Goal: Task Accomplishment & Management: Manage account settings

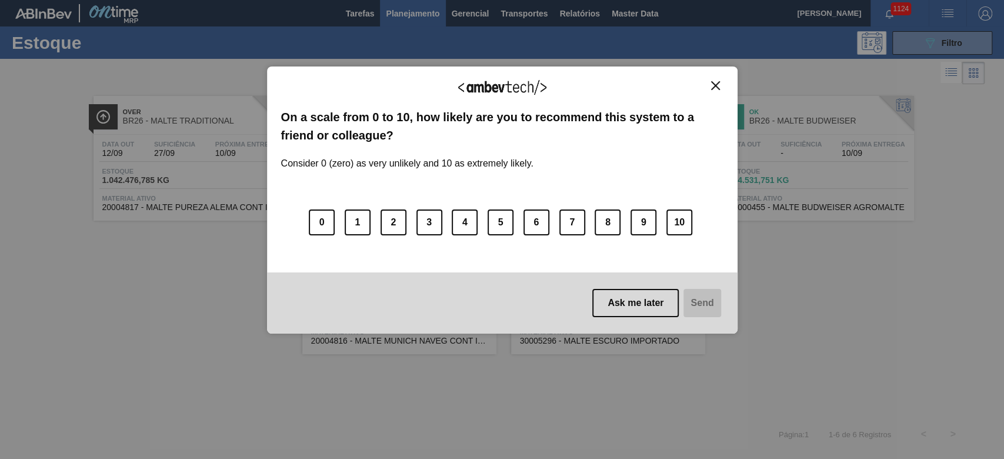
click at [716, 83] on img "Close" at bounding box center [715, 85] width 9 height 9
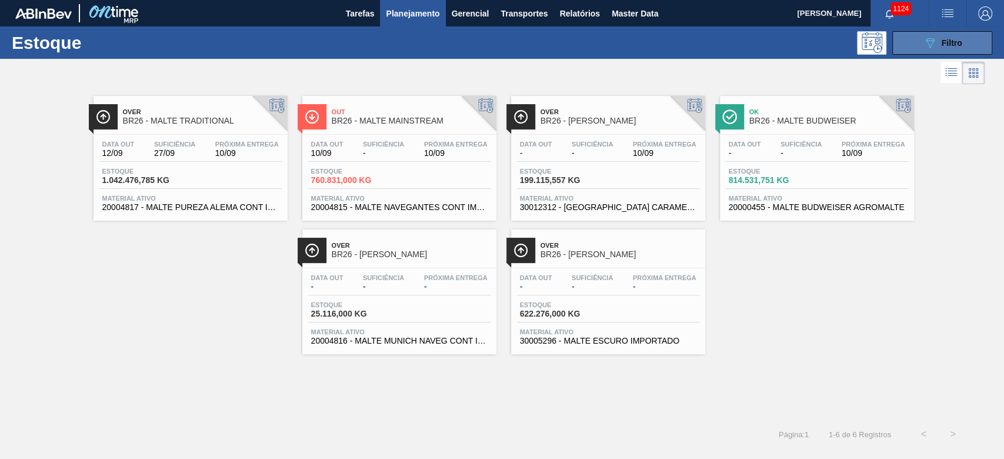
click at [914, 54] on button "089F7B8B-B2A5-4AFE-B5C0-19BA573D28AC Filtro" at bounding box center [942, 43] width 100 height 24
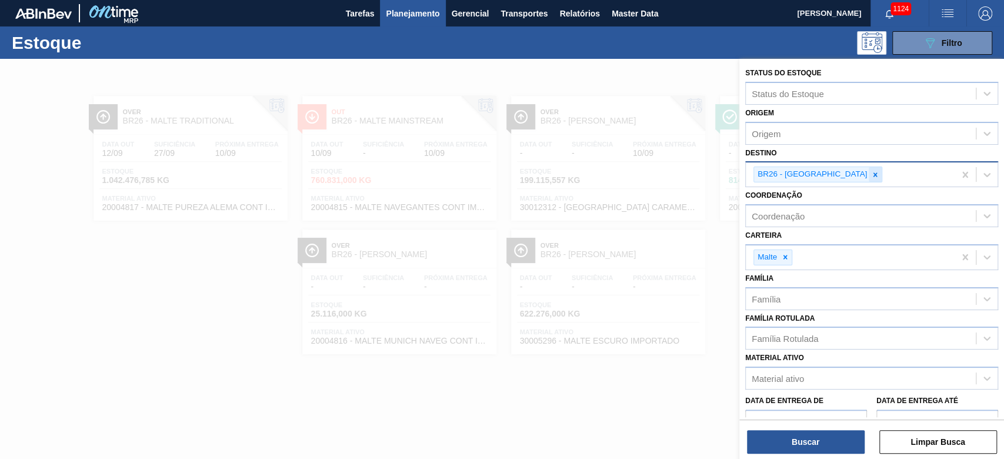
click at [871, 174] on icon at bounding box center [875, 175] width 8 height 8
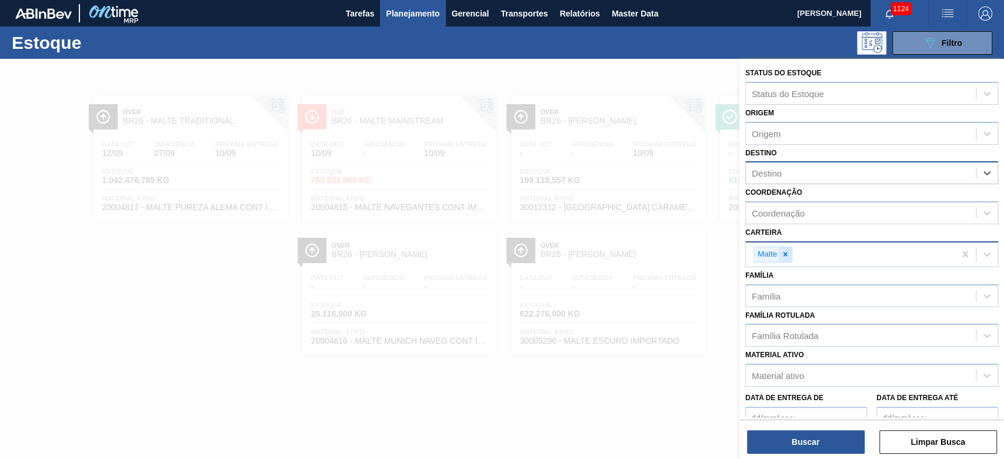
click at [785, 255] on icon at bounding box center [785, 254] width 8 height 8
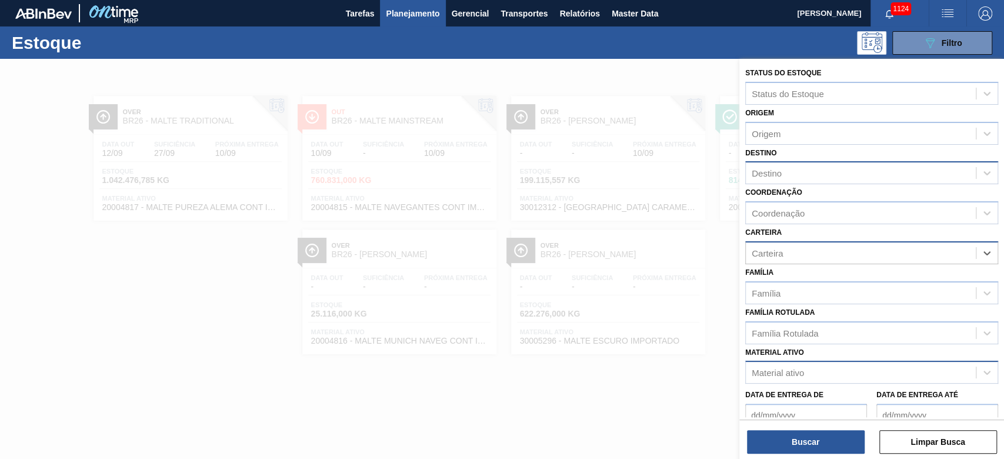
click at [795, 368] on div "Material ativo" at bounding box center [778, 373] width 52 height 10
type ativo "30030568"
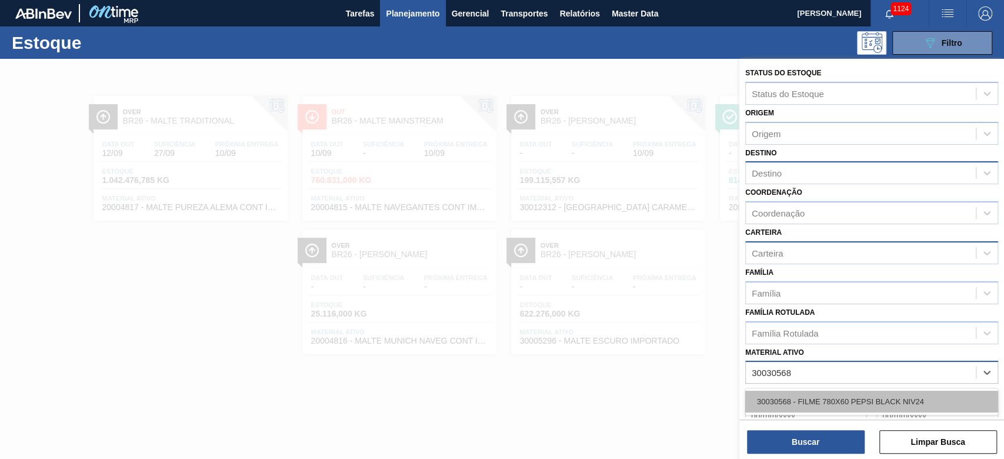
click at [809, 402] on div "30030568 - FILME 780X60 PEPSI BLACK NIV24" at bounding box center [871, 402] width 253 height 22
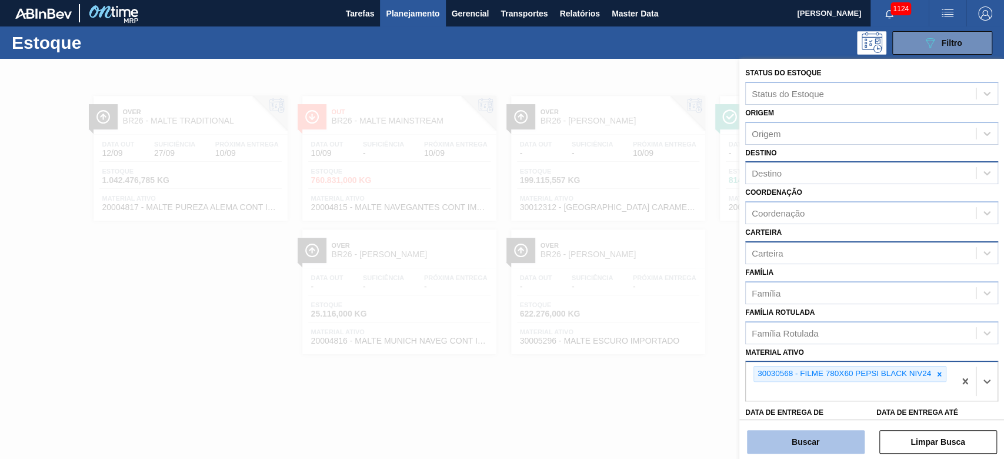
click at [795, 436] on button "Buscar" at bounding box center [806, 442] width 118 height 24
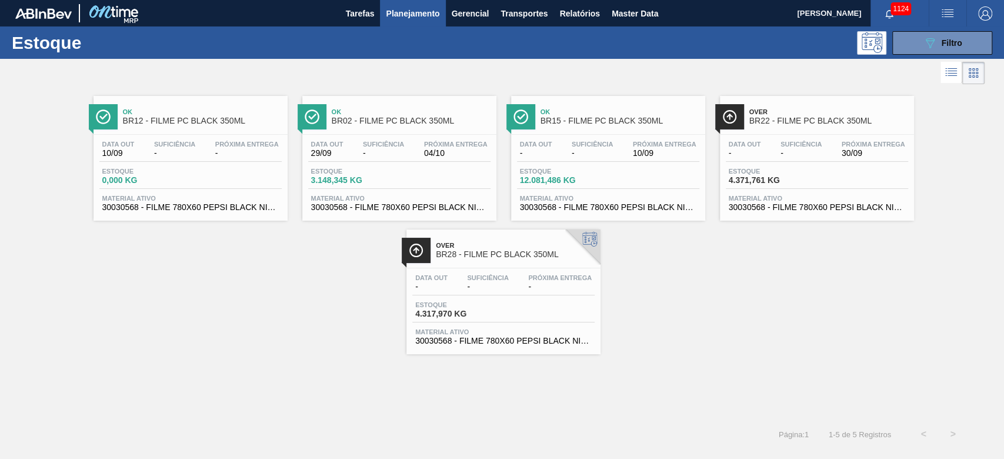
drag, startPoint x: 599, startPoint y: 180, endPoint x: 579, endPoint y: 176, distance: 20.9
click at [599, 180] on span "12.081,486 KG" at bounding box center [561, 180] width 82 height 9
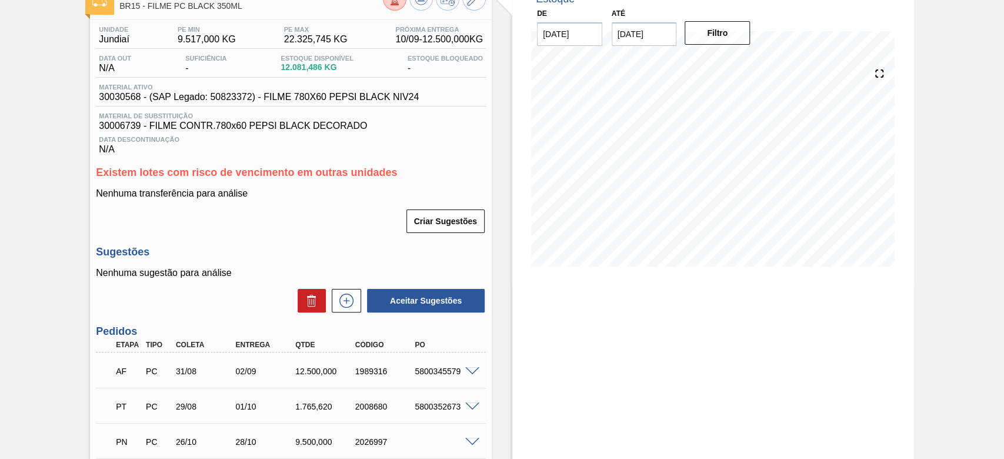
scroll to position [175, 0]
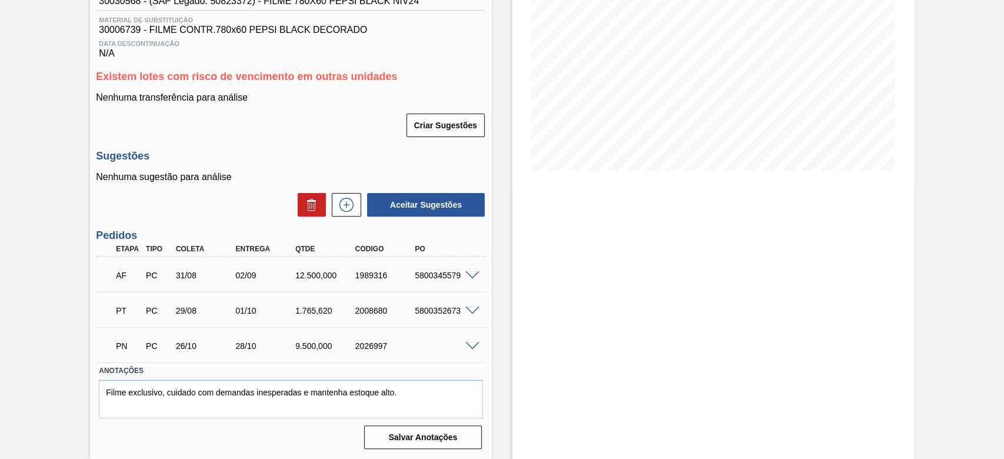
click at [474, 275] on span at bounding box center [472, 275] width 14 height 9
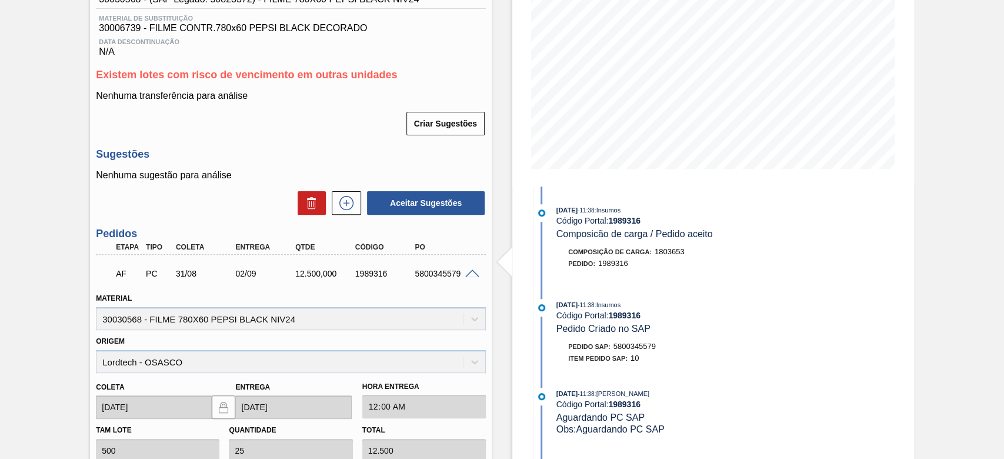
click at [471, 274] on span at bounding box center [472, 273] width 14 height 9
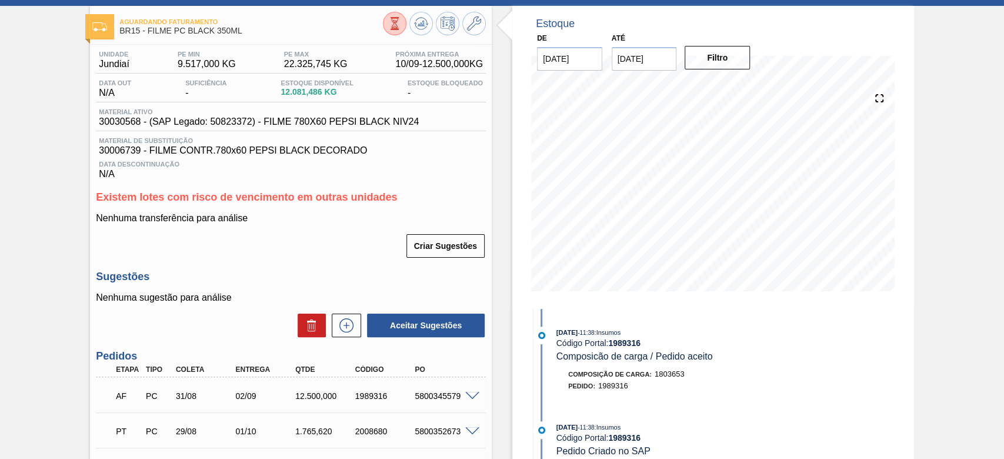
scroll to position [19, 0]
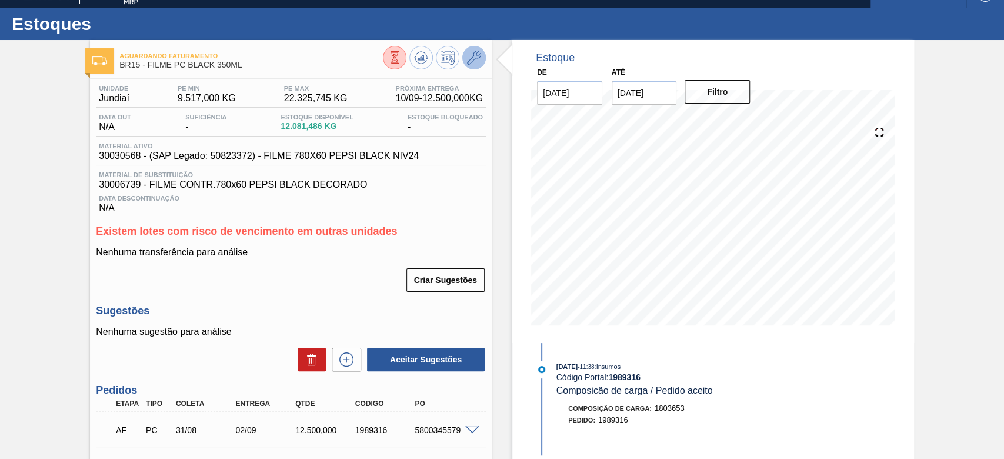
click at [474, 54] on icon at bounding box center [474, 58] width 14 height 14
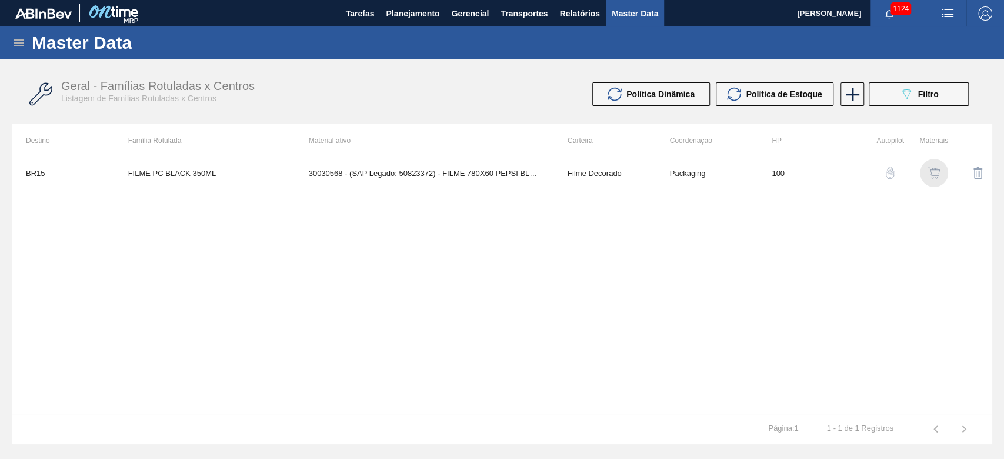
click at [935, 172] on img "button" at bounding box center [934, 173] width 12 height 12
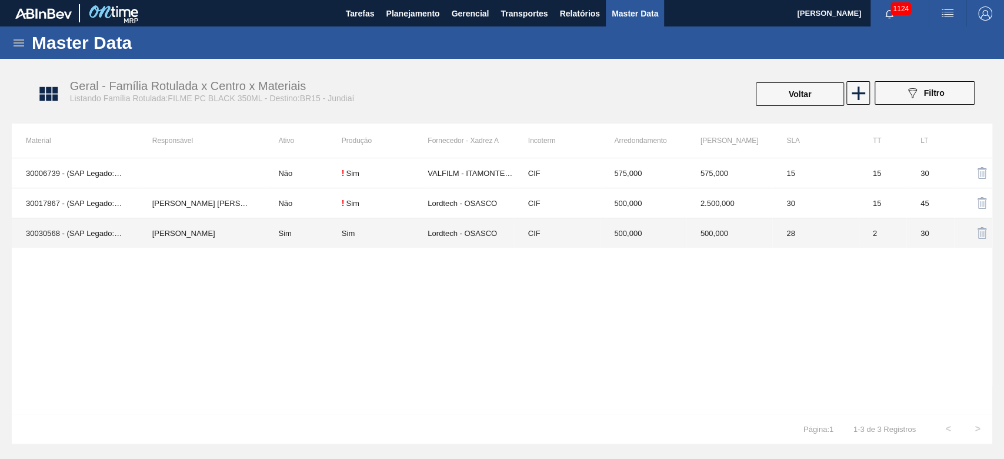
click at [356, 234] on div "Sim" at bounding box center [385, 233] width 86 height 9
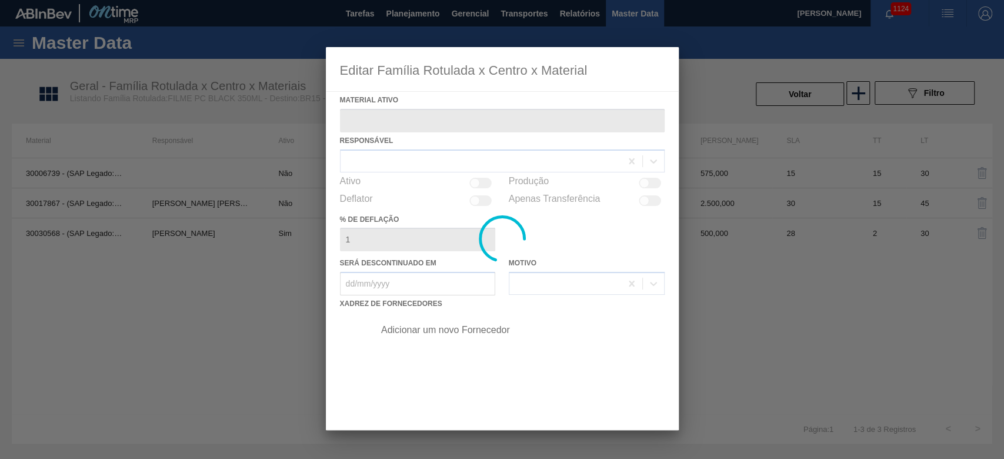
type ativo "30030568 - (SAP Legado: 50823372) - FILME 780X60 PEPSI BLACK NIV24"
checkbox input "true"
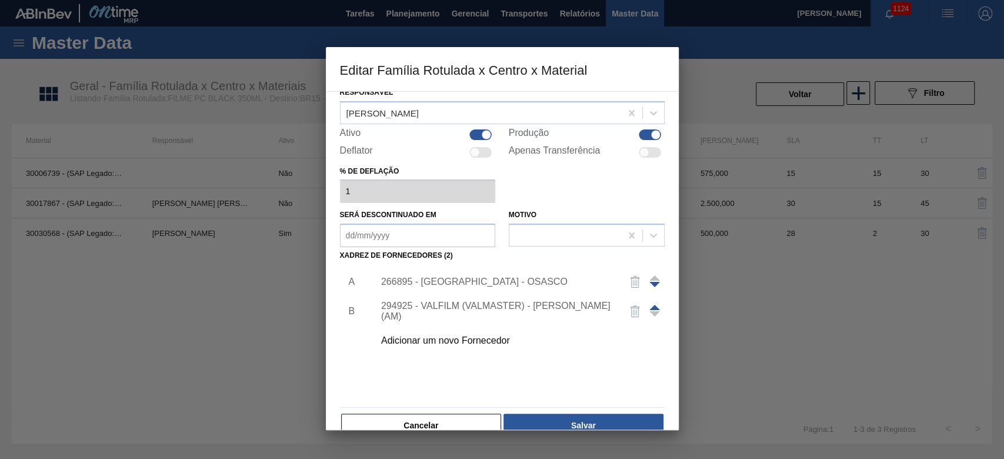
scroll to position [71, 0]
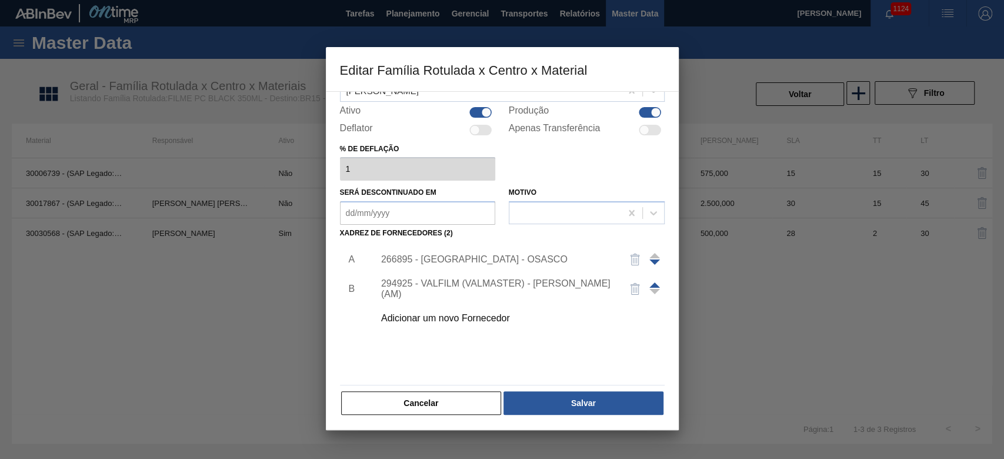
click at [447, 286] on div "294925 - VALFILM (VALMASTER) - [PERSON_NAME] (AM)" at bounding box center [496, 288] width 231 height 21
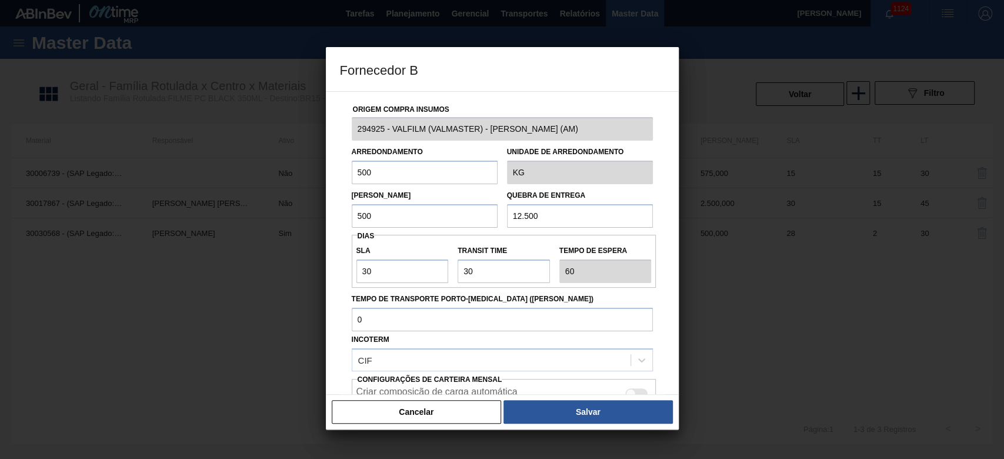
scroll to position [100, 0]
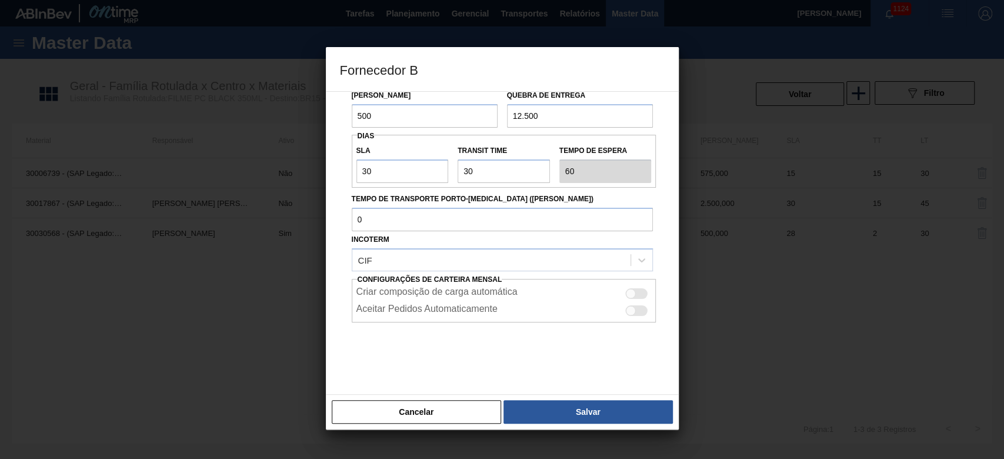
click at [631, 291] on div at bounding box center [631, 293] width 10 height 10
checkbox input "true"
click at [574, 407] on button "Salvar" at bounding box center [588, 412] width 169 height 24
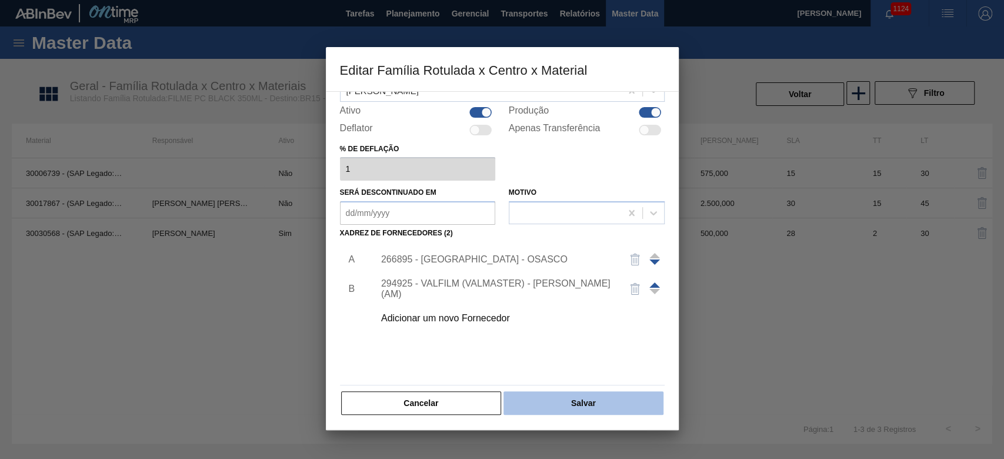
click at [601, 399] on button "Salvar" at bounding box center [583, 403] width 159 height 24
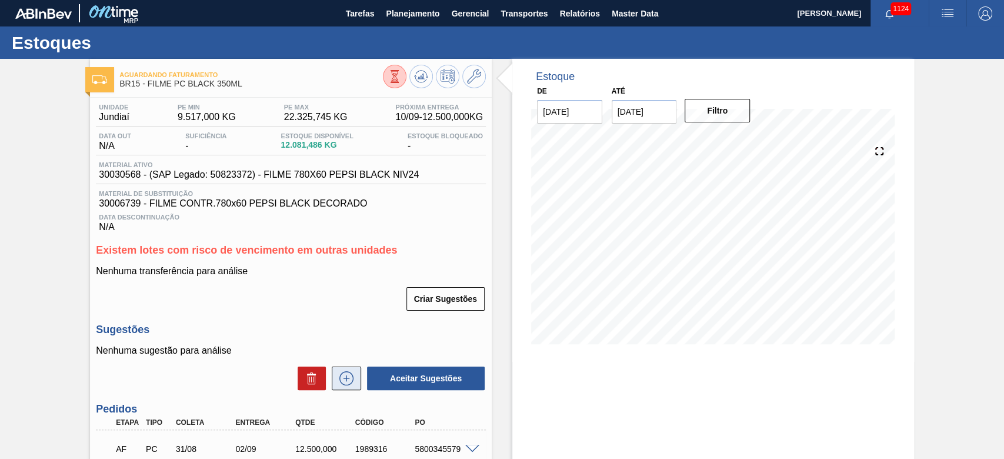
click at [343, 375] on icon at bounding box center [346, 378] width 14 height 14
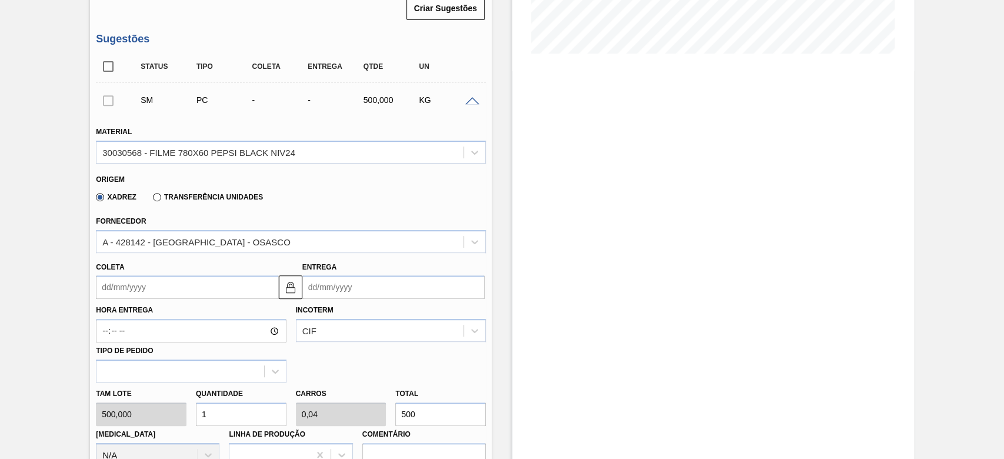
scroll to position [314, 0]
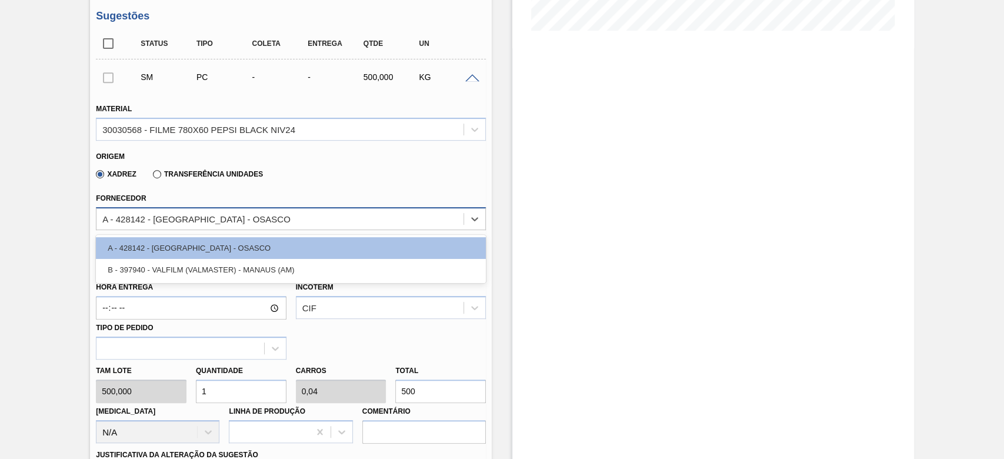
click at [124, 222] on div "A - 428142 - [GEOGRAPHIC_DATA] - OSASCO" at bounding box center [196, 219] width 188 height 10
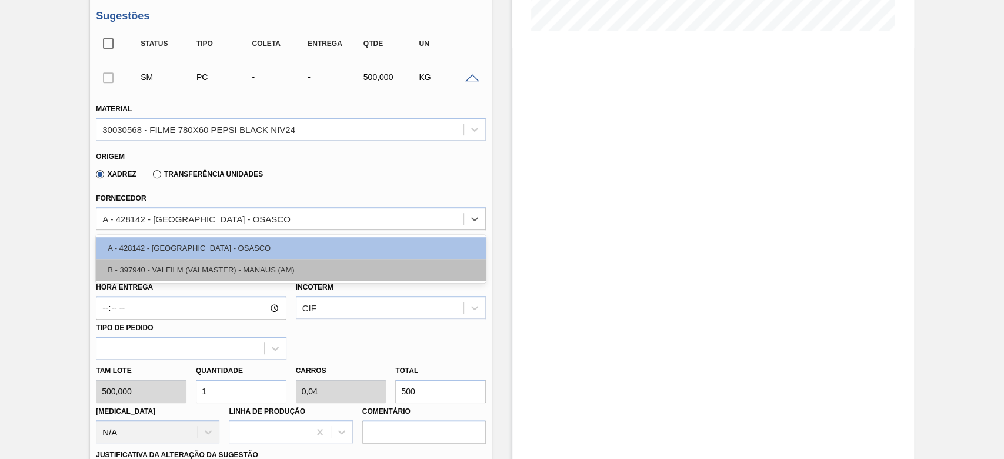
click at [146, 270] on div "B - 397940 - VALFILM (VALMASTER) - MANAUS (AM)" at bounding box center [291, 270] width 390 height 22
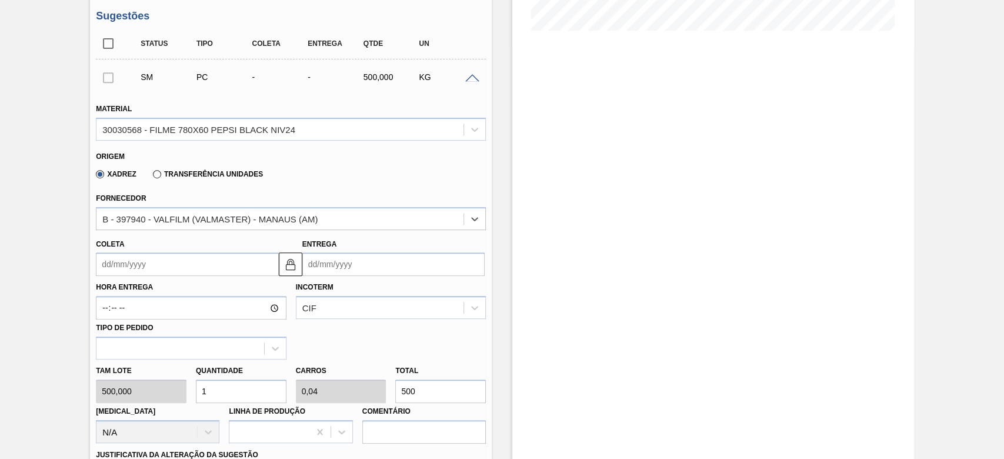
click at [111, 267] on input "Coleta" at bounding box center [187, 264] width 182 height 24
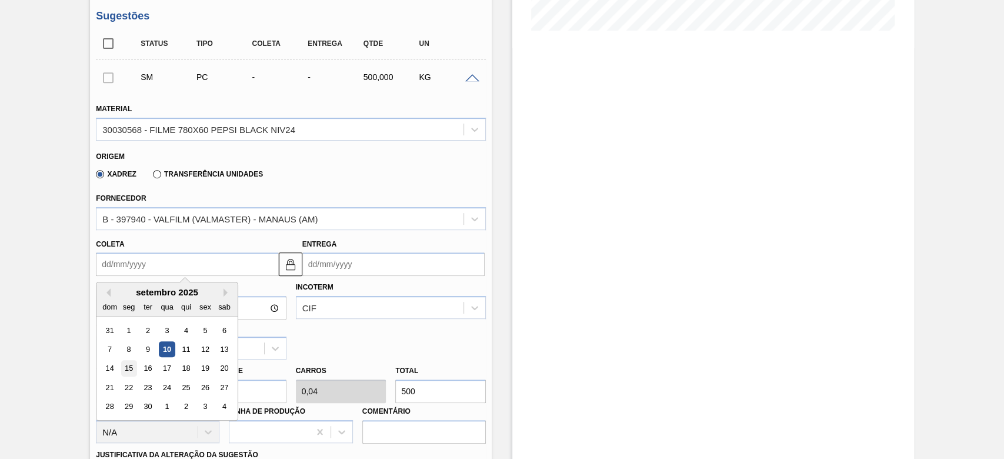
click at [130, 372] on div "15" at bounding box center [129, 369] width 16 height 16
type input "[DATE]"
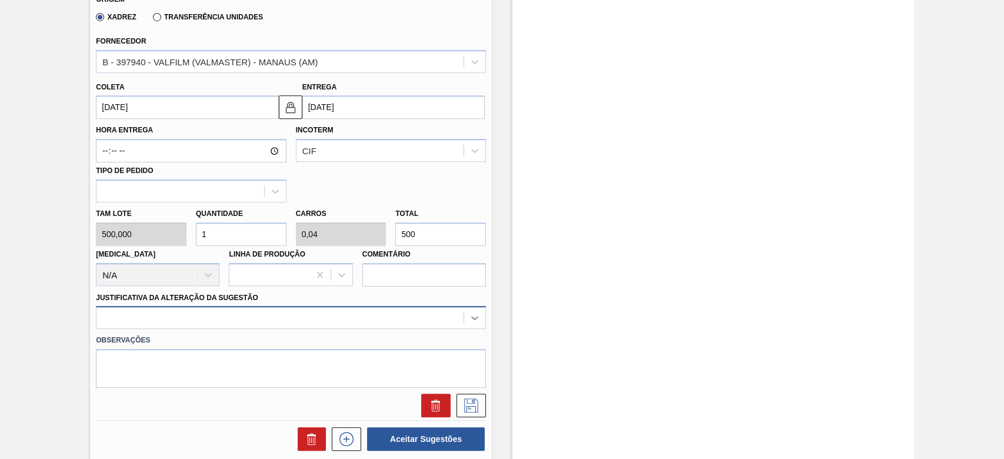
click at [480, 322] on div at bounding box center [291, 317] width 390 height 23
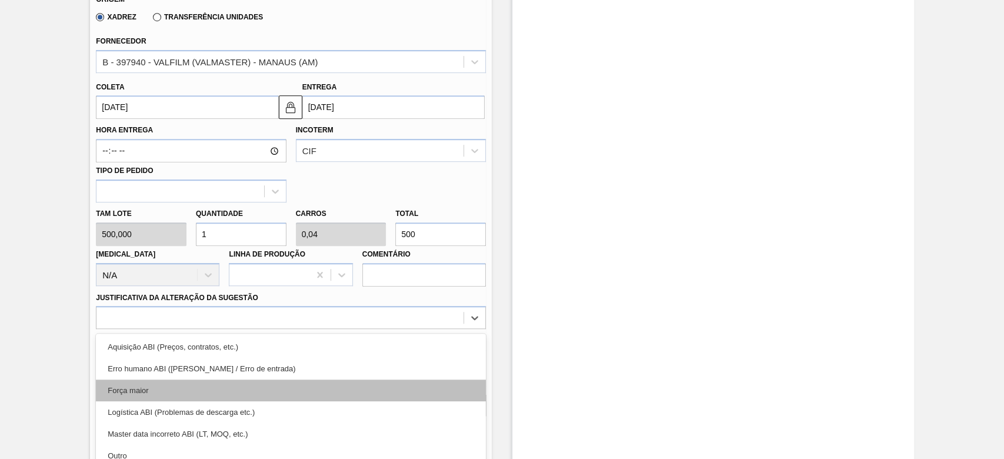
scroll to position [528, 0]
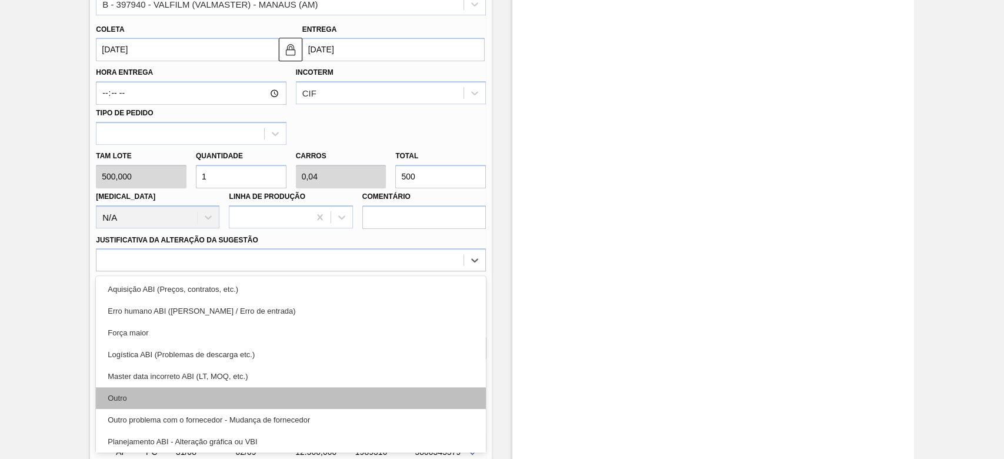
click at [150, 403] on div "Outro" at bounding box center [291, 398] width 390 height 22
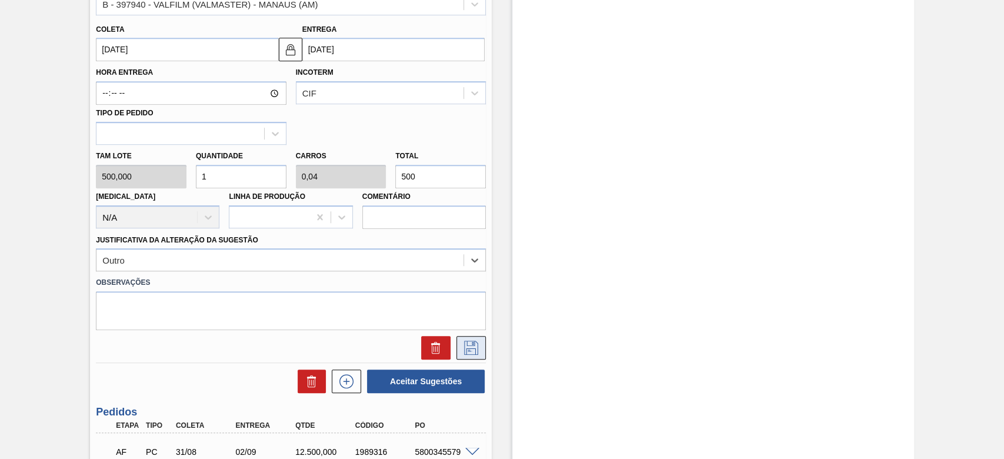
click at [468, 346] on icon at bounding box center [471, 348] width 19 height 14
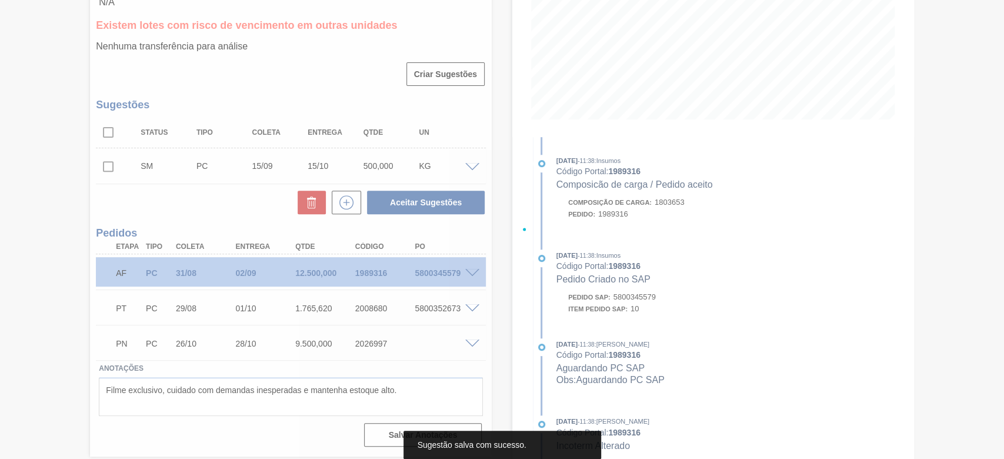
scroll to position [224, 0]
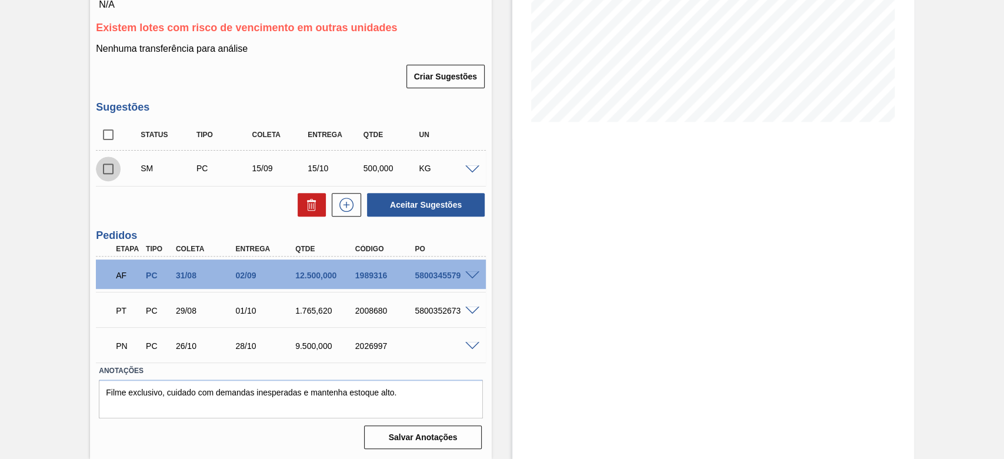
click at [111, 169] on input "checkbox" at bounding box center [108, 168] width 25 height 25
click at [472, 172] on span at bounding box center [472, 169] width 14 height 9
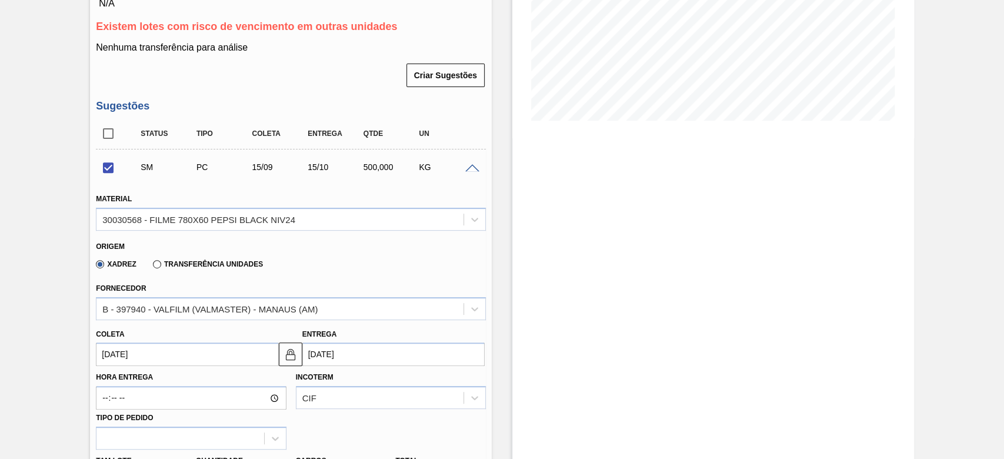
click at [471, 172] on span at bounding box center [472, 168] width 14 height 9
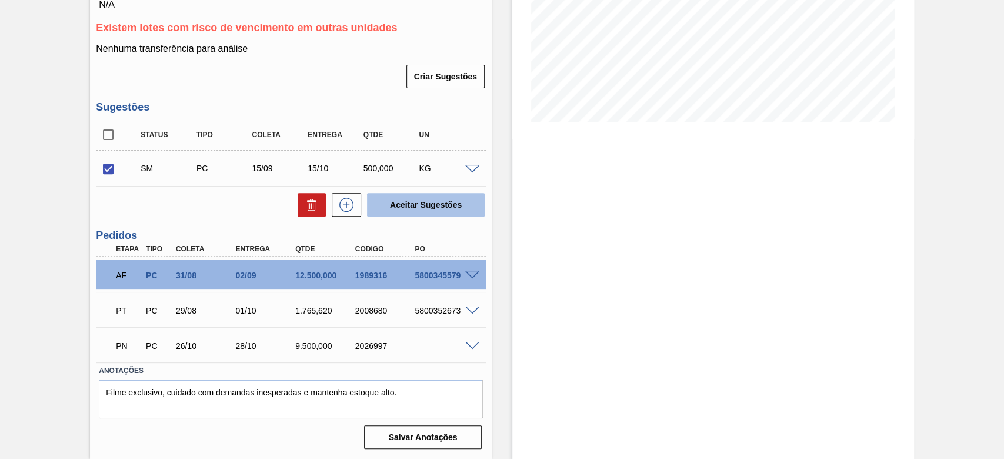
click at [448, 195] on button "Aceitar Sugestões" at bounding box center [426, 205] width 118 height 24
checkbox input "false"
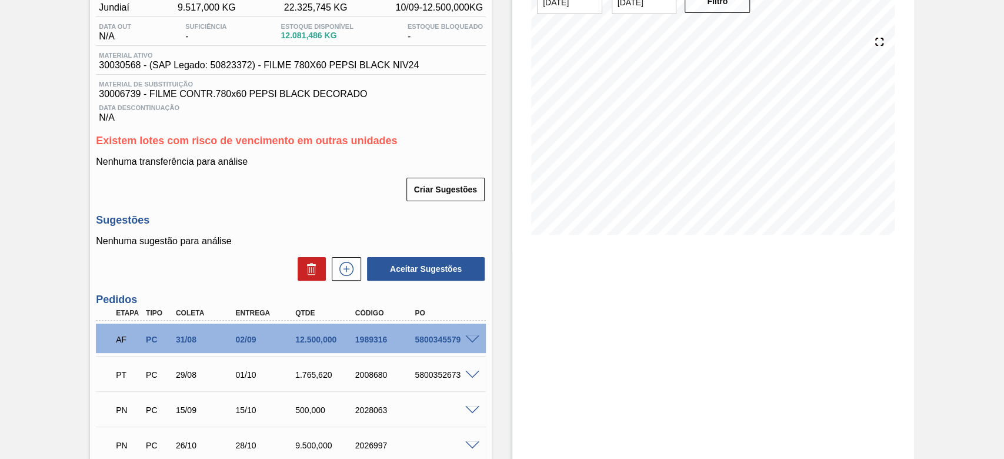
scroll to position [156, 0]
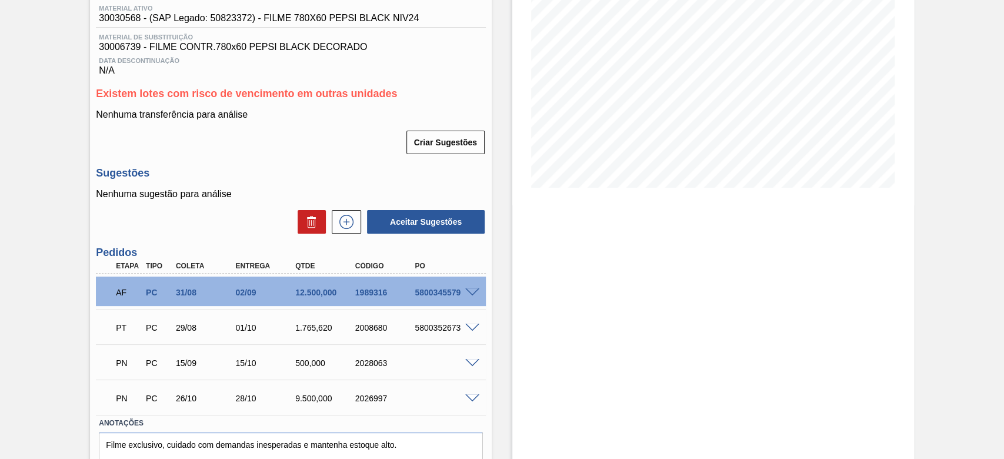
click at [369, 294] on div "1989316" at bounding box center [385, 292] width 66 height 9
copy div "1989316"
click at [474, 295] on span at bounding box center [472, 292] width 14 height 9
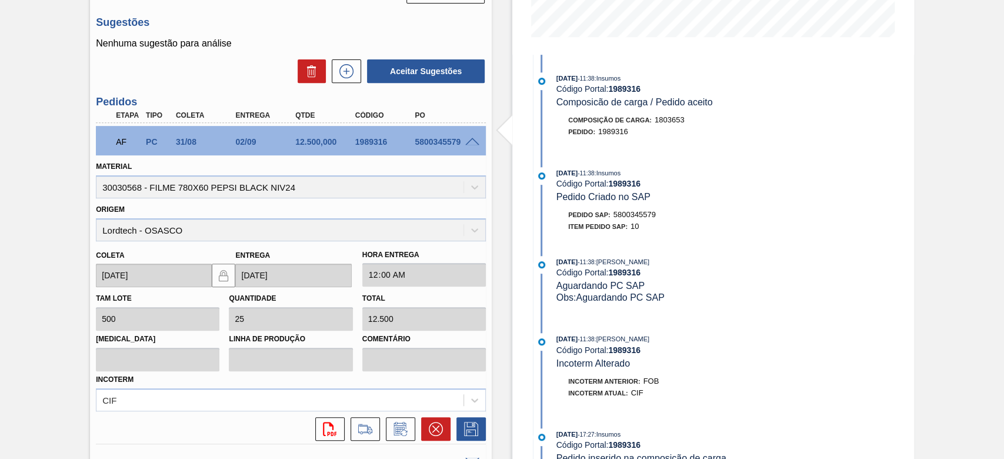
scroll to position [314, 0]
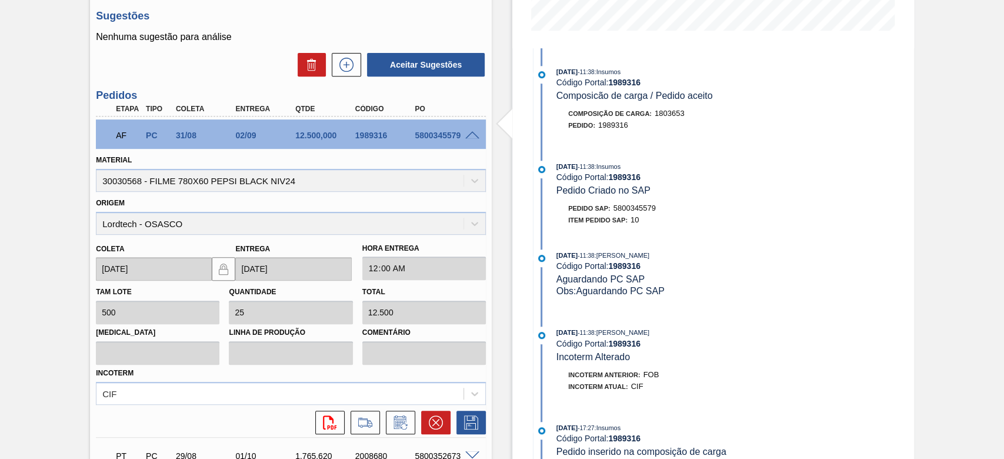
click at [469, 134] on span at bounding box center [472, 135] width 14 height 9
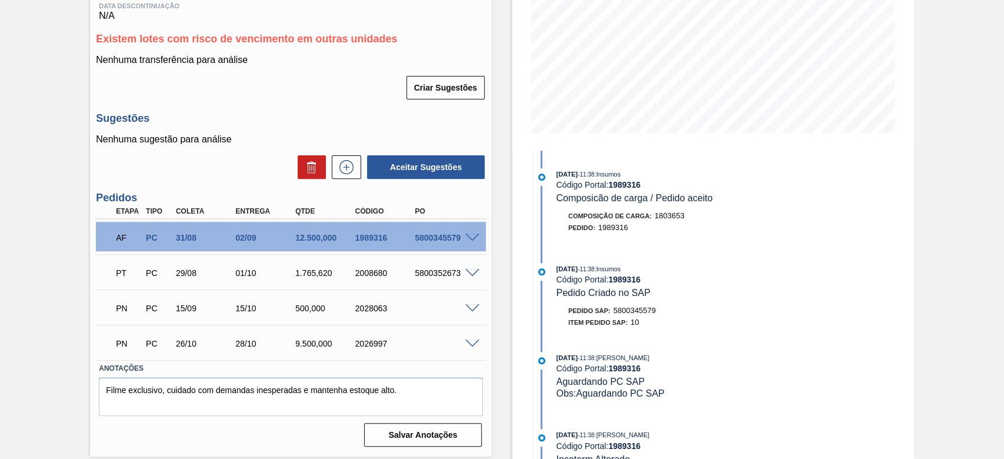
click at [379, 308] on div "2028063" at bounding box center [385, 308] width 66 height 9
copy div "2028063"
click at [472, 307] on span at bounding box center [472, 308] width 14 height 9
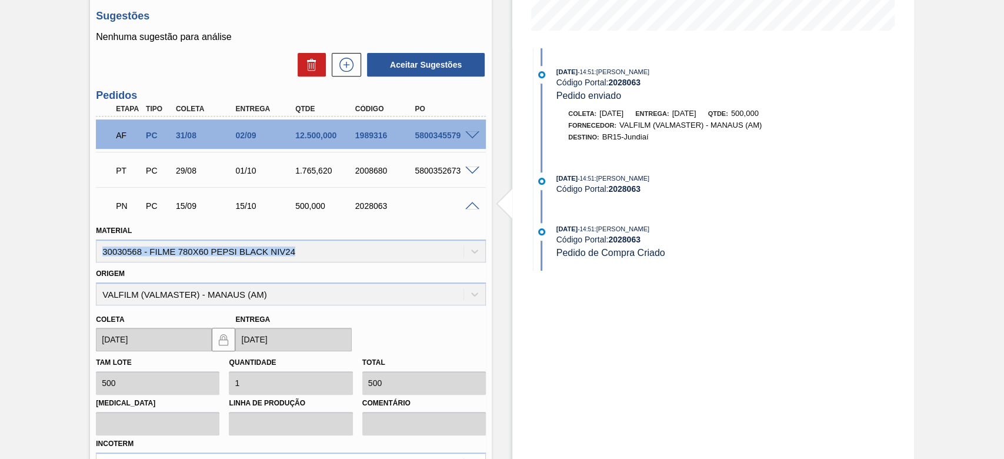
drag, startPoint x: 305, startPoint y: 255, endPoint x: 80, endPoint y: 245, distance: 225.5
click at [80, 245] on div "Aguardando Faturamento BR15 - FILME PC BLACK 350ML Unidade Jundiaí PE MIN 9.517…" at bounding box center [502, 192] width 1004 height 894
copy div "30030568 - FILME 780X60 PEPSI BLACK NIV24"
click at [470, 207] on span at bounding box center [472, 206] width 14 height 9
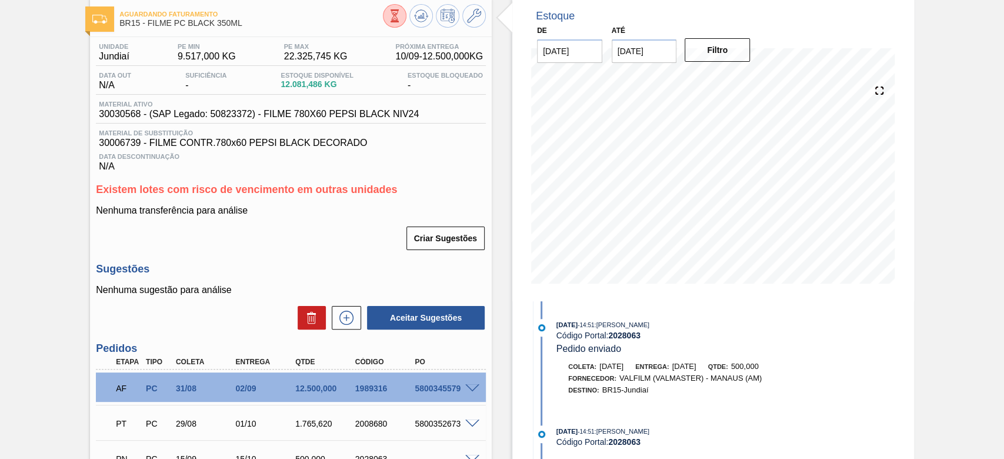
scroll to position [0, 0]
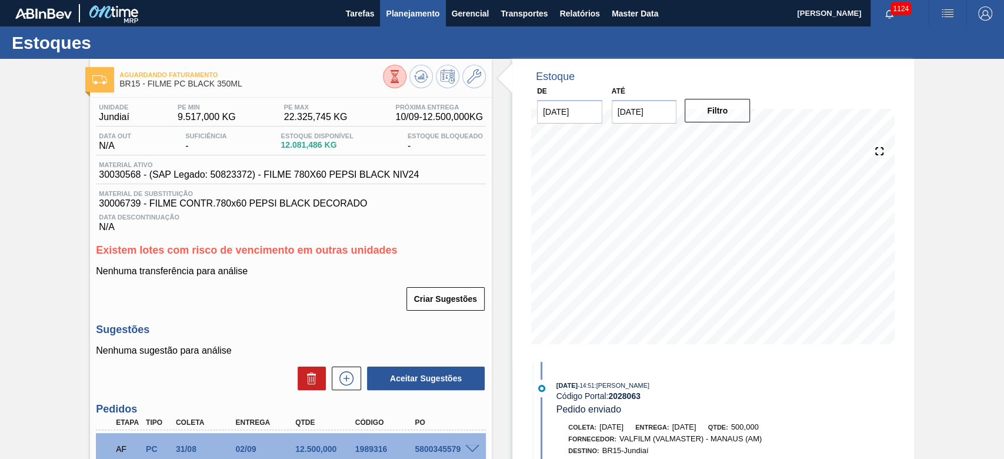
click at [400, 11] on span "Planejamento" at bounding box center [413, 13] width 54 height 14
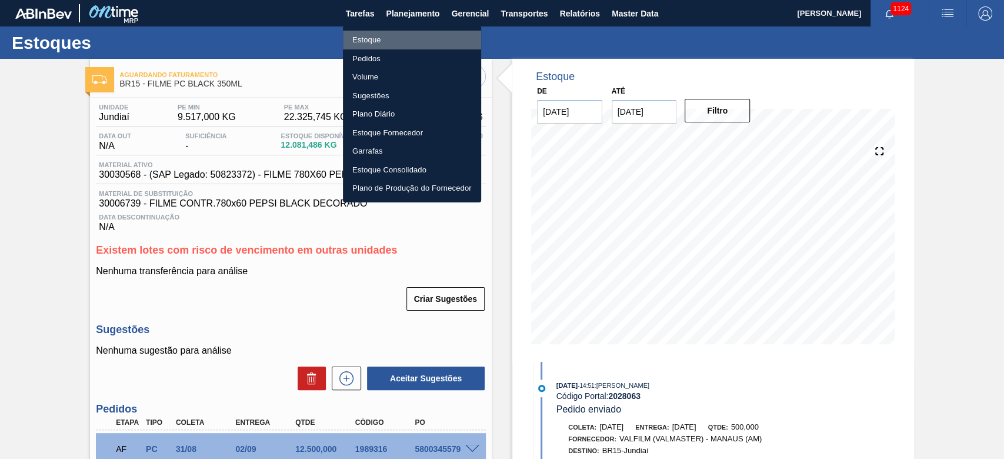
click at [359, 36] on li "Estoque" at bounding box center [412, 40] width 138 height 19
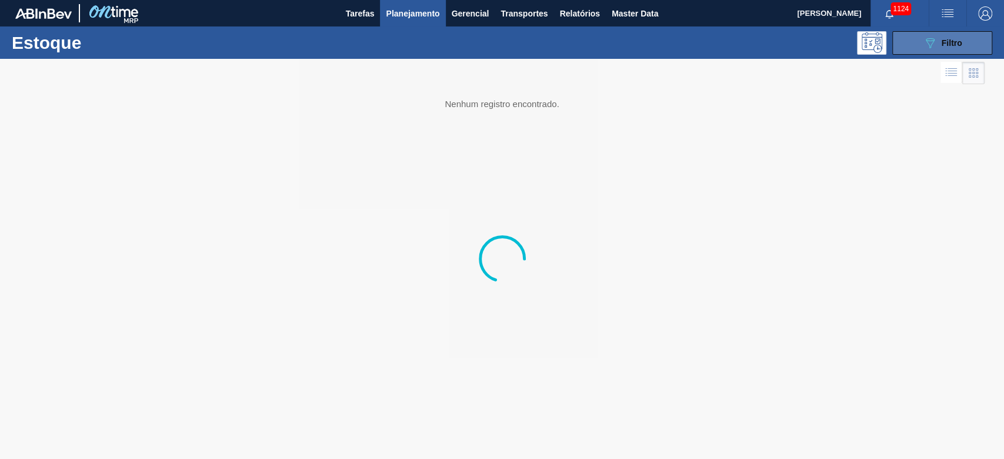
click at [939, 45] on div "089F7B8B-B2A5-4AFE-B5C0-19BA573D28AC Filtro" at bounding box center [942, 43] width 39 height 14
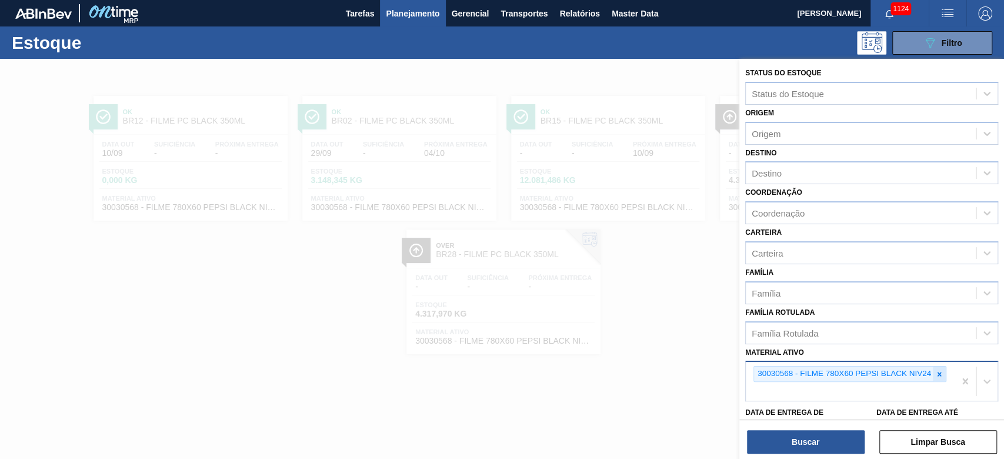
click at [940, 372] on icon at bounding box center [939, 374] width 8 height 8
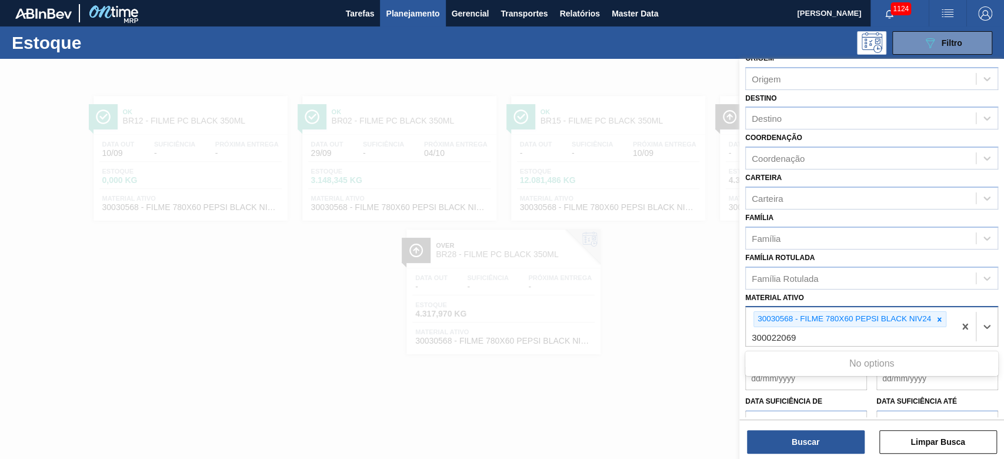
scroll to position [78, 0]
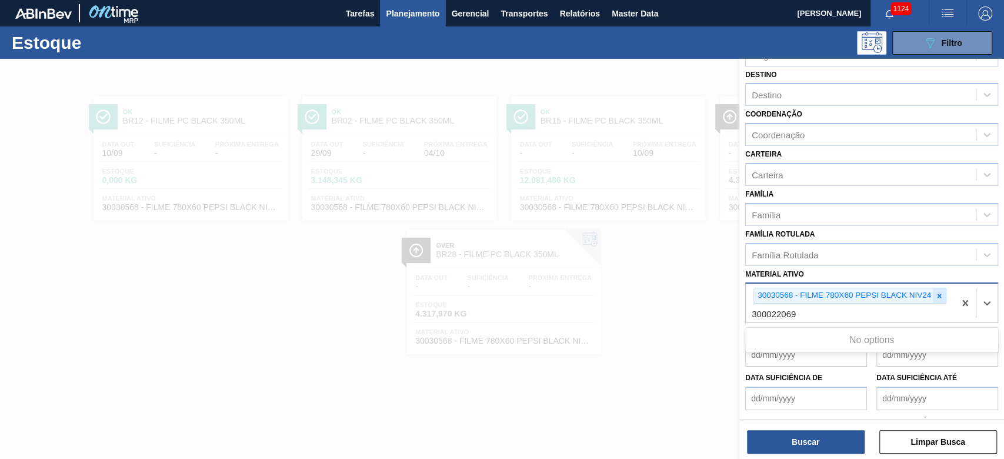
click at [936, 294] on icon at bounding box center [939, 296] width 8 height 8
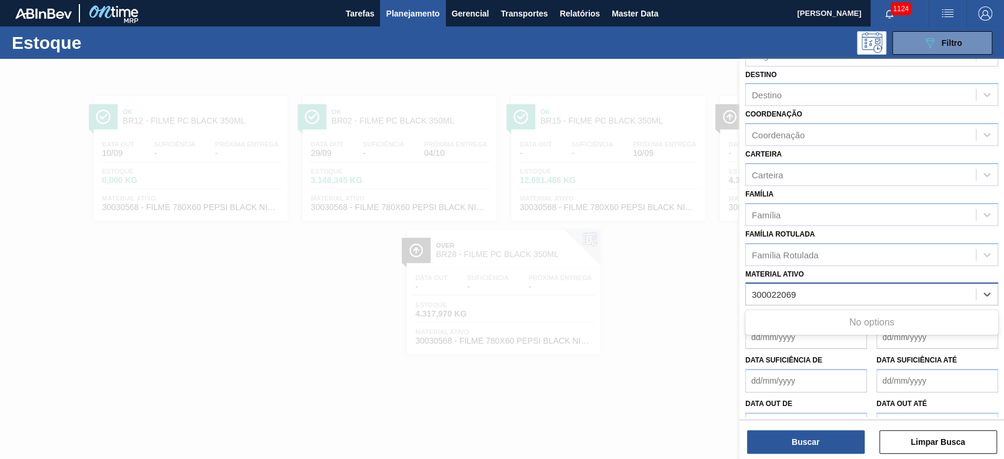
click at [784, 294] on ativo "300022069" at bounding box center [774, 294] width 45 height 10
type ativo "30002209"
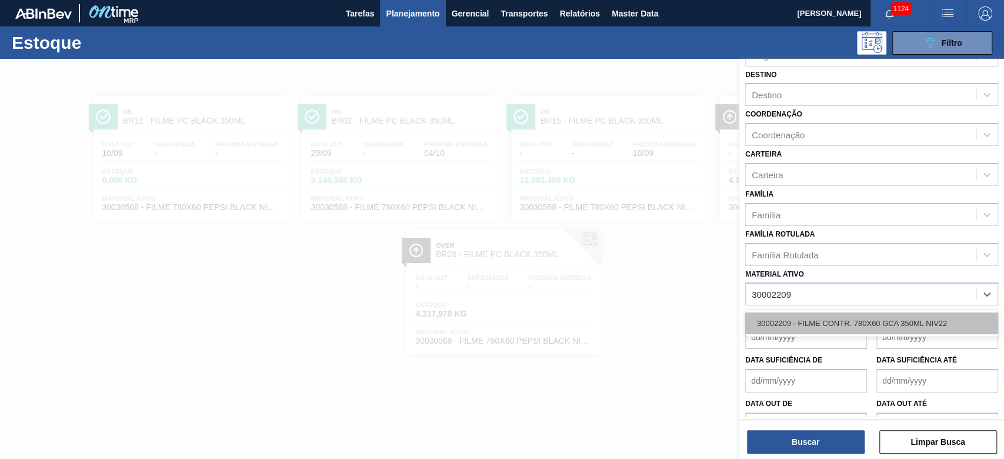
click at [837, 318] on div "30002209 - FILME CONTR. 780X60 GCA 350ML NIV22" at bounding box center [871, 323] width 253 height 22
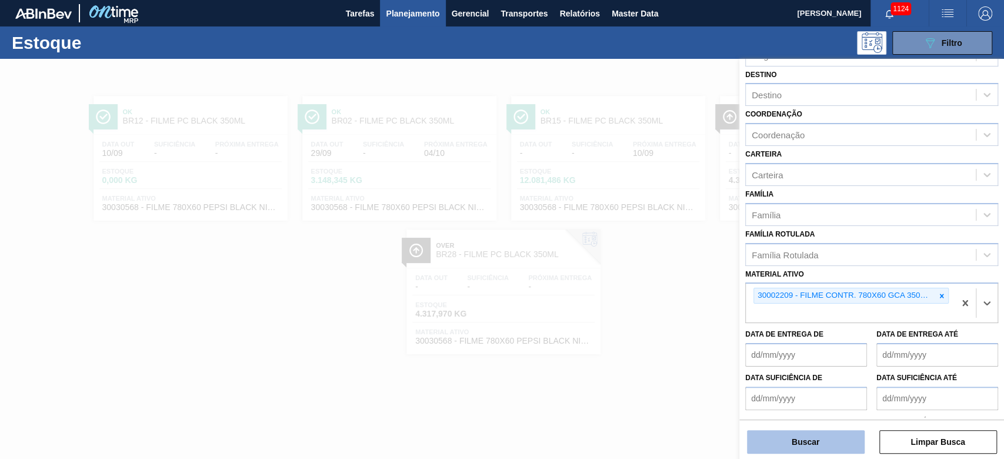
click at [785, 442] on button "Buscar" at bounding box center [806, 442] width 118 height 24
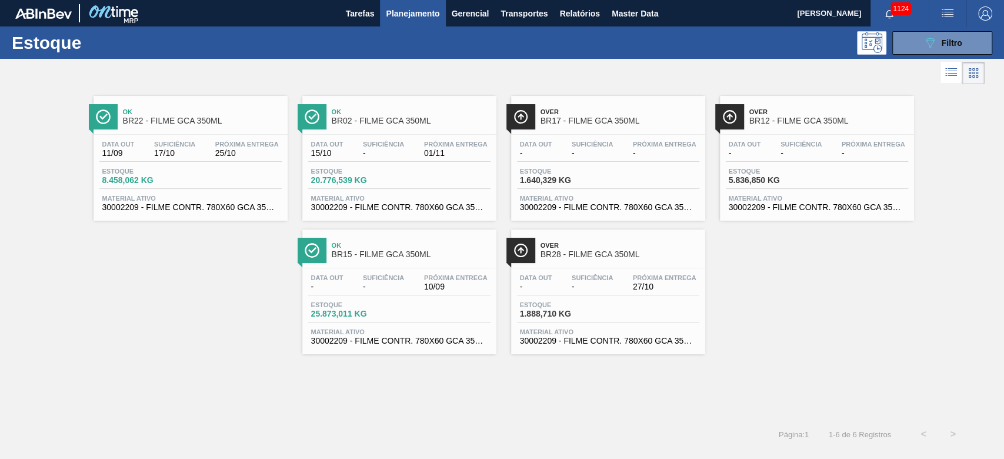
click at [386, 271] on div "Data out - Suficiência - Próxima Entrega 10/09 Estoque 25.873,011 KG Material a…" at bounding box center [399, 308] width 194 height 80
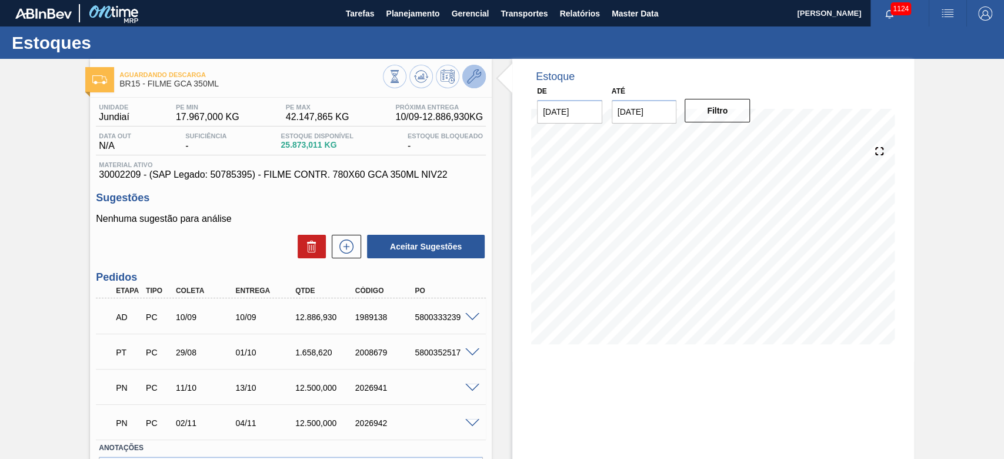
click at [476, 73] on icon at bounding box center [474, 76] width 14 height 14
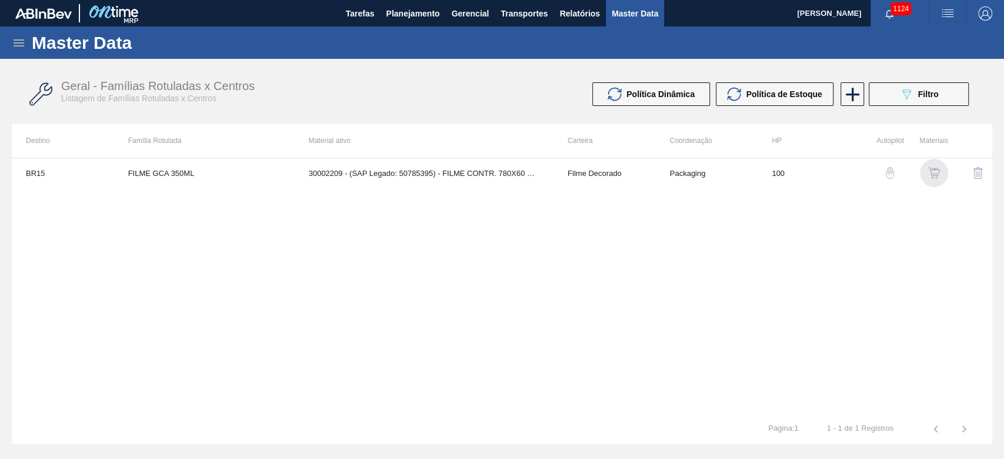
click at [932, 176] on img "button" at bounding box center [934, 173] width 12 height 12
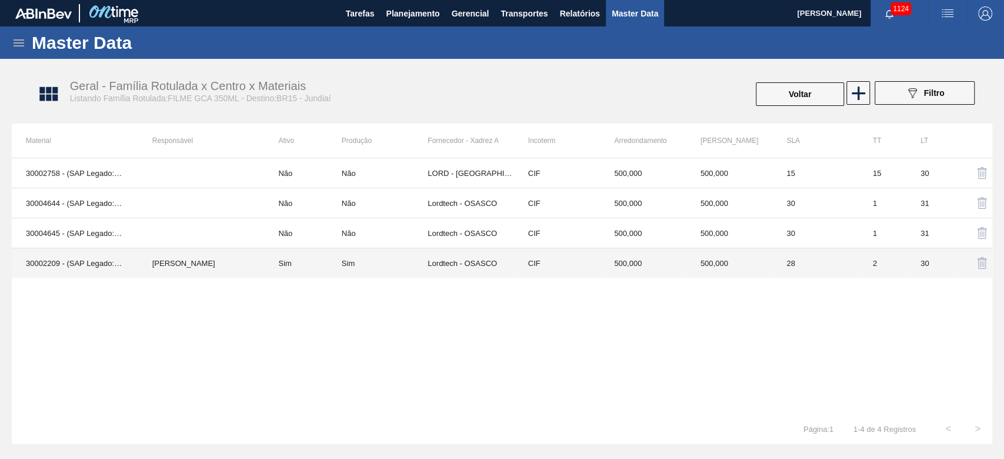
click at [324, 259] on td "Sim" at bounding box center [302, 263] width 77 height 30
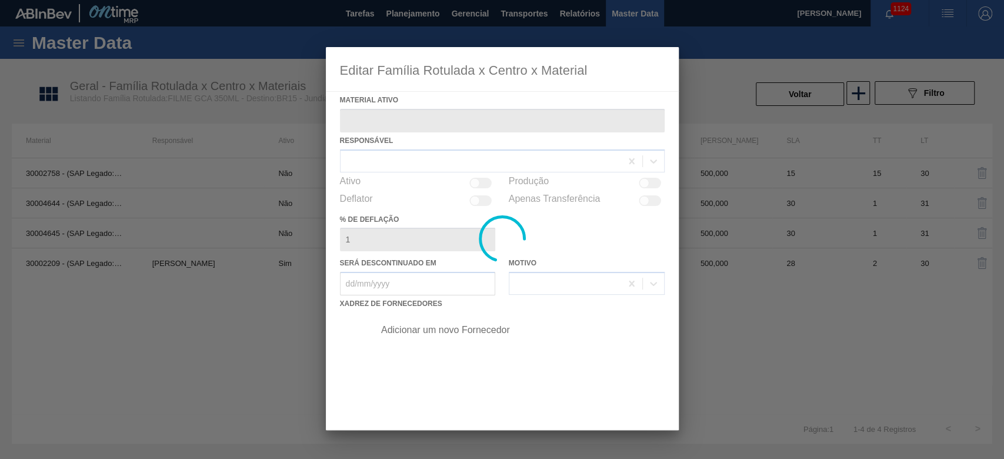
type ativo "30002209 - (SAP Legado: 50785395) - FILME CONTR. 780X60 GCA 350ML NIV22"
checkbox input "true"
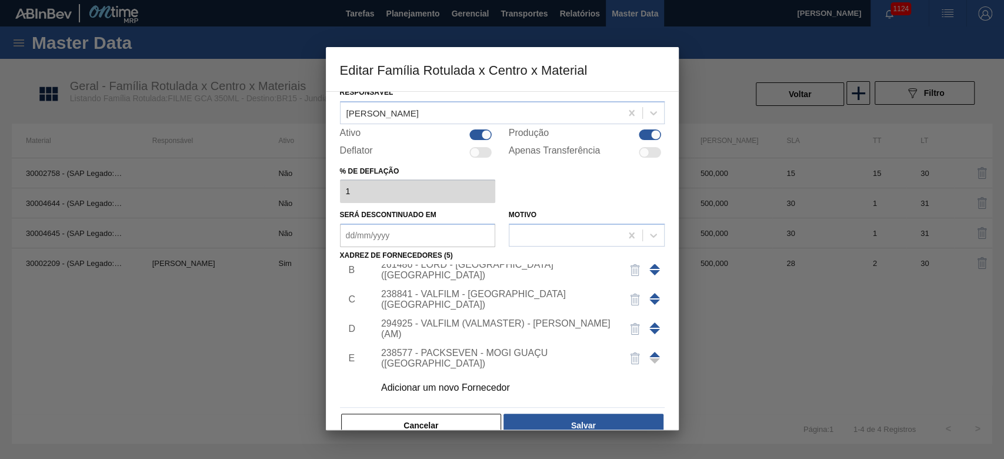
scroll to position [71, 0]
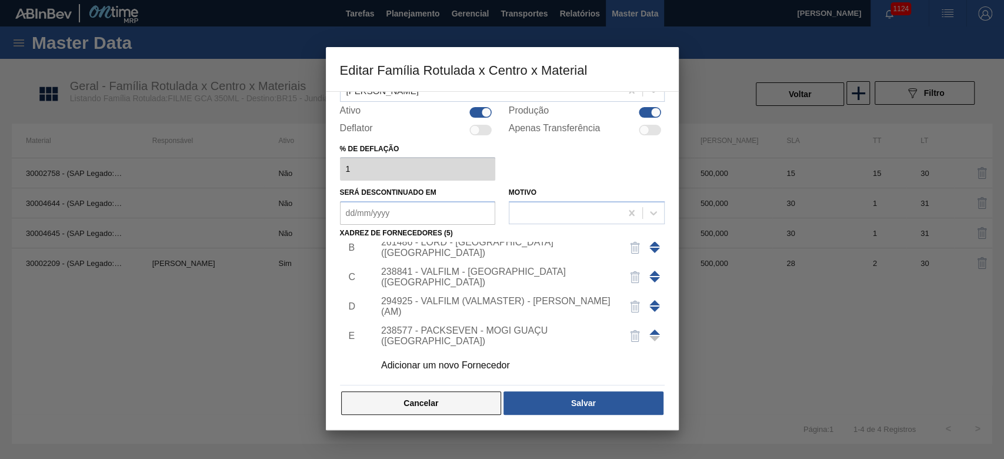
click at [446, 405] on button "Cancelar" at bounding box center [421, 403] width 161 height 24
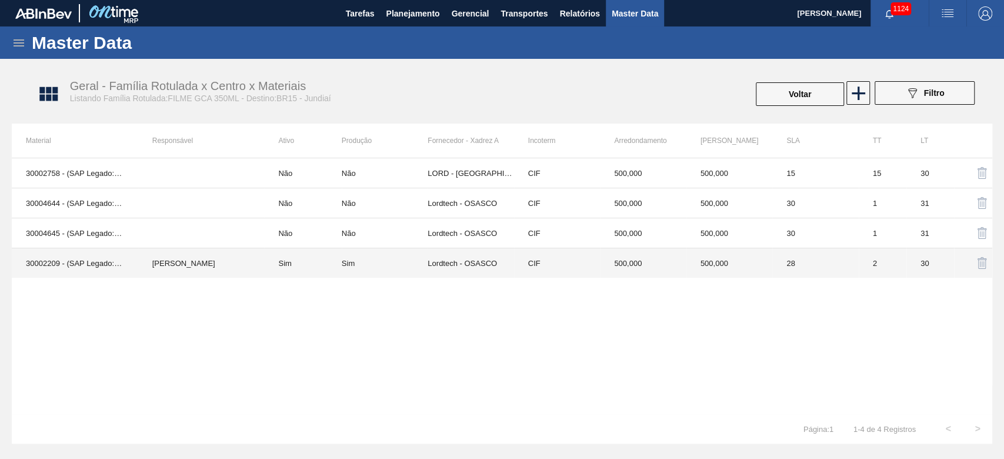
click at [291, 256] on td "Sim" at bounding box center [302, 263] width 77 height 30
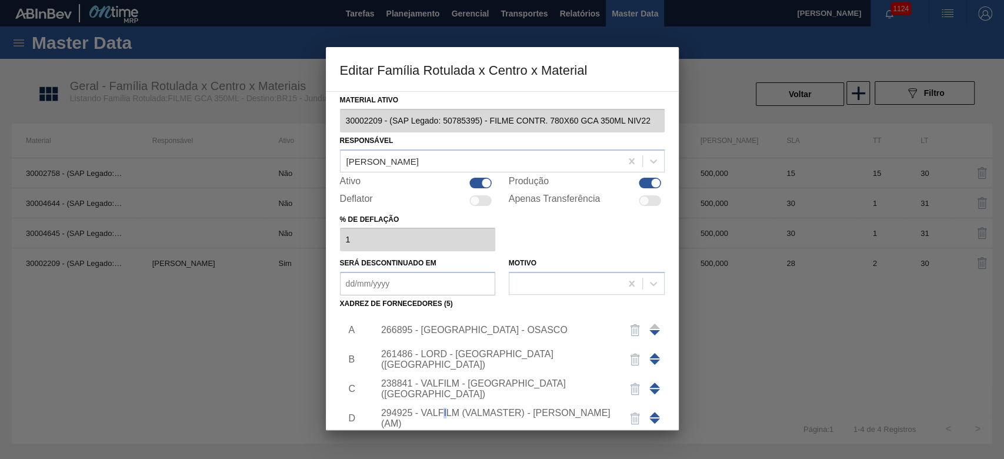
click at [445, 416] on div "294925 - VALFILM (VALMASTER) - [PERSON_NAME] (AM)" at bounding box center [496, 418] width 231 height 21
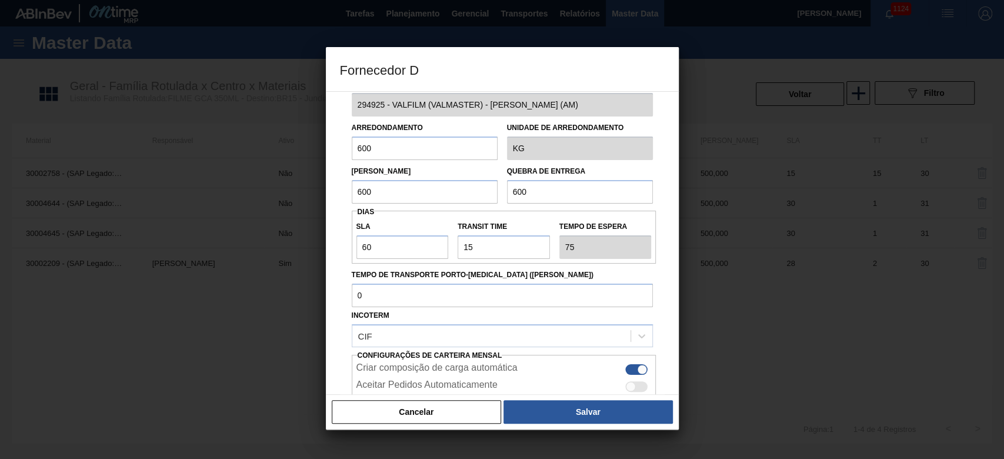
scroll to position [0, 0]
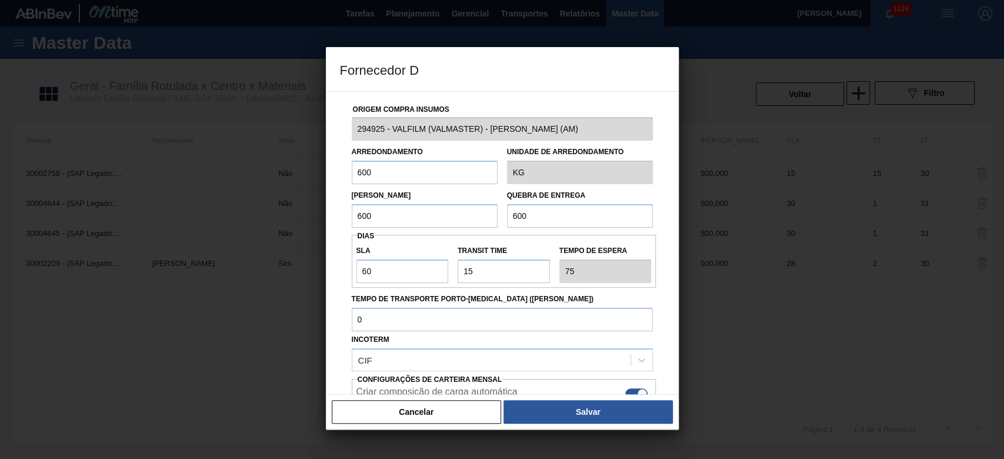
drag, startPoint x: 325, startPoint y: 158, endPoint x: 277, endPoint y: 156, distance: 47.7
click at [292, 154] on div "Fornecedor D Origem Compra Insumos 294925 - VALFILM (VALMASTER) - MANAUS (AM) A…" at bounding box center [502, 229] width 1004 height 459
drag, startPoint x: 454, startPoint y: 171, endPoint x: 182, endPoint y: 174, distance: 271.8
click at [182, 174] on div "Fornecedor D Origem Compra Insumos 294925 - VALFILM (VALMASTER) - MANAUS (AM) A…" at bounding box center [502, 229] width 1004 height 459
type input "500"
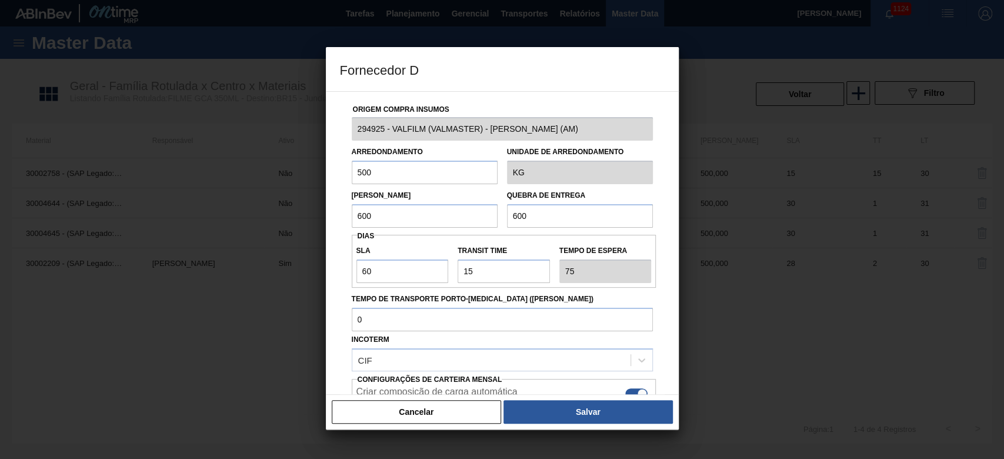
drag, startPoint x: 392, startPoint y: 208, endPoint x: 274, endPoint y: 209, distance: 118.3
click at [277, 208] on div "Fornecedor D Origem Compra Insumos 294925 - VALFILM (VALMASTER) - MANAUS (AM) A…" at bounding box center [502, 229] width 1004 height 459
paste input "5"
type input "500"
drag, startPoint x: 474, startPoint y: 210, endPoint x: 400, endPoint y: 226, distance: 75.4
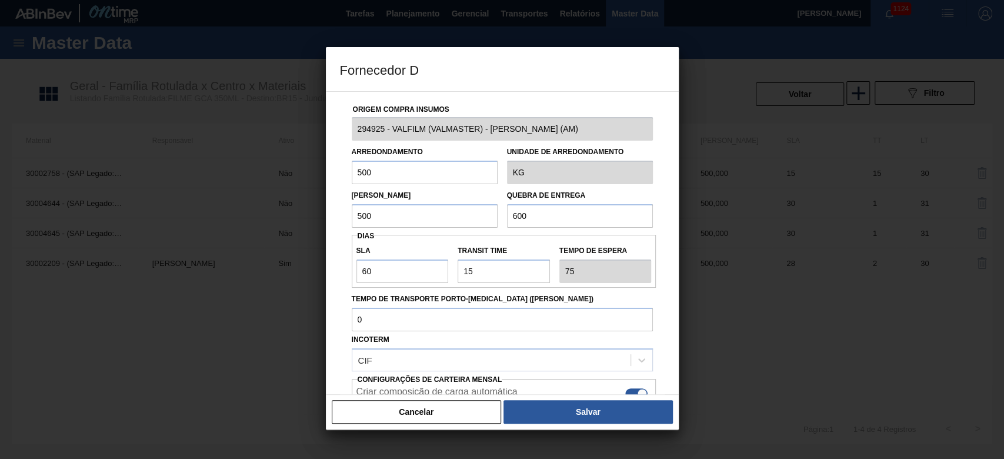
click at [409, 222] on div "Lote Mínimo 500 Quebra de entrega 600" at bounding box center [502, 206] width 311 height 44
paste input "5"
type input "500"
click at [335, 266] on div "Origem Compra Insumos 294925 - VALFILM (VALMASTER) - MANAUS (AM) Arredondamento…" at bounding box center [502, 243] width 353 height 304
type input "1"
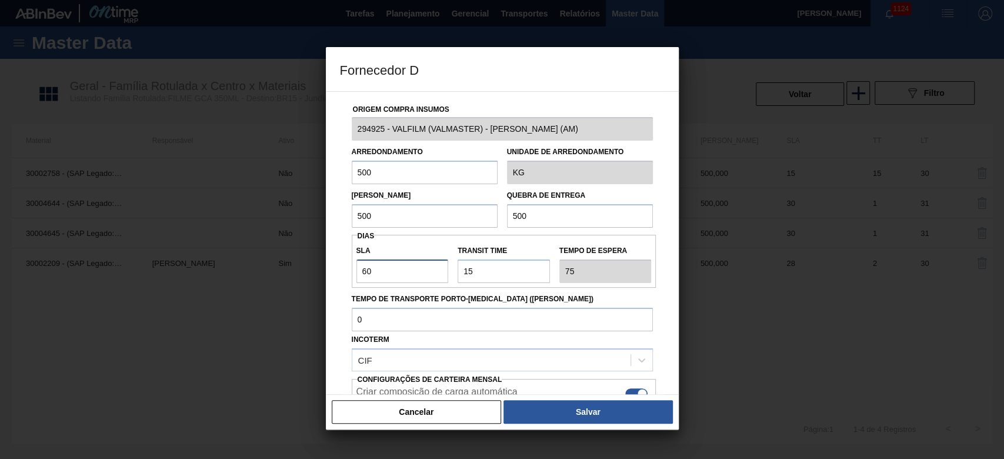
type input "16"
type input "15"
type input "30"
drag, startPoint x: 491, startPoint y: 271, endPoint x: 371, endPoint y: 279, distance: 119.7
click at [395, 266] on div "SLA 15 Transit Time Tempo de espera 30" at bounding box center [504, 261] width 305 height 44
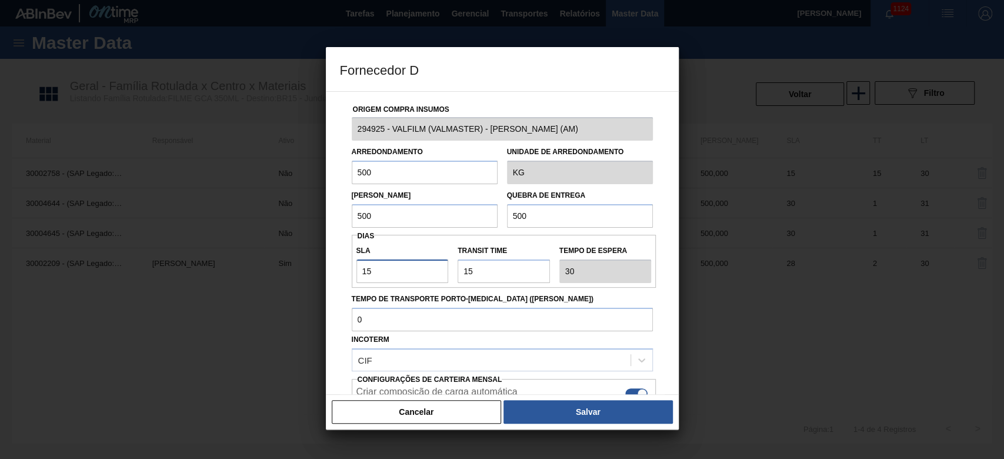
drag, startPoint x: 381, startPoint y: 275, endPoint x: 319, endPoint y: 274, distance: 62.4
click at [320, 274] on div "Fornecedor D Origem Compra Insumos 294925 - VALFILM (VALMASTER) - MANAUS (AM) A…" at bounding box center [502, 229] width 1004 height 459
type input "4"
type input "19"
type input "45"
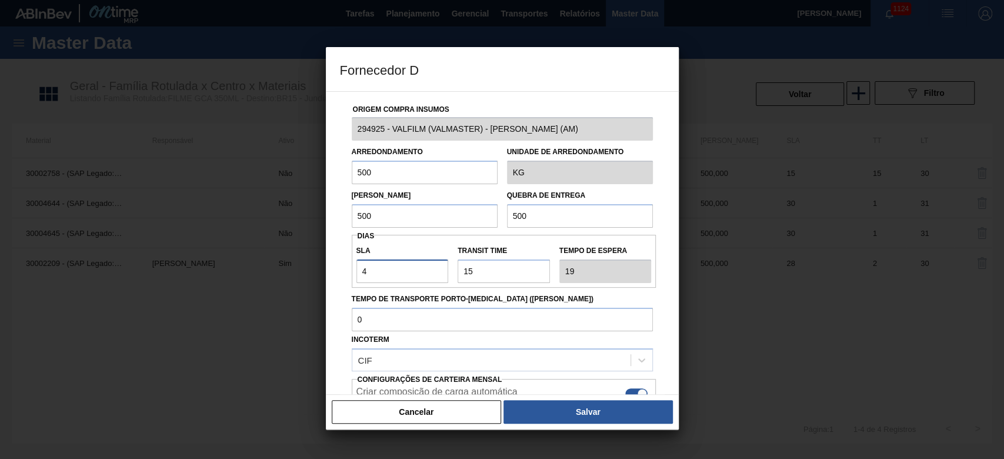
type input "60"
type input "45"
drag, startPoint x: 495, startPoint y: 275, endPoint x: 214, endPoint y: 334, distance: 287.2
click at [353, 294] on div "Origem Compra Insumos 294925 - VALFILM (VALMASTER) - MANAUS (AM) Arredondamento…" at bounding box center [502, 286] width 325 height 389
type input "1"
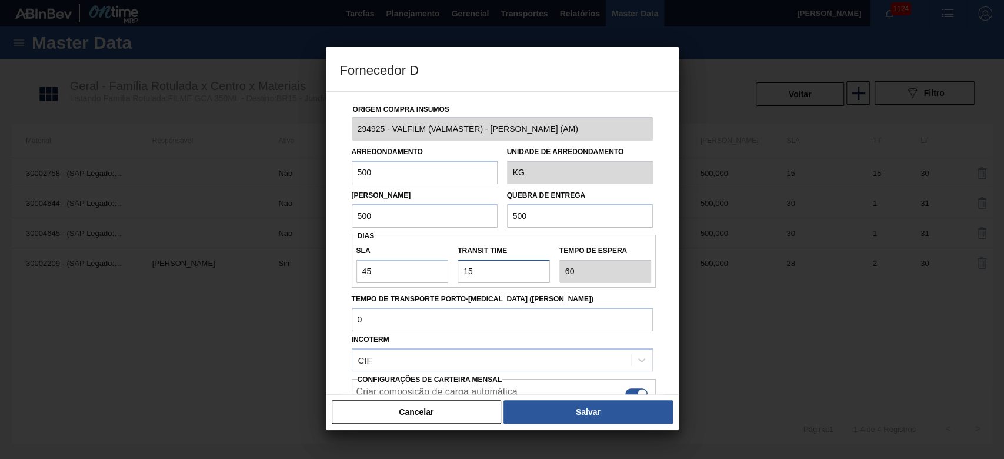
type input "46"
type input "15"
type input "60"
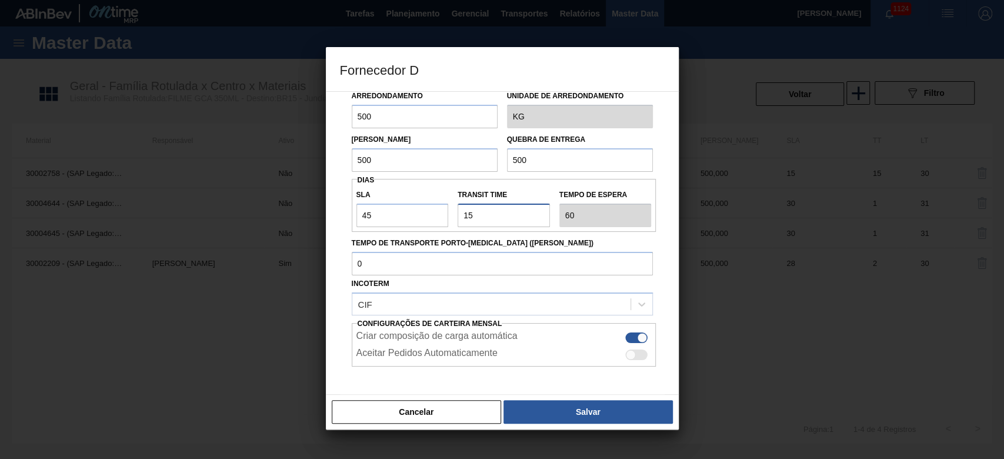
scroll to position [100, 0]
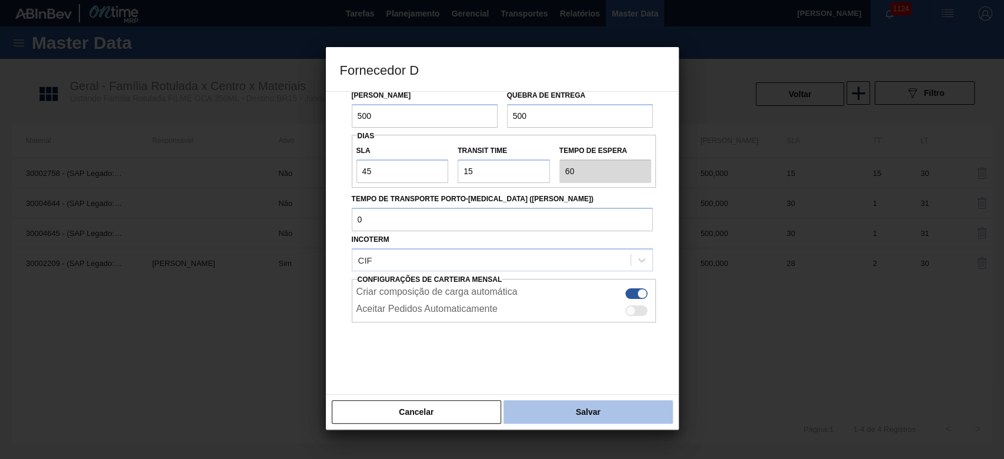
click at [564, 412] on button "Salvar" at bounding box center [588, 412] width 169 height 24
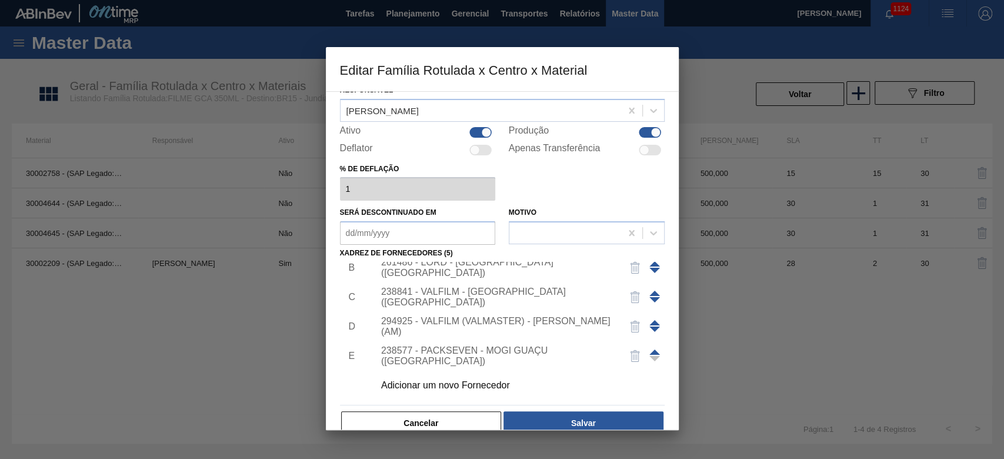
scroll to position [71, 0]
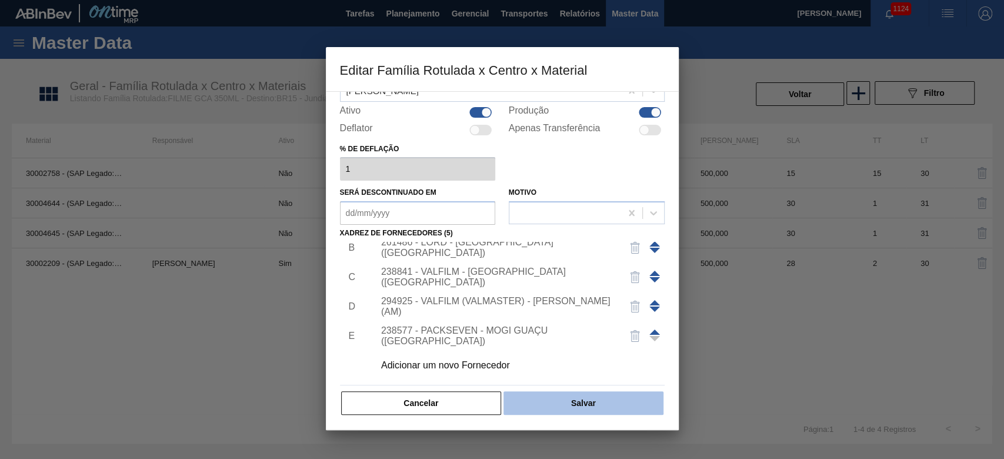
click at [582, 398] on button "Salvar" at bounding box center [583, 403] width 159 height 24
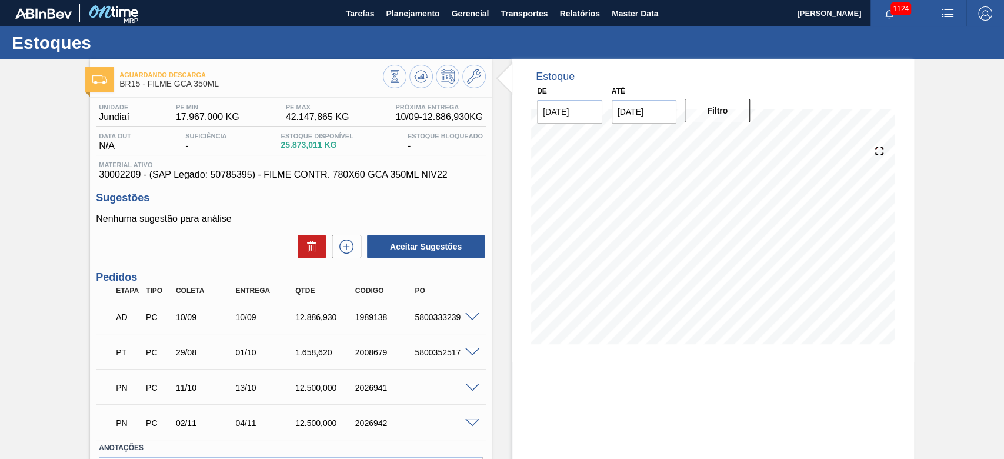
scroll to position [78, 0]
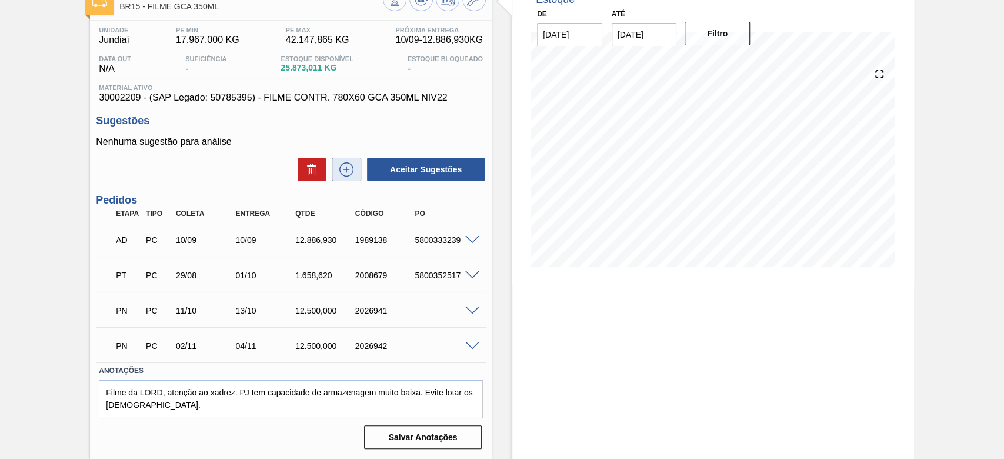
click at [344, 161] on button at bounding box center [346, 170] width 29 height 24
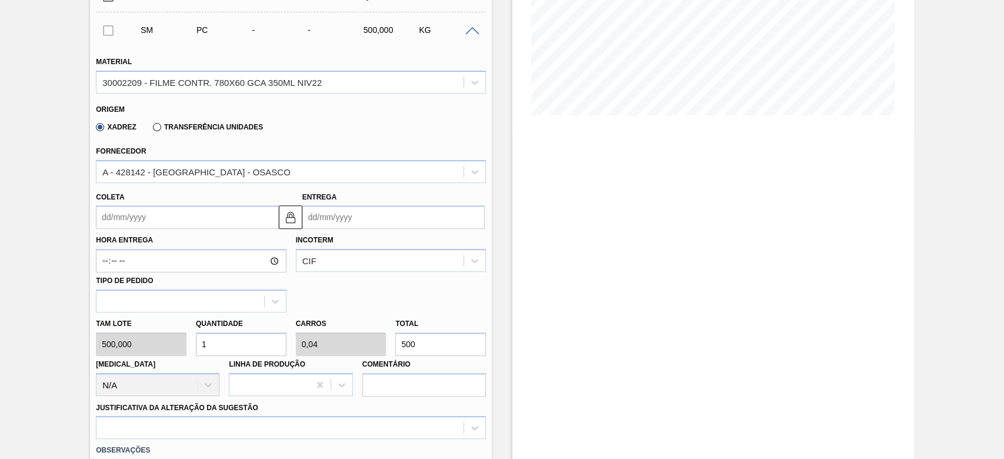
scroll to position [235, 0]
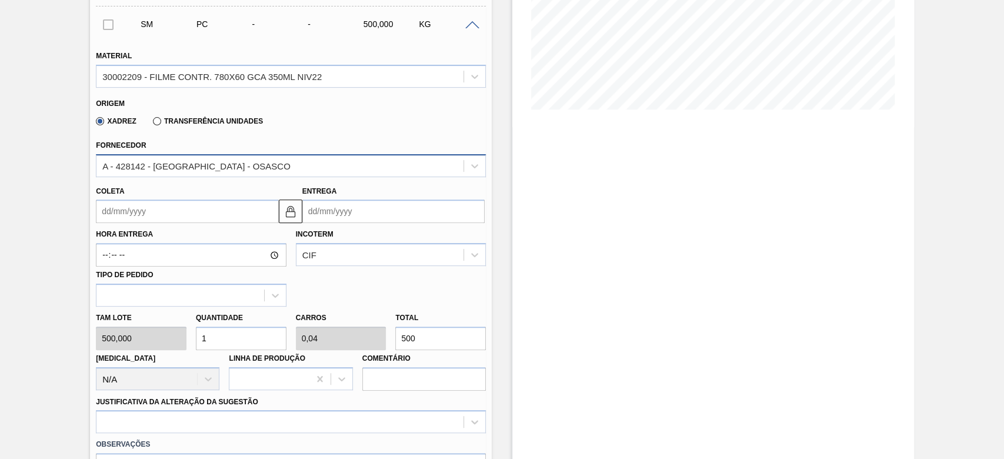
click at [165, 166] on div "A - 428142 - [GEOGRAPHIC_DATA] - OSASCO" at bounding box center [196, 166] width 188 height 10
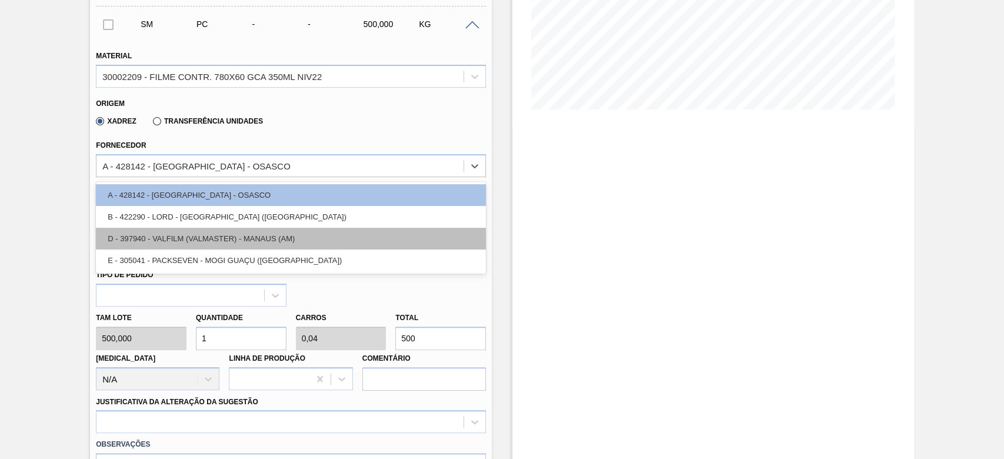
click at [181, 234] on div "D - 397940 - VALFILM (VALMASTER) - MANAUS (AM)" at bounding box center [291, 239] width 390 height 22
type input "1"
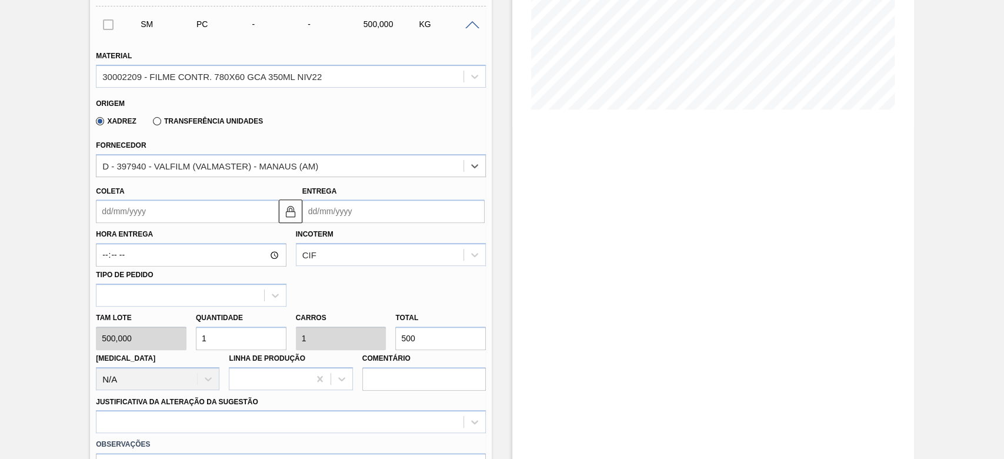
click at [104, 211] on input "Coleta" at bounding box center [187, 211] width 182 height 24
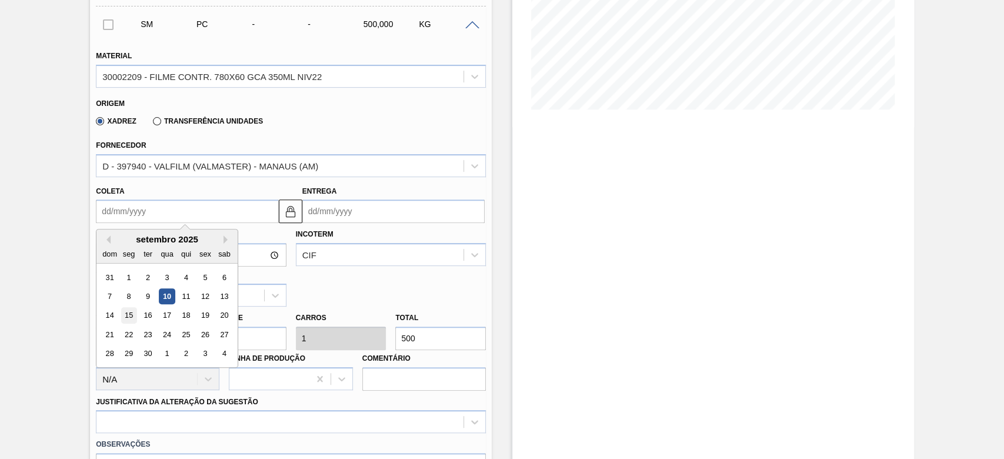
click at [128, 317] on div "15" at bounding box center [129, 316] width 16 height 16
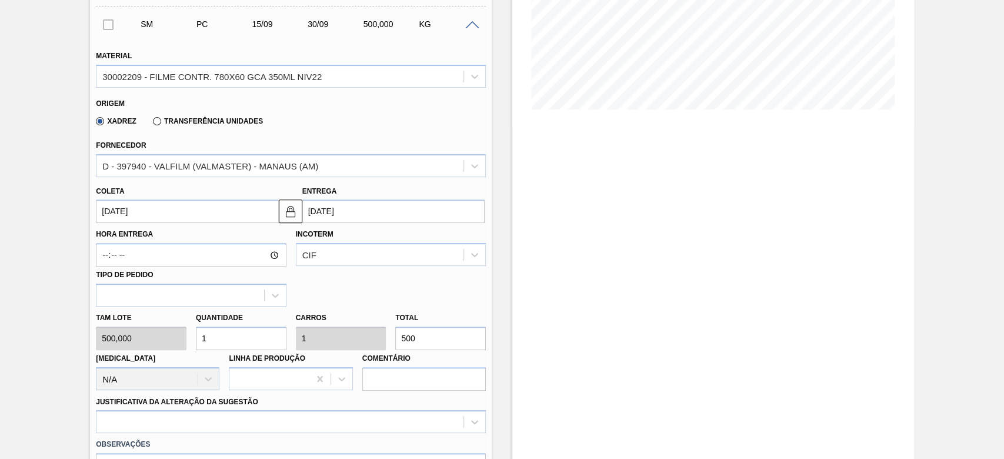
type input "[DATE]"
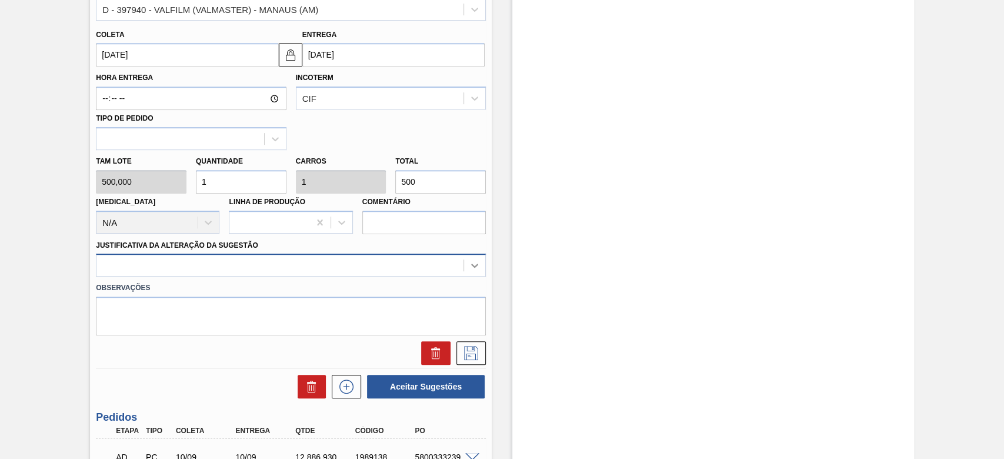
drag, startPoint x: 471, startPoint y: 266, endPoint x: 421, endPoint y: 266, distance: 50.0
click at [471, 266] on icon at bounding box center [475, 265] width 12 height 12
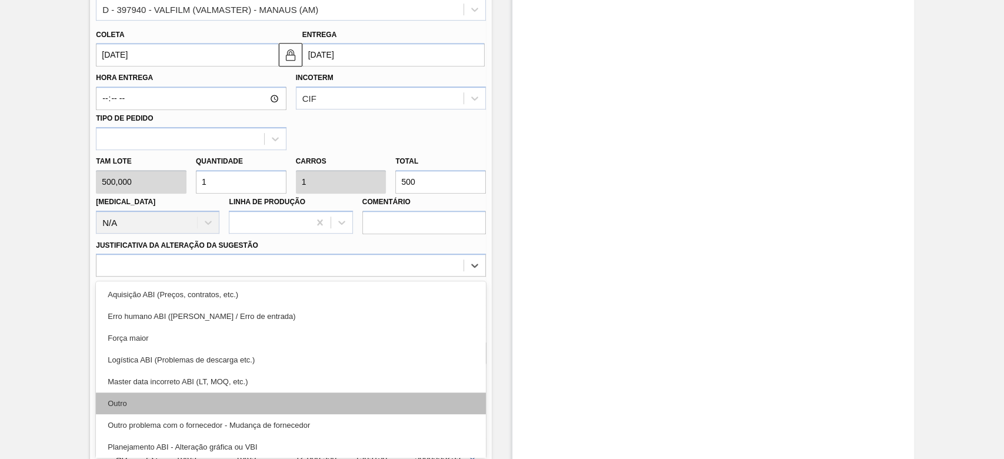
click at [118, 405] on div "Outro" at bounding box center [291, 403] width 390 height 22
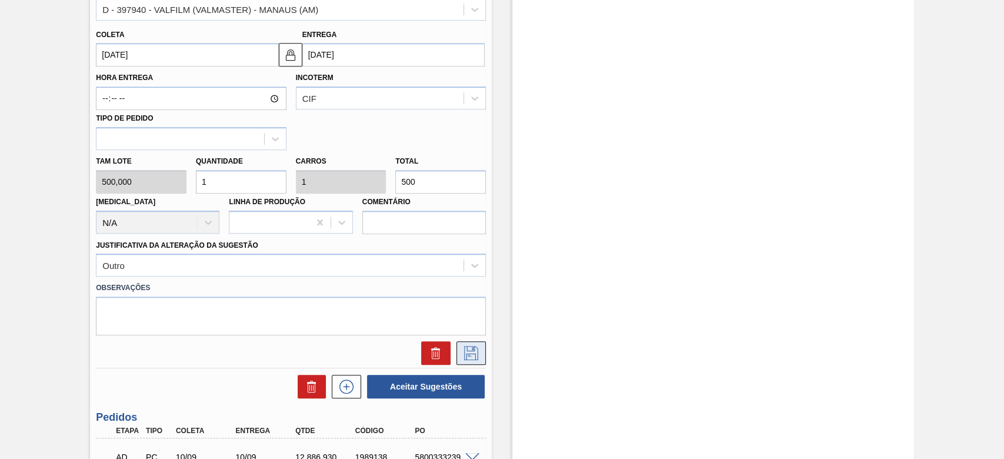
click at [466, 357] on icon at bounding box center [471, 353] width 19 height 14
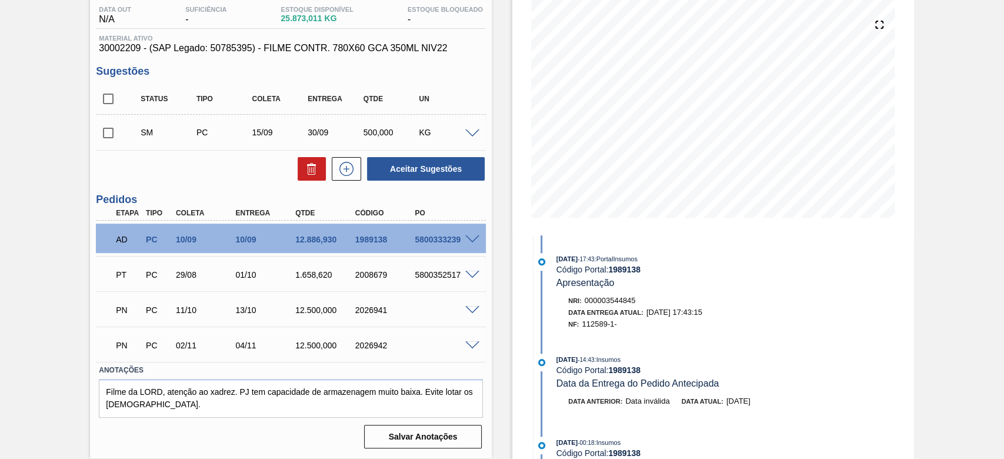
scroll to position [126, 0]
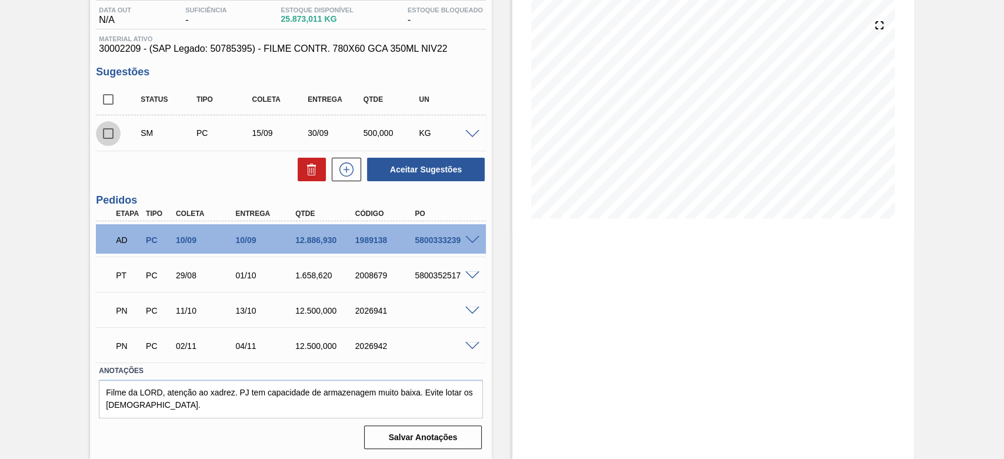
click at [107, 135] on input "checkbox" at bounding box center [108, 133] width 25 height 25
click at [404, 174] on button "Aceitar Sugestões" at bounding box center [426, 170] width 118 height 24
checkbox input "false"
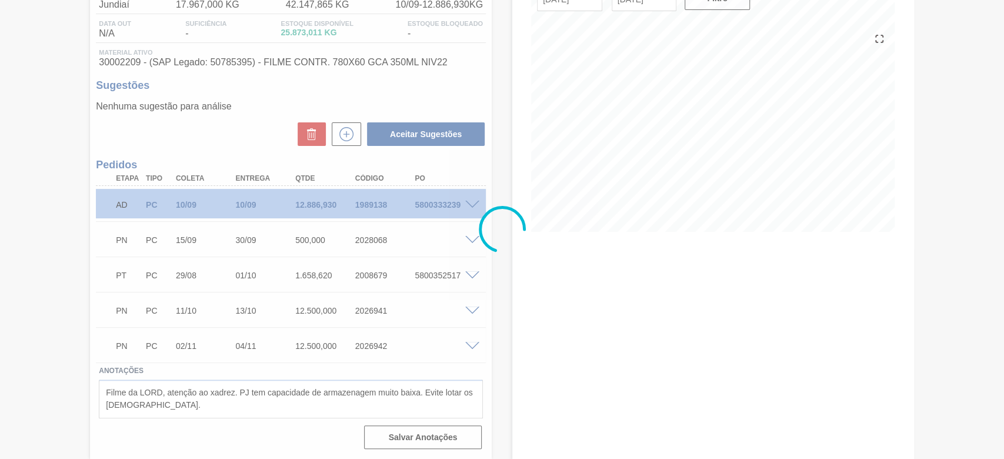
scroll to position [113, 0]
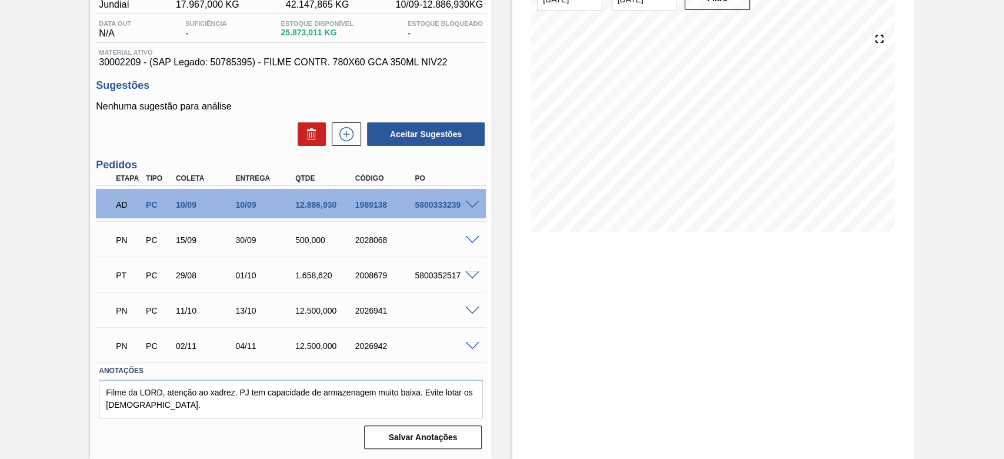
click at [373, 239] on div "2028068" at bounding box center [385, 239] width 66 height 9
click at [372, 239] on div "2028068" at bounding box center [385, 239] width 66 height 9
copy div "2028068"
click at [472, 240] on span at bounding box center [472, 240] width 14 height 9
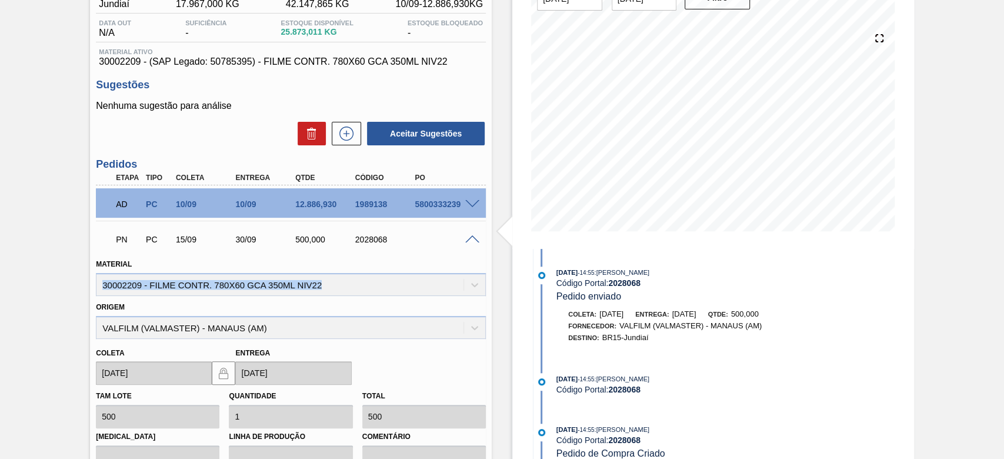
drag, startPoint x: 325, startPoint y: 288, endPoint x: 70, endPoint y: 287, distance: 254.7
click at [70, 287] on div "Aguardando Descarga BR15 - FILME GCA 350ML Unidade Jundiaí PE MIN 17.967,000 KG…" at bounding box center [502, 345] width 1004 height 798
copy div "30002209 - FILME CONTR. 780X60 GCA 350ML NIV22"
click at [471, 243] on span at bounding box center [472, 239] width 14 height 9
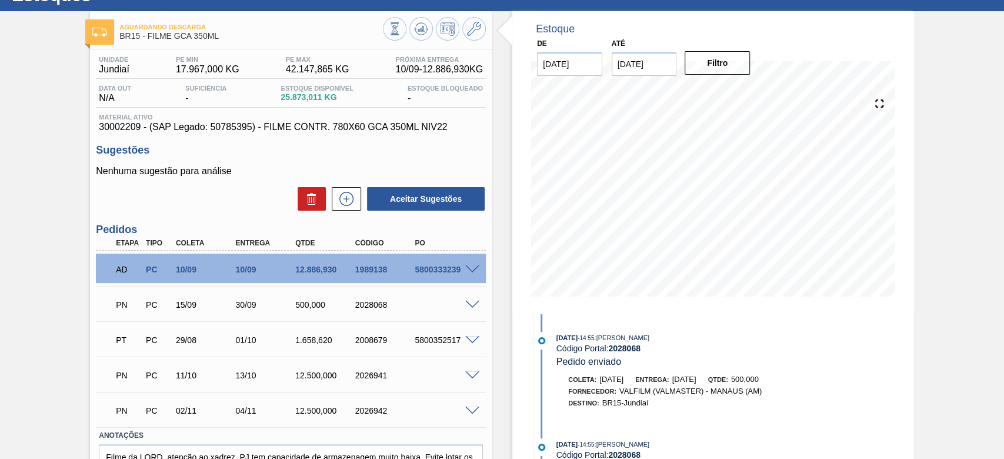
scroll to position [0, 0]
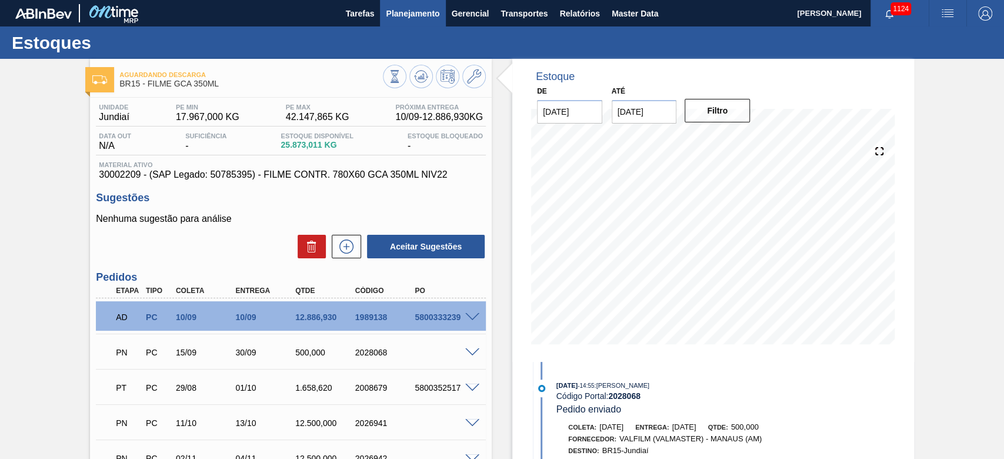
click at [412, 8] on span "Planejamento" at bounding box center [413, 13] width 54 height 14
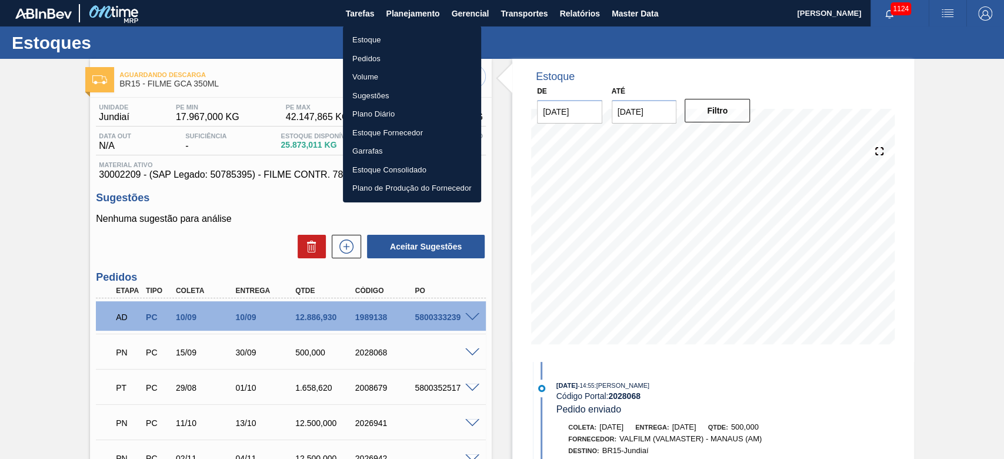
click at [376, 39] on li "Estoque" at bounding box center [412, 40] width 138 height 19
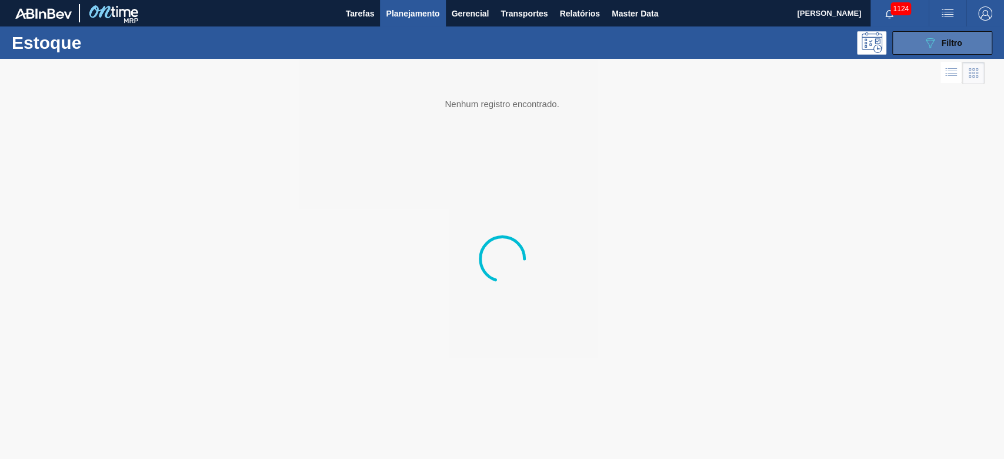
click at [935, 36] on icon "089F7B8B-B2A5-4AFE-B5C0-19BA573D28AC" at bounding box center [930, 43] width 14 height 14
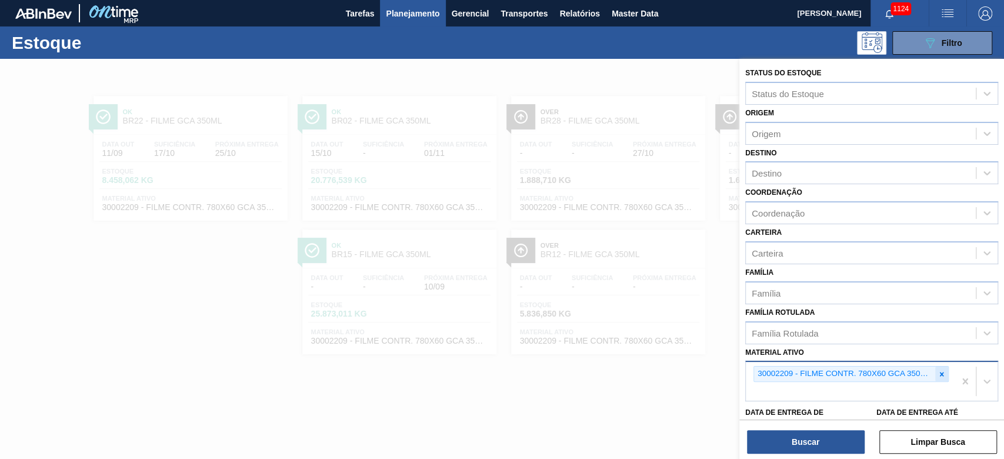
click at [938, 374] on icon at bounding box center [942, 374] width 8 height 8
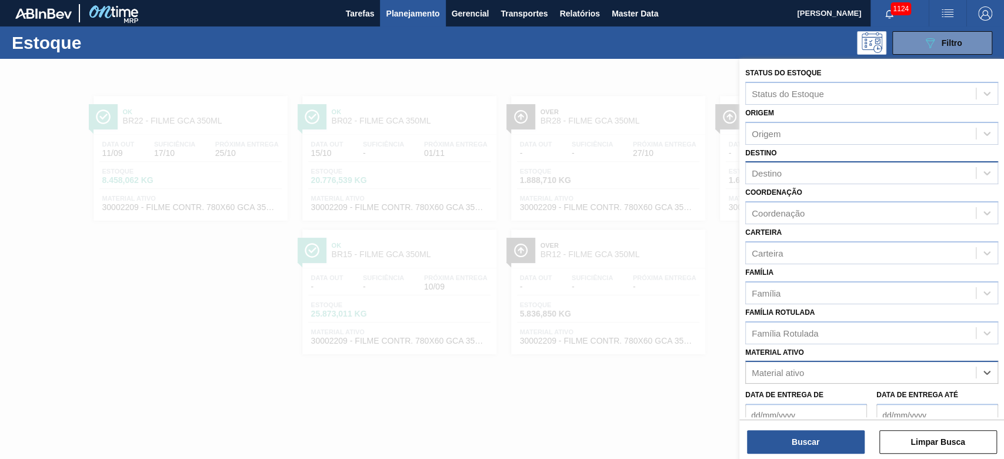
click at [789, 175] on div "Destino" at bounding box center [861, 173] width 230 height 17
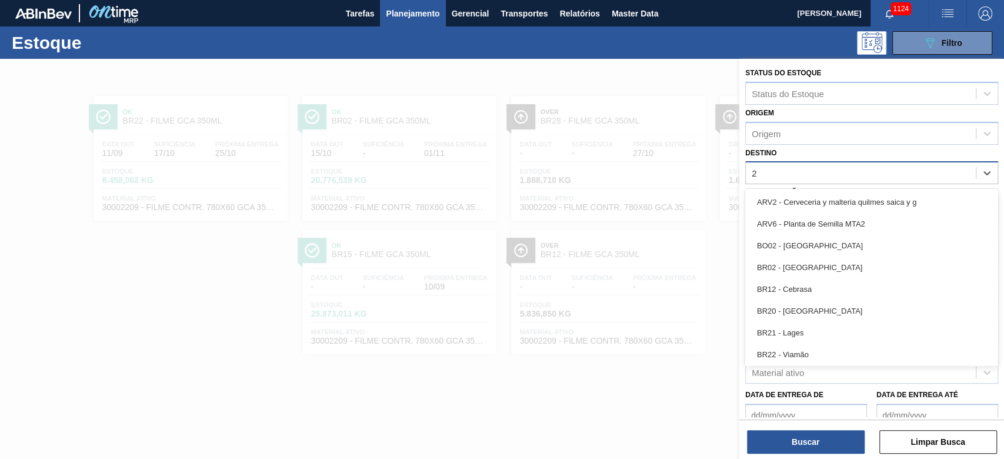
type input "21"
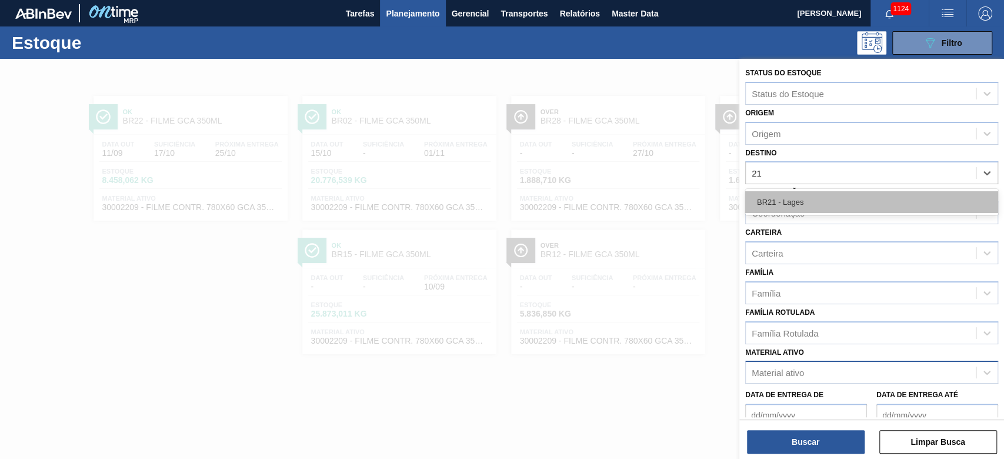
click at [783, 201] on div "BR21 - Lages" at bounding box center [871, 202] width 253 height 22
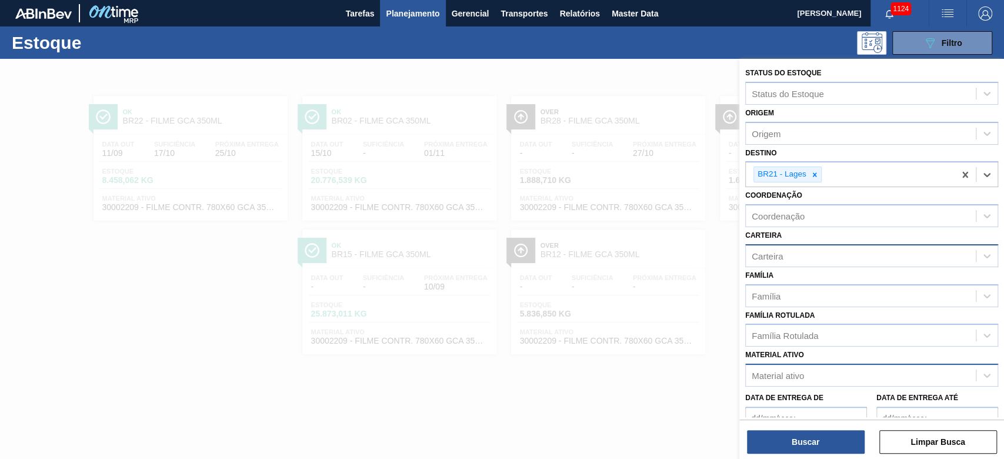
click at [777, 255] on div "Carteira" at bounding box center [767, 256] width 31 height 10
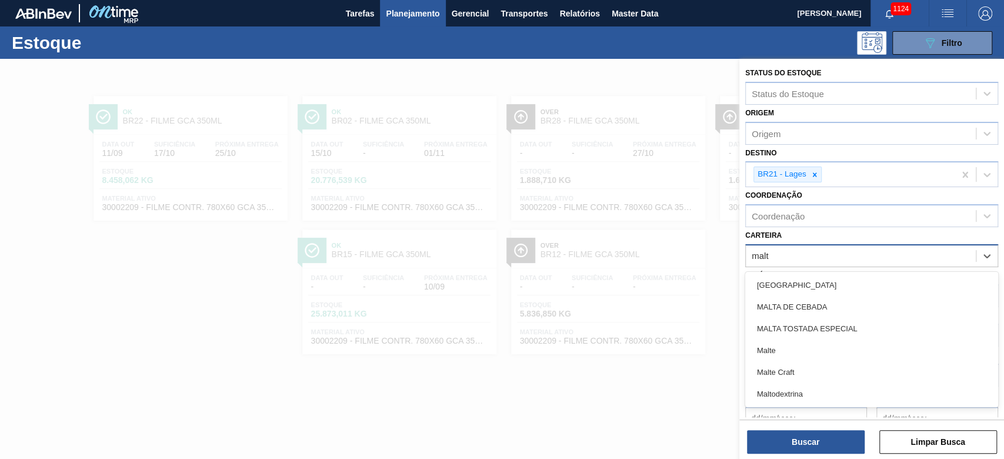
type input "malte"
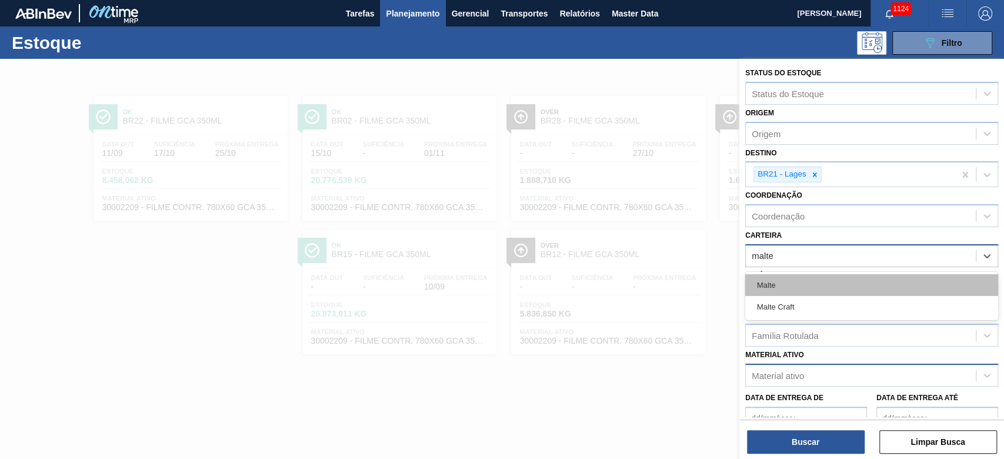
click at [778, 282] on div "Malte" at bounding box center [871, 285] width 253 height 22
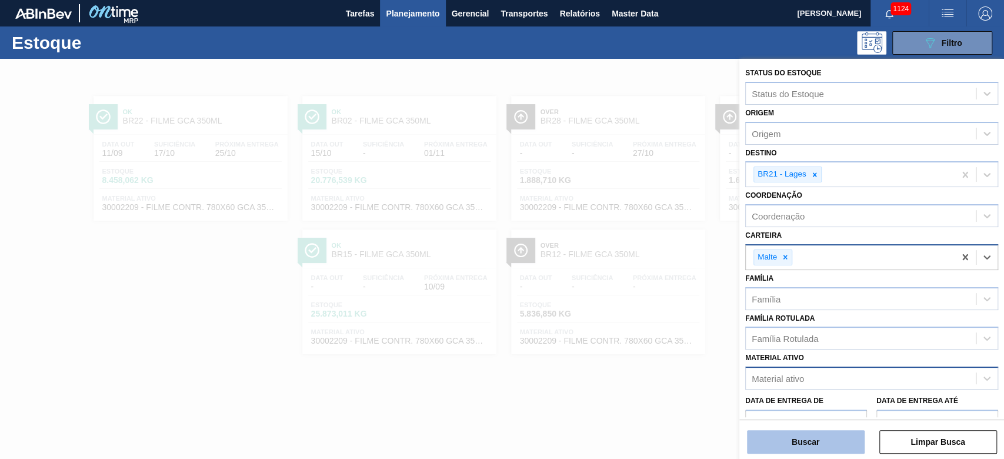
click at [781, 442] on button "Buscar" at bounding box center [806, 442] width 118 height 24
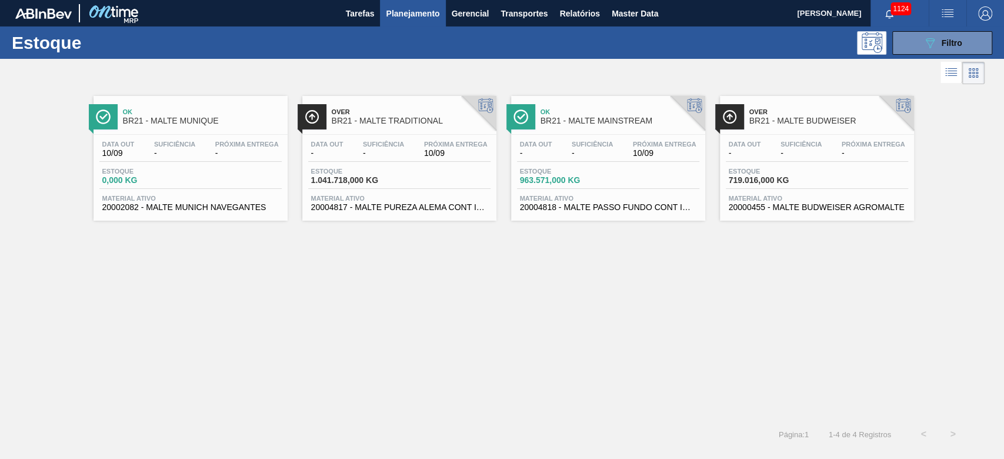
click at [593, 185] on div "Estoque 963.571,000 KG" at bounding box center [608, 178] width 182 height 21
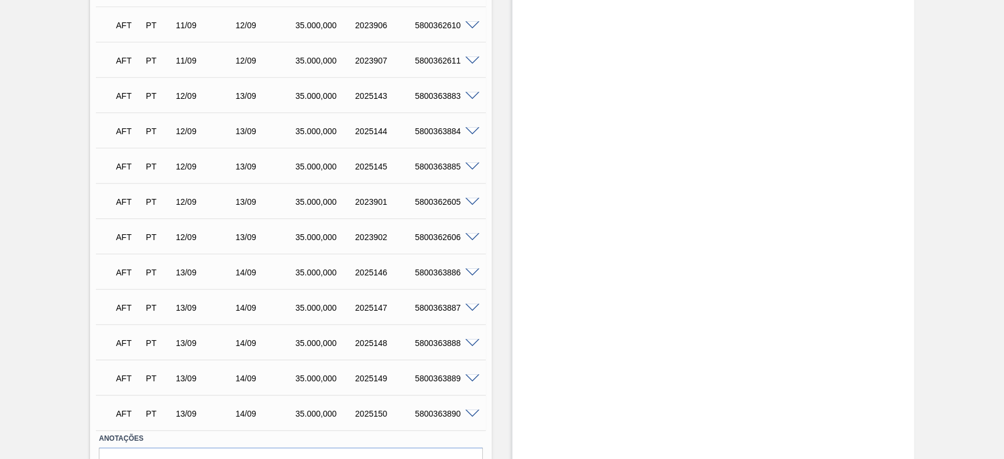
scroll to position [556, 0]
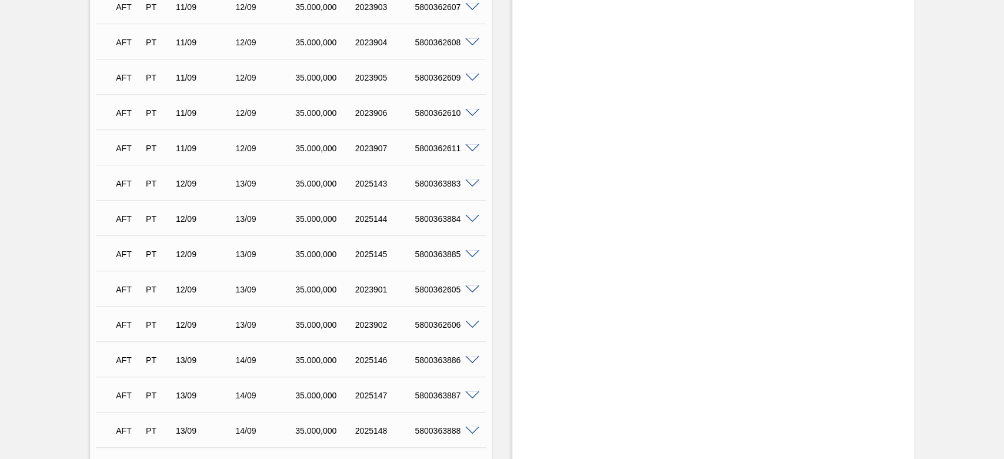
click at [471, 181] on span at bounding box center [472, 183] width 14 height 9
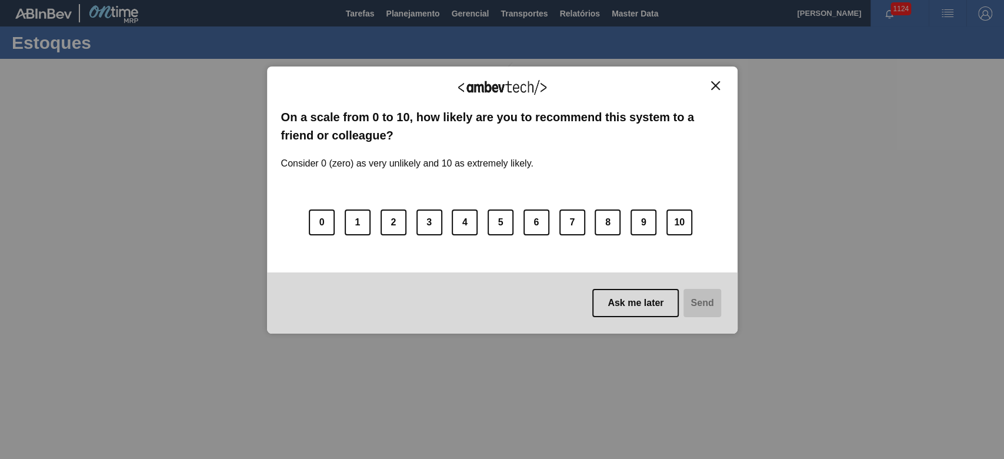
click at [717, 86] on img "Close" at bounding box center [715, 85] width 9 height 9
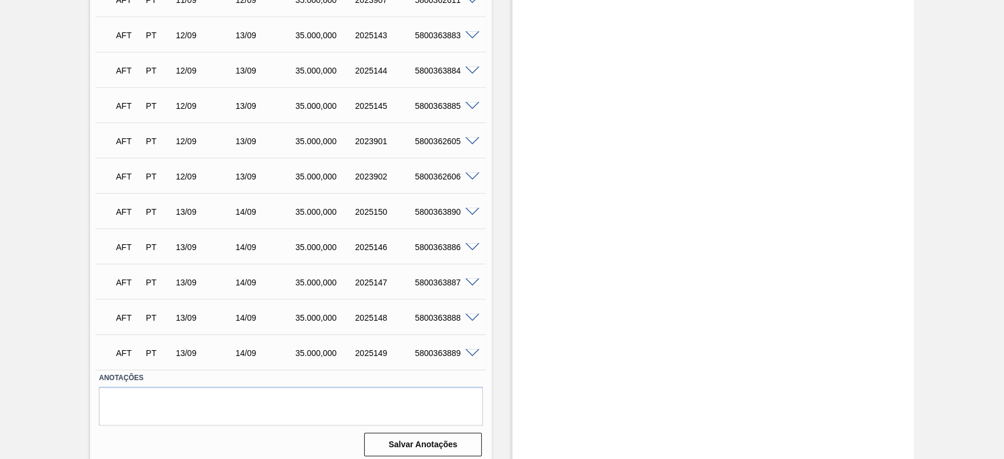
scroll to position [714, 0]
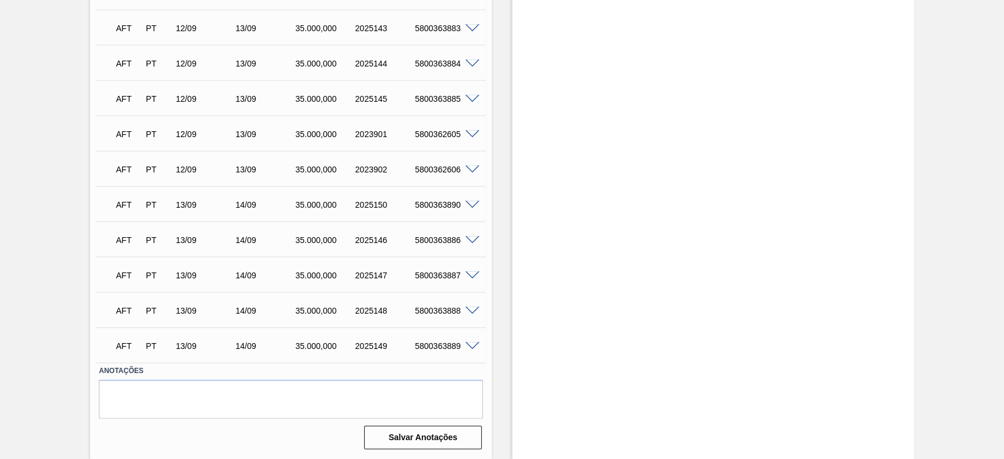
click at [471, 170] on span at bounding box center [472, 169] width 14 height 9
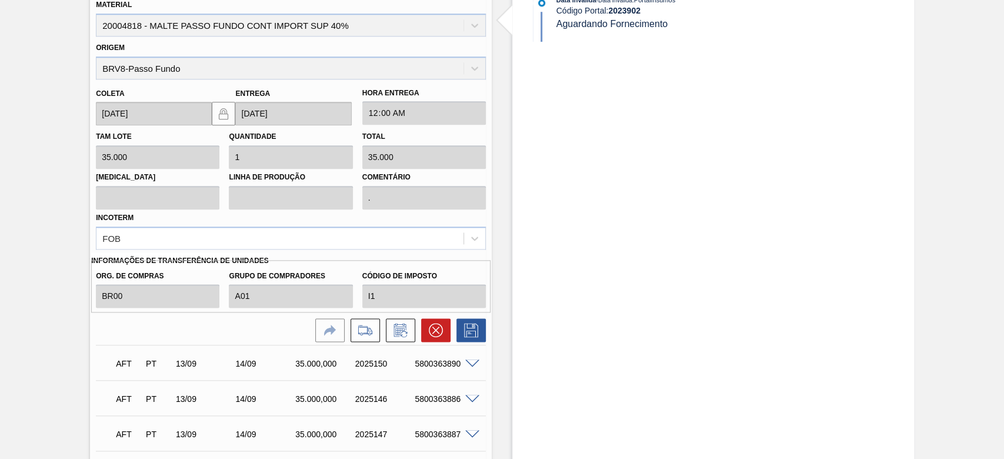
scroll to position [949, 0]
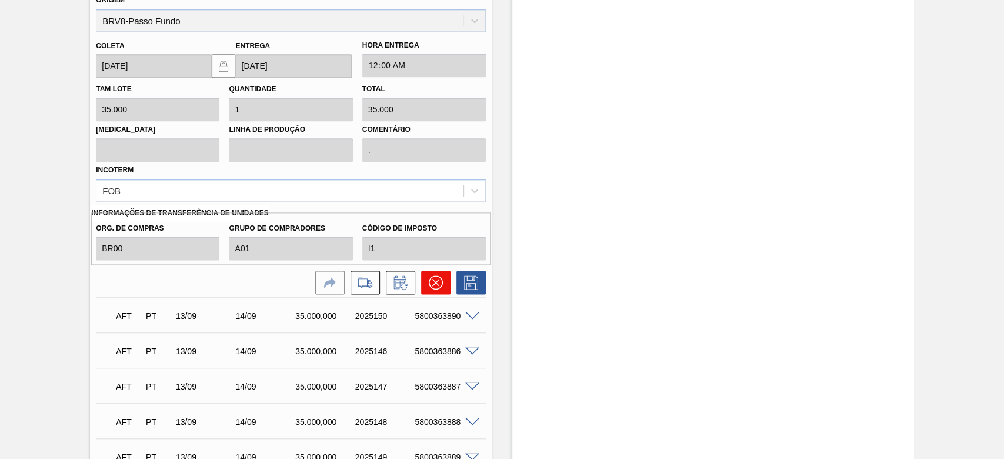
click at [433, 280] on icon at bounding box center [436, 282] width 14 height 14
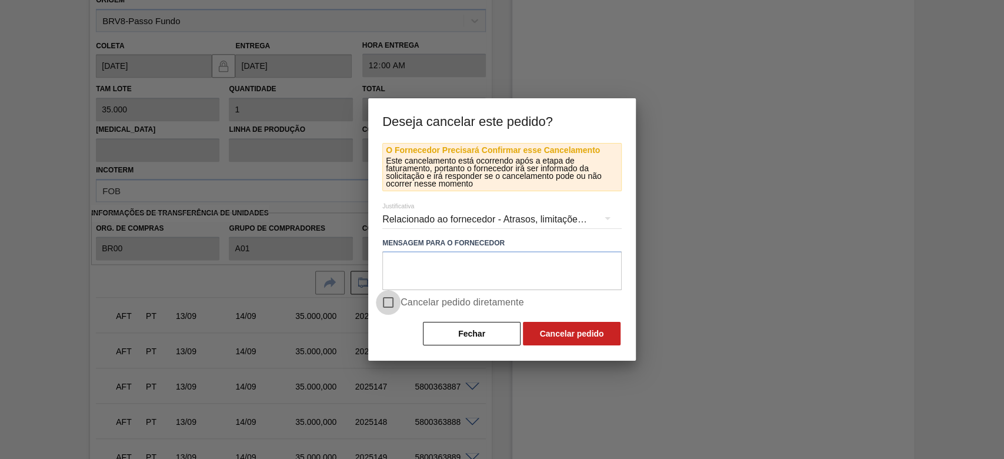
click at [389, 304] on input "Cancelar pedido diretamente" at bounding box center [388, 302] width 25 height 25
checkbox input "true"
click at [559, 335] on button "Cancelar pedido" at bounding box center [572, 334] width 98 height 24
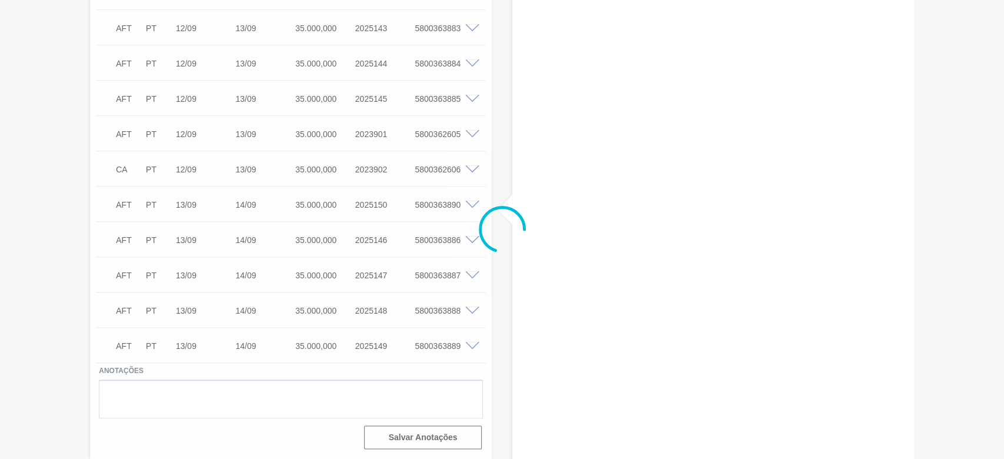
scroll to position [714, 0]
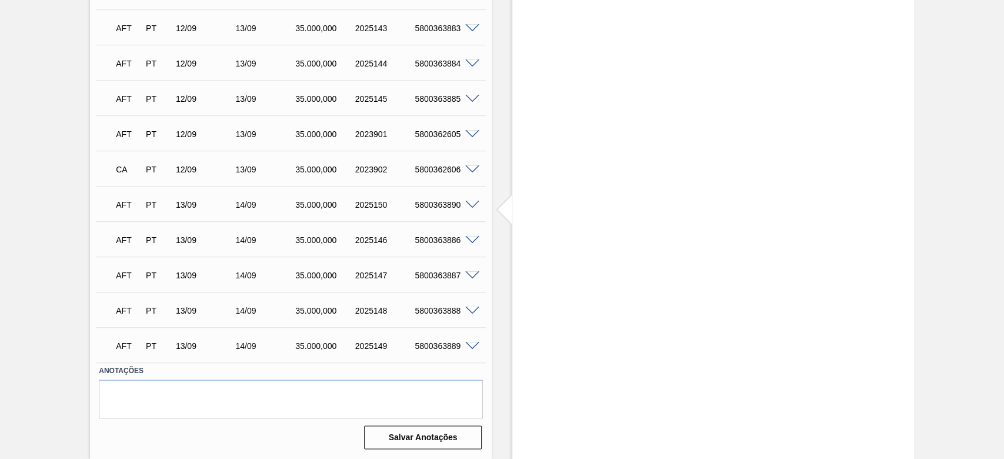
click at [472, 136] on span at bounding box center [472, 134] width 14 height 9
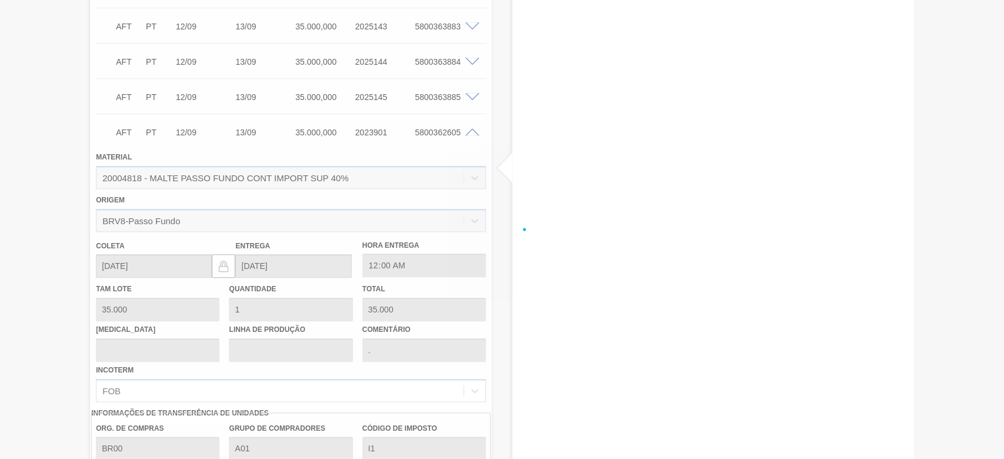
scroll to position [1061, 0]
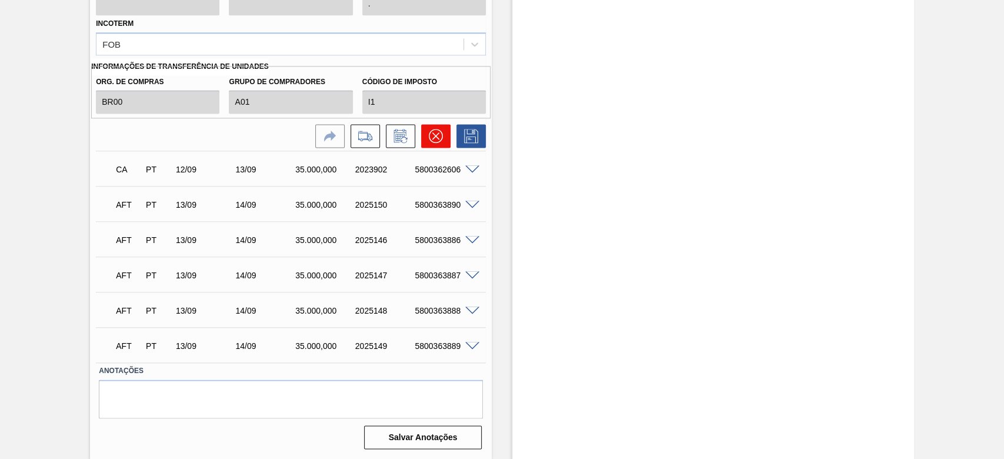
click at [433, 140] on icon at bounding box center [436, 136] width 14 height 14
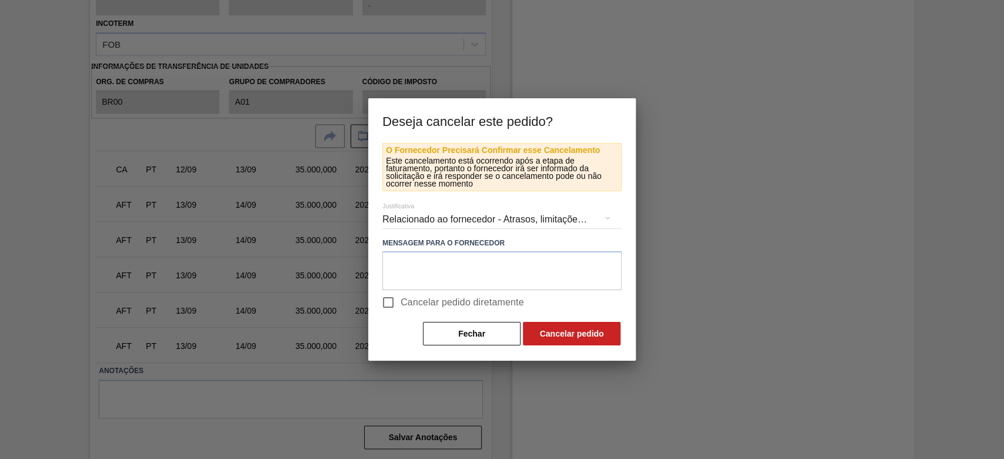
click at [389, 301] on input "Cancelar pedido diretamente" at bounding box center [388, 302] width 25 height 25
checkbox input "true"
click at [585, 336] on button "Cancelar pedido" at bounding box center [572, 334] width 98 height 24
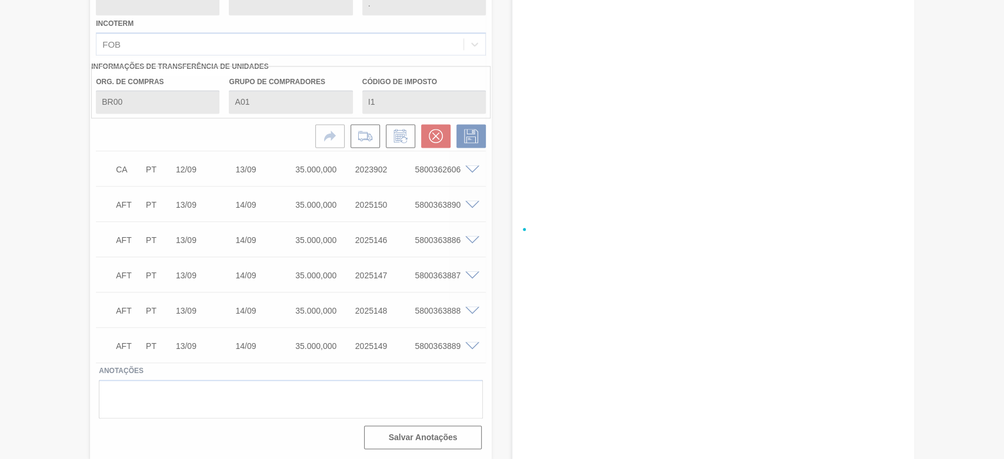
scroll to position [714, 0]
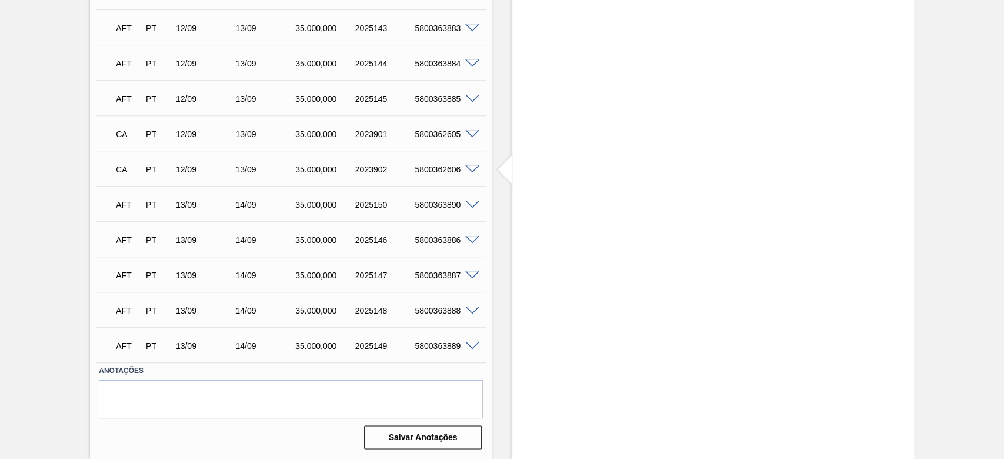
click at [474, 98] on span at bounding box center [472, 99] width 14 height 9
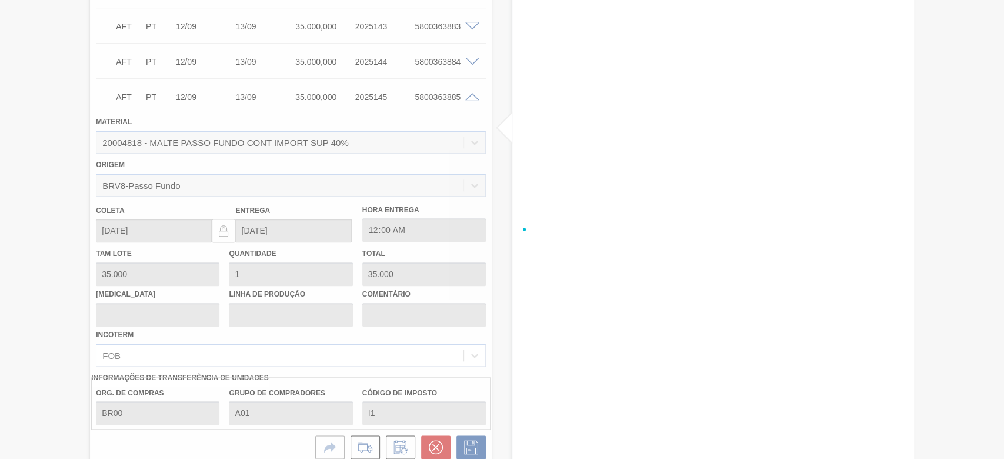
scroll to position [1061, 0]
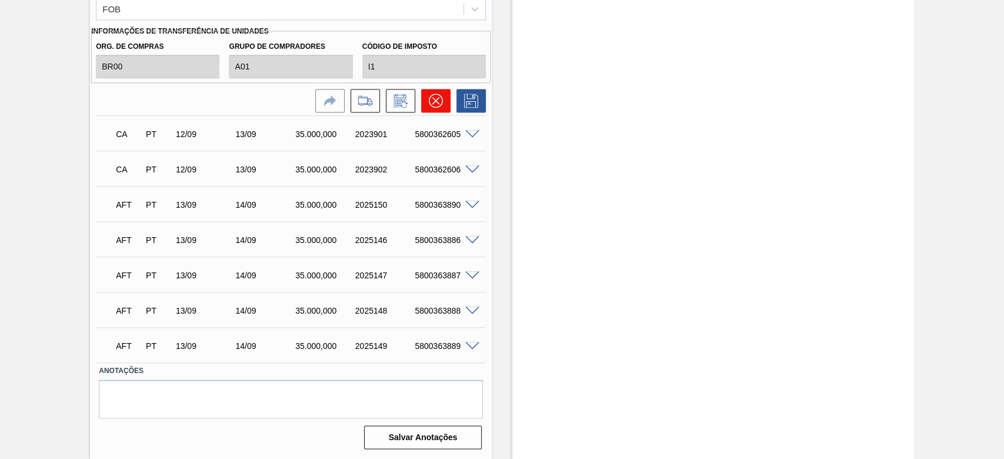
click at [432, 108] on icon at bounding box center [436, 101] width 14 height 14
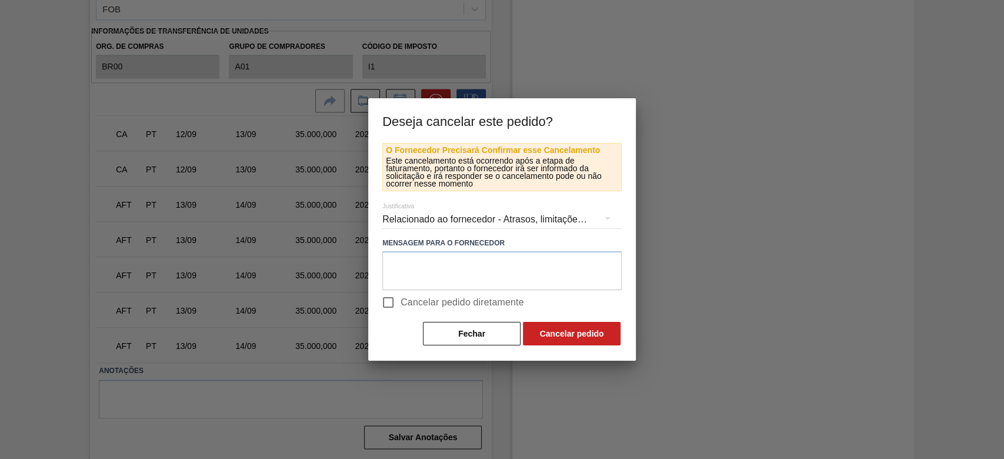
click at [391, 299] on input "Cancelar pedido diretamente" at bounding box center [388, 302] width 25 height 25
checkbox input "true"
click at [574, 328] on button "Cancelar pedido" at bounding box center [572, 334] width 98 height 24
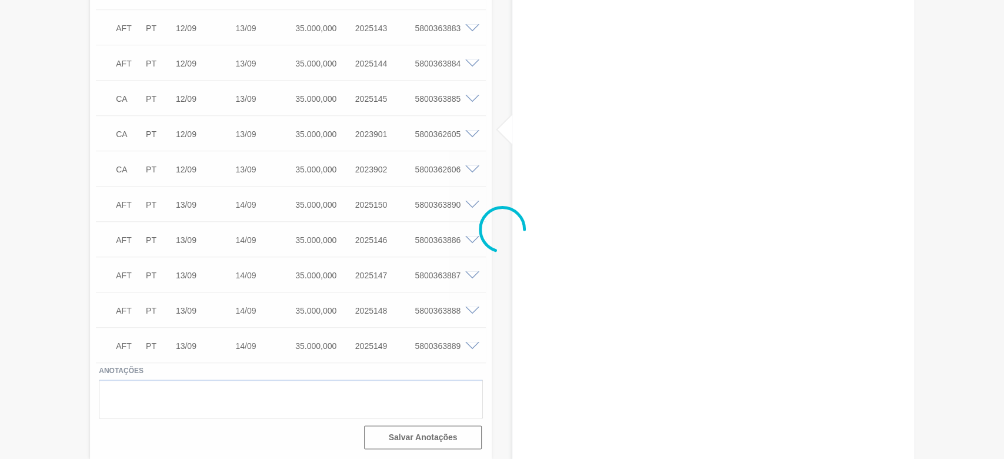
scroll to position [714, 0]
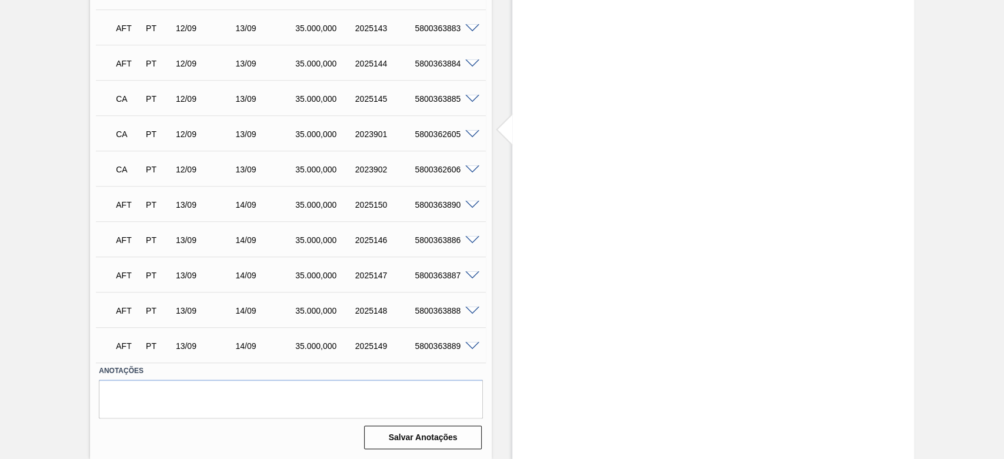
click at [473, 61] on span at bounding box center [472, 63] width 14 height 9
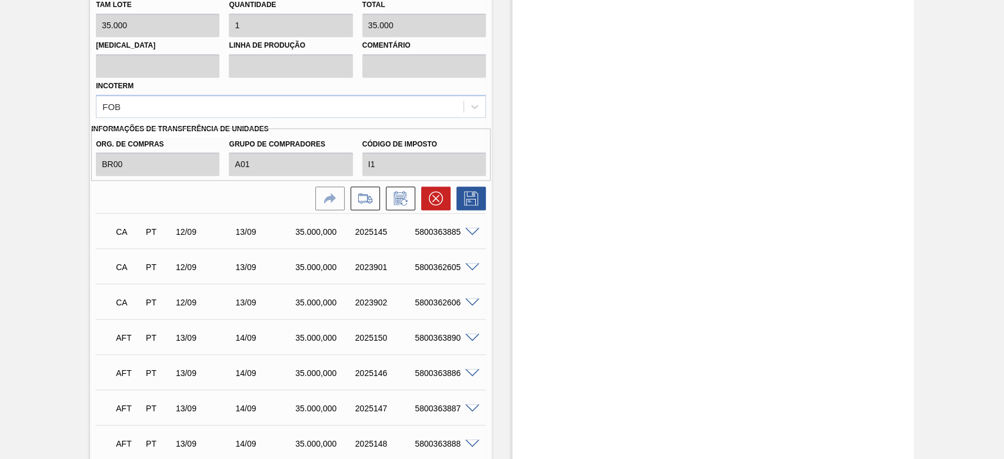
scroll to position [826, 0]
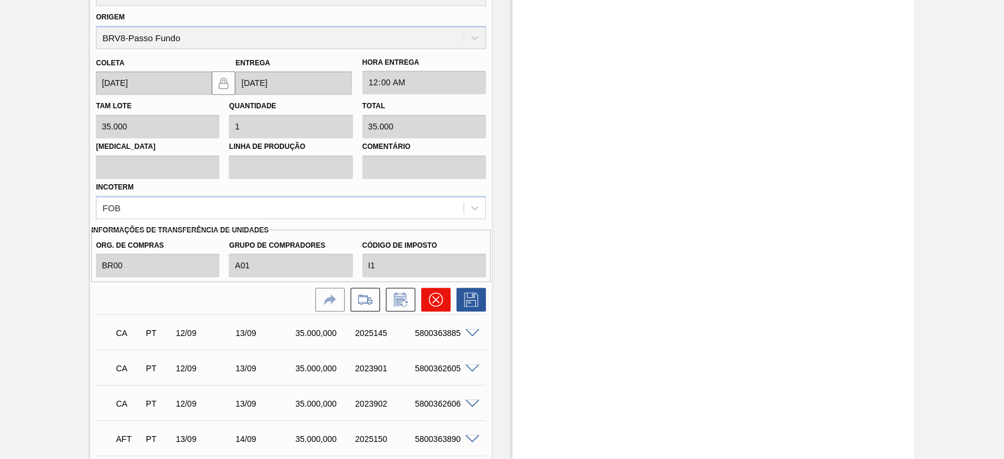
click at [429, 302] on icon at bounding box center [436, 299] width 14 height 14
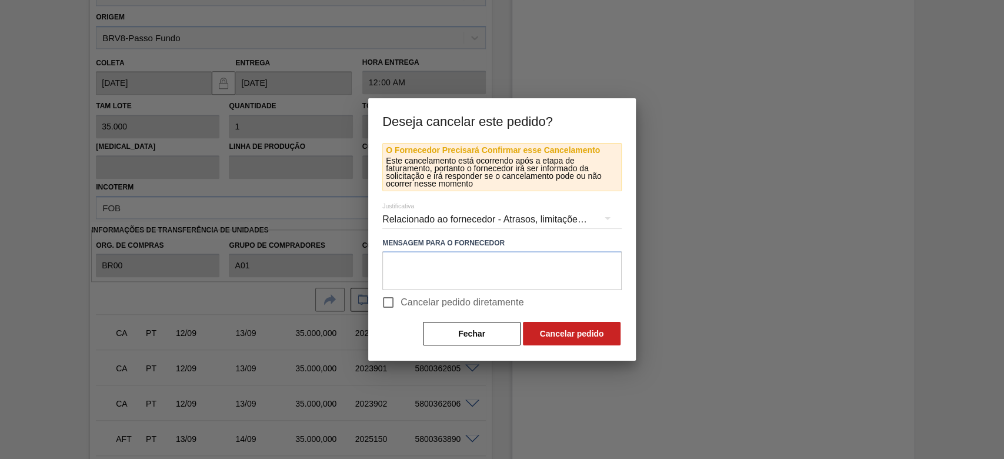
click at [386, 299] on input "Cancelar pedido diretamente" at bounding box center [388, 302] width 25 height 25
checkbox input "true"
click at [559, 335] on button "Cancelar pedido" at bounding box center [572, 334] width 98 height 24
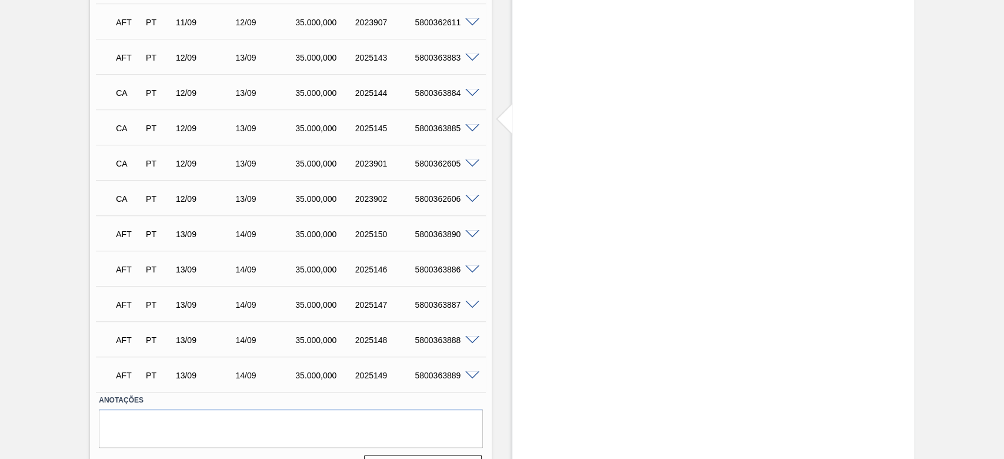
scroll to position [635, 0]
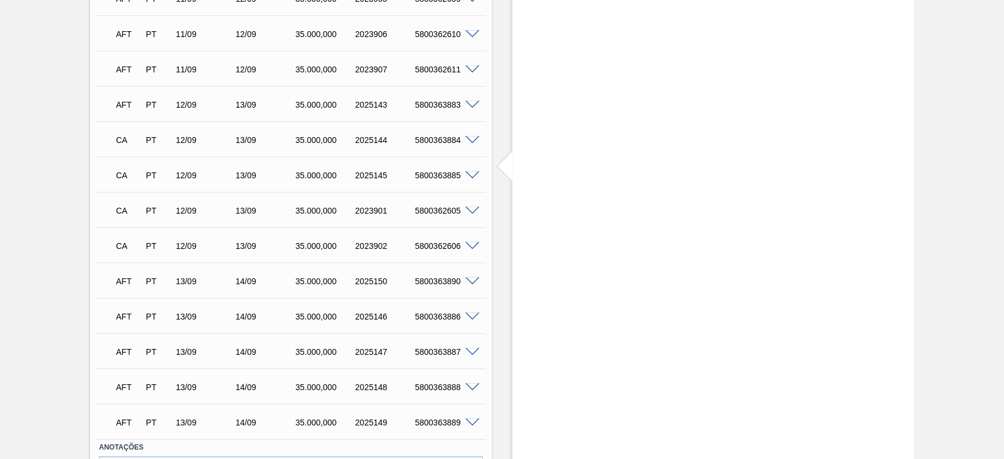
click at [472, 106] on span at bounding box center [472, 105] width 14 height 9
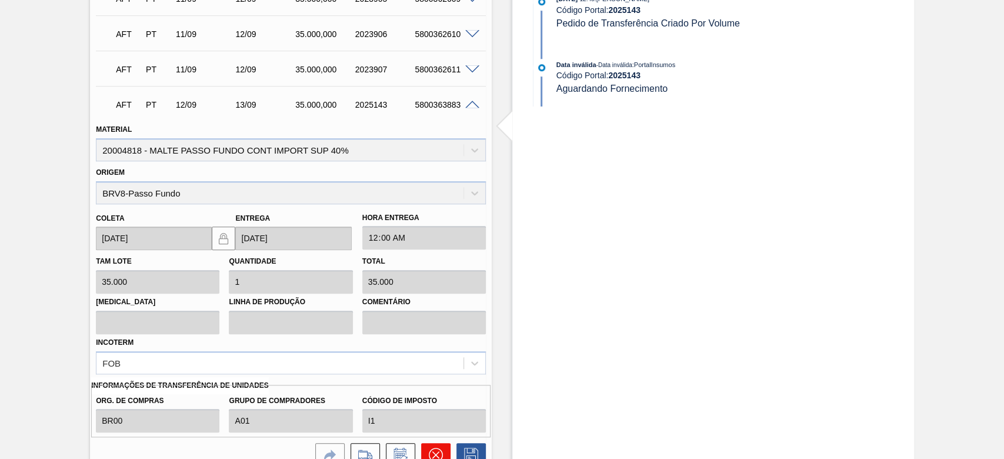
click at [433, 454] on icon at bounding box center [435, 454] width 7 height 7
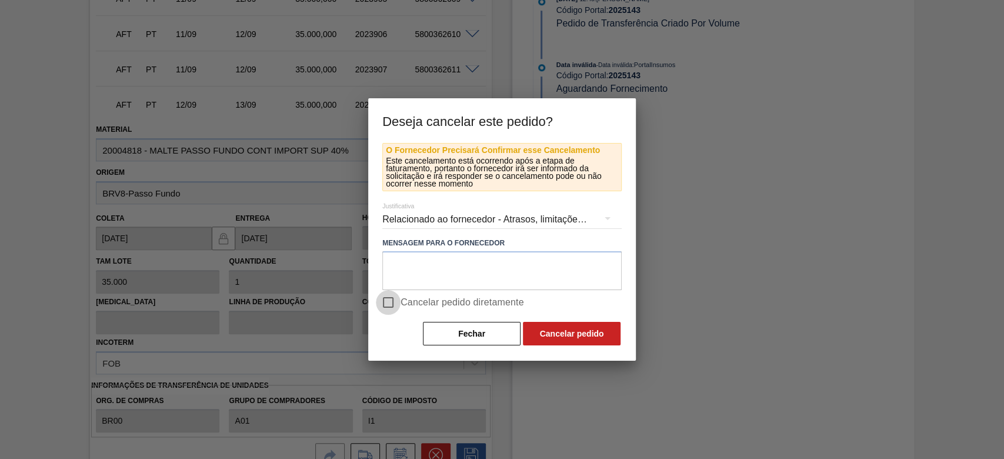
click at [394, 301] on input "Cancelar pedido diretamente" at bounding box center [388, 302] width 25 height 25
checkbox input "true"
click at [596, 334] on button "Cancelar pedido" at bounding box center [572, 334] width 98 height 24
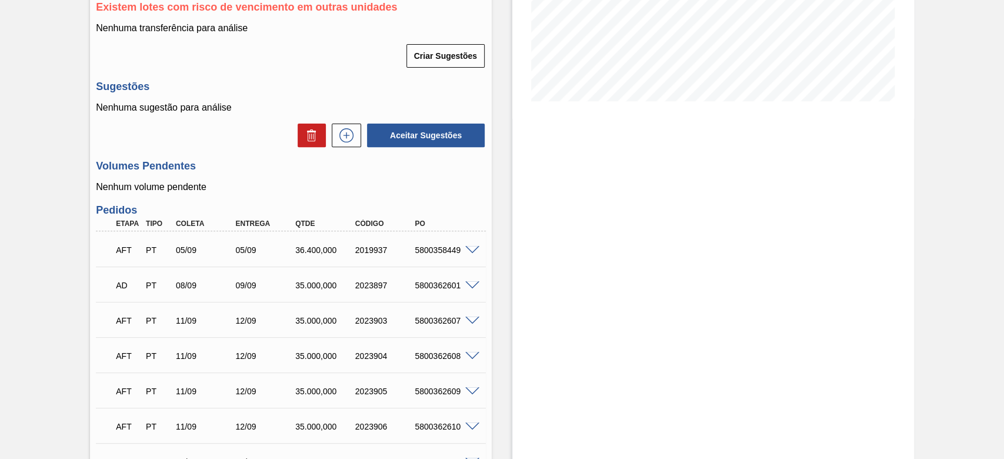
scroll to position [0, 0]
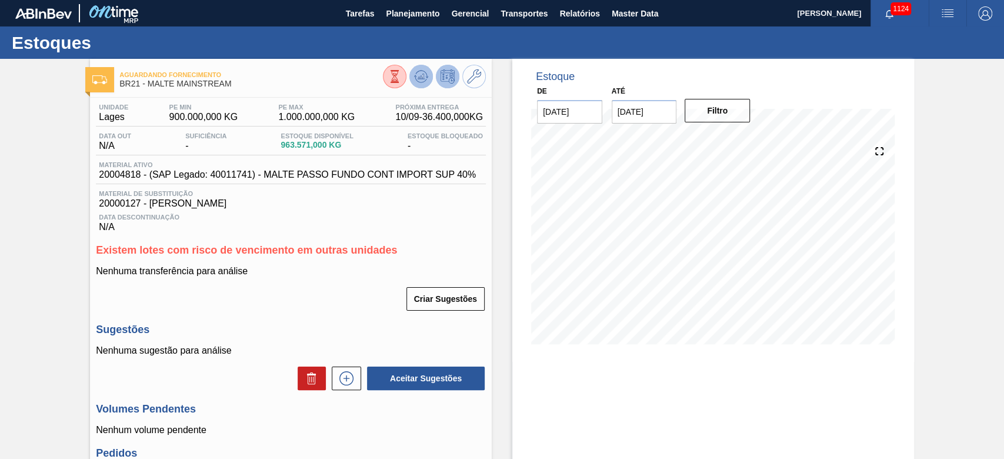
click at [419, 69] on icon at bounding box center [421, 76] width 14 height 14
click at [396, 15] on span "Planejamento" at bounding box center [413, 13] width 54 height 14
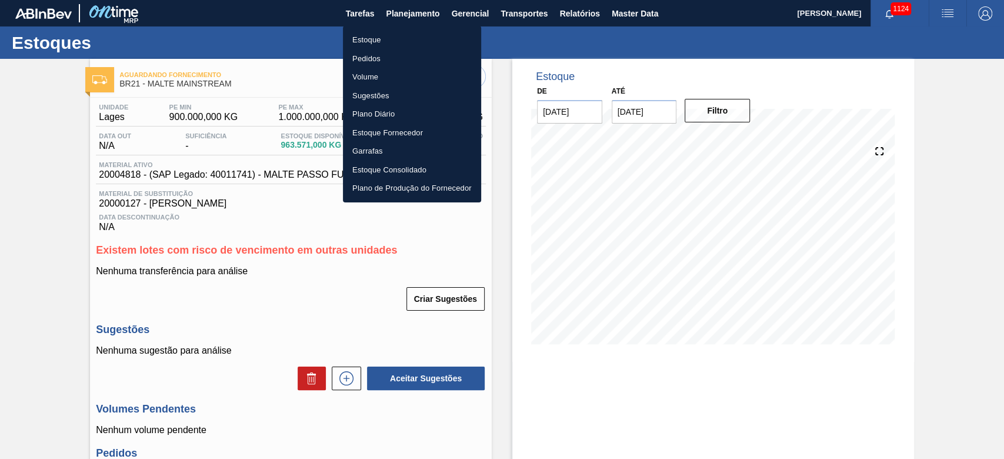
click at [366, 39] on li "Estoque" at bounding box center [412, 40] width 138 height 19
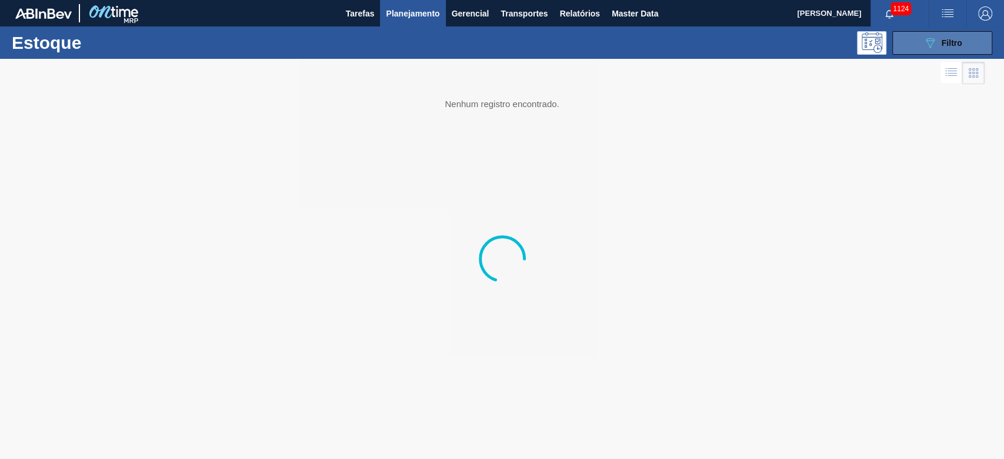
click at [929, 43] on icon "089F7B8B-B2A5-4AFE-B5C0-19BA573D28AC" at bounding box center [930, 43] width 14 height 14
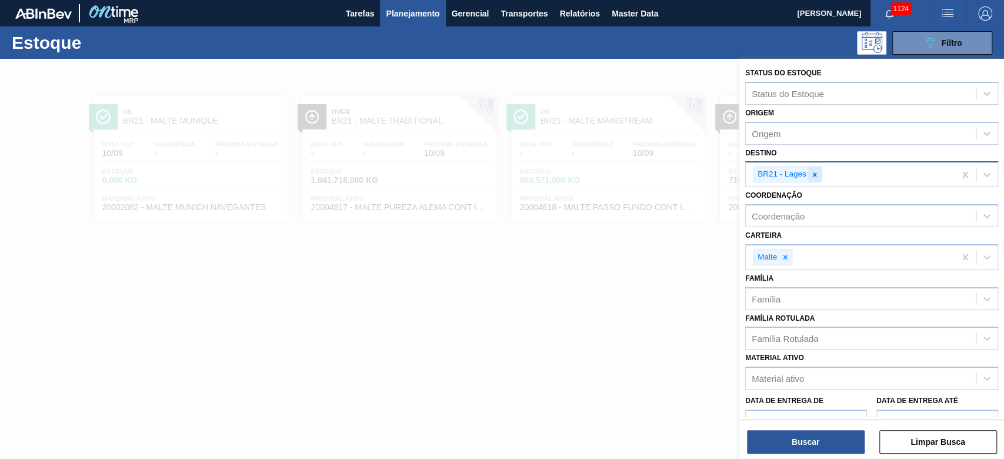
click at [812, 172] on icon at bounding box center [814, 174] width 4 height 4
type input "12"
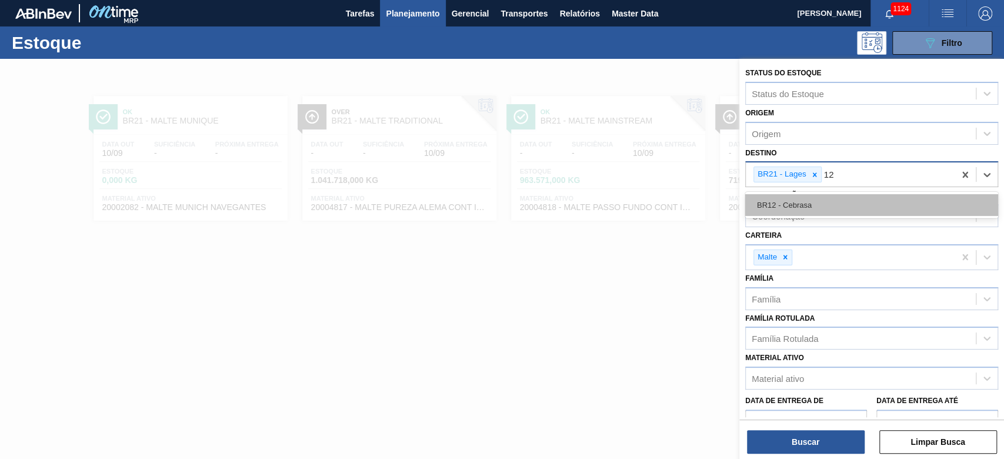
click at [778, 204] on div "BR12 - Cebrasa" at bounding box center [871, 205] width 253 height 22
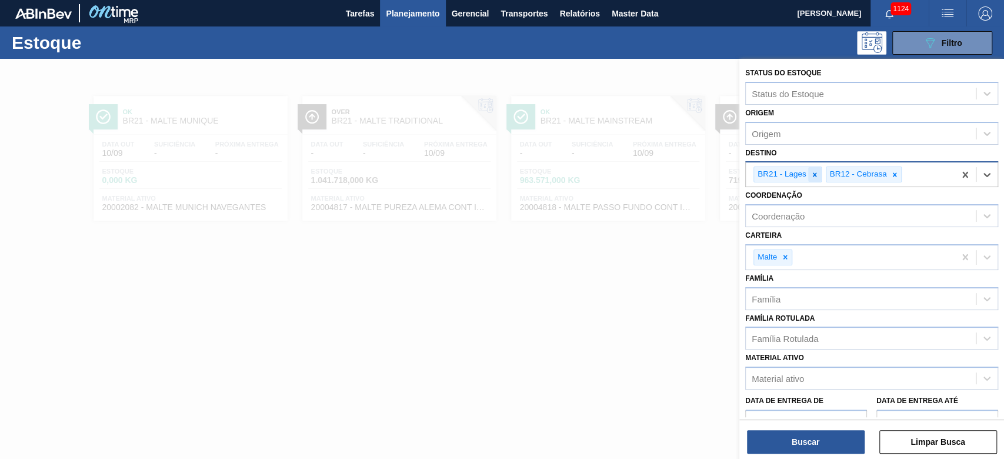
click at [812, 174] on icon at bounding box center [815, 175] width 8 height 8
click at [811, 441] on button "Buscar" at bounding box center [806, 442] width 118 height 24
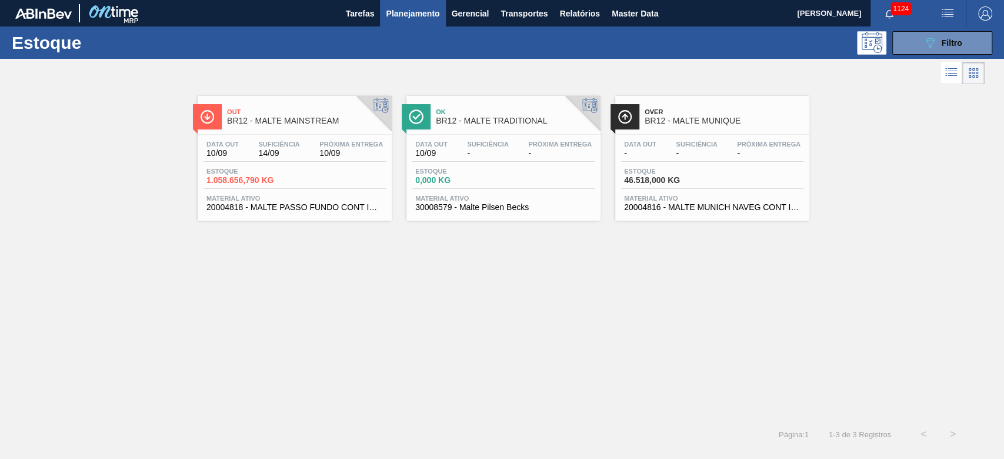
click at [269, 148] on span "Suficiência" at bounding box center [278, 144] width 41 height 7
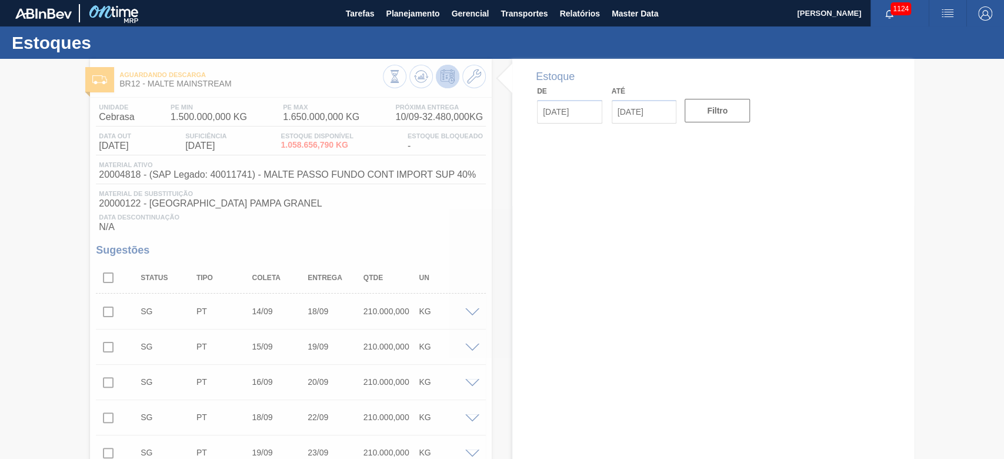
type input "[DATE]"
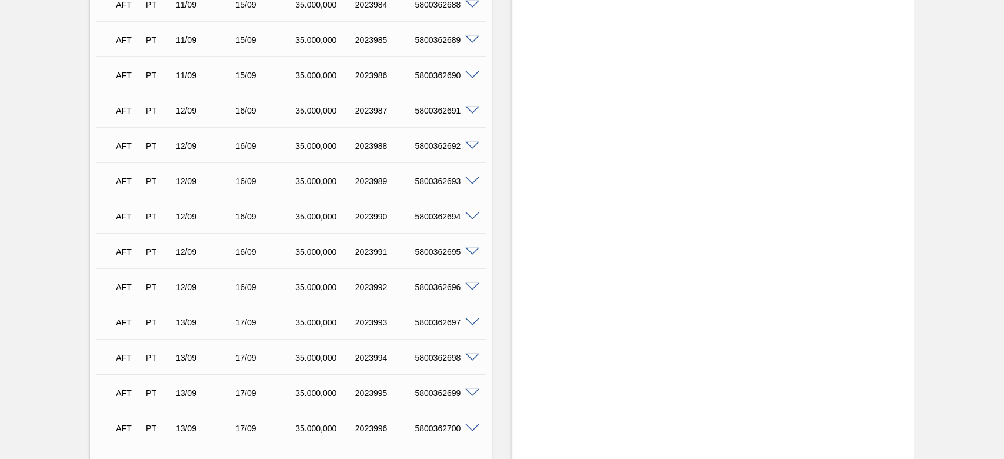
scroll to position [1961, 0]
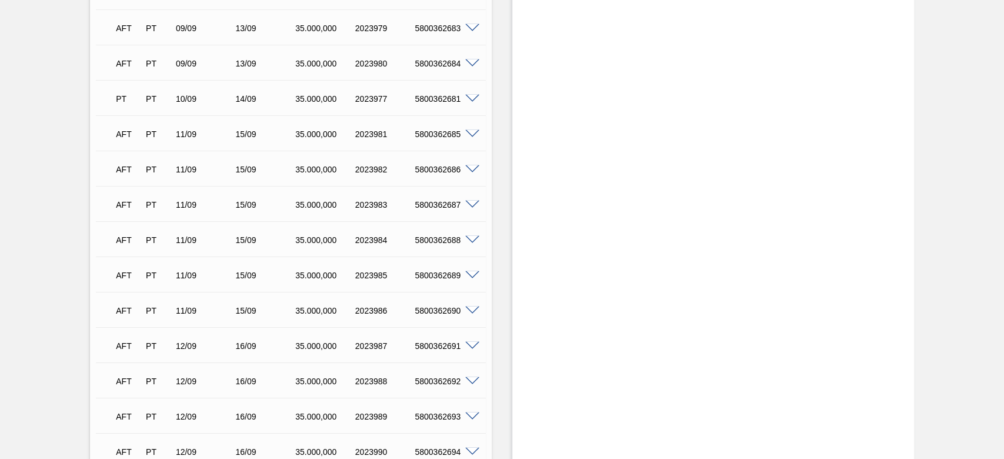
click at [472, 315] on span at bounding box center [472, 310] width 14 height 9
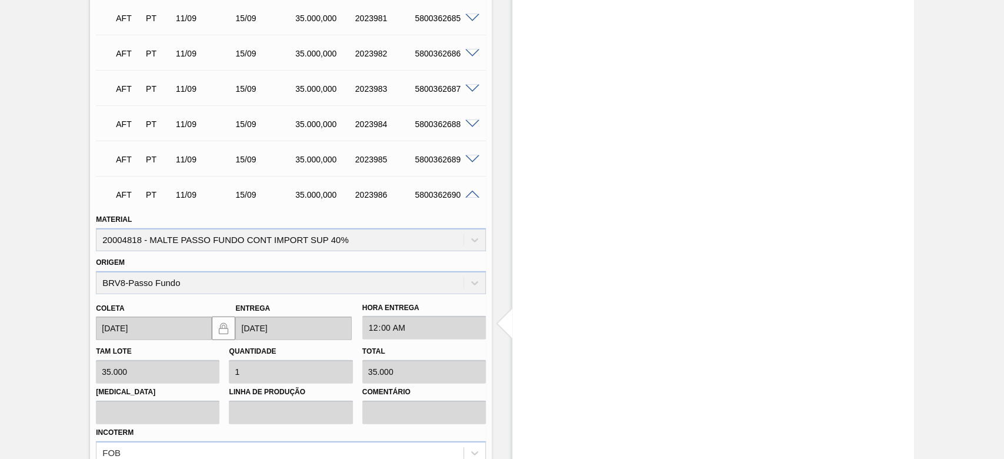
scroll to position [2196, 0]
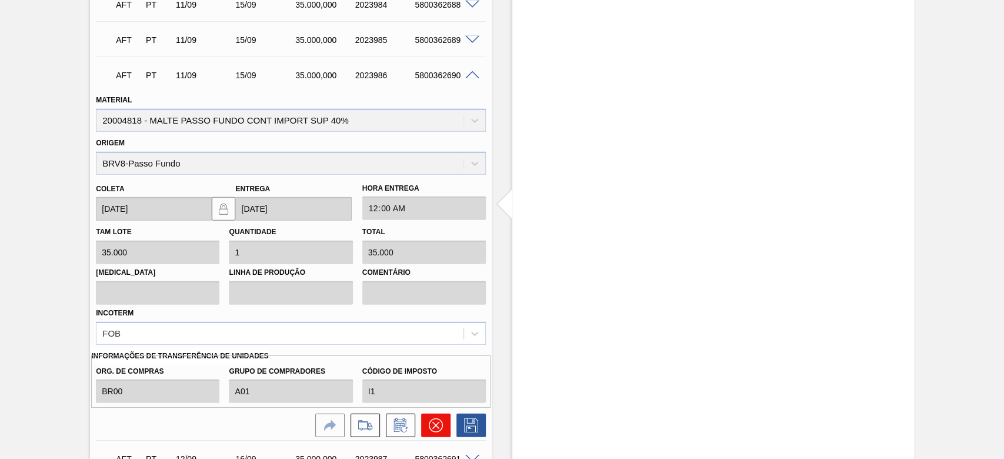
click at [431, 428] on icon at bounding box center [436, 425] width 14 height 14
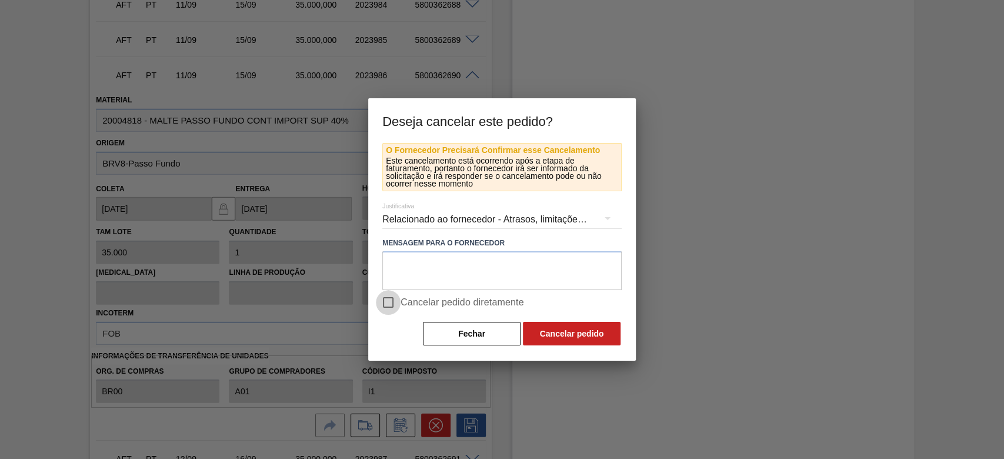
click at [388, 302] on input "Cancelar pedido diretamente" at bounding box center [388, 302] width 25 height 25
checkbox input "true"
click at [590, 339] on button "Cancelar pedido" at bounding box center [572, 334] width 98 height 24
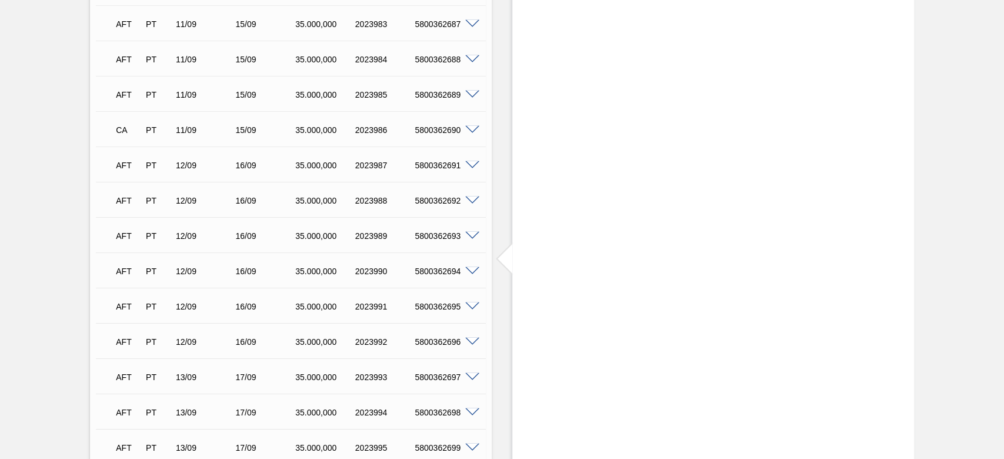
scroll to position [2118, 0]
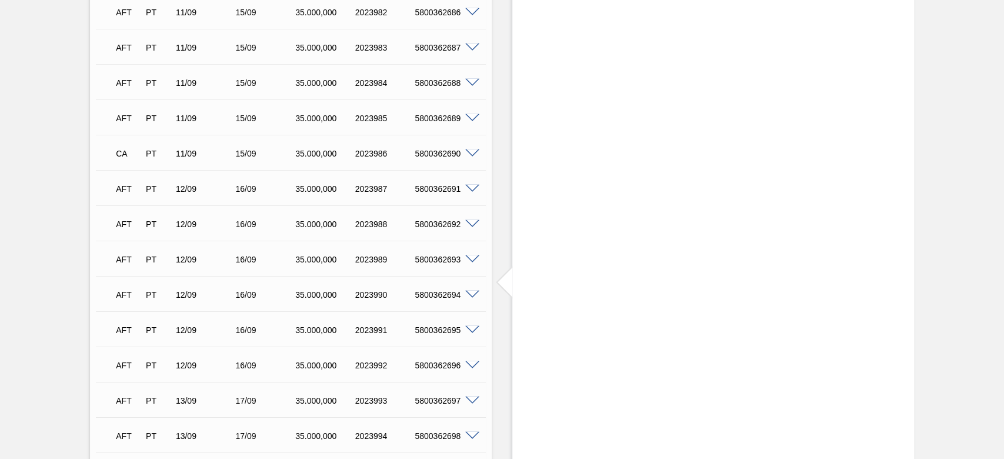
click at [469, 122] on span at bounding box center [472, 118] width 14 height 9
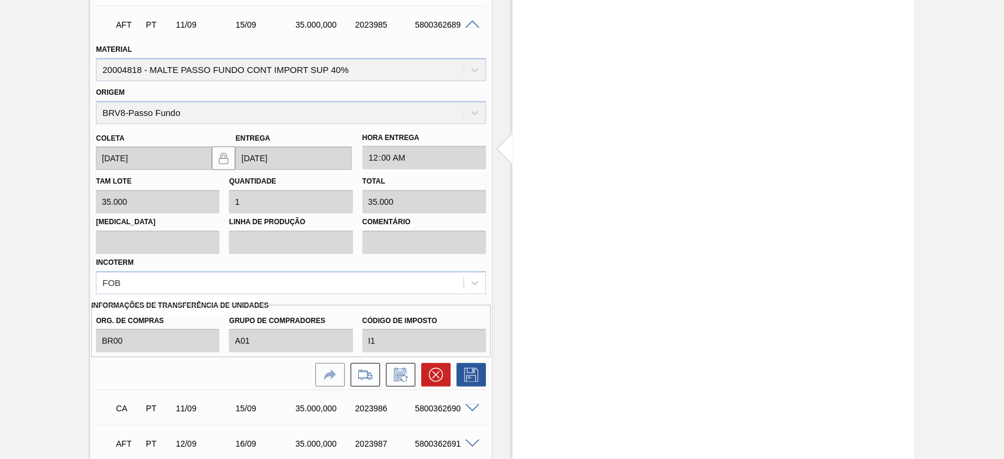
scroll to position [2274, 0]
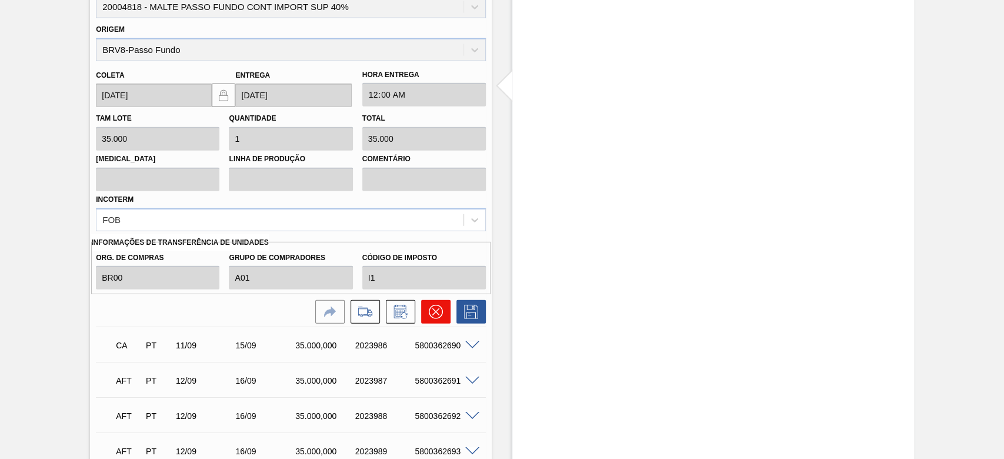
click at [435, 317] on icon at bounding box center [436, 312] width 14 height 14
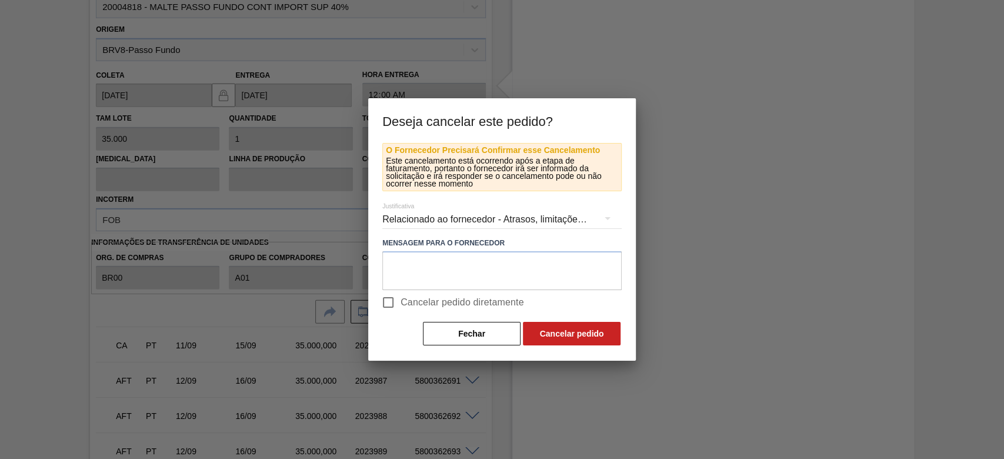
click at [388, 303] on input "Cancelar pedido diretamente" at bounding box center [388, 302] width 25 height 25
checkbox input "true"
click at [563, 329] on button "Cancelar pedido" at bounding box center [572, 334] width 98 height 24
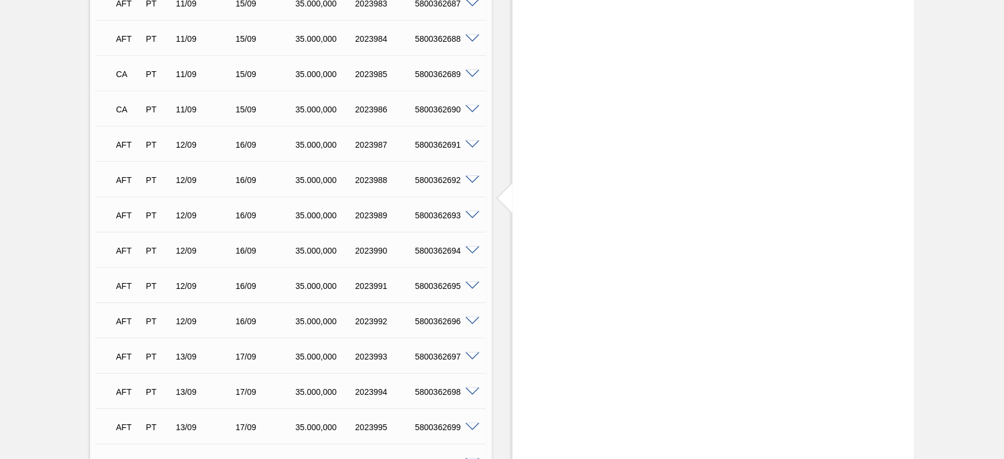
scroll to position [2196, 0]
click at [469, 288] on span at bounding box center [472, 287] width 14 height 9
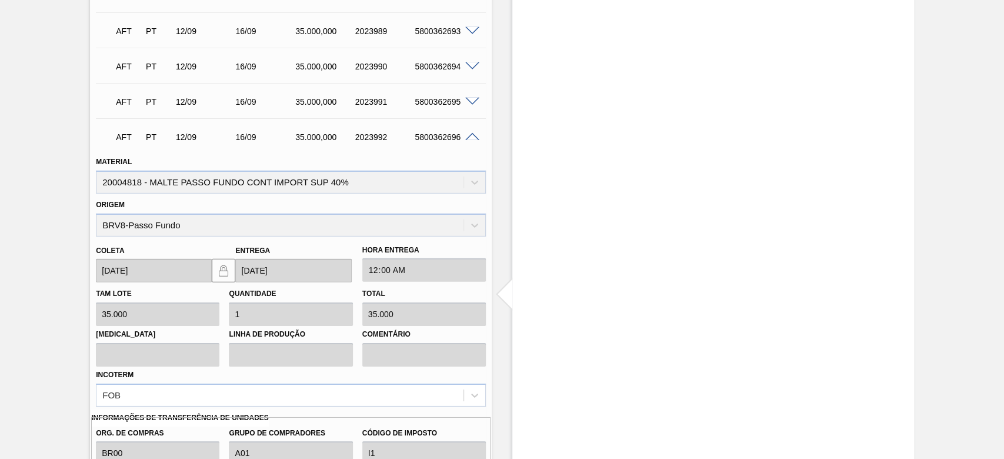
scroll to position [2431, 0]
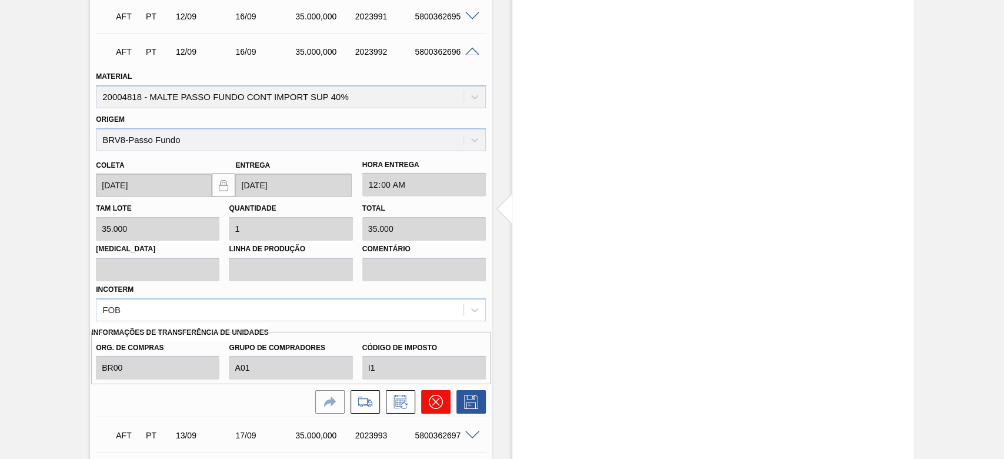
click at [442, 400] on button at bounding box center [435, 402] width 29 height 24
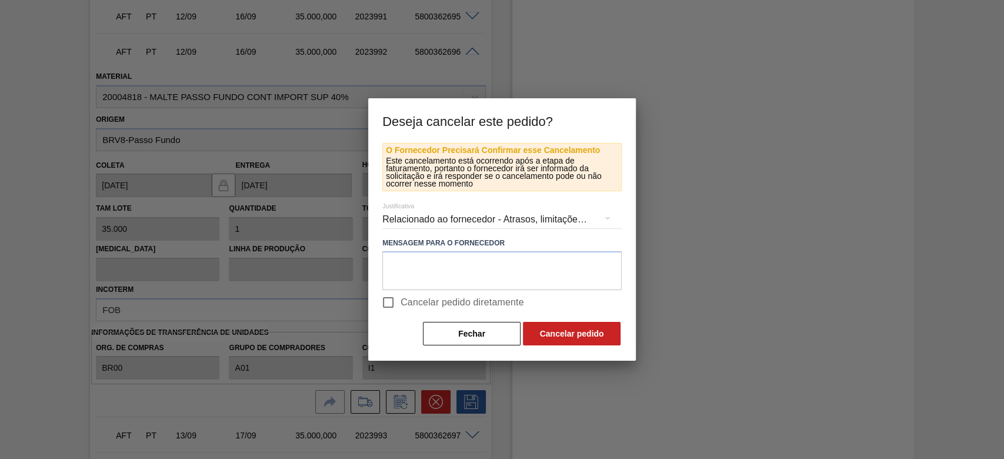
click at [389, 300] on input "Cancelar pedido diretamente" at bounding box center [388, 302] width 25 height 25
checkbox input "true"
click at [566, 329] on button "Cancelar pedido" at bounding box center [572, 334] width 98 height 24
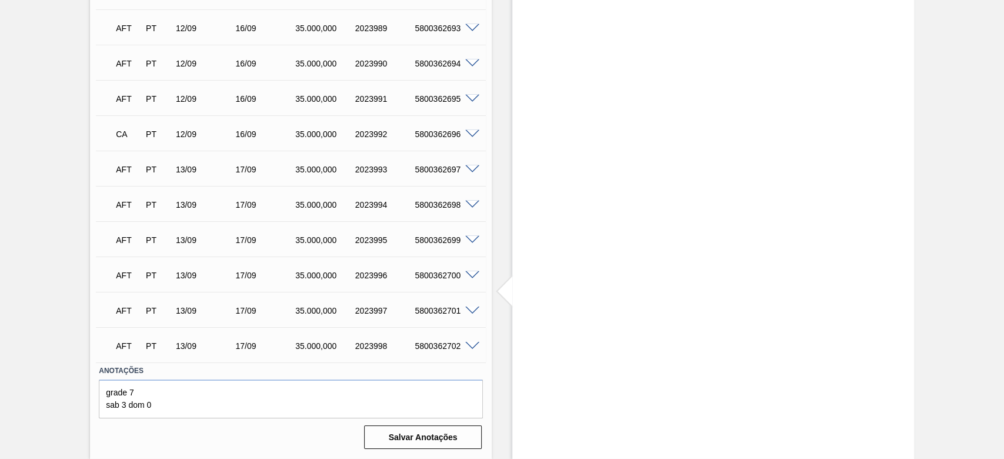
scroll to position [2272, 0]
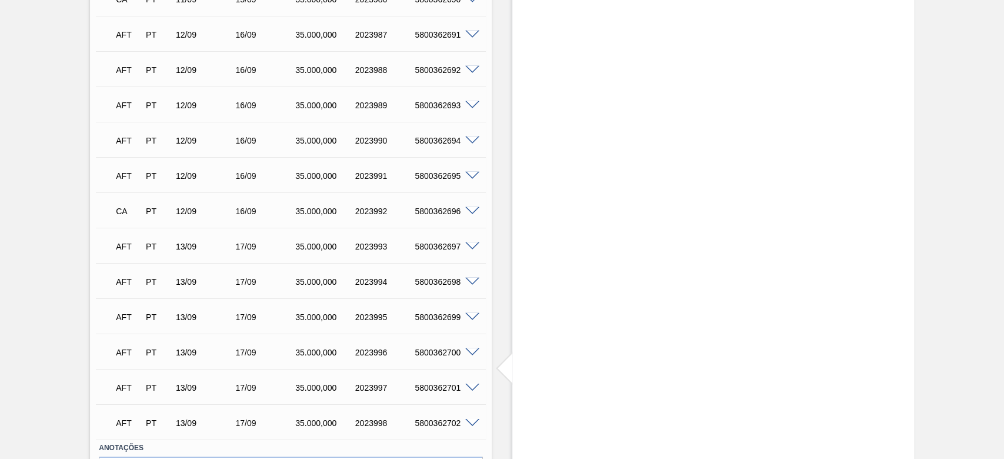
click at [471, 211] on span at bounding box center [472, 211] width 14 height 9
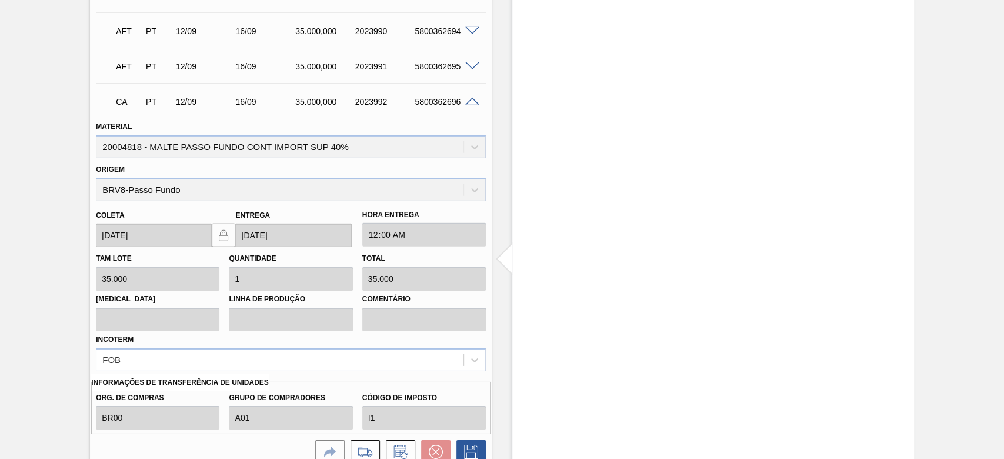
scroll to position [2428, 0]
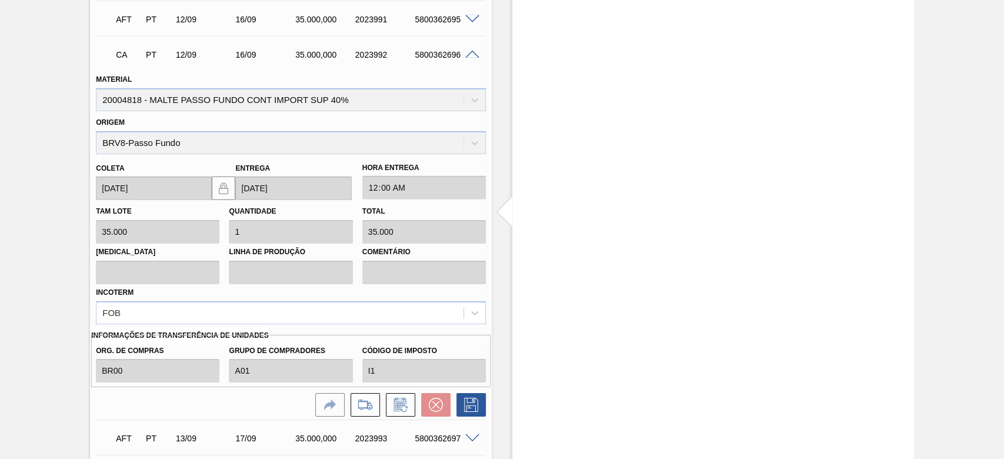
click at [467, 55] on span at bounding box center [472, 55] width 14 height 9
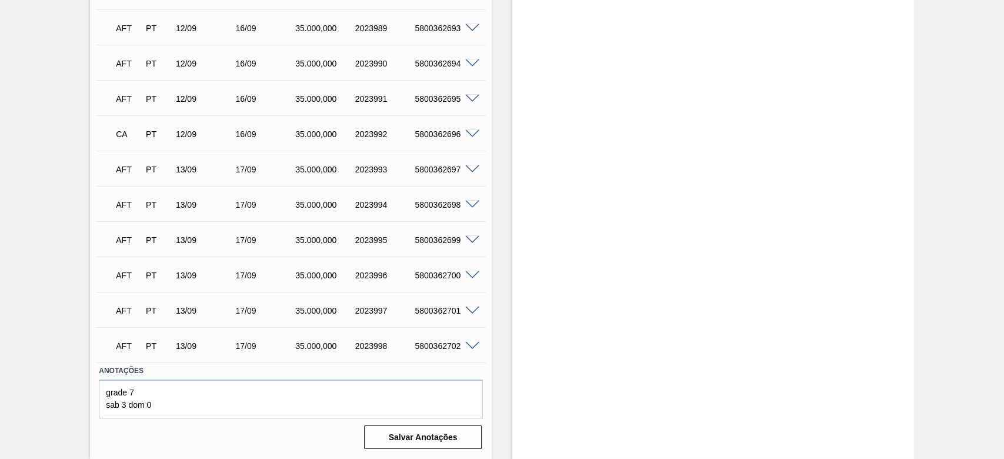
scroll to position [2350, 0]
click at [469, 97] on span at bounding box center [472, 99] width 14 height 9
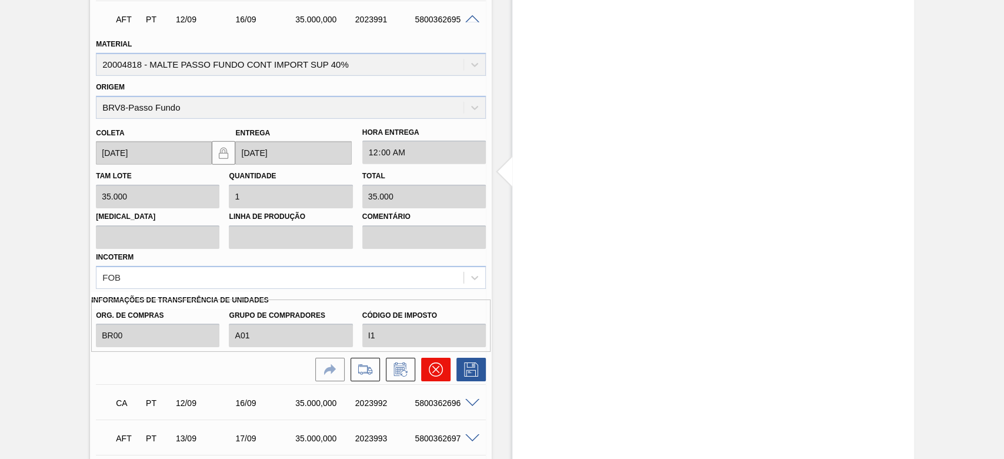
click at [429, 366] on icon at bounding box center [436, 369] width 14 height 14
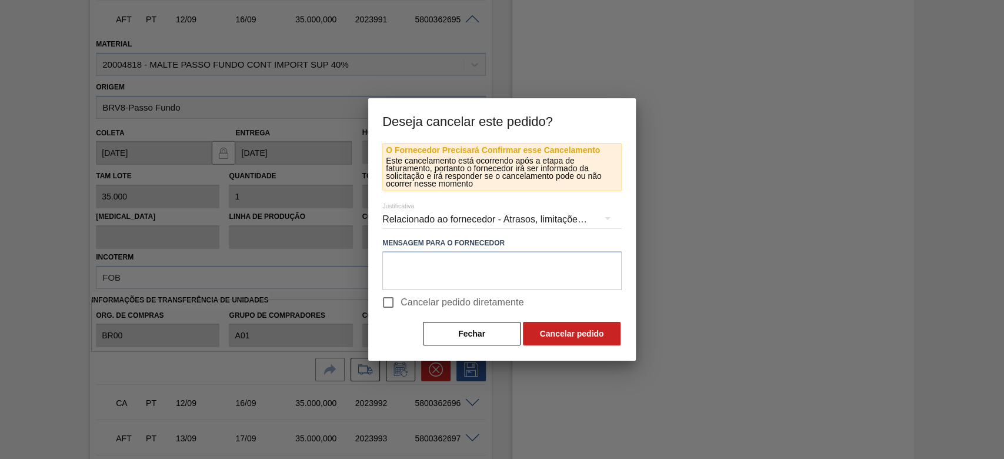
click at [386, 304] on input "Cancelar pedido diretamente" at bounding box center [388, 302] width 25 height 25
checkbox input "true"
drag, startPoint x: 564, startPoint y: 319, endPoint x: 562, endPoint y: 326, distance: 7.8
click at [565, 321] on div "O Fornecedor Precisará Confirmar esse Cancelamento Este cancelamento está ocorr…" at bounding box center [501, 245] width 239 height 204
click at [566, 326] on button "Cancelar pedido" at bounding box center [572, 334] width 98 height 24
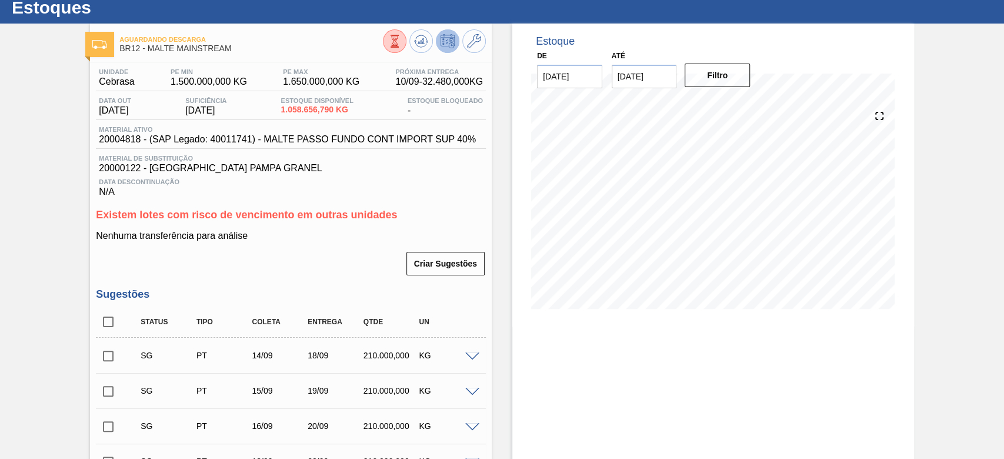
scroll to position [0, 0]
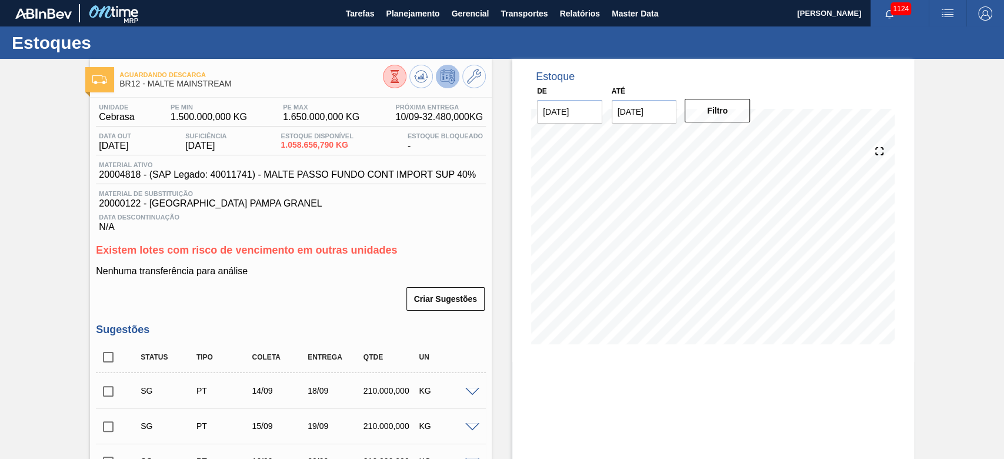
drag, startPoint x: 415, startPoint y: 76, endPoint x: 281, endPoint y: 5, distance: 151.3
click at [414, 75] on icon at bounding box center [421, 76] width 14 height 14
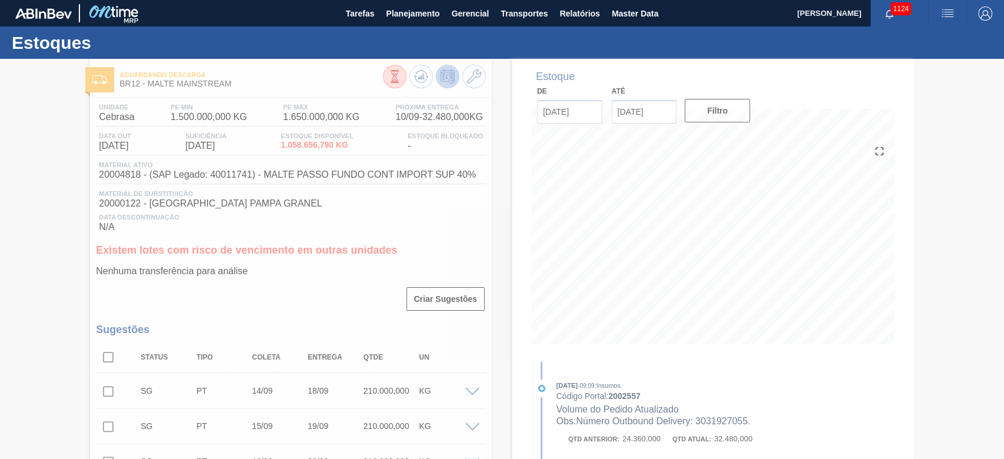
drag, startPoint x: 406, startPoint y: 9, endPoint x: 390, endPoint y: 40, distance: 34.5
click at [406, 9] on span "Planejamento" at bounding box center [413, 13] width 54 height 14
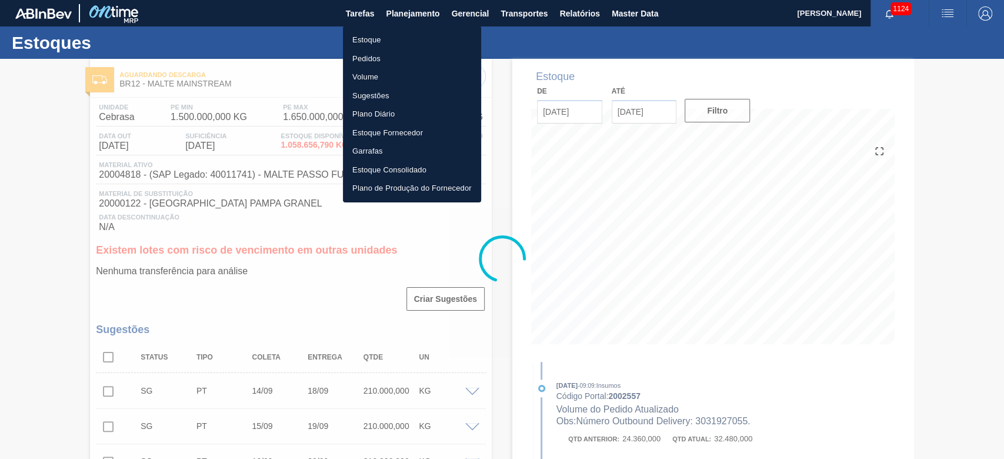
click at [367, 61] on li "Pedidos" at bounding box center [412, 58] width 138 height 19
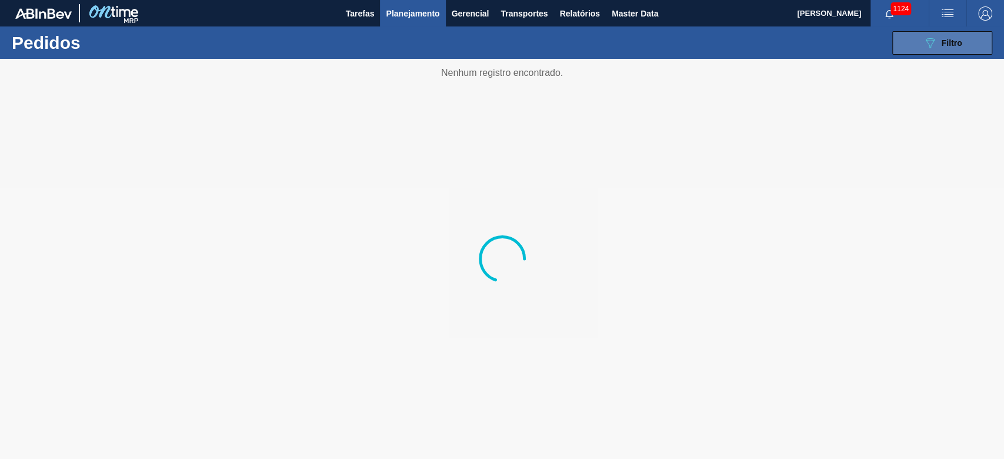
click at [923, 45] on icon "089F7B8B-B2A5-4AFE-B5C0-19BA573D28AC" at bounding box center [930, 43] width 14 height 14
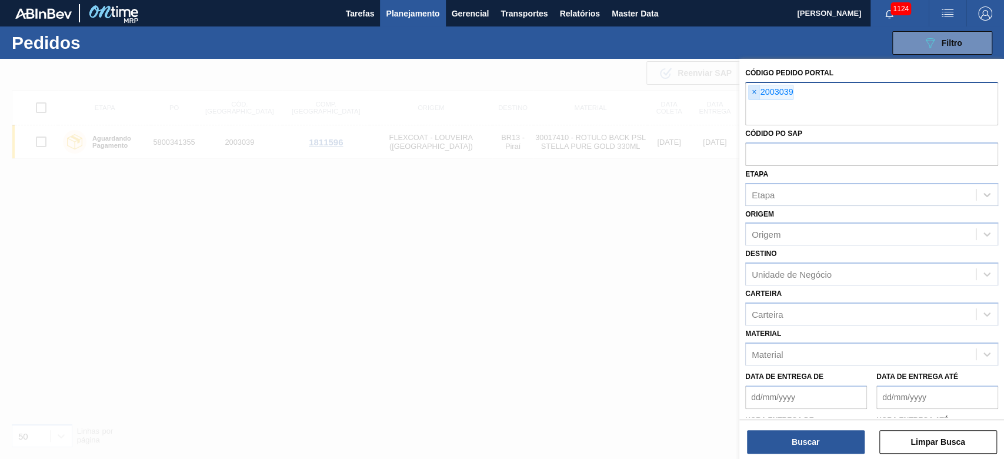
click at [753, 93] on span "×" at bounding box center [754, 92] width 11 height 14
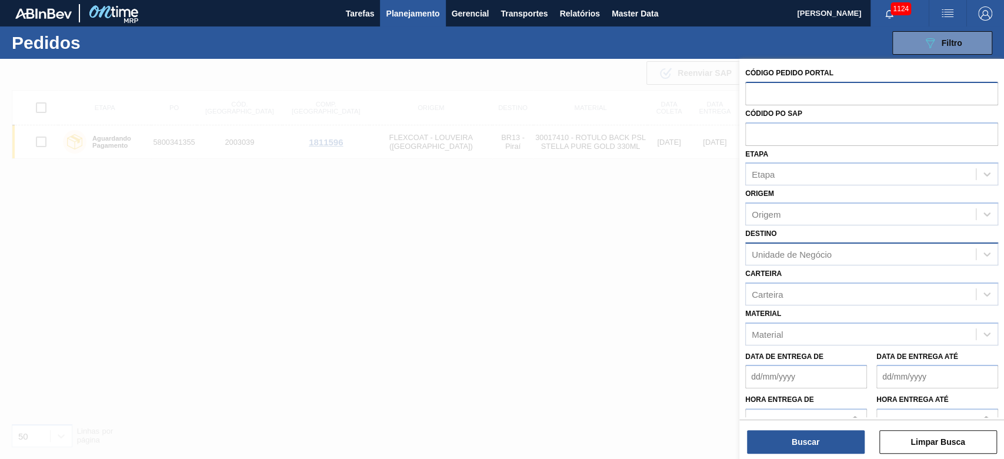
click at [773, 252] on div "Unidade de Negócio" at bounding box center [792, 254] width 80 height 10
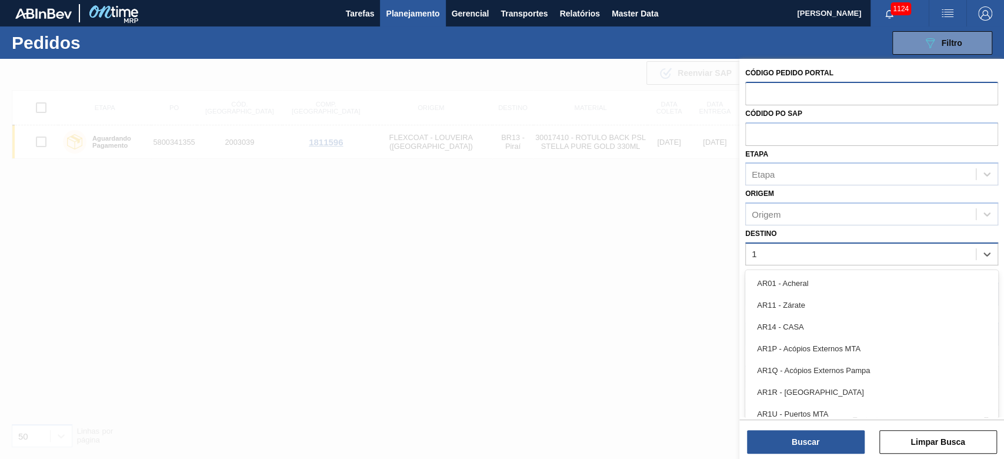
type input "19"
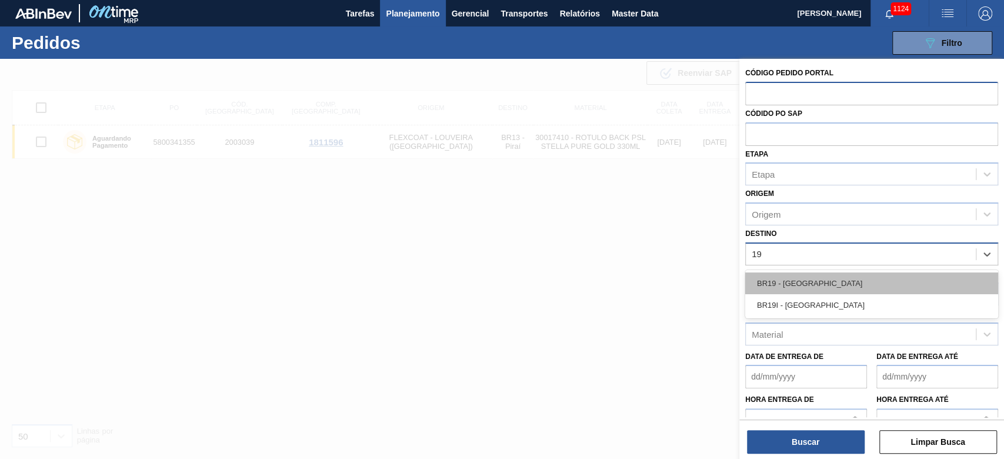
click at [819, 279] on div "BR19 - [GEOGRAPHIC_DATA]" at bounding box center [871, 283] width 253 height 22
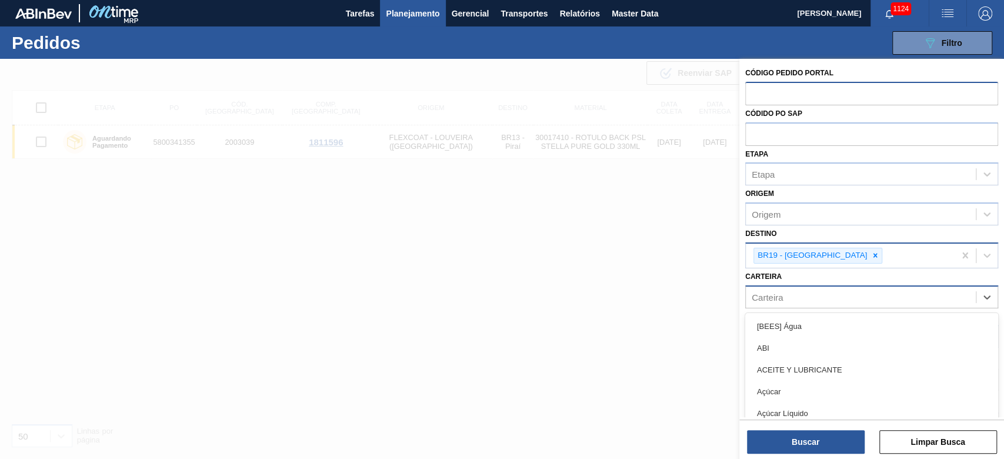
click at [765, 293] on div "Carteira" at bounding box center [767, 297] width 31 height 10
type input "malte"
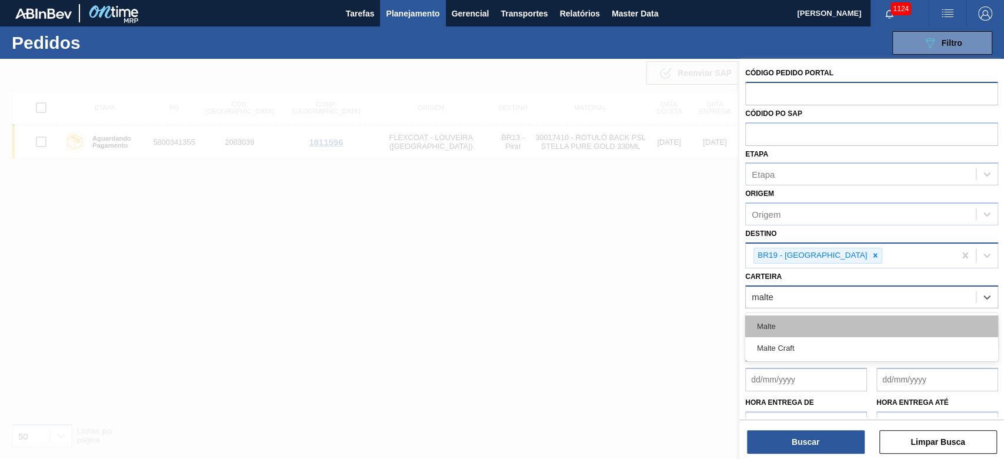
click at [781, 318] on div "Malte" at bounding box center [871, 326] width 253 height 22
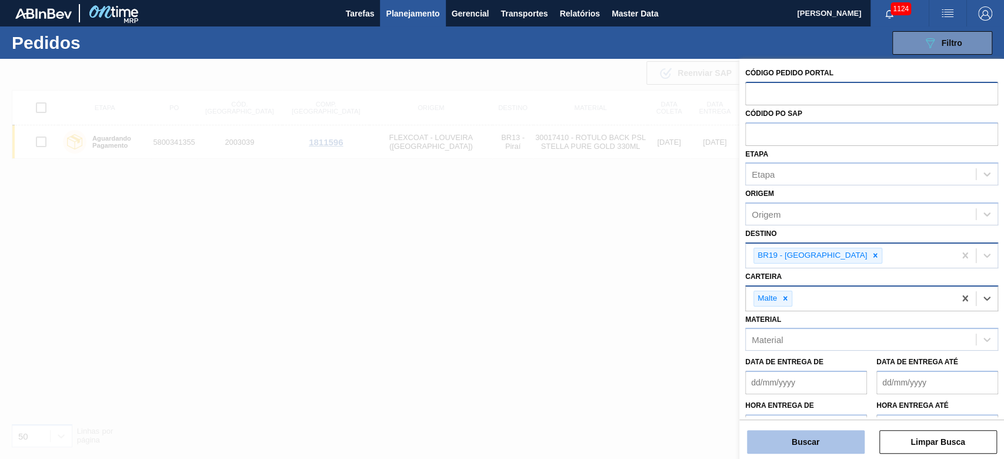
click at [769, 431] on button "Buscar" at bounding box center [806, 442] width 118 height 24
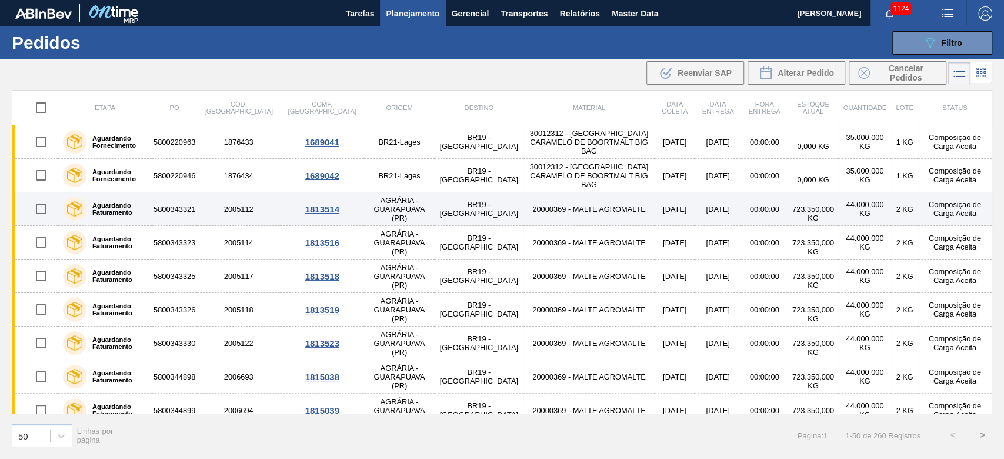
click at [41, 204] on input "checkbox" at bounding box center [41, 208] width 25 height 25
checkbox input "true"
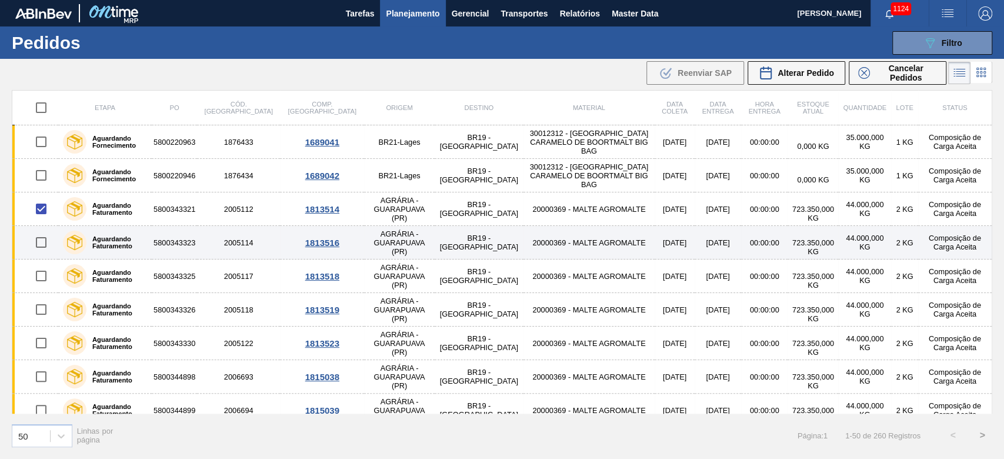
click at [39, 245] on input "checkbox" at bounding box center [41, 242] width 25 height 25
checkbox input "true"
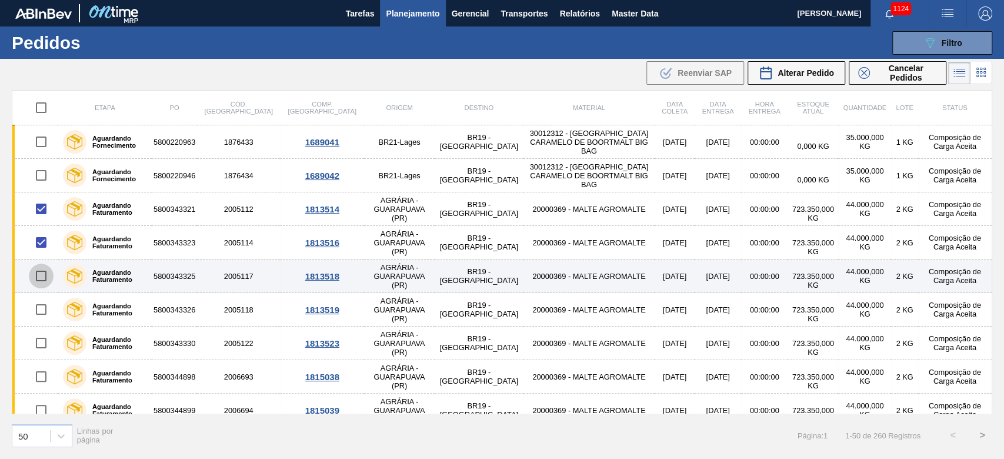
click at [38, 276] on input "checkbox" at bounding box center [41, 276] width 25 height 25
checkbox input "true"
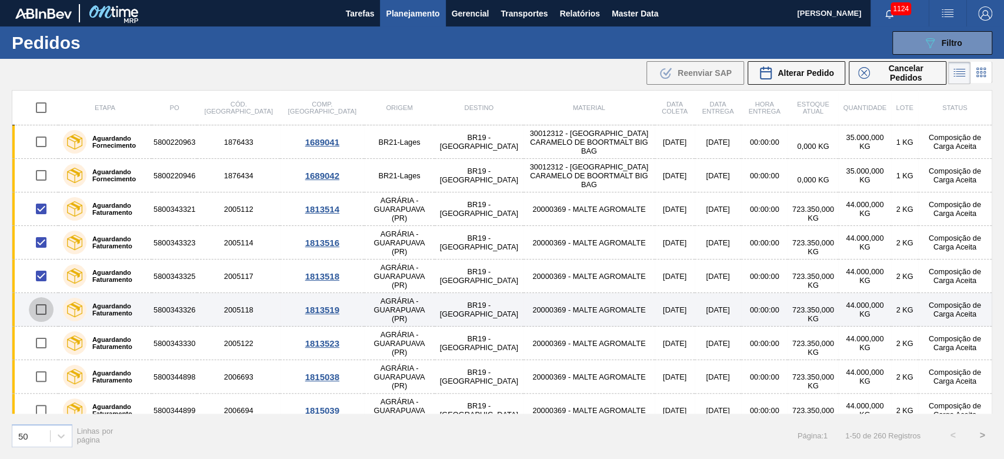
click at [42, 309] on input "checkbox" at bounding box center [41, 309] width 25 height 25
checkbox input "true"
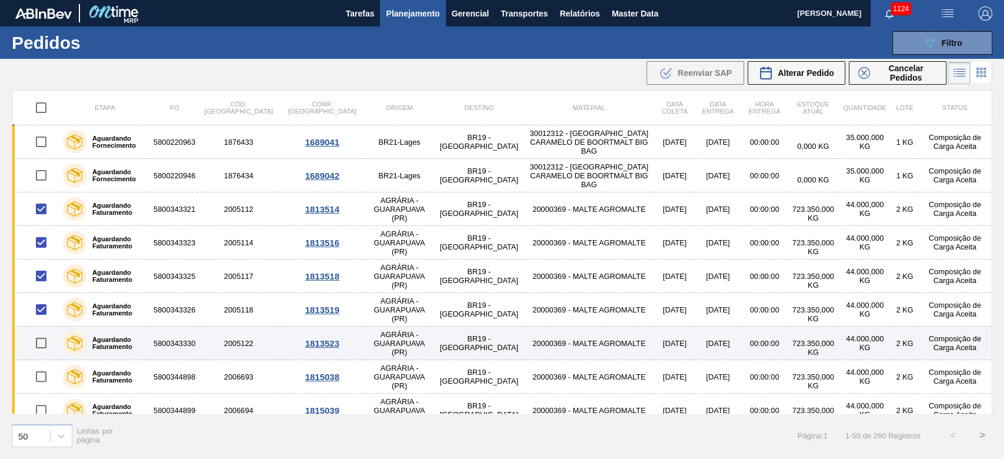
click at [42, 342] on input "checkbox" at bounding box center [41, 343] width 25 height 25
checkbox input "true"
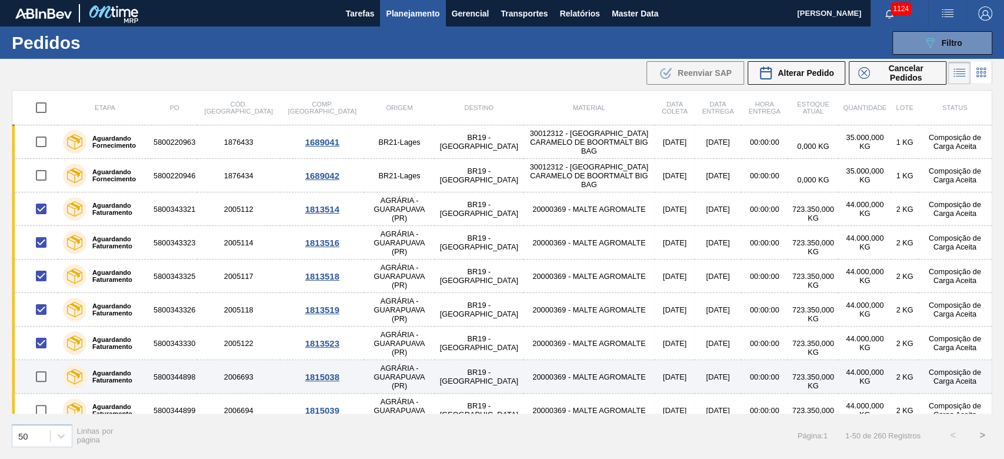
click at [40, 371] on input "checkbox" at bounding box center [41, 376] width 25 height 25
checkbox input "true"
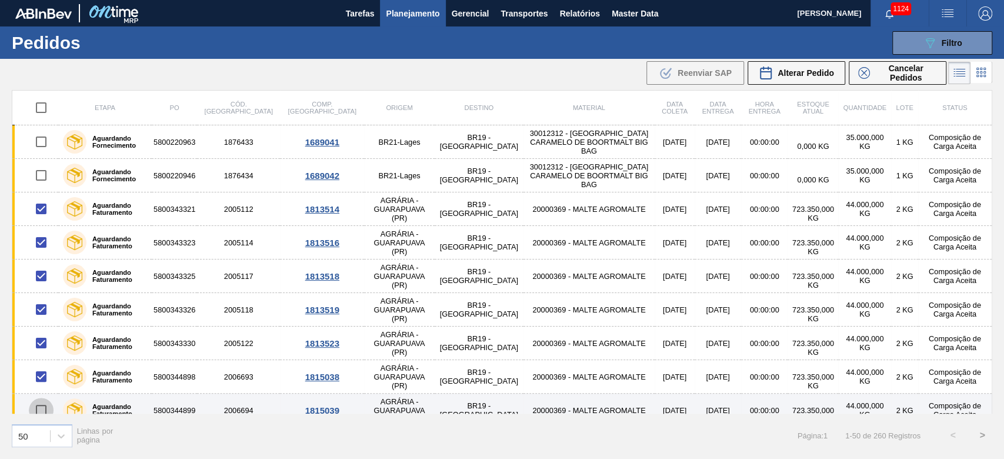
click at [39, 410] on input "checkbox" at bounding box center [41, 410] width 25 height 25
checkbox input "true"
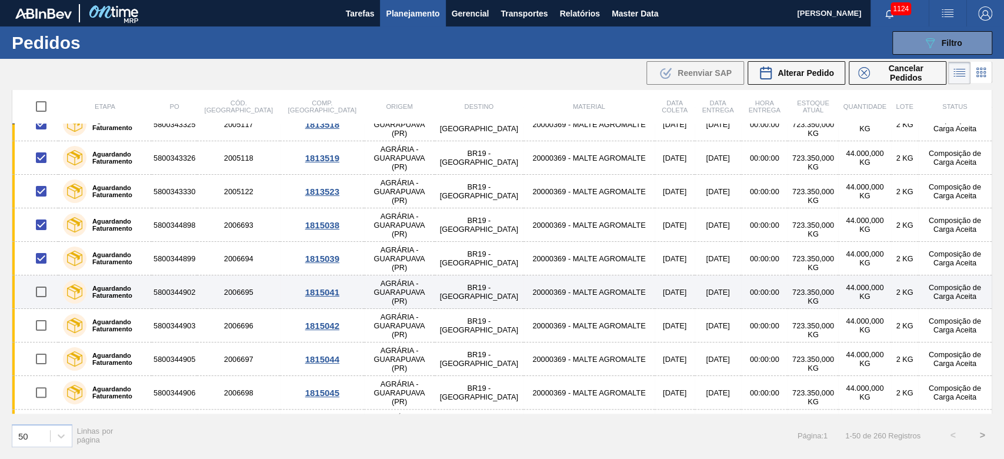
scroll to position [156, 0]
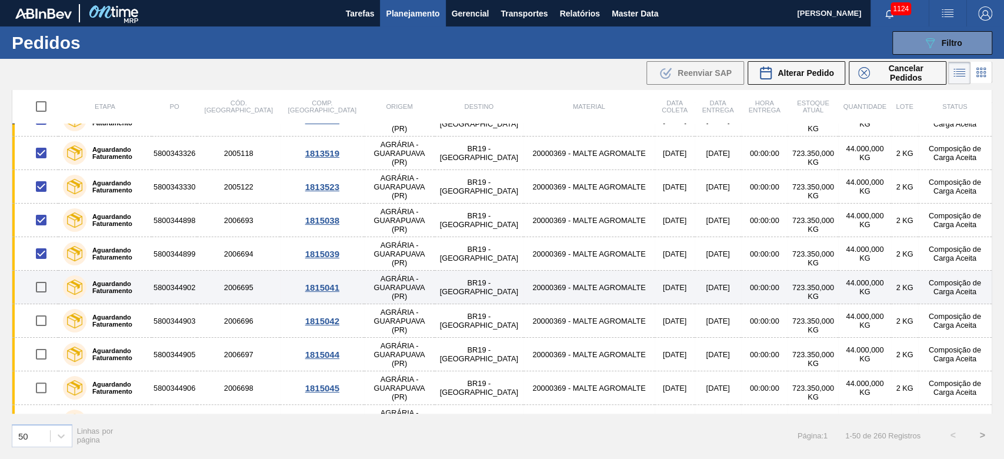
click at [39, 288] on input "checkbox" at bounding box center [41, 287] width 25 height 25
checkbox input "true"
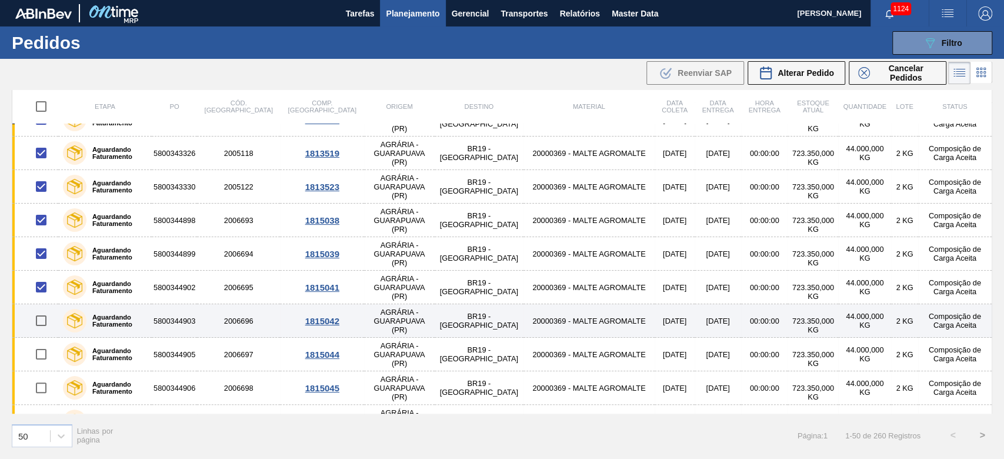
click at [39, 318] on input "checkbox" at bounding box center [41, 320] width 25 height 25
checkbox input "true"
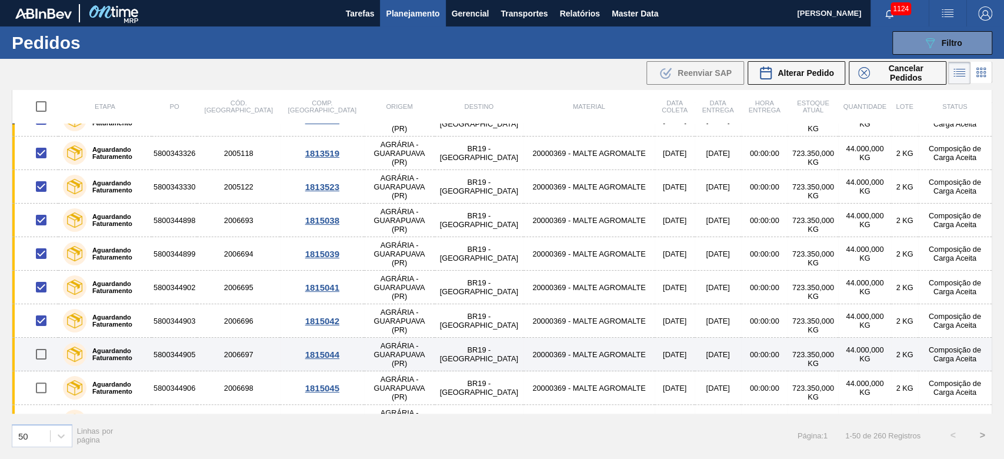
click at [42, 352] on input "checkbox" at bounding box center [41, 354] width 25 height 25
checkbox input "true"
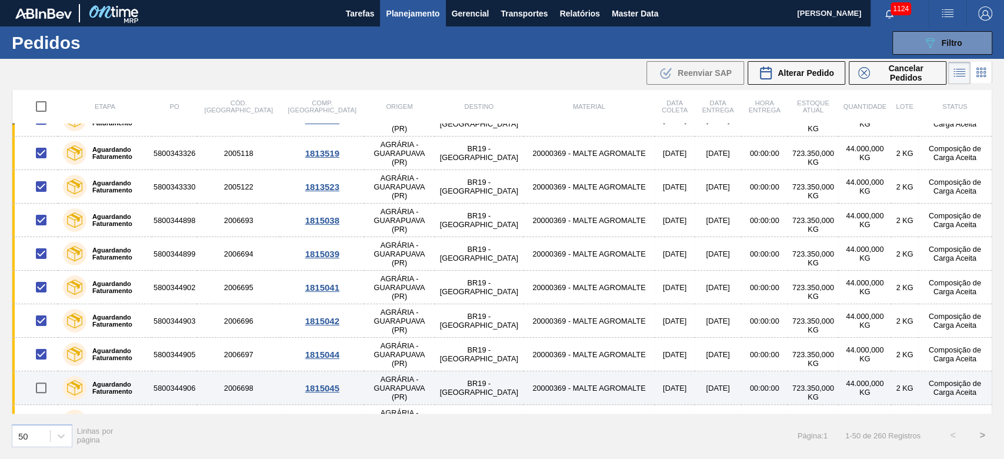
click at [41, 382] on input "checkbox" at bounding box center [41, 387] width 25 height 25
checkbox input "true"
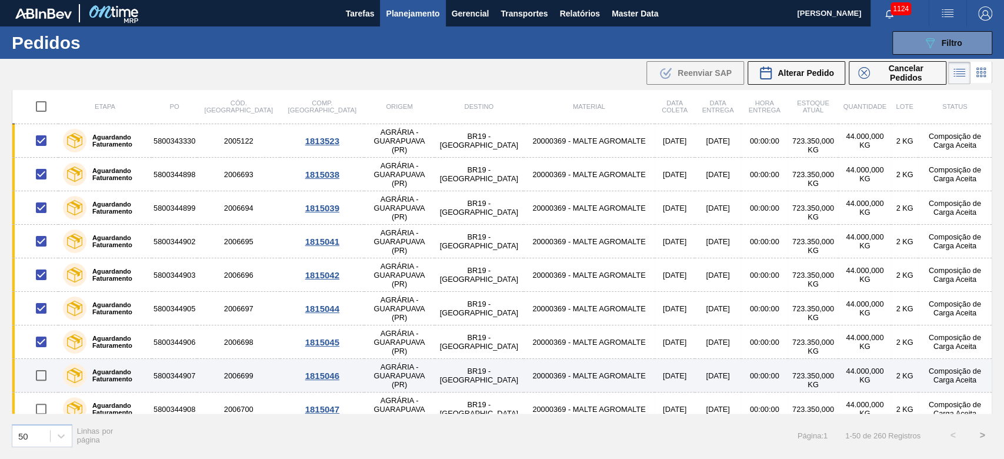
scroll to position [235, 0]
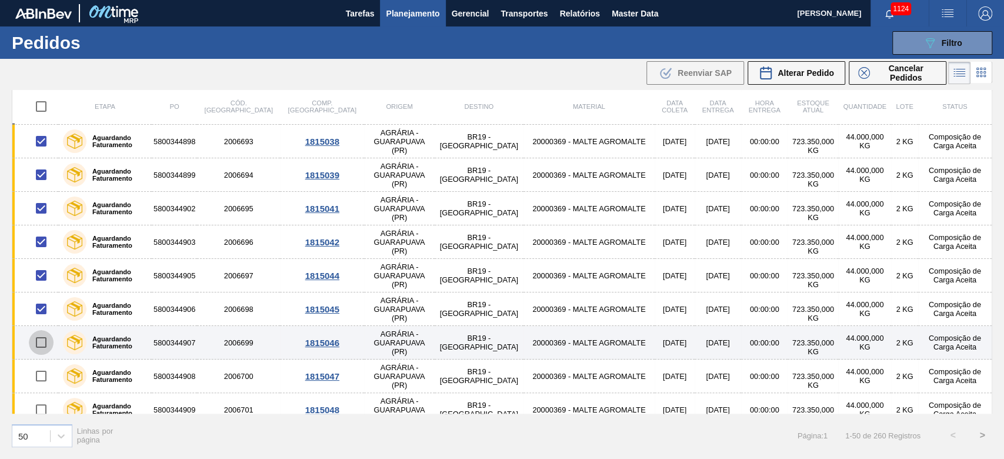
click at [39, 345] on input "checkbox" at bounding box center [41, 342] width 25 height 25
checkbox input "true"
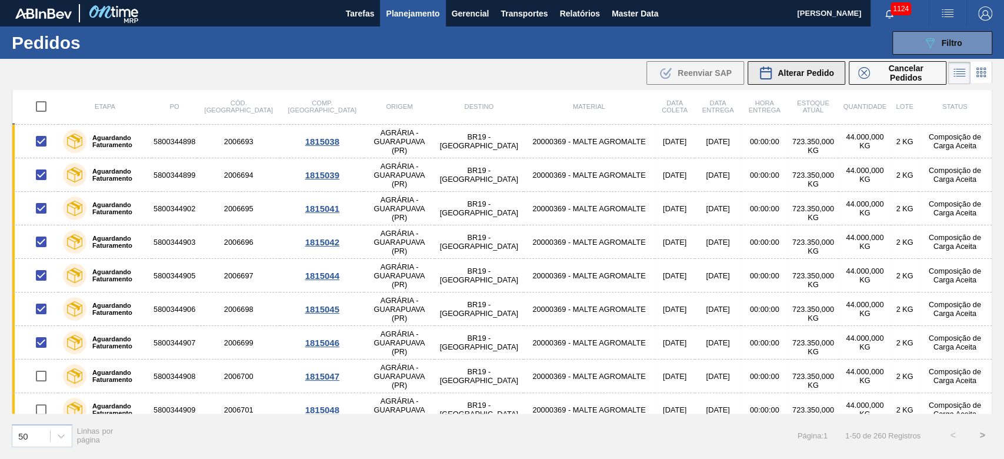
click at [798, 68] on span "Alterar Pedido" at bounding box center [806, 72] width 56 height 9
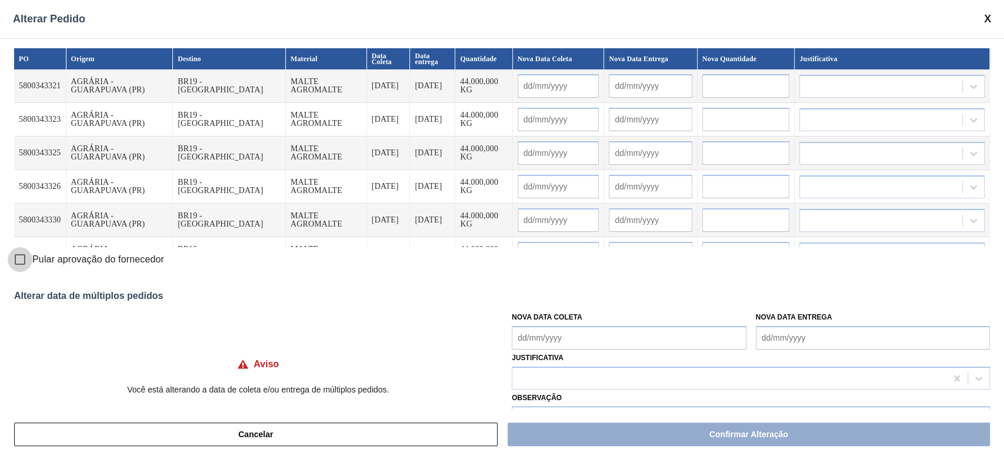
click at [17, 265] on input "Pular aprovação do fornecedor" at bounding box center [20, 259] width 25 height 25
checkbox input "true"
click at [522, 330] on Coleta "Nova Data Coleta" at bounding box center [629, 338] width 234 height 24
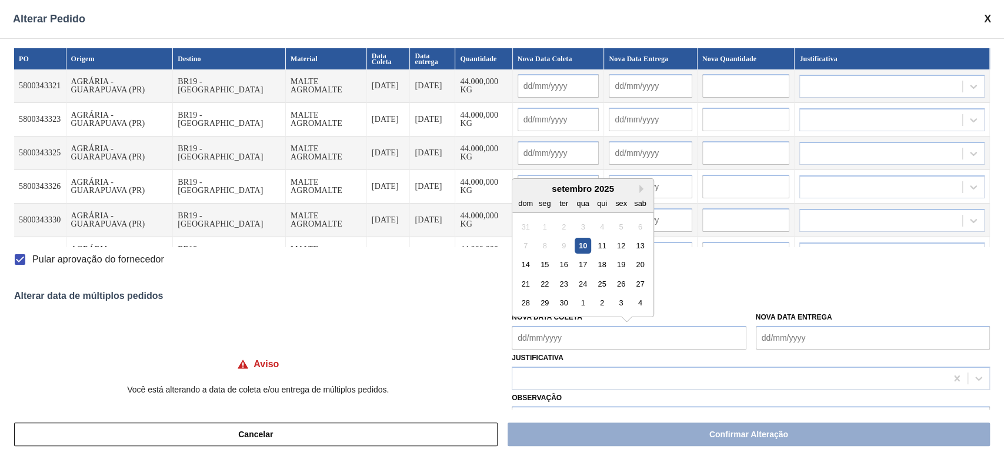
click at [565, 185] on div "setembro 2025" at bounding box center [582, 189] width 141 height 10
click at [624, 246] on div "12" at bounding box center [621, 246] width 16 height 16
type Coleta "[DATE]"
type input "[DATE]"
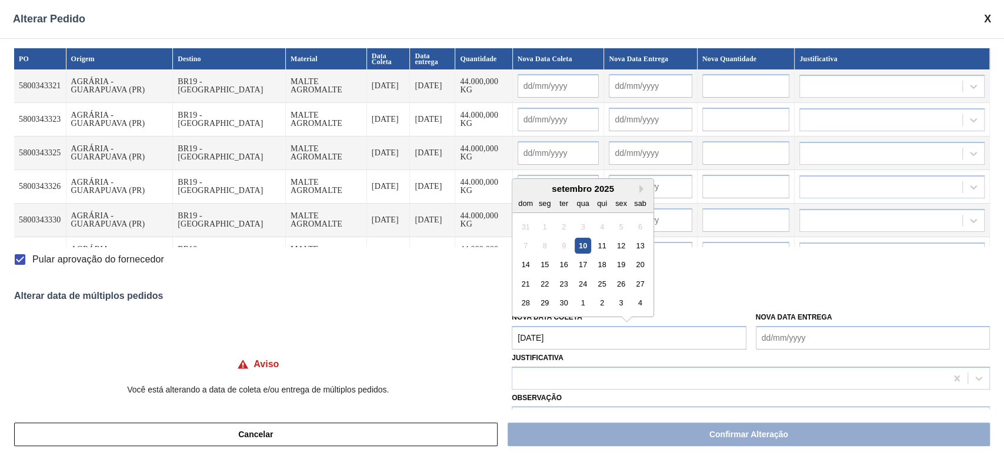
type input "[DATE]"
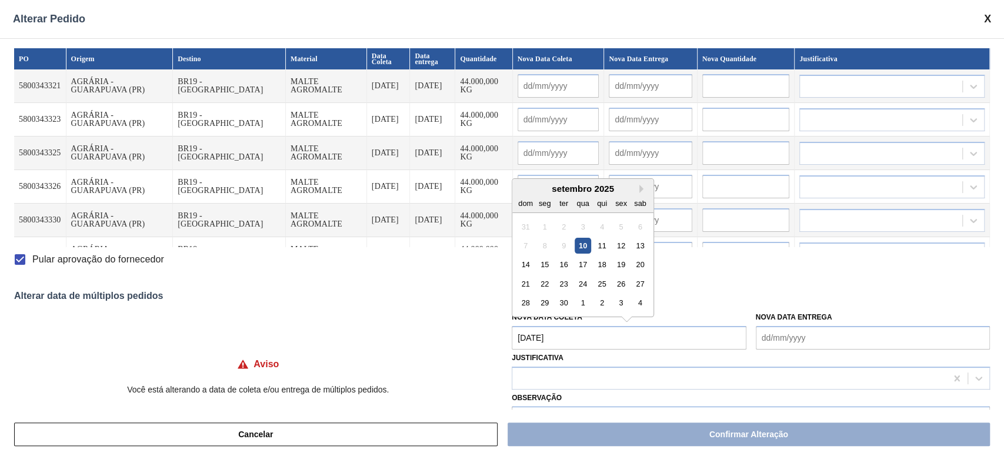
type input "[DATE]"
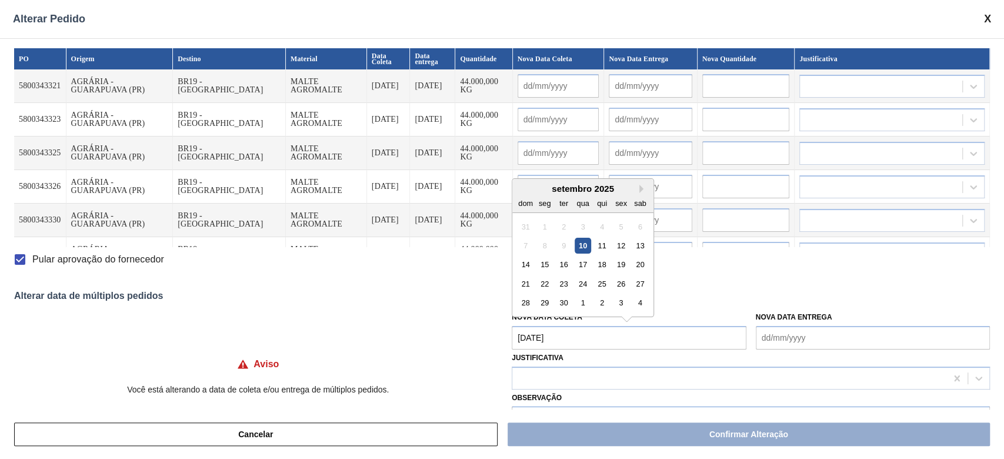
type input "[DATE]"
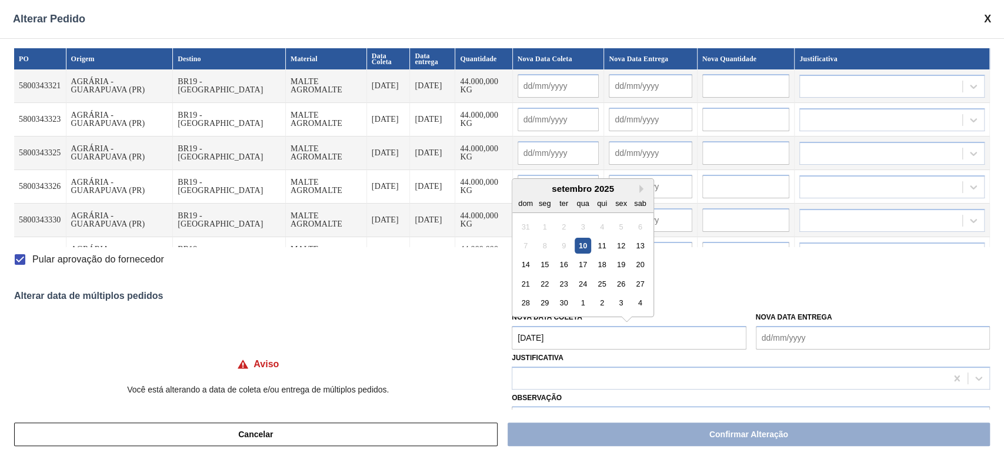
type input "[DATE]"
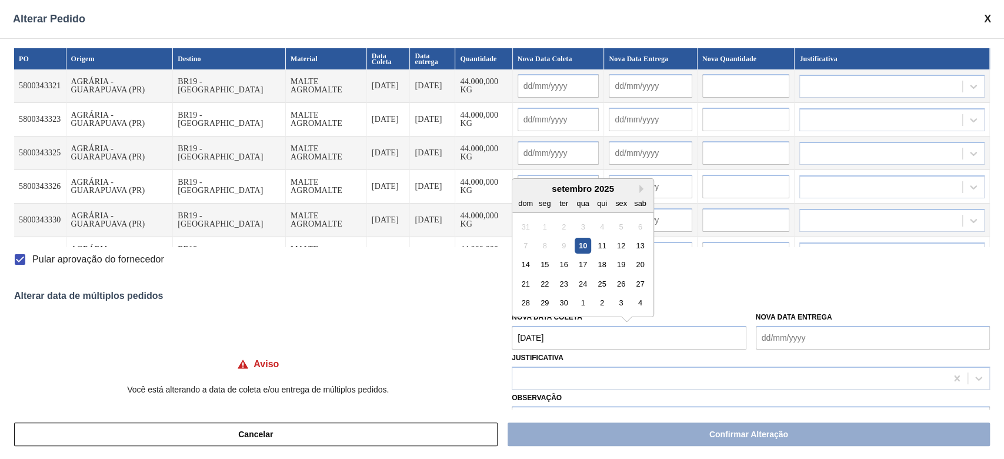
type input "[DATE]"
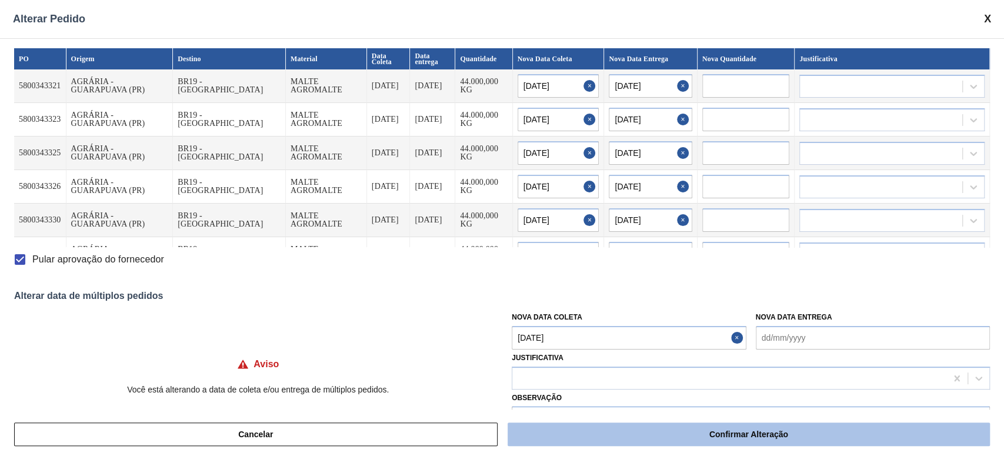
click at [642, 424] on button "Confirmar Alteração" at bounding box center [749, 434] width 482 height 24
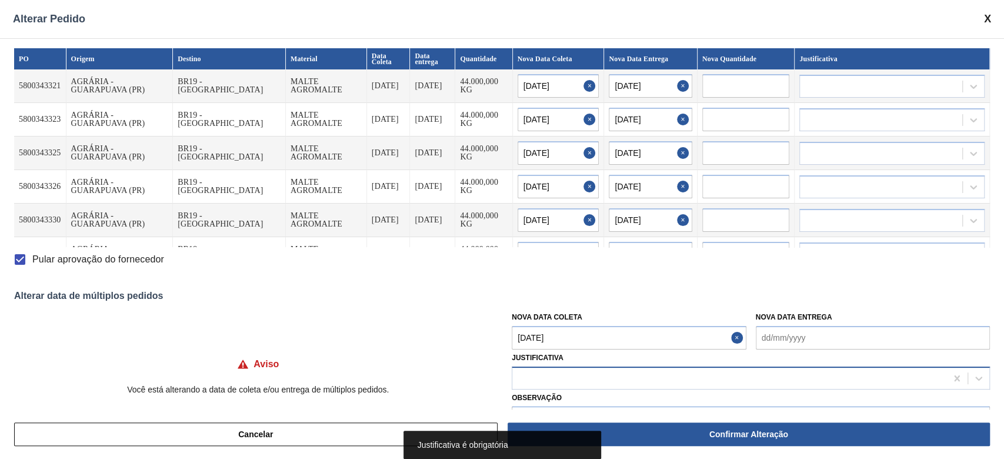
click at [554, 371] on div at bounding box center [729, 377] width 434 height 17
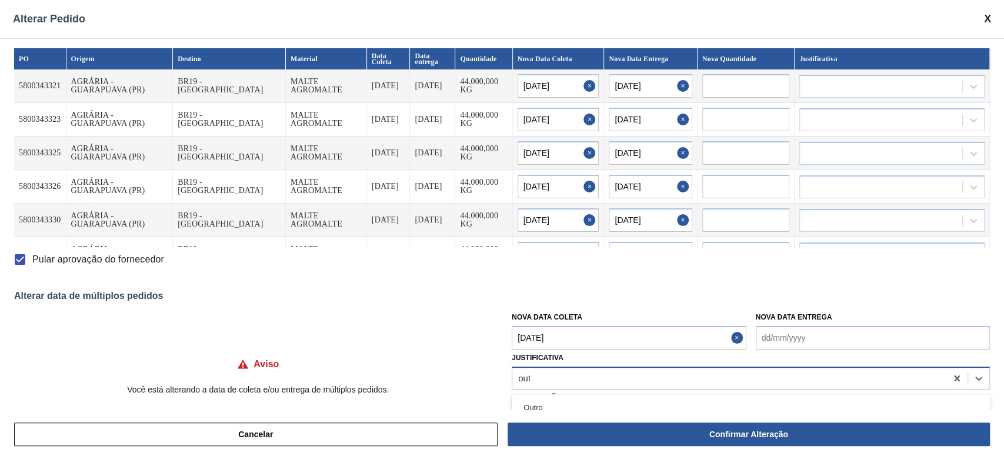
type input "outr"
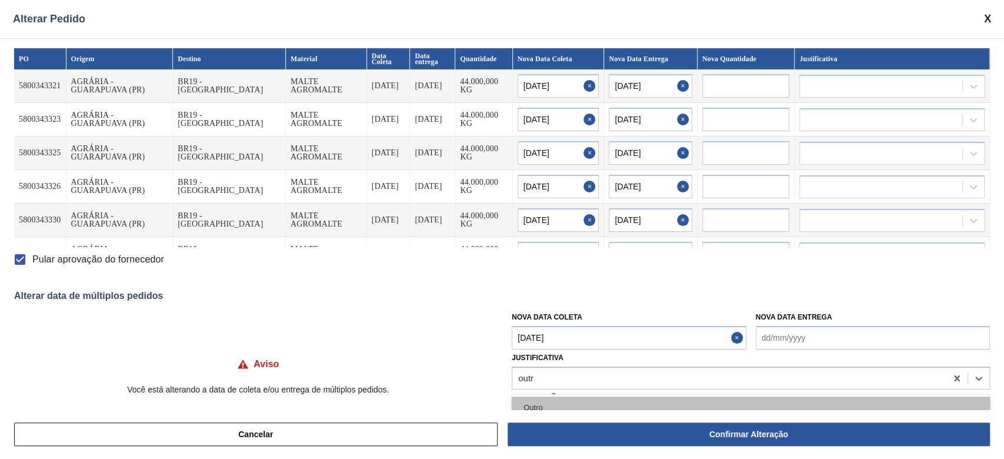
click at [527, 402] on div "Outro" at bounding box center [751, 407] width 478 height 22
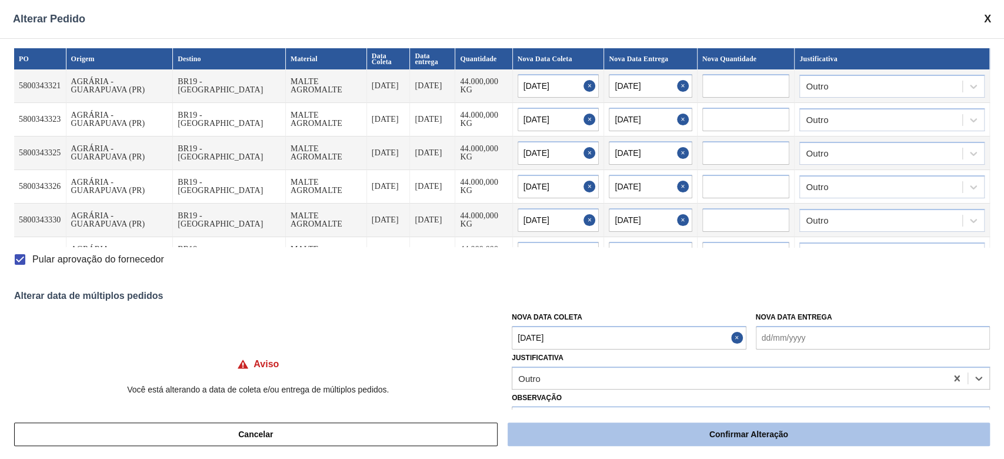
click at [638, 428] on button "Confirmar Alteração" at bounding box center [749, 434] width 482 height 24
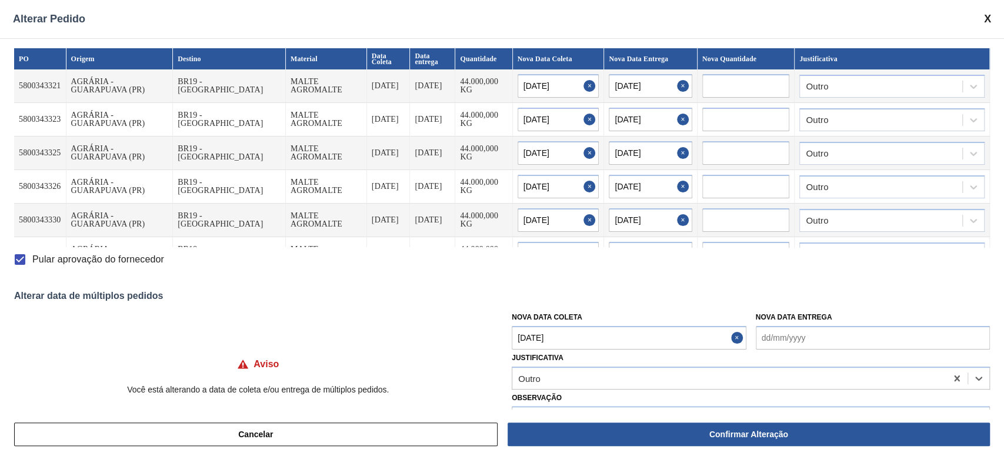
checkbox input "false"
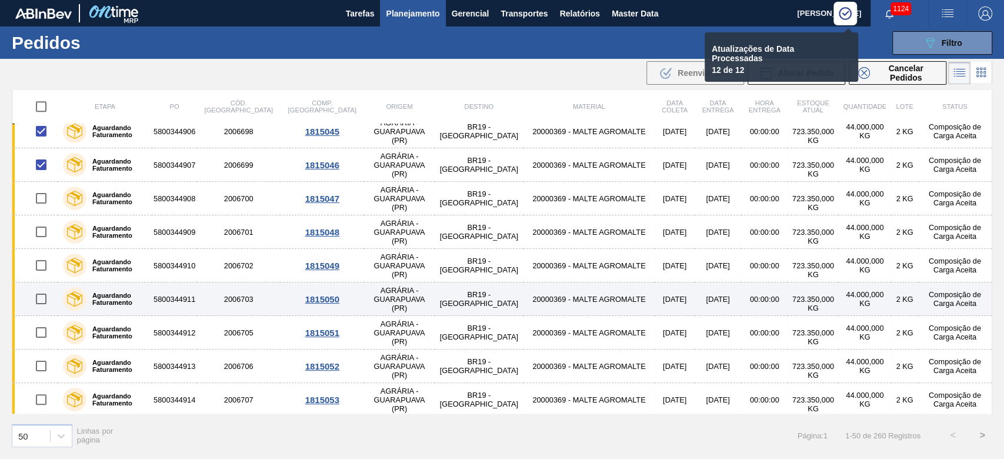
scroll to position [392, 0]
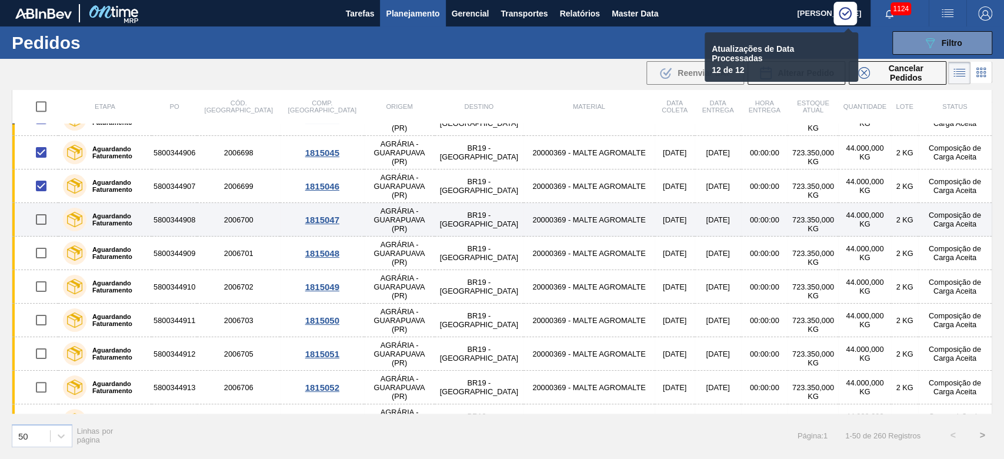
click at [38, 218] on input "checkbox" at bounding box center [41, 219] width 25 height 25
checkbox input "true"
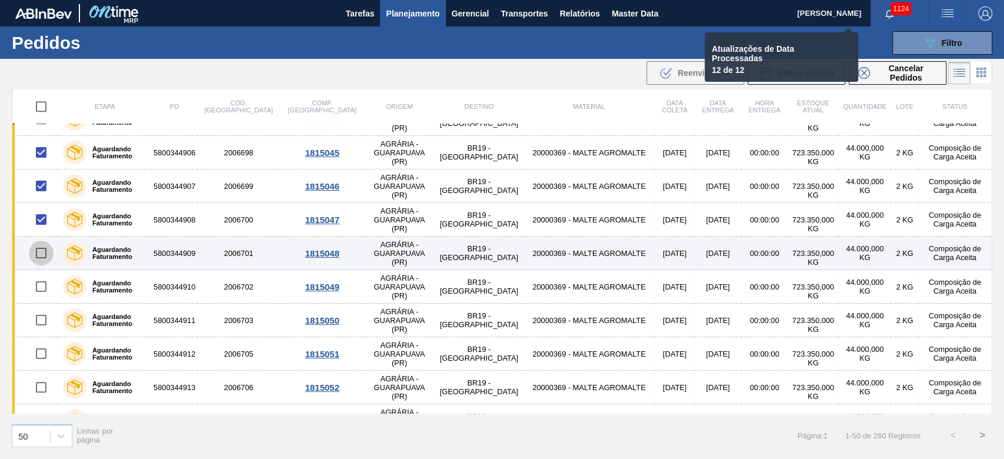
click at [38, 248] on input "checkbox" at bounding box center [41, 253] width 25 height 25
checkbox input "true"
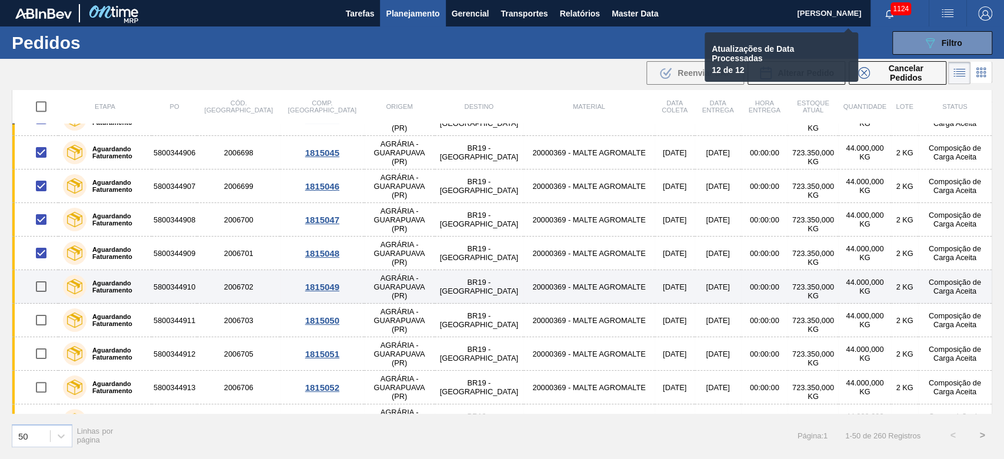
checkbox input "false"
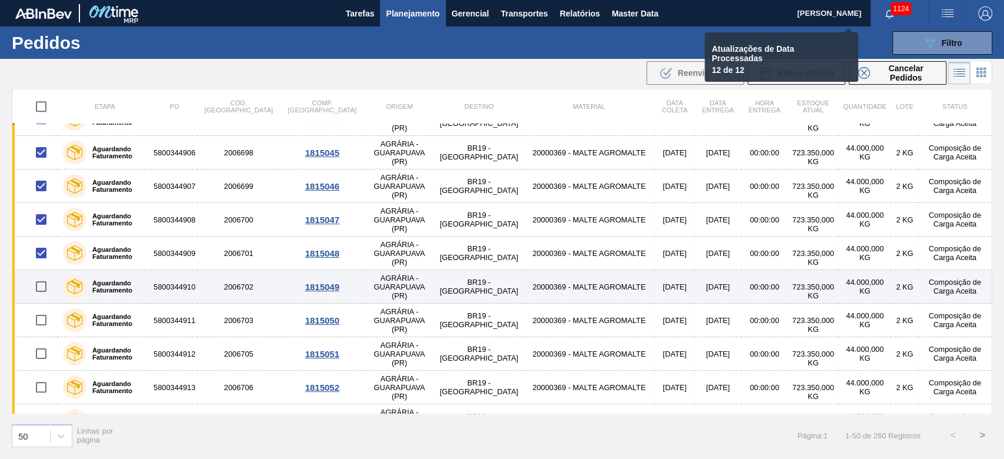
checkbox input "false"
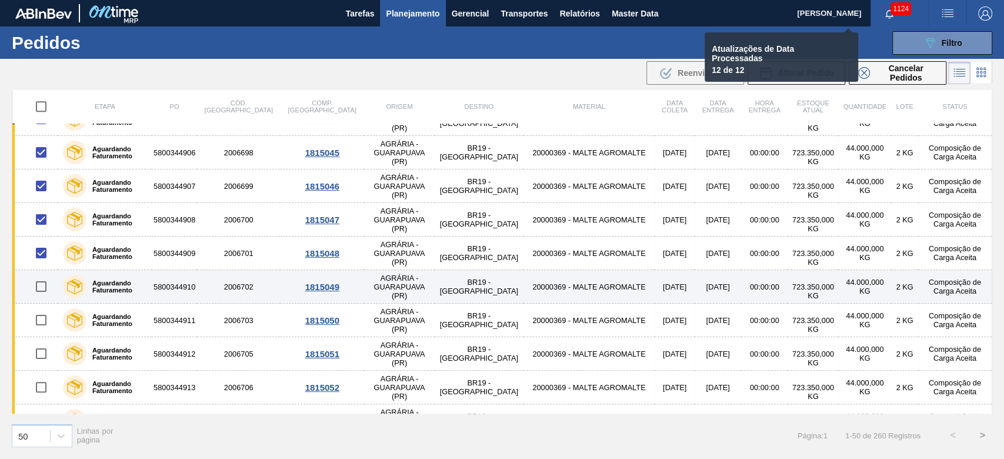
checkbox input "false"
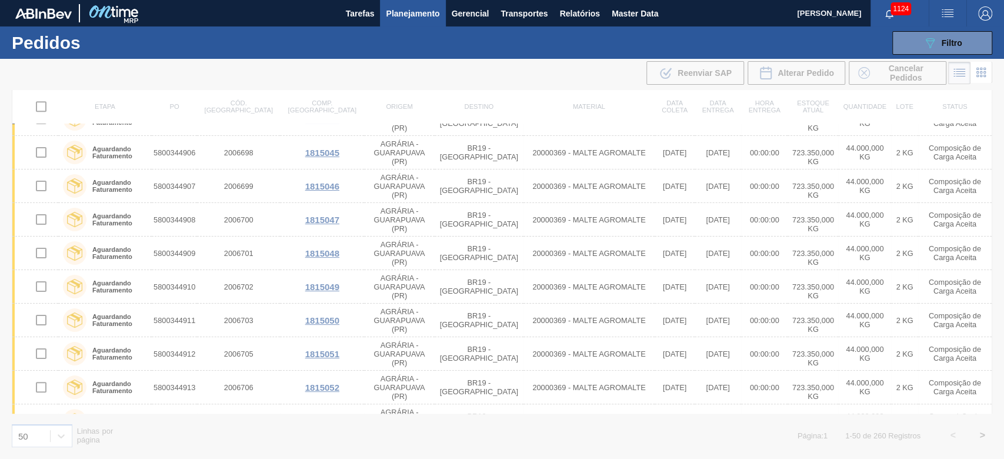
click at [38, 285] on div at bounding box center [502, 259] width 1004 height 400
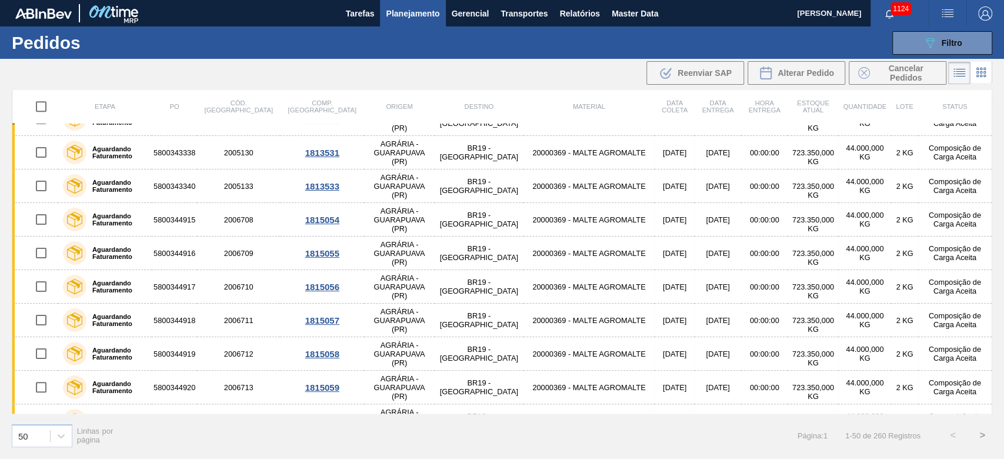
scroll to position [0, 0]
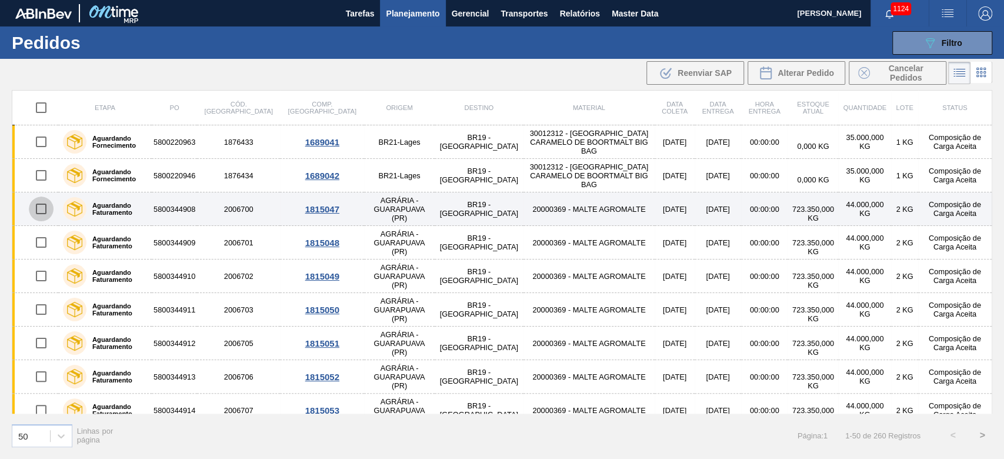
click at [40, 209] on input "checkbox" at bounding box center [41, 208] width 25 height 25
checkbox input "true"
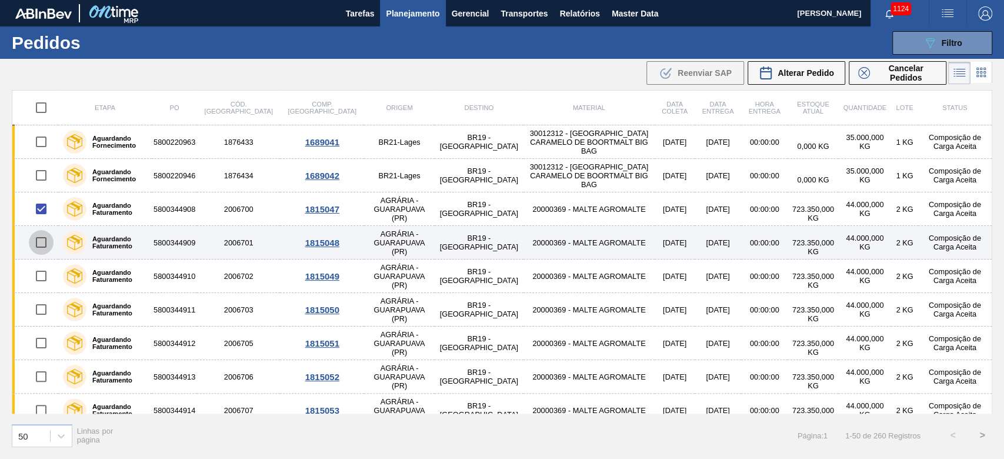
click at [42, 241] on input "checkbox" at bounding box center [41, 242] width 25 height 25
checkbox input "true"
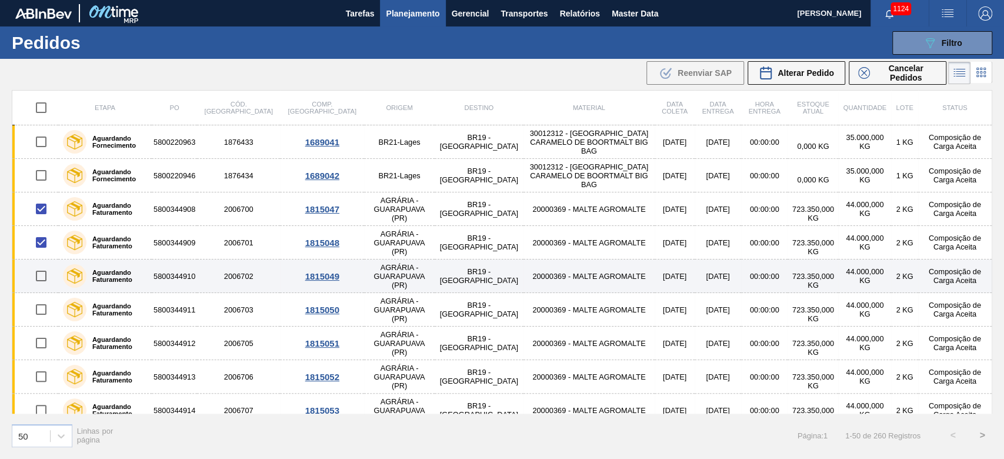
click at [41, 277] on input "checkbox" at bounding box center [41, 276] width 25 height 25
checkbox input "true"
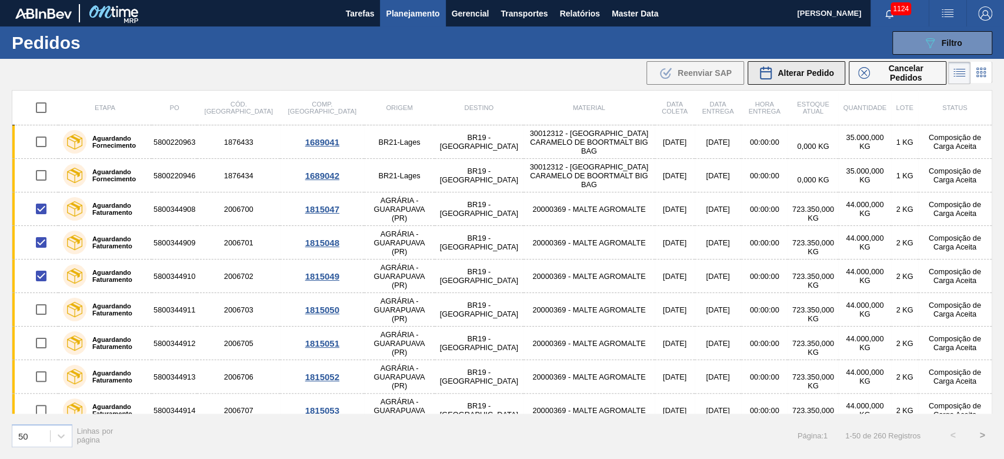
click at [795, 74] on span "Alterar Pedido" at bounding box center [806, 72] width 56 height 9
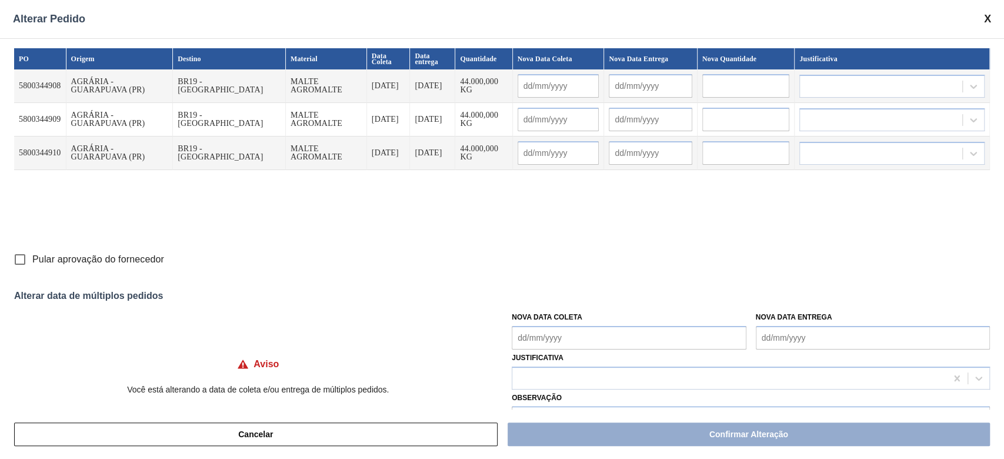
click at [522, 335] on Coleta "Nova Data Coleta" at bounding box center [629, 338] width 234 height 24
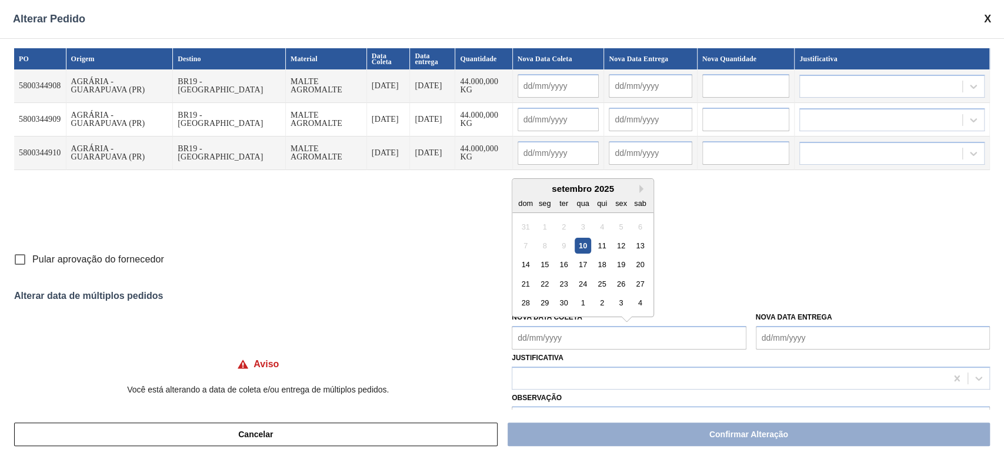
click at [557, 190] on div "setembro 2025" at bounding box center [582, 189] width 141 height 10
click at [621, 242] on div "12" at bounding box center [621, 246] width 16 height 16
type Coleta "[DATE]"
type input "[DATE]"
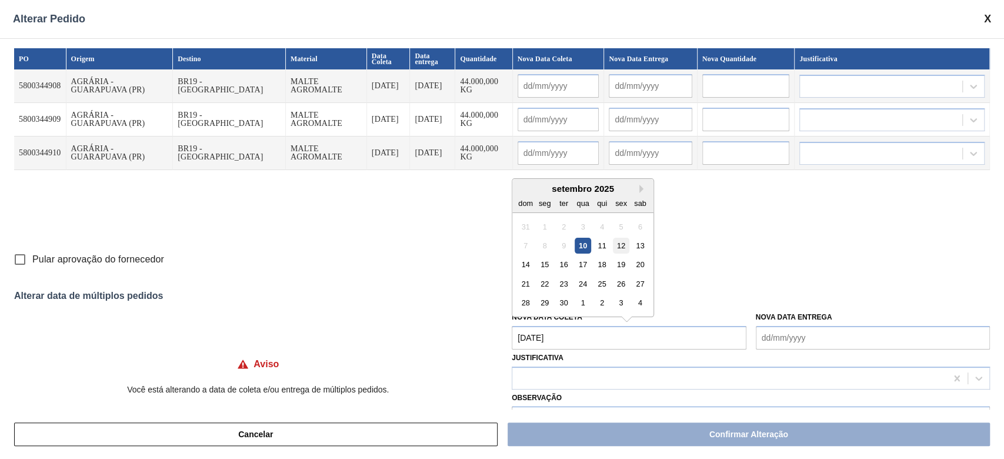
type input "[DATE]"
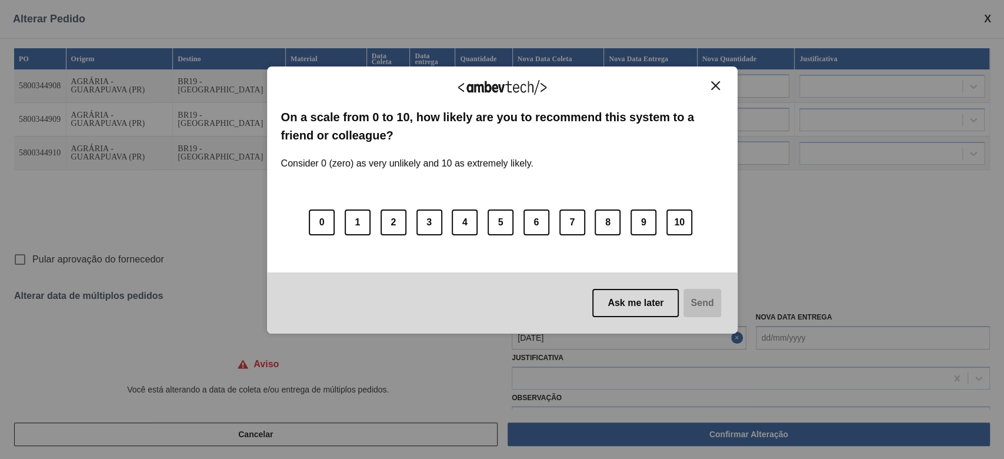
click at [526, 378] on div "We appreciate your feedback! On a scale from 0 to 10, how likely are you to rec…" at bounding box center [502, 200] width 471 height 426
click at [679, 215] on button "10" at bounding box center [679, 222] width 26 height 26
click at [326, 219] on button "0" at bounding box center [322, 222] width 26 height 26
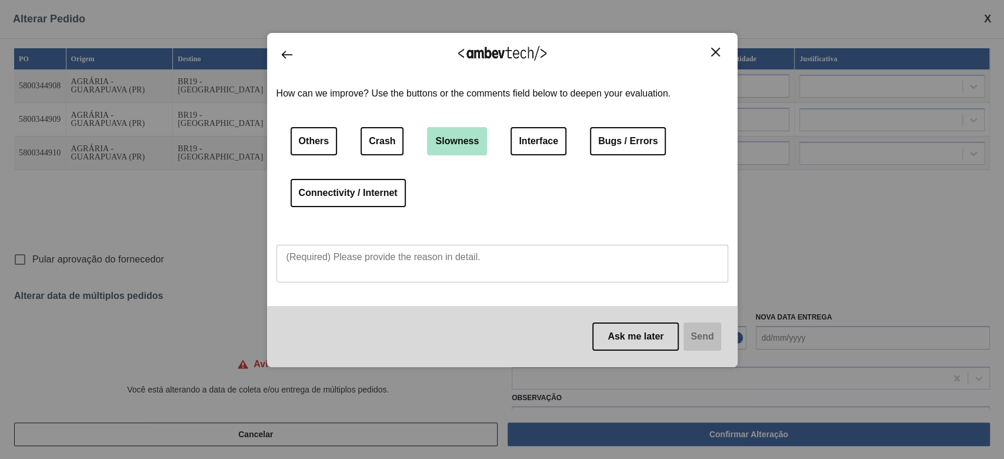
click at [448, 139] on button "Slowness" at bounding box center [457, 141] width 60 height 28
click at [615, 146] on button "Bugs / Errors" at bounding box center [628, 141] width 76 height 28
click at [456, 147] on button "Slowness" at bounding box center [457, 141] width 60 height 28
click at [374, 244] on div "How can we improve? Use the buttons or the comments field below to deepen your …" at bounding box center [502, 195] width 452 height 221
click at [705, 343] on div "Ask me later Send" at bounding box center [502, 336] width 471 height 61
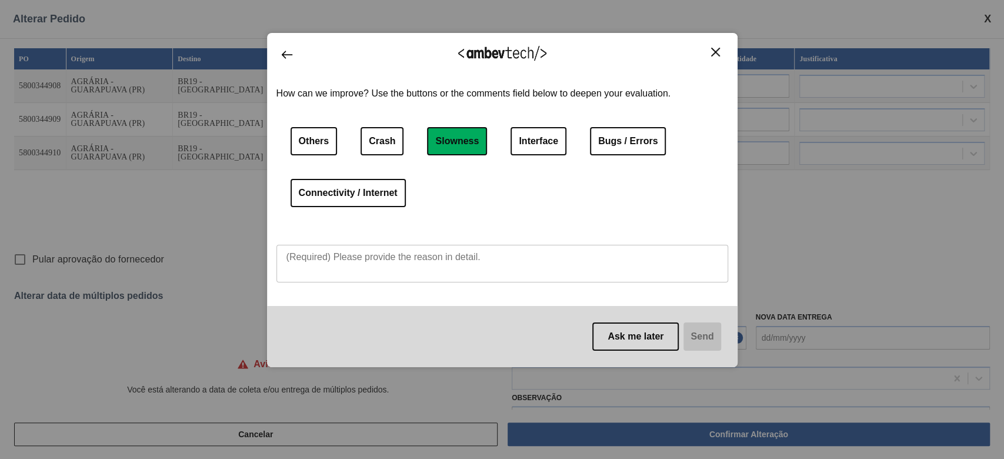
click at [701, 341] on div "Ask me later Send" at bounding box center [502, 336] width 471 height 61
click at [701, 333] on div "Ask me later Send" at bounding box center [502, 336] width 471 height 61
click at [697, 339] on div "Ask me later Send" at bounding box center [502, 336] width 471 height 61
click at [698, 339] on div "Ask me later Send" at bounding box center [502, 336] width 471 height 61
click at [699, 340] on div "Ask me later Send" at bounding box center [502, 336] width 471 height 61
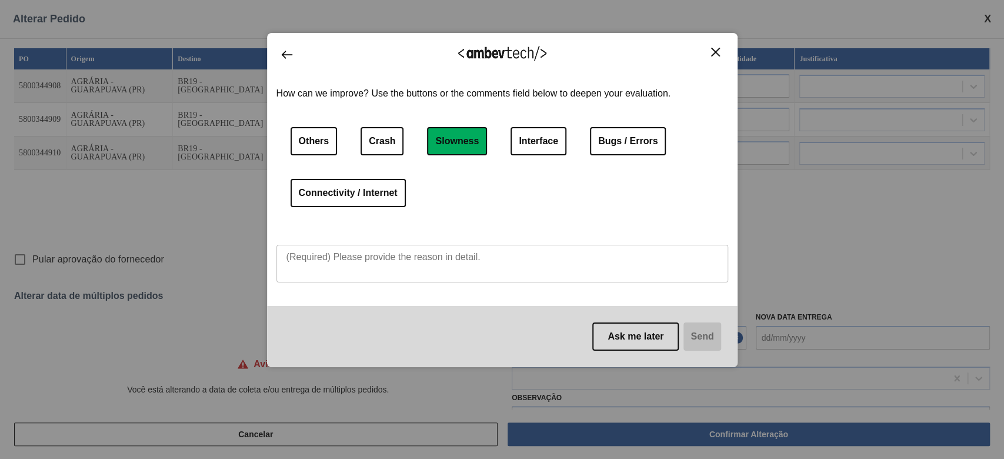
click at [710, 54] on button "Close" at bounding box center [716, 52] width 16 height 10
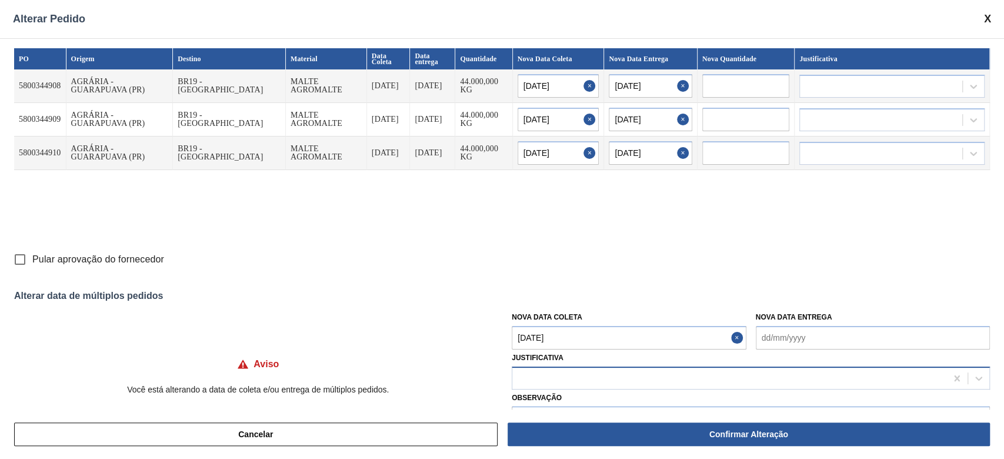
click at [529, 384] on div at bounding box center [729, 377] width 434 height 17
type input "outr"
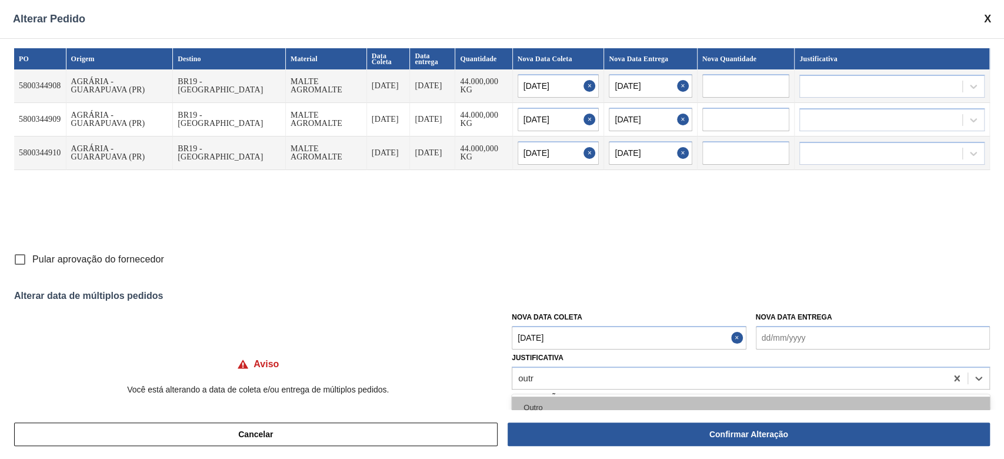
click at [535, 399] on div "Outro" at bounding box center [751, 407] width 478 height 22
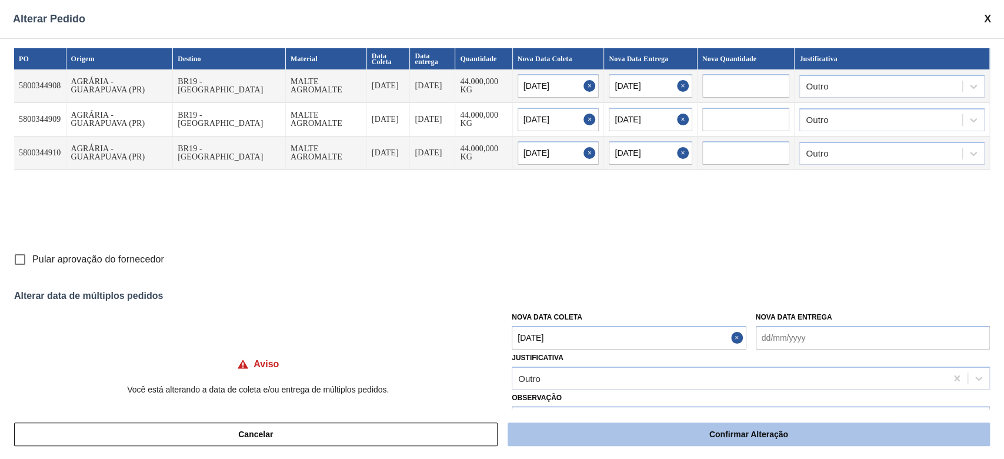
click at [659, 431] on button "Confirmar Alteração" at bounding box center [749, 434] width 482 height 24
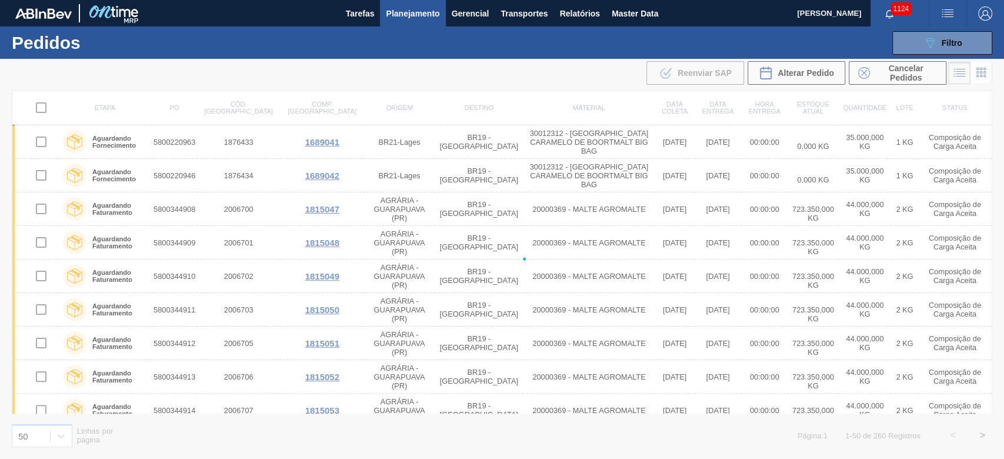
checkbox input "false"
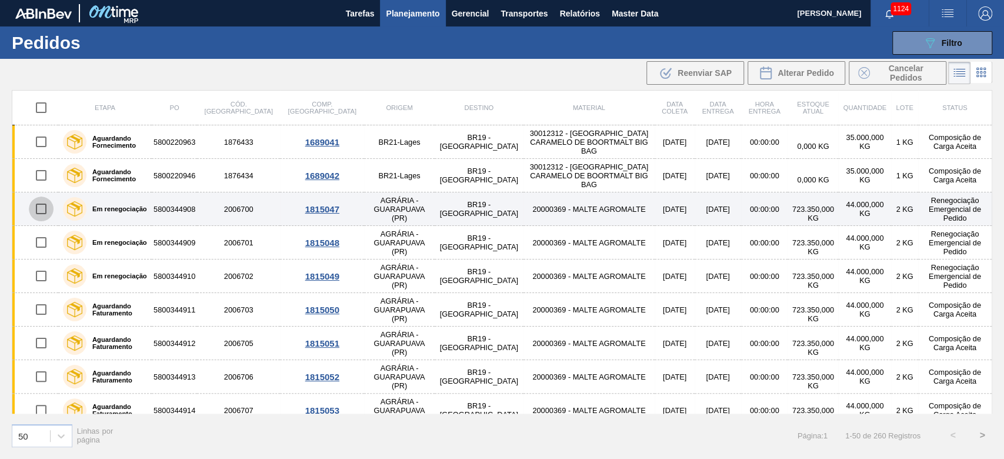
click at [38, 209] on input "checkbox" at bounding box center [41, 208] width 25 height 25
checkbox input "true"
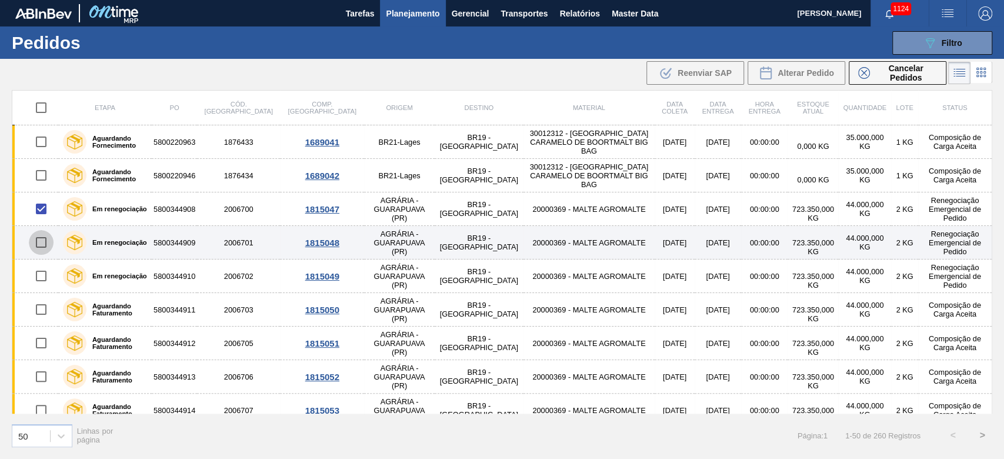
click at [41, 241] on input "checkbox" at bounding box center [41, 242] width 25 height 25
checkbox input "true"
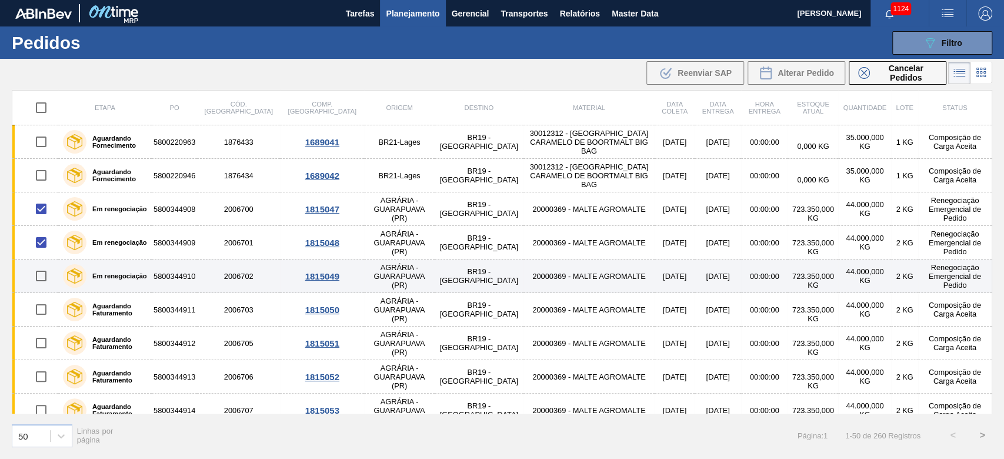
click at [41, 276] on input "checkbox" at bounding box center [41, 276] width 25 height 25
checkbox input "true"
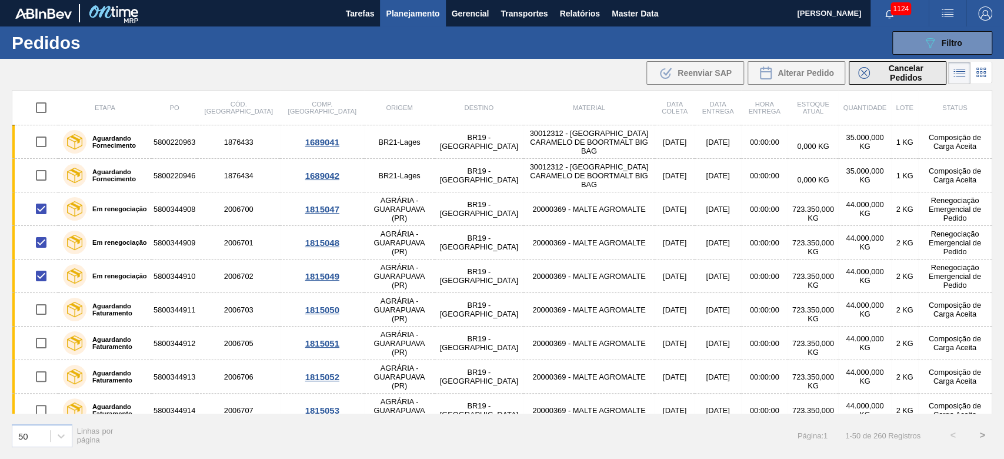
click at [896, 67] on span "Cancelar Pedidos" at bounding box center [906, 73] width 62 height 19
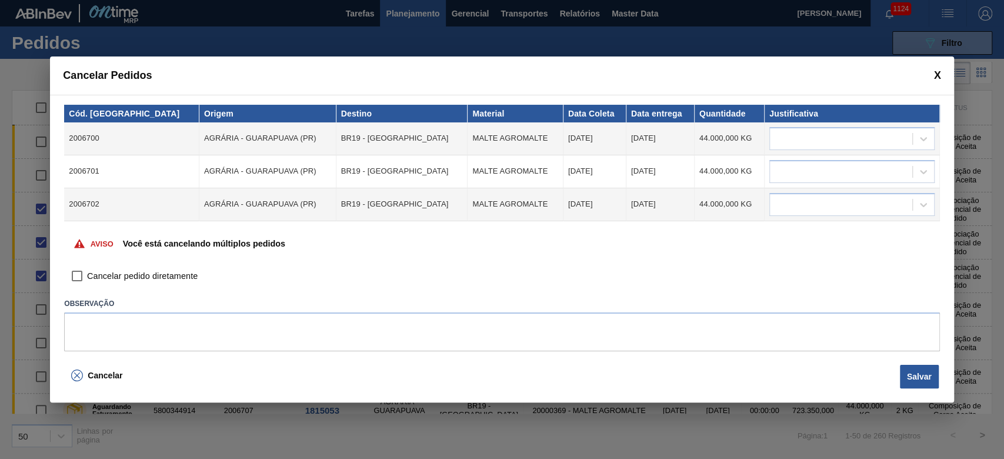
click at [78, 276] on input "Cancelar pedido diretamente" at bounding box center [77, 276] width 20 height 20
checkbox input "true"
click at [921, 376] on button "Salvar" at bounding box center [919, 377] width 39 height 24
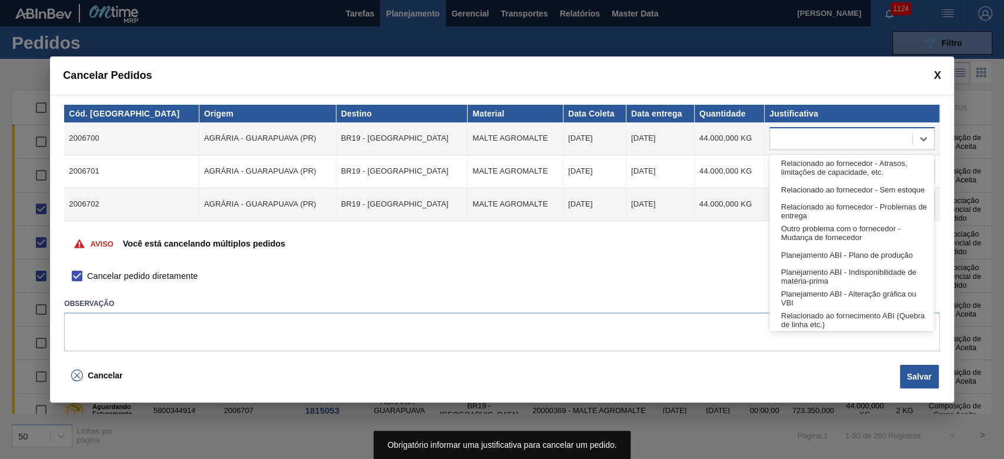
click at [787, 135] on div at bounding box center [841, 138] width 142 height 17
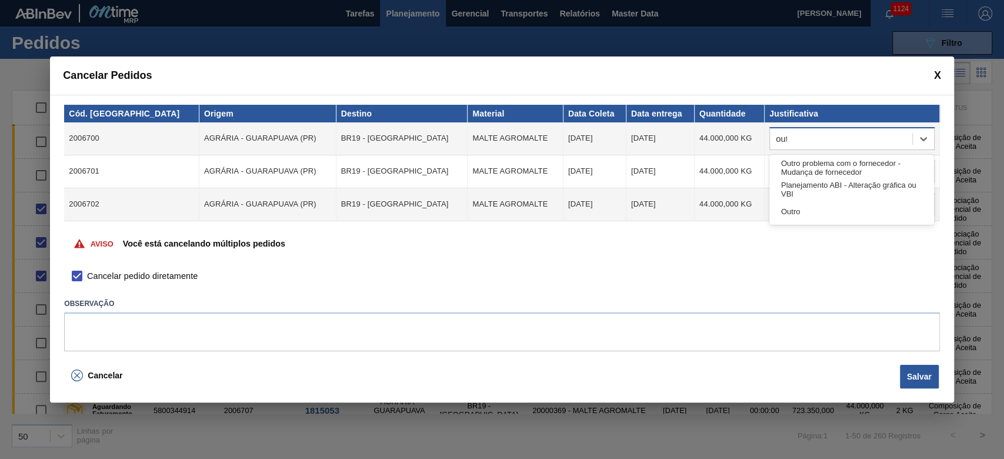
type input "outr"
drag, startPoint x: 800, startPoint y: 191, endPoint x: 780, endPoint y: 184, distance: 21.4
click at [800, 191] on div "Outro" at bounding box center [851, 190] width 165 height 22
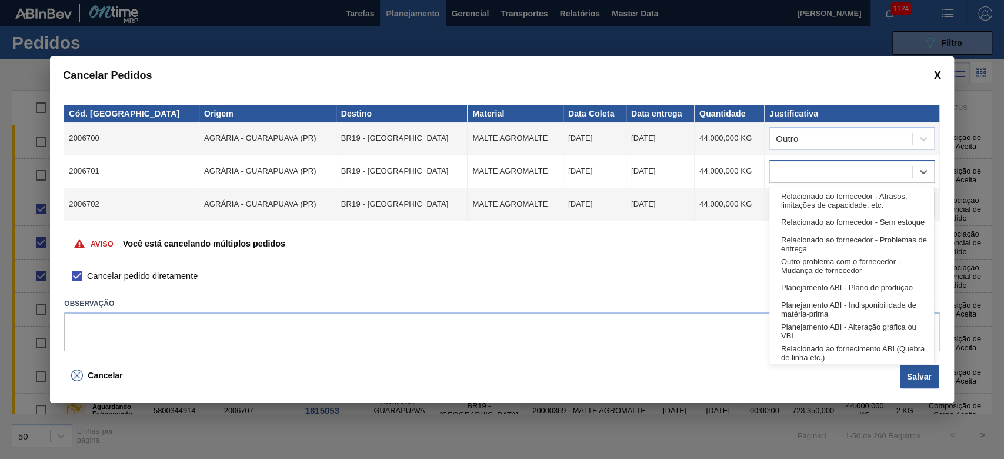
click at [779, 178] on div at bounding box center [841, 171] width 142 height 17
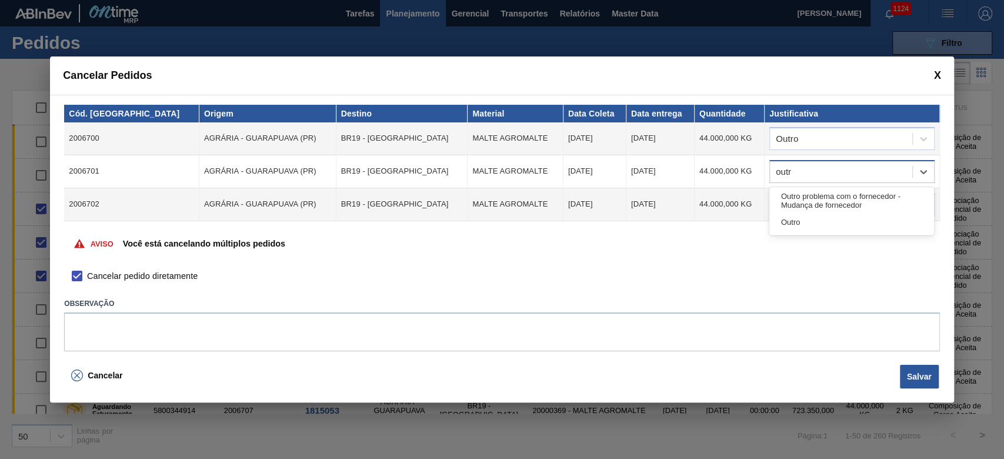
type input "outro"
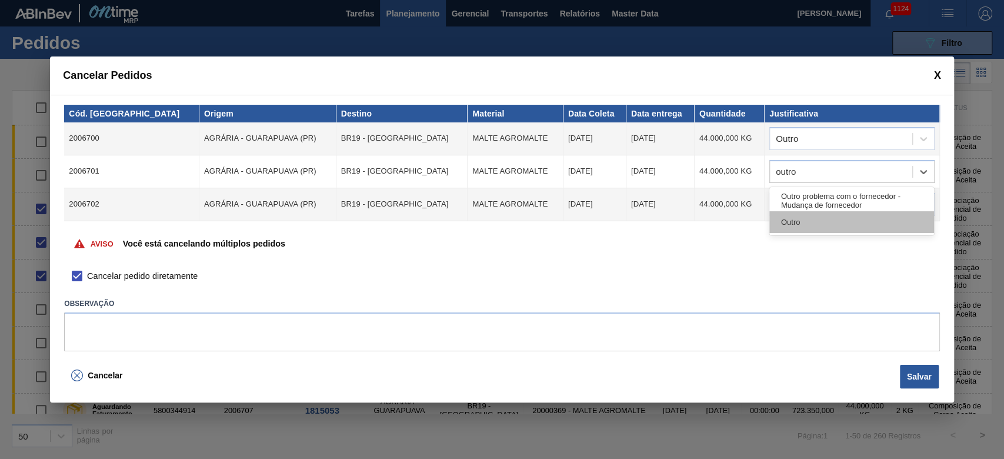
click at [797, 228] on div "Outro" at bounding box center [851, 222] width 165 height 22
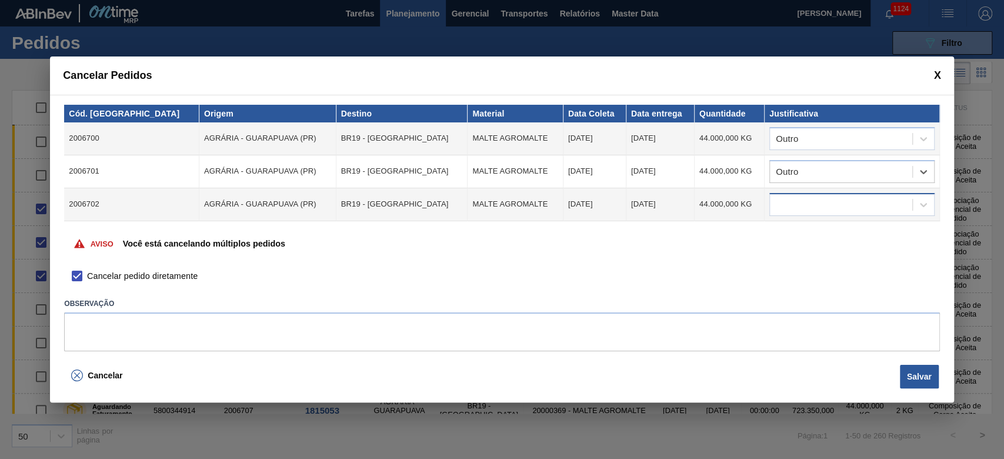
click at [788, 200] on div at bounding box center [841, 204] width 142 height 17
type input "outro"
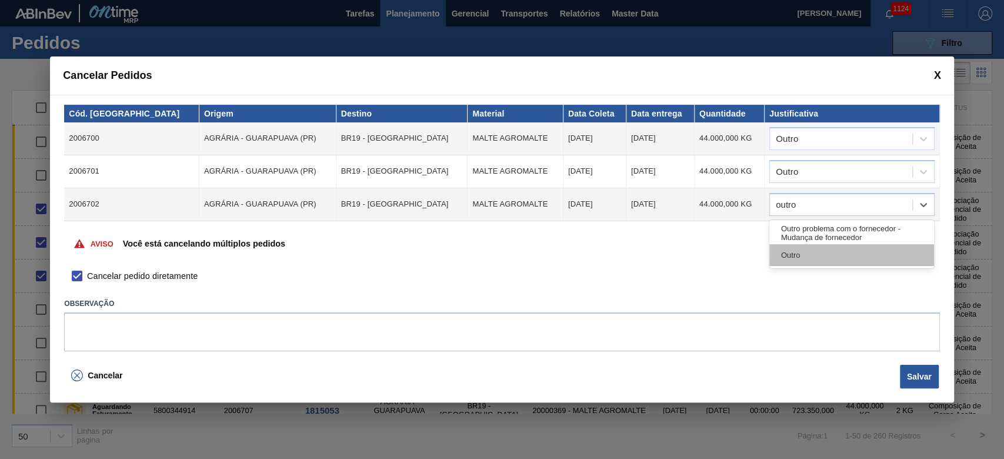
click at [784, 251] on div "Outro" at bounding box center [851, 255] width 165 height 22
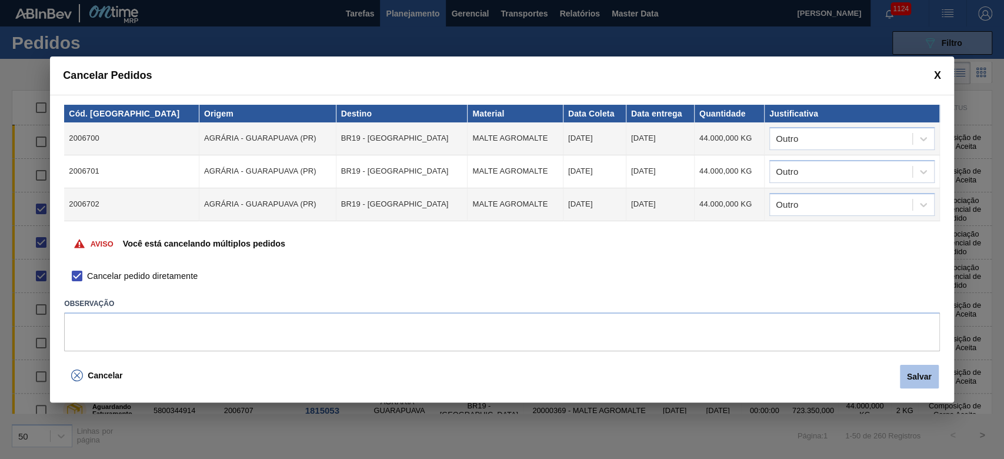
click at [917, 372] on button "Salvar" at bounding box center [919, 377] width 39 height 24
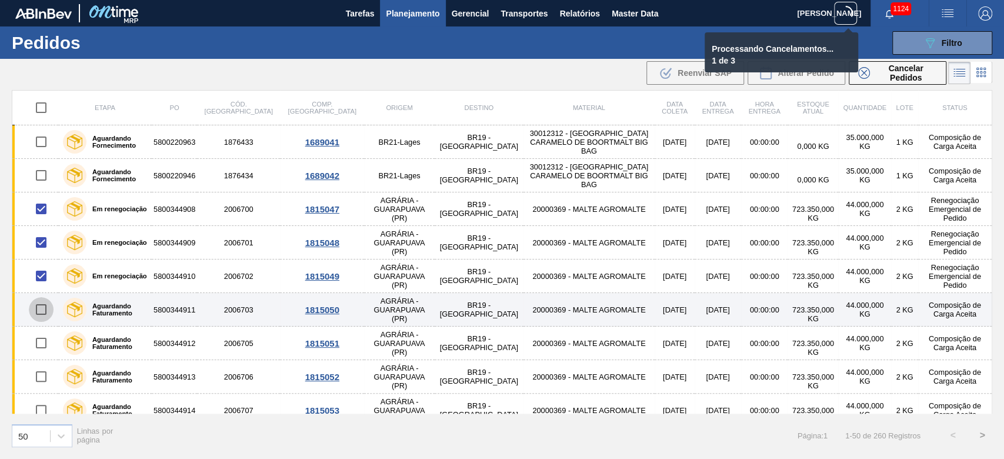
click at [41, 310] on input "checkbox" at bounding box center [41, 309] width 25 height 25
checkbox input "true"
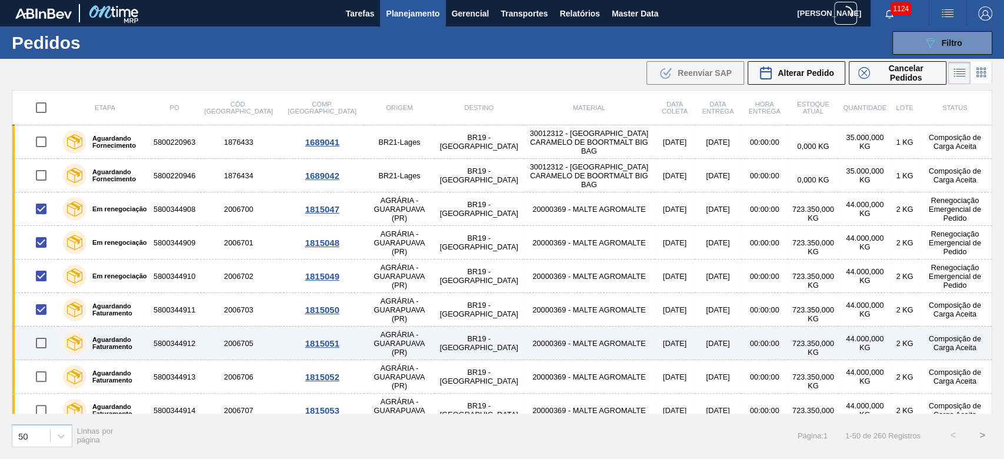
click at [38, 347] on input "checkbox" at bounding box center [41, 343] width 25 height 25
checkbox input "true"
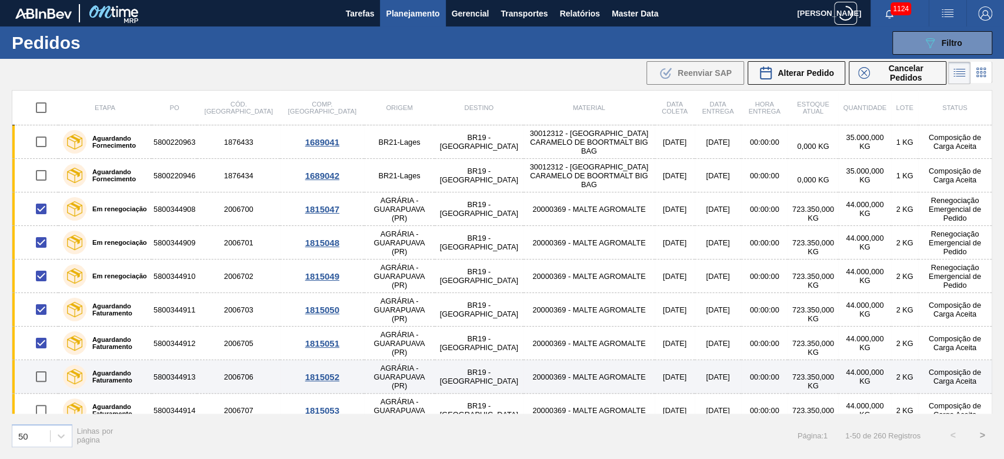
click at [40, 374] on input "checkbox" at bounding box center [41, 376] width 25 height 25
checkbox input "true"
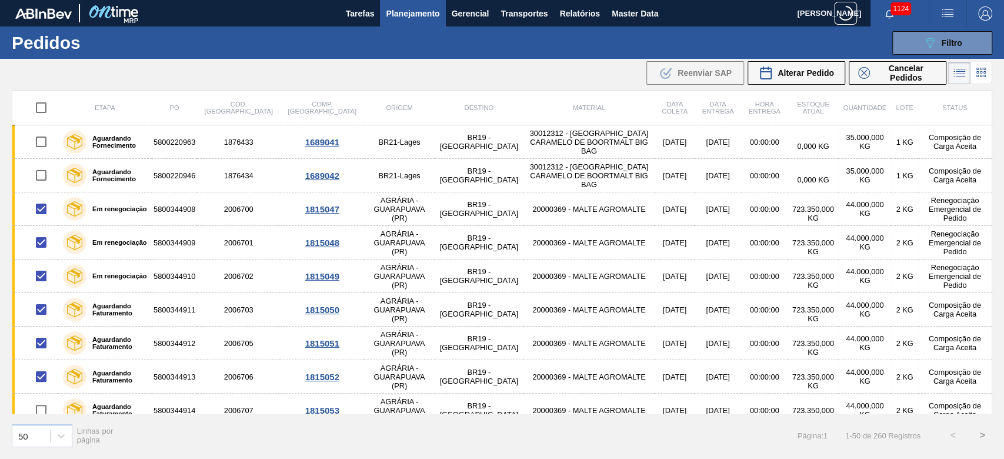
click at [788, 70] on div "Processando Cancelamentos... 2 de 3" at bounding box center [782, 52] width 154 height 40
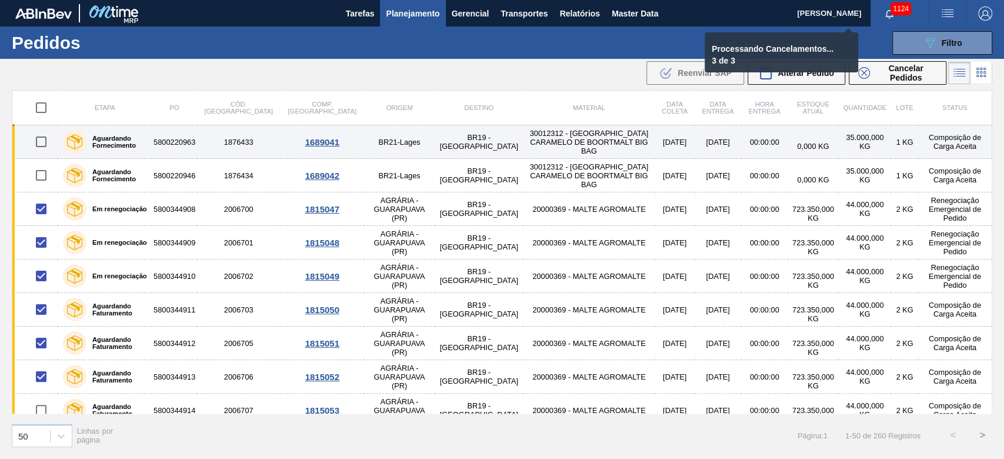
checkbox input "false"
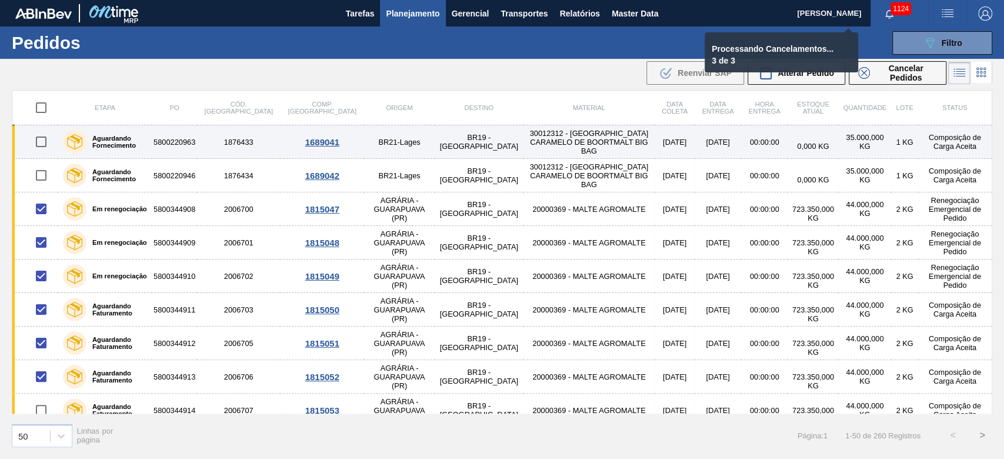
checkbox input "false"
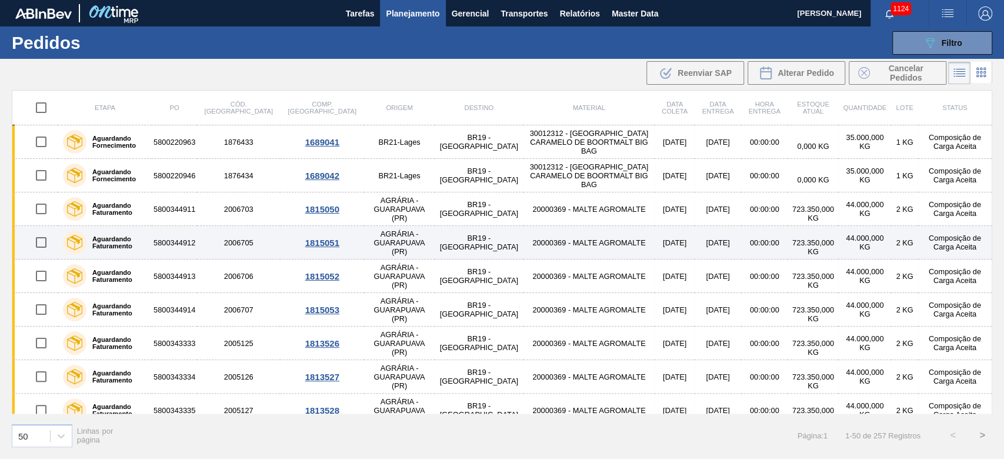
click at [36, 242] on input "checkbox" at bounding box center [41, 242] width 25 height 25
checkbox input "true"
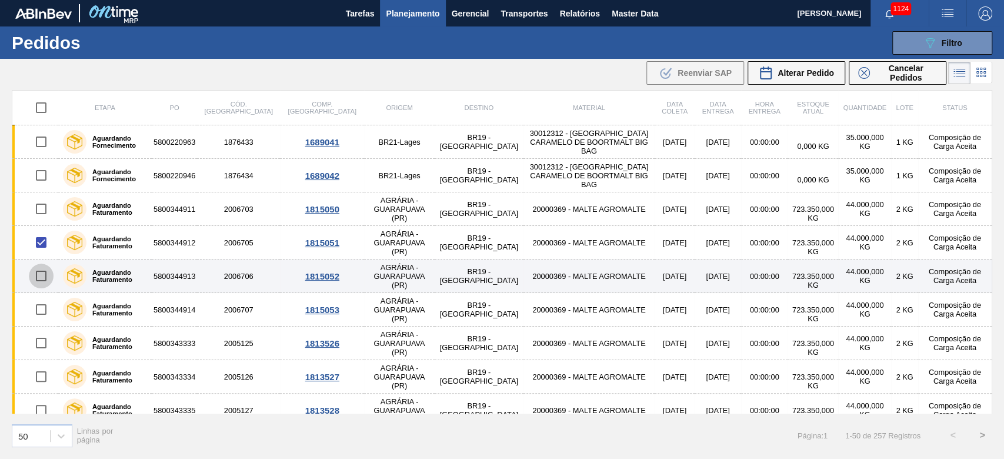
click at [39, 271] on input "checkbox" at bounding box center [41, 276] width 25 height 25
checkbox input "true"
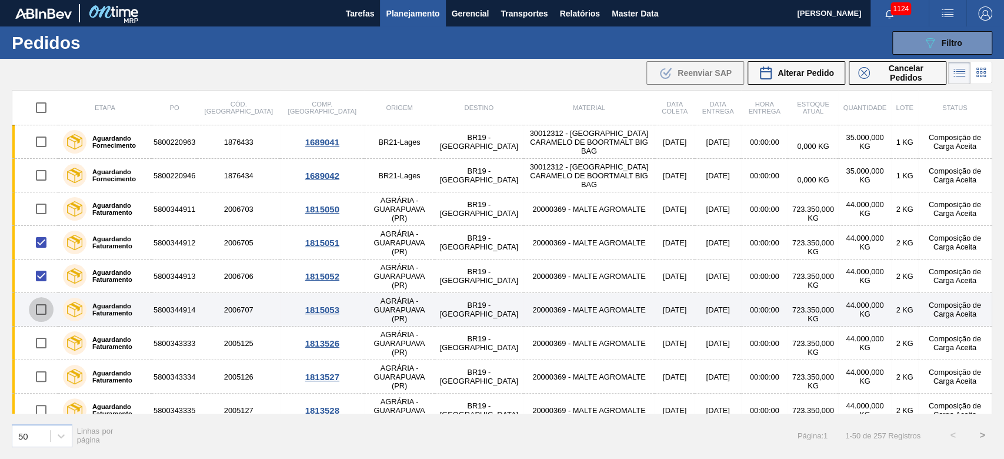
click at [38, 311] on input "checkbox" at bounding box center [41, 309] width 25 height 25
checkbox input "true"
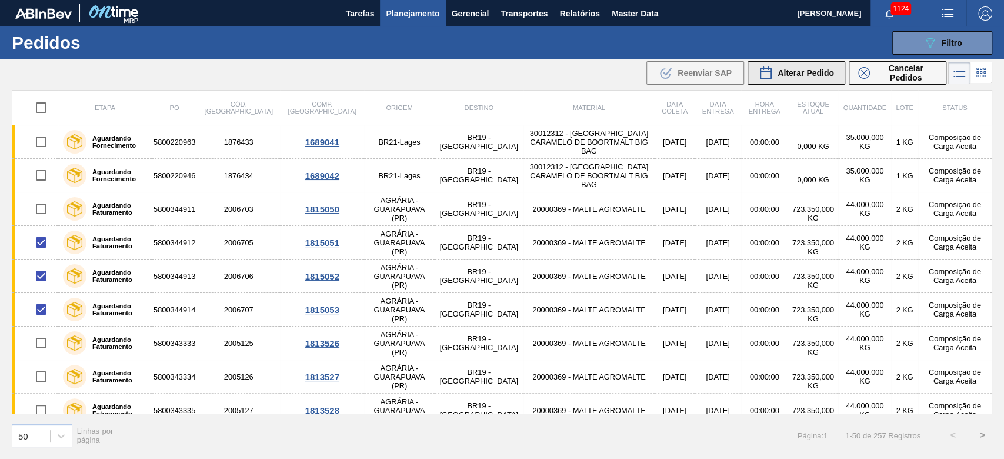
click at [792, 73] on span "Alterar Pedido" at bounding box center [806, 72] width 56 height 9
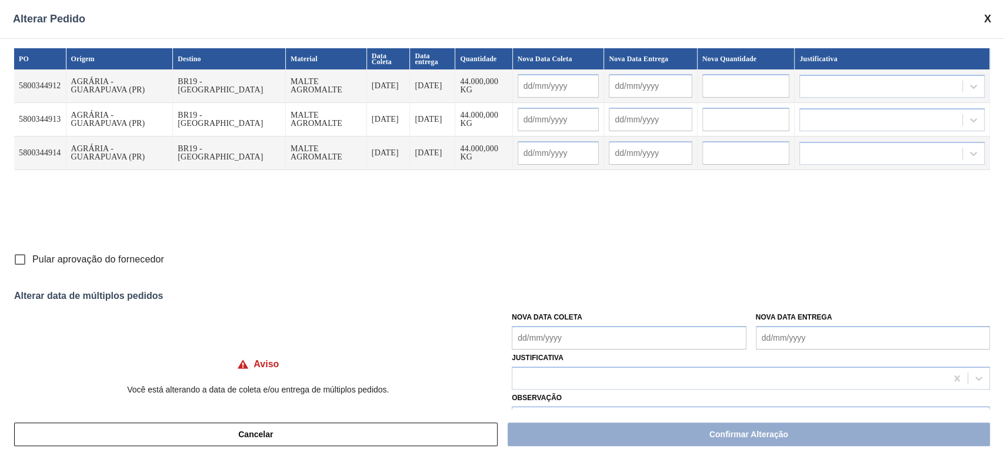
click at [25, 259] on input "Pular aprovação do fornecedor" at bounding box center [20, 259] width 25 height 25
checkbox input "true"
click at [520, 332] on Coleta "Nova Data Coleta" at bounding box center [629, 338] width 234 height 24
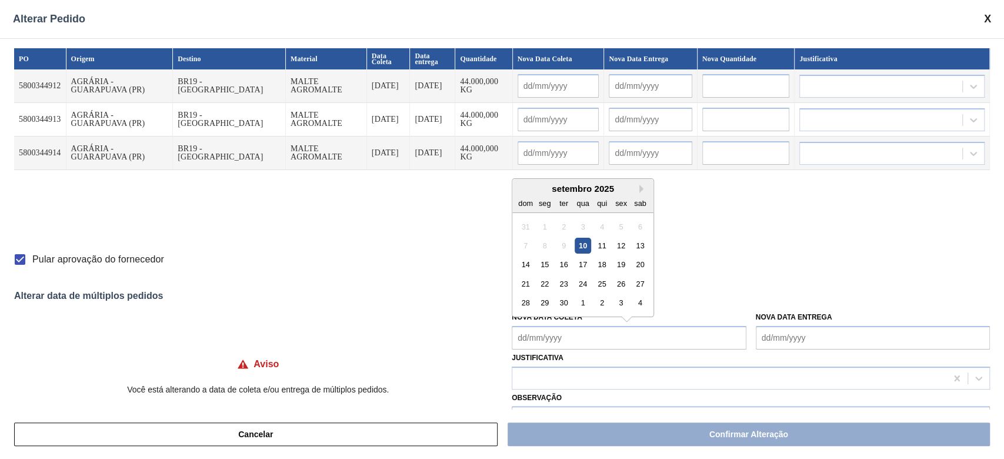
click at [561, 191] on div "setembro 2025" at bounding box center [582, 189] width 141 height 10
click at [622, 245] on div "12" at bounding box center [621, 246] width 16 height 16
type Coleta "[DATE]"
type input "[DATE]"
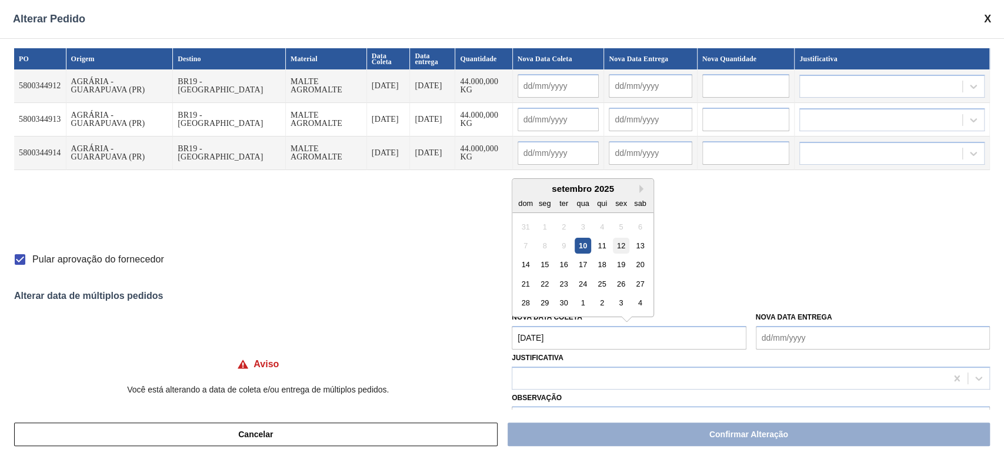
type input "[DATE]"
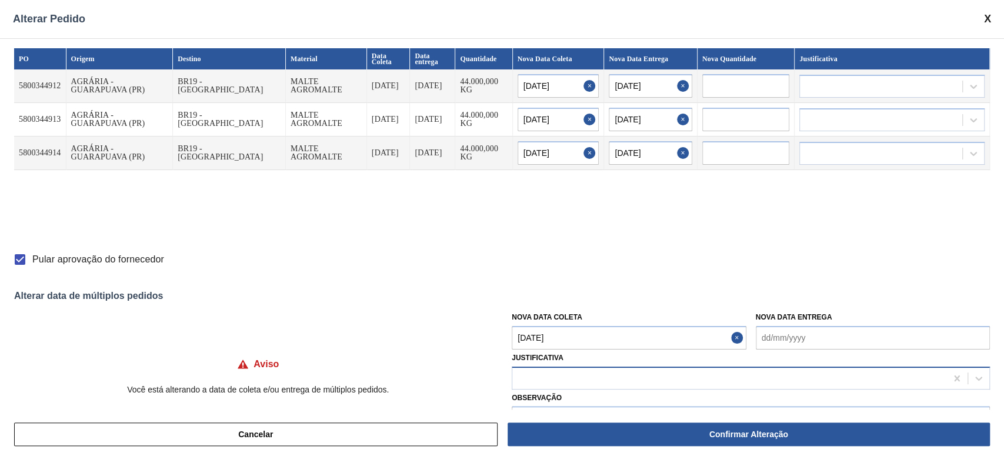
click at [566, 373] on div at bounding box center [729, 377] width 434 height 17
type input "outr"
drag, startPoint x: 544, startPoint y: 403, endPoint x: 554, endPoint y: 408, distance: 11.1
click at [544, 403] on div "Outro" at bounding box center [751, 407] width 478 height 22
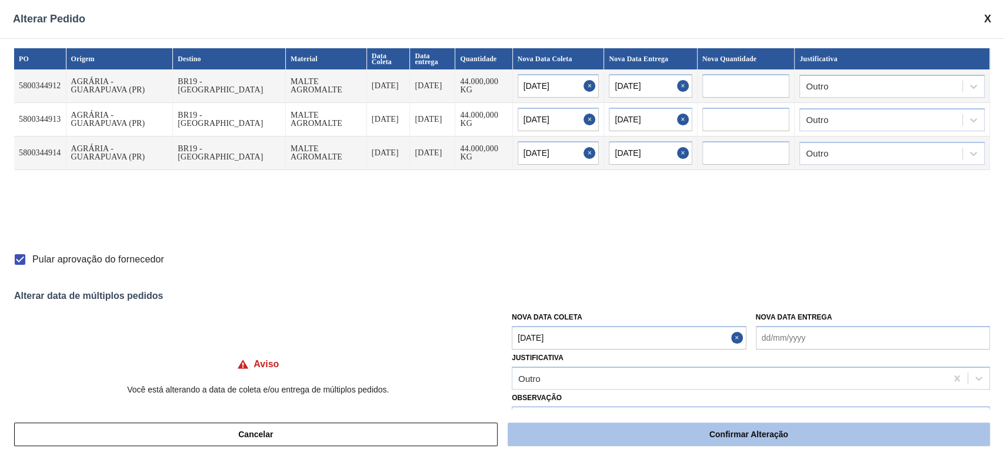
click at [687, 433] on button "Confirmar Alteração" at bounding box center [749, 434] width 482 height 24
checkbox input "false"
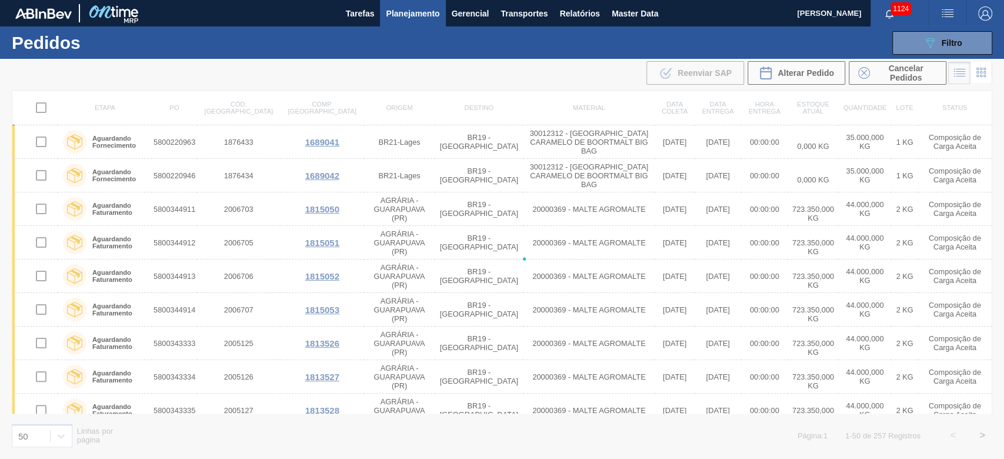
checkbox input "false"
click at [945, 40] on span "Filtro" at bounding box center [952, 42] width 21 height 9
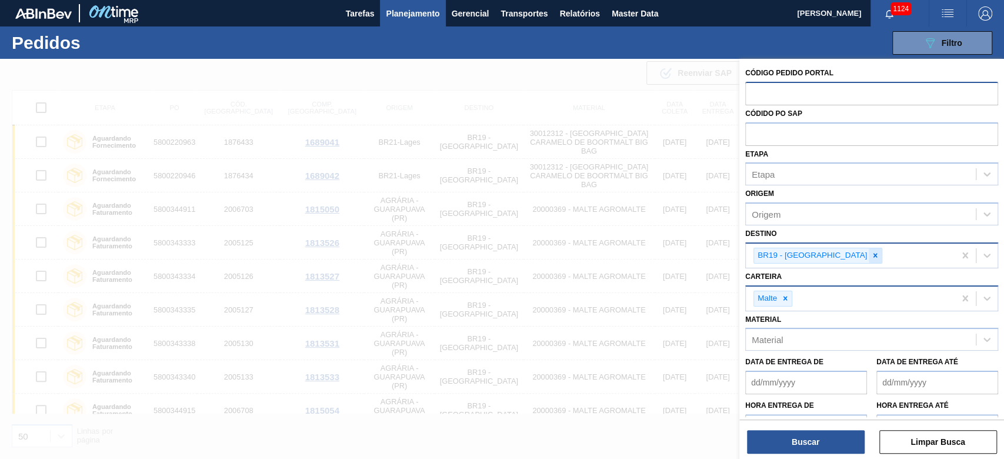
click at [871, 252] on icon at bounding box center [875, 255] width 8 height 8
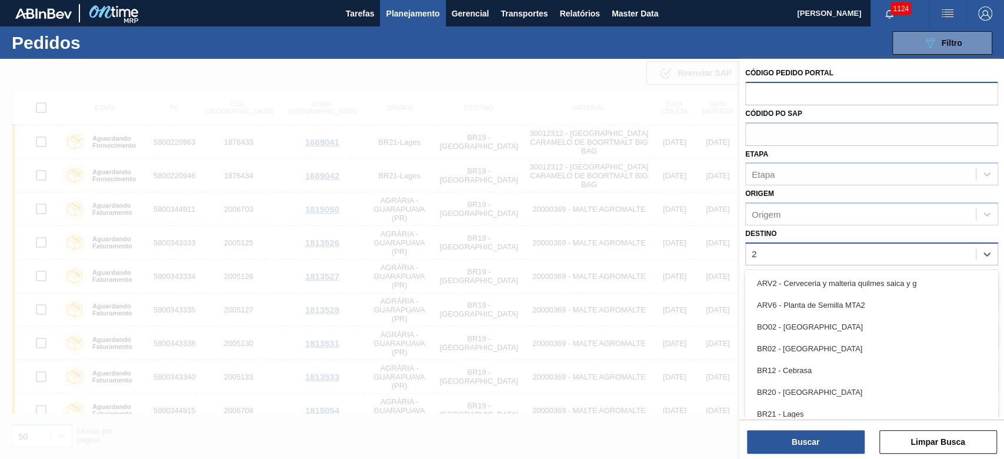
type input "23"
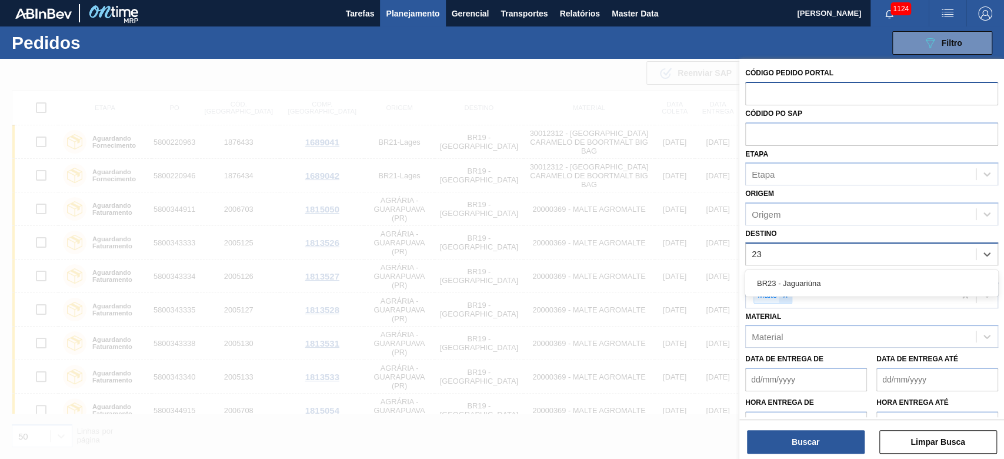
click at [784, 293] on div "BR23 - Jaguariúna" at bounding box center [871, 283] width 253 height 22
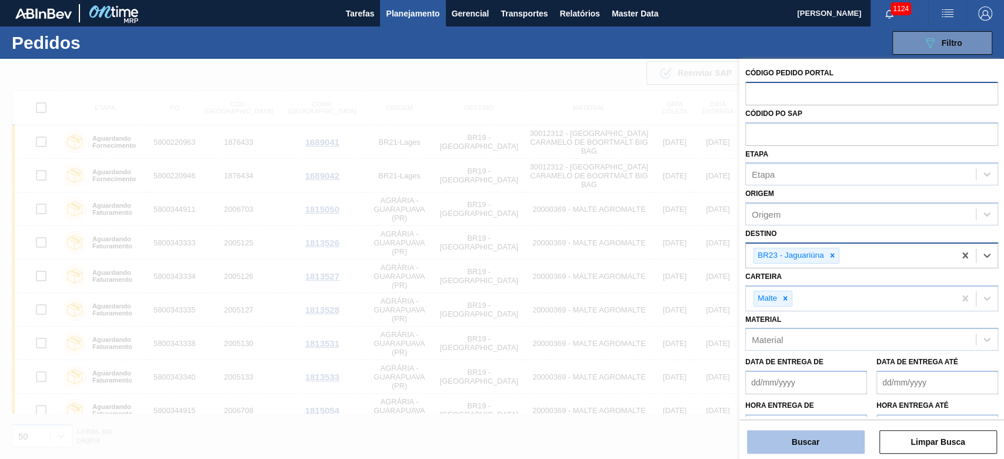
click at [796, 446] on button "Buscar" at bounding box center [806, 442] width 118 height 24
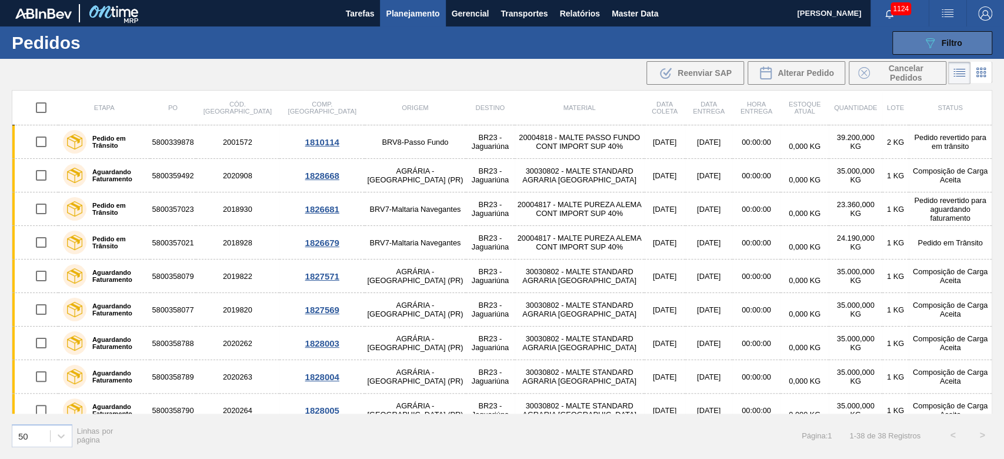
click at [947, 41] on span "Filtro" at bounding box center [952, 42] width 21 height 9
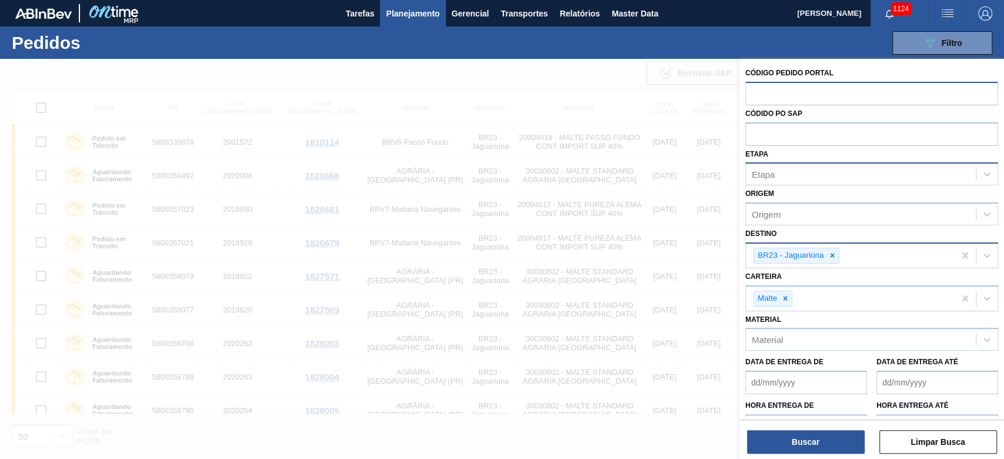
click at [768, 176] on div "Etapa" at bounding box center [763, 174] width 23 height 10
type input "fat"
click at [782, 197] on div "Aguardando Faturamento" at bounding box center [871, 203] width 253 height 22
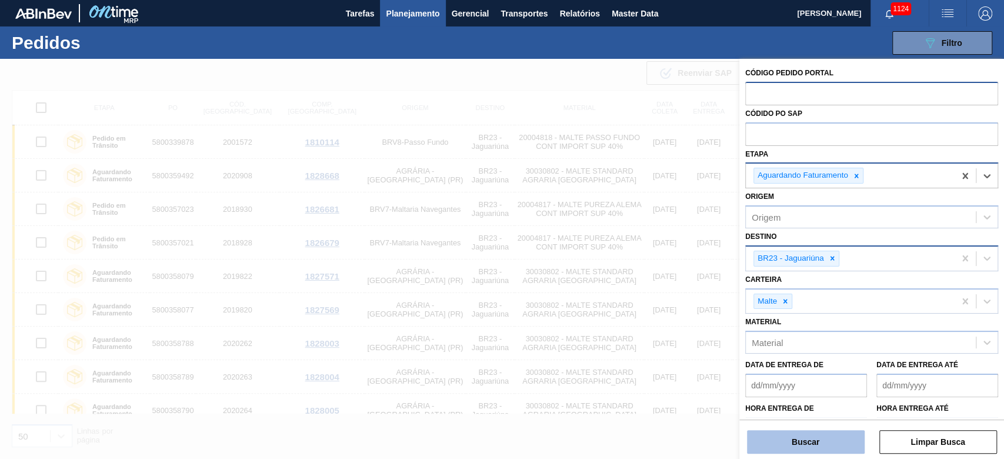
click at [777, 438] on button "Buscar" at bounding box center [806, 442] width 118 height 24
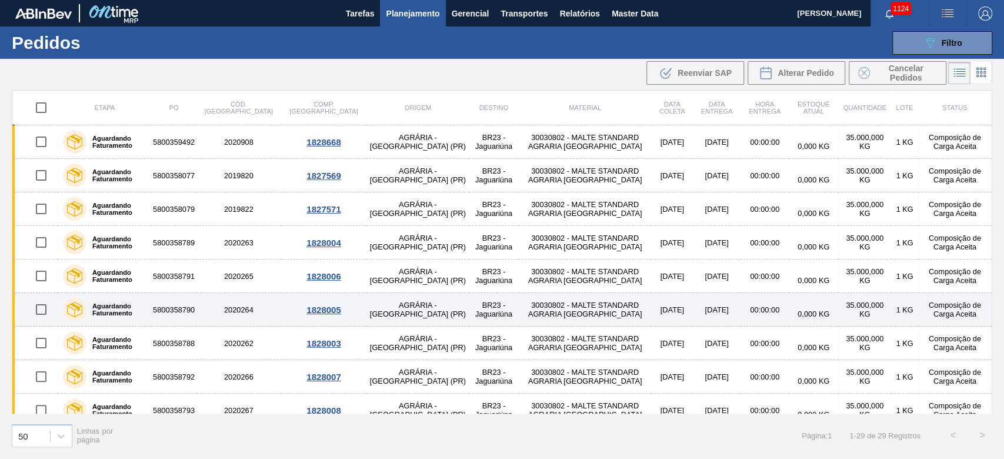
click at [40, 307] on input "checkbox" at bounding box center [41, 309] width 25 height 25
click at [42, 308] on input "checkbox" at bounding box center [41, 309] width 25 height 25
checkbox input "false"
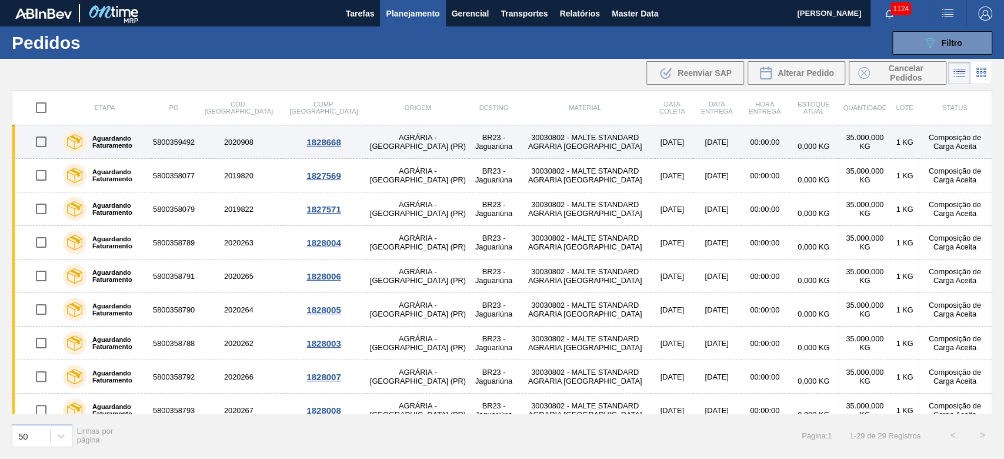
click at [38, 141] on input "checkbox" at bounding box center [41, 141] width 25 height 25
checkbox input "true"
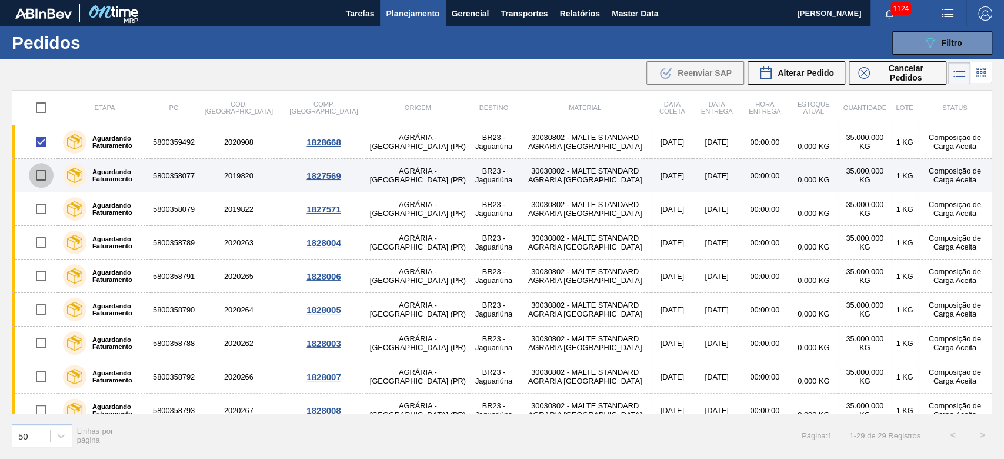
click at [38, 176] on input "checkbox" at bounding box center [41, 175] width 25 height 25
checkbox input "true"
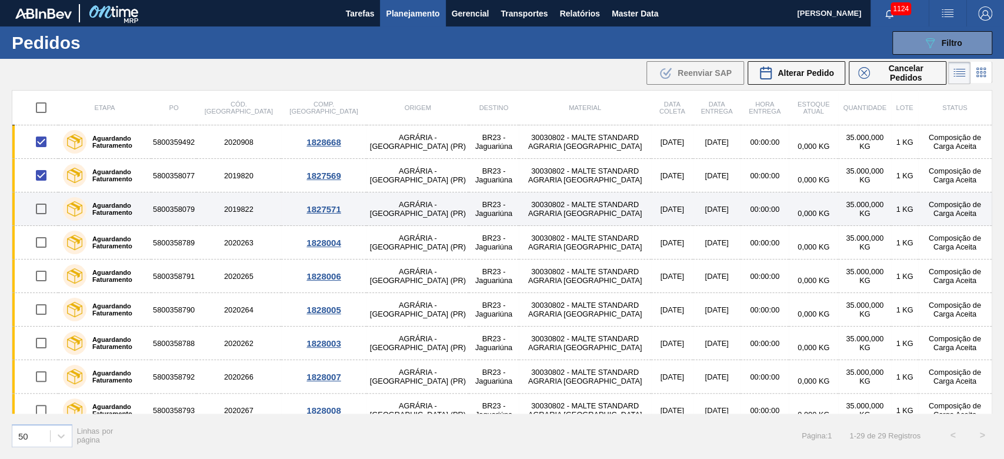
click at [44, 207] on input "checkbox" at bounding box center [41, 208] width 25 height 25
checkbox input "true"
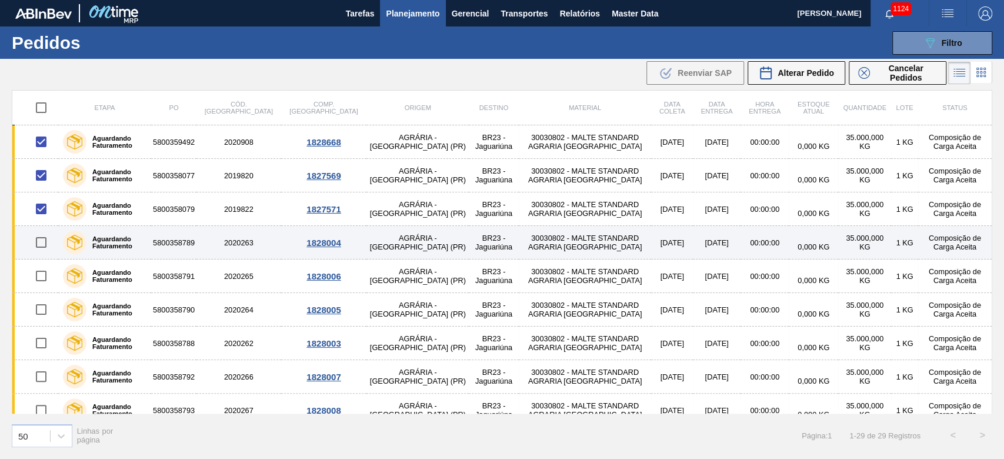
click at [38, 246] on input "checkbox" at bounding box center [41, 242] width 25 height 25
checkbox input "true"
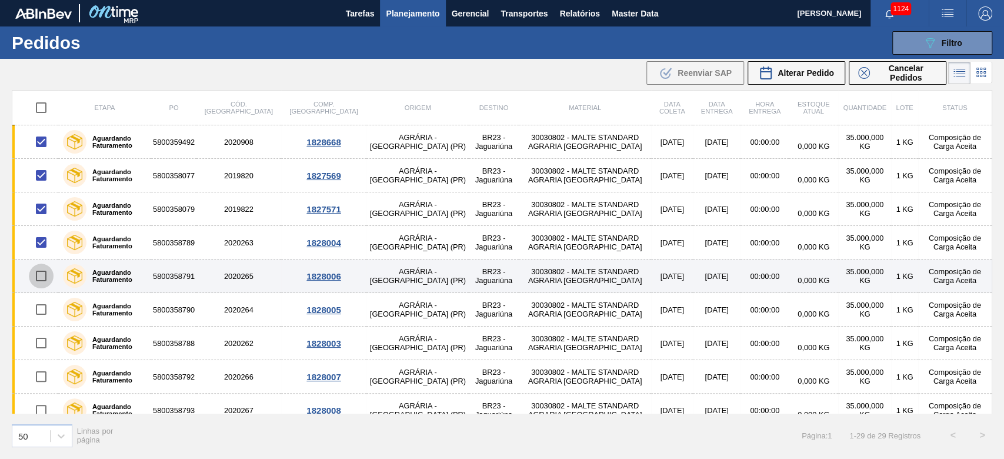
click at [40, 275] on input "checkbox" at bounding box center [41, 276] width 25 height 25
checkbox input "true"
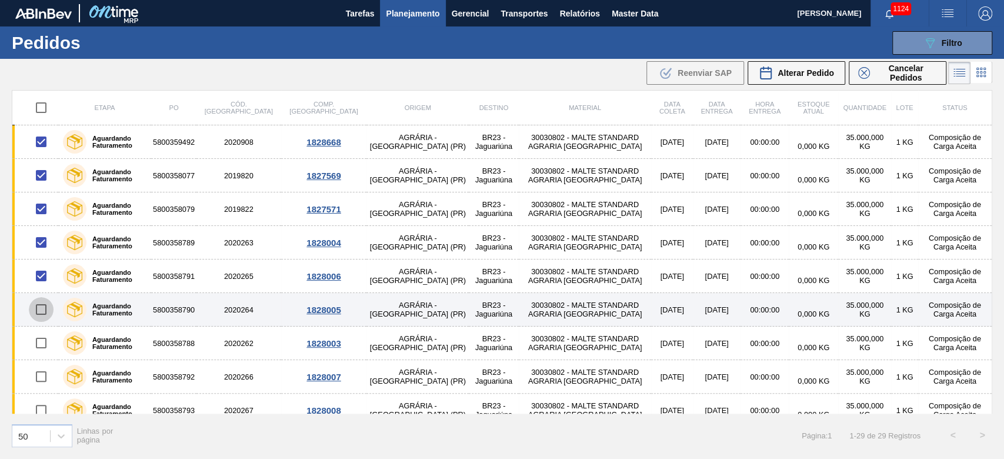
click at [41, 311] on input "checkbox" at bounding box center [41, 309] width 25 height 25
checkbox input "true"
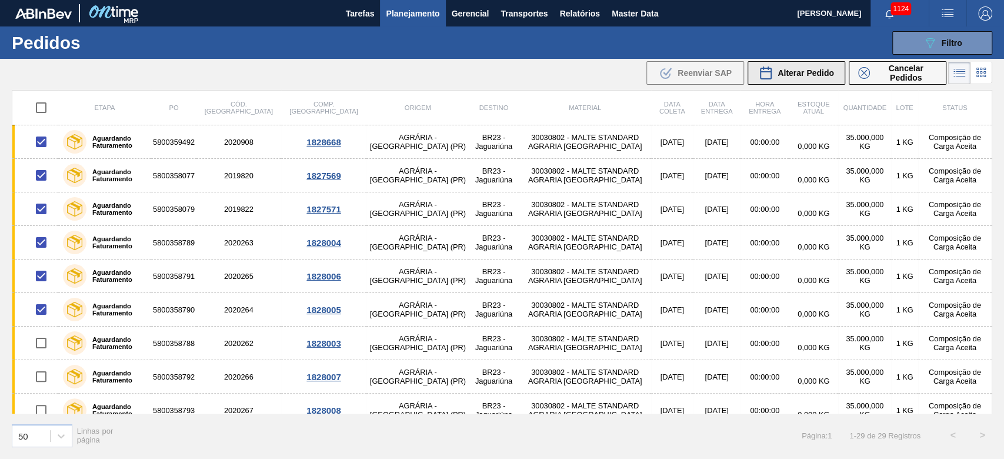
click at [796, 69] on span "Alterar Pedido" at bounding box center [806, 72] width 56 height 9
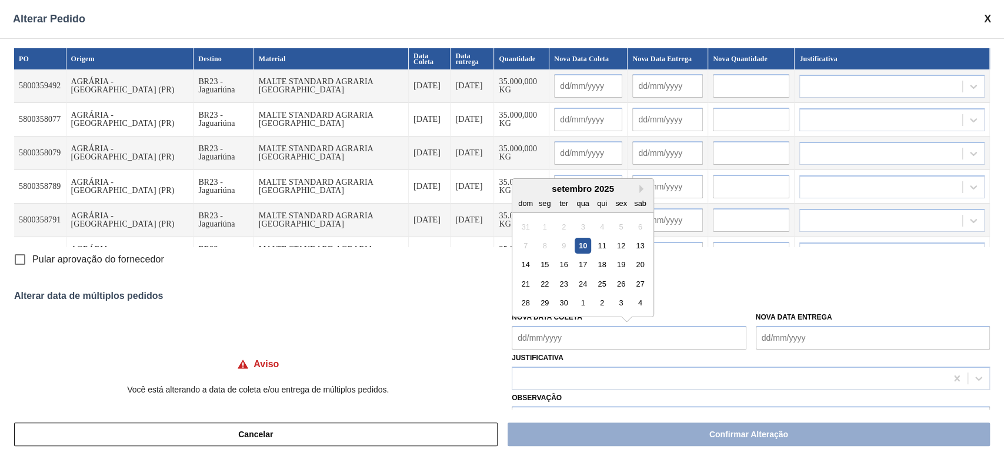
click at [522, 338] on Coleta "Nova Data Coleta" at bounding box center [629, 338] width 234 height 24
click at [571, 190] on div "setembro 2025" at bounding box center [582, 189] width 141 height 10
click at [622, 245] on div "12" at bounding box center [621, 246] width 16 height 16
type Coleta "[DATE]"
type input "[DATE]"
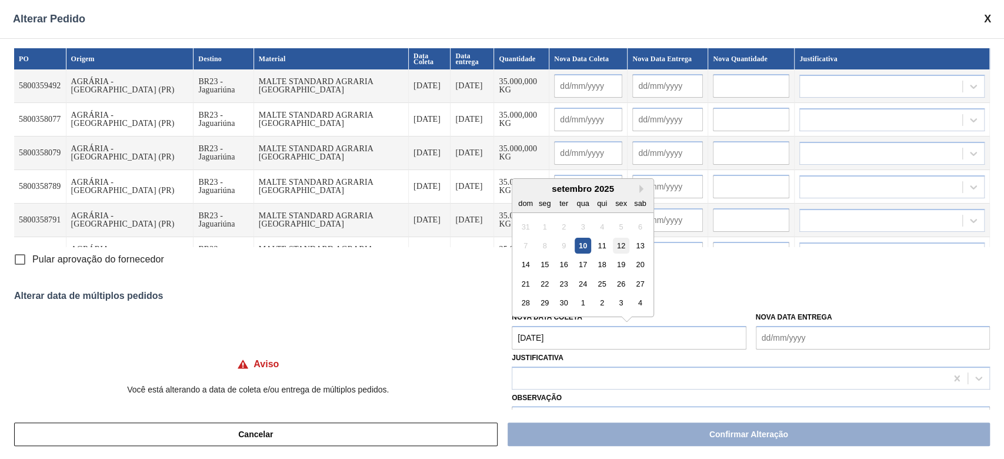
type input "[DATE]"
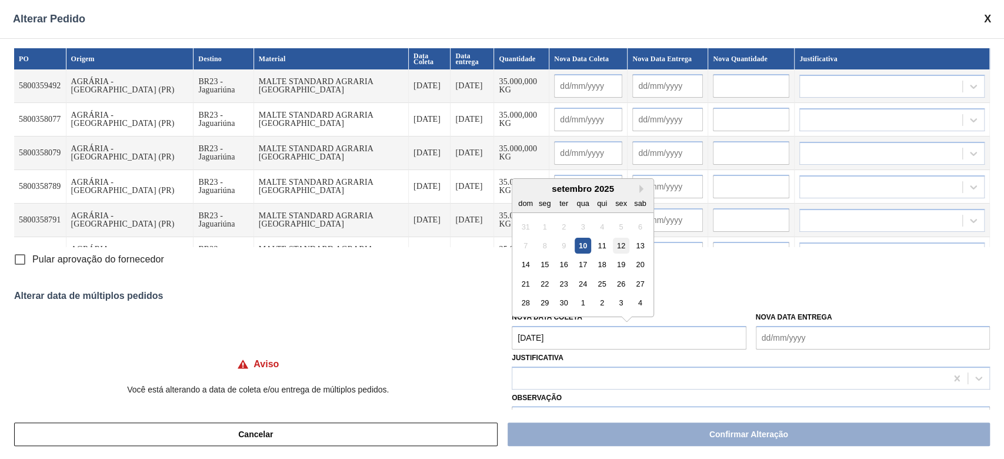
type input "[DATE]"
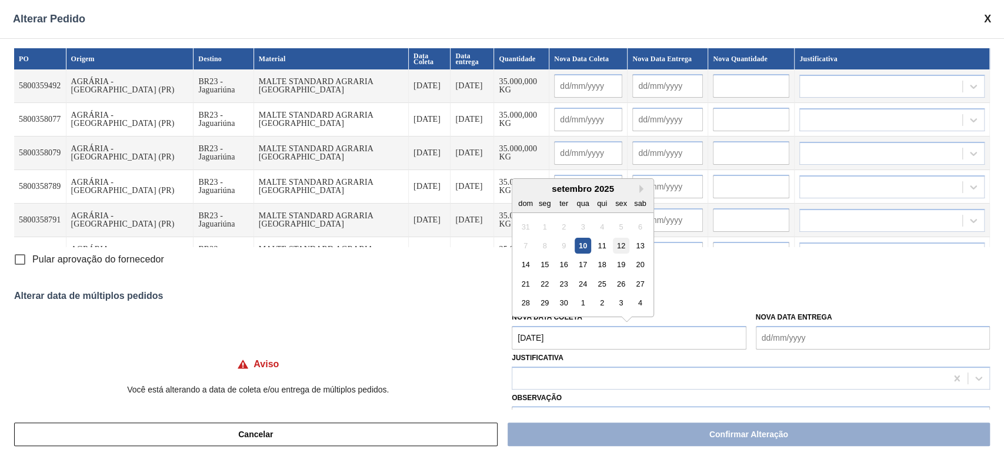
type input "[DATE]"
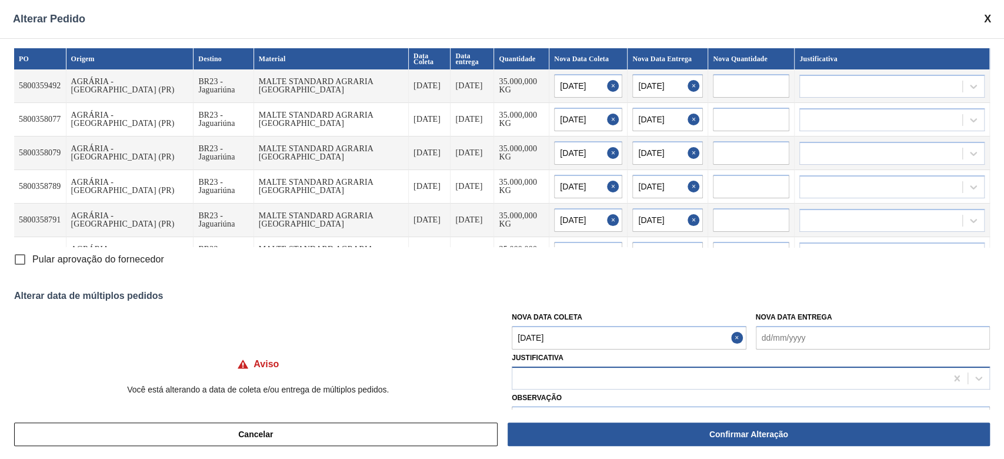
click at [538, 372] on div at bounding box center [729, 377] width 434 height 17
type input "outr"
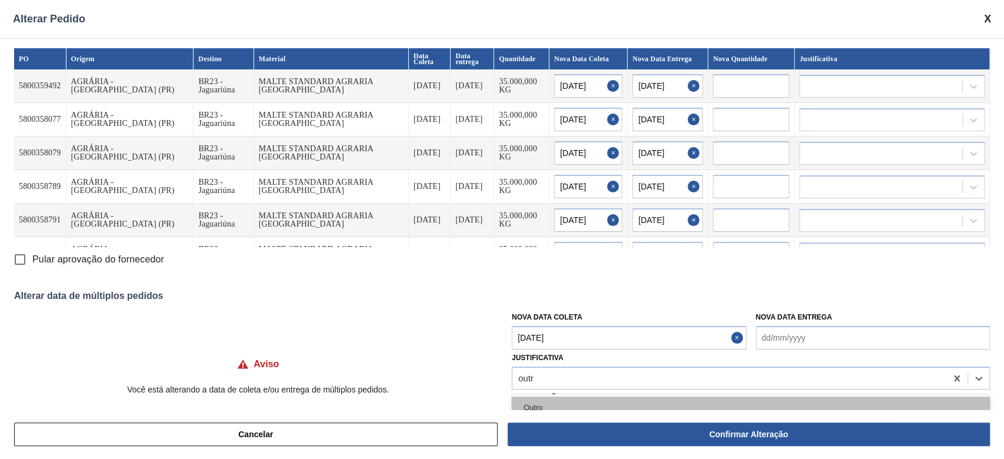
click at [565, 408] on div "Outro" at bounding box center [751, 407] width 478 height 22
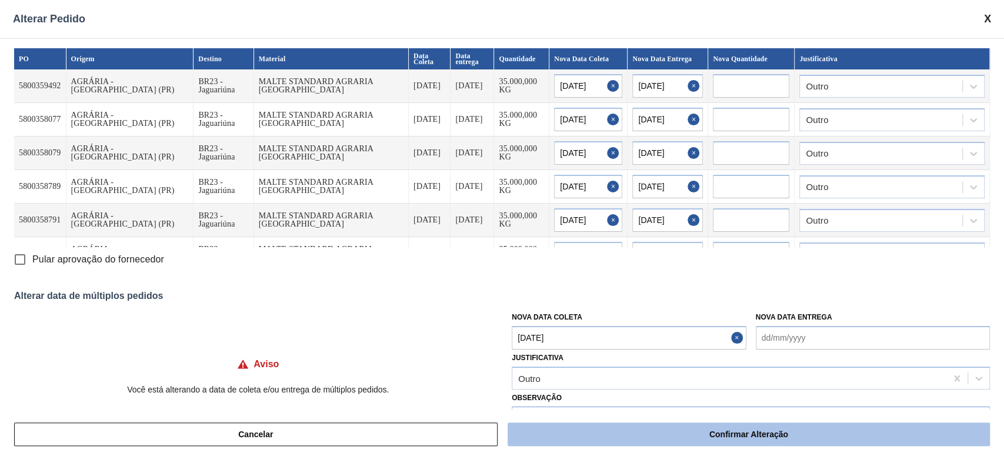
click at [635, 440] on button "Confirmar Alteração" at bounding box center [749, 434] width 482 height 24
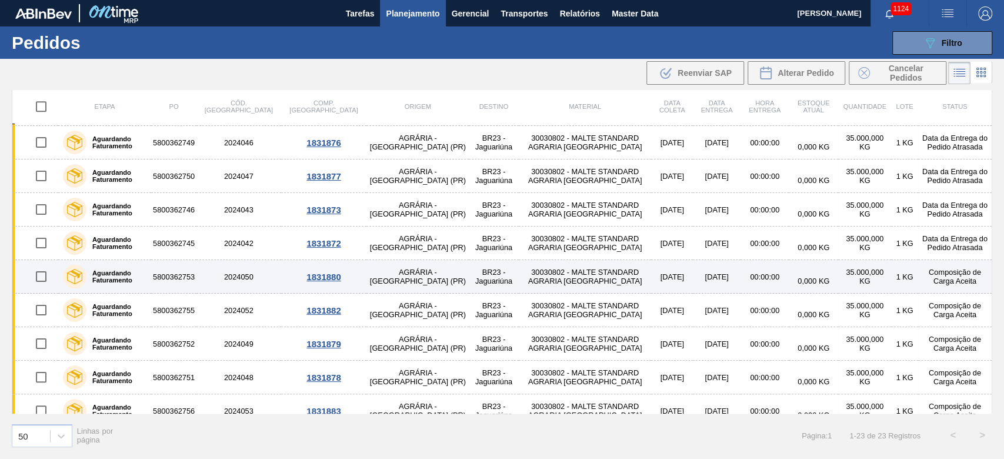
scroll to position [481, 0]
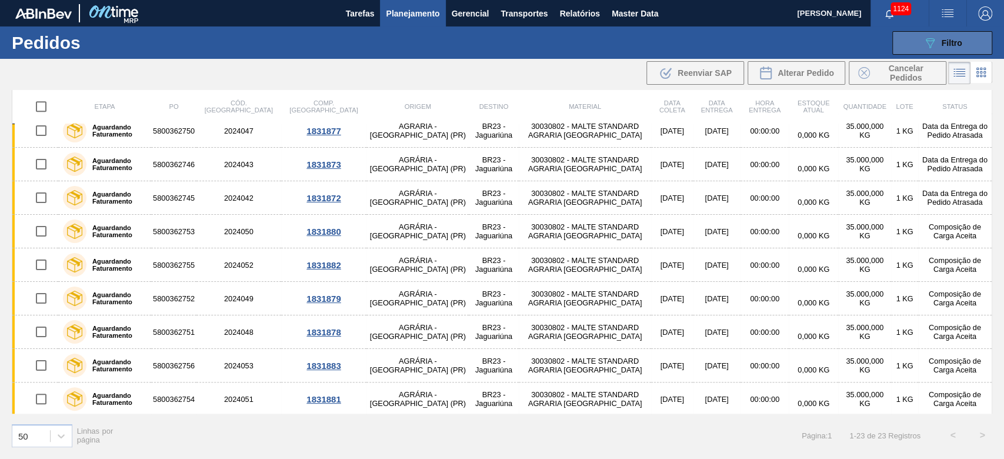
drag, startPoint x: 929, startPoint y: 36, endPoint x: 905, endPoint y: 45, distance: 25.7
click at [929, 36] on icon "089F7B8B-B2A5-4AFE-B5C0-19BA573D28AC" at bounding box center [930, 43] width 14 height 14
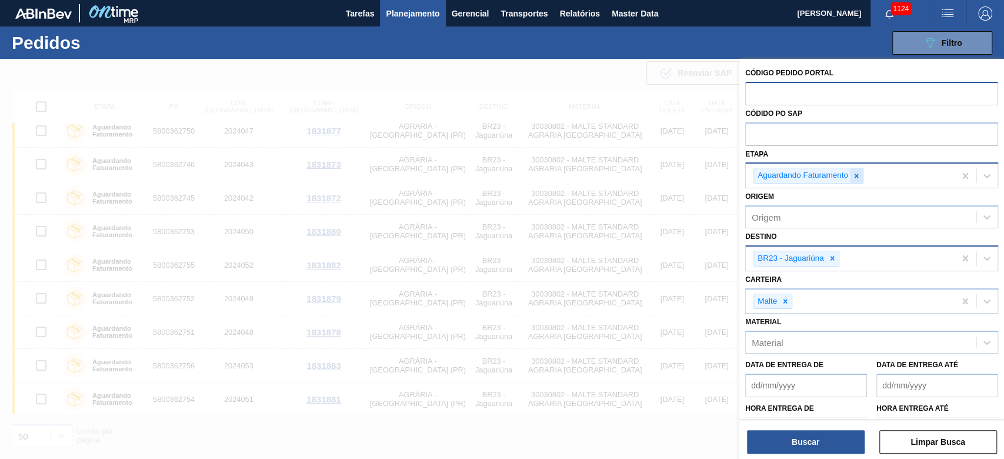
click at [857, 174] on icon at bounding box center [857, 176] width 4 height 4
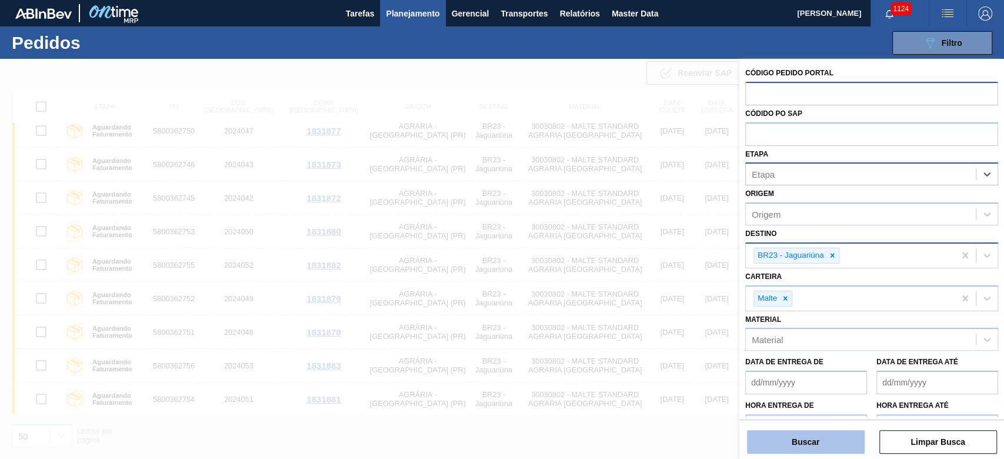
click at [806, 442] on button "Buscar" at bounding box center [806, 442] width 118 height 24
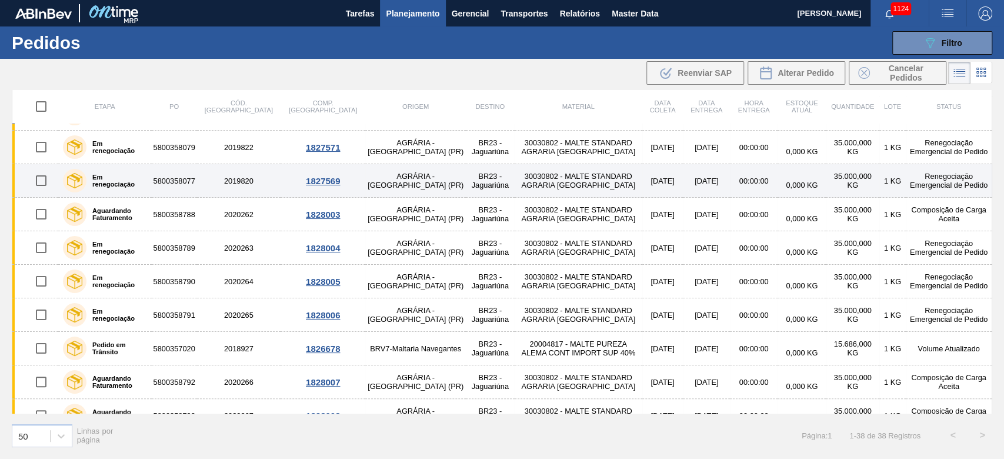
scroll to position [0, 0]
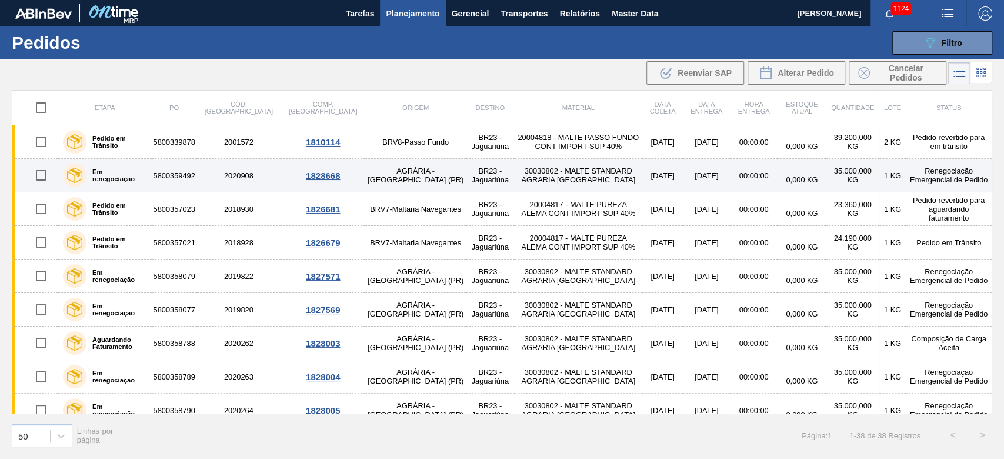
click at [41, 172] on input "checkbox" at bounding box center [41, 175] width 25 height 25
click at [41, 174] on input "checkbox" at bounding box center [41, 175] width 25 height 25
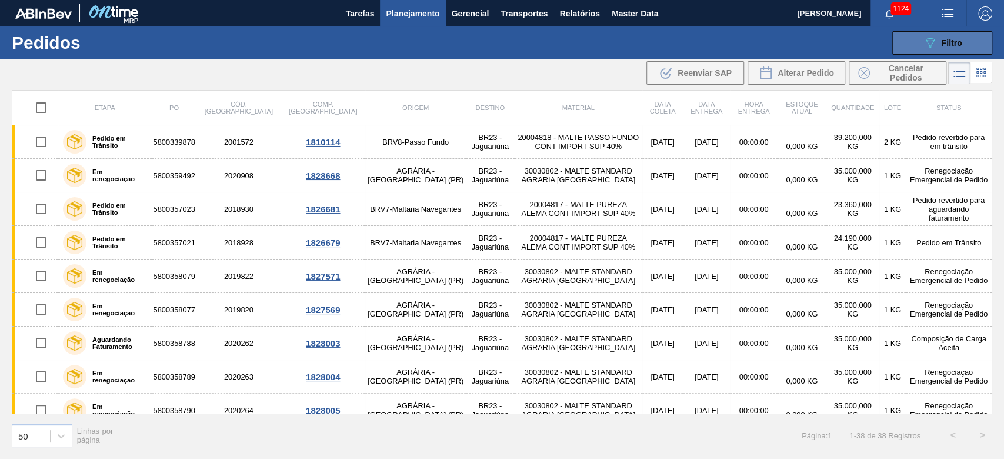
click at [920, 47] on button "089F7B8B-B2A5-4AFE-B5C0-19BA573D28AC Filtro" at bounding box center [942, 43] width 100 height 24
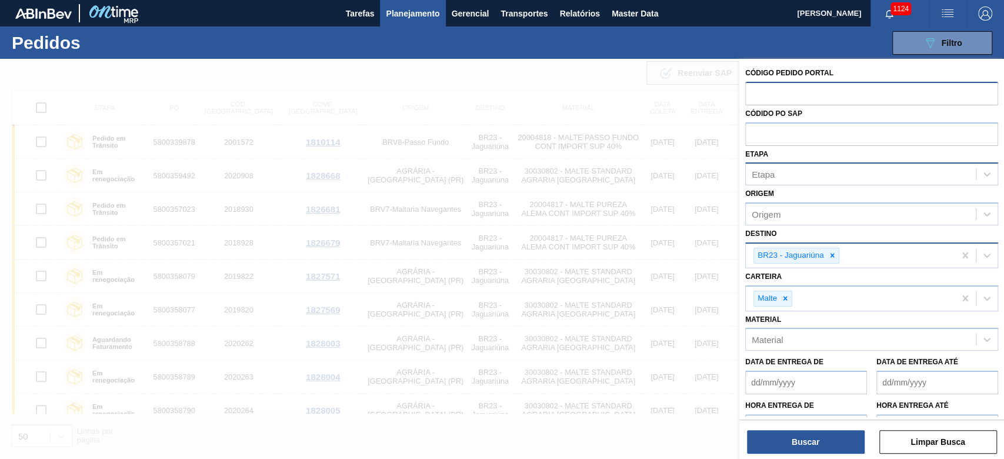
click at [764, 174] on div "Etapa" at bounding box center [763, 174] width 23 height 10
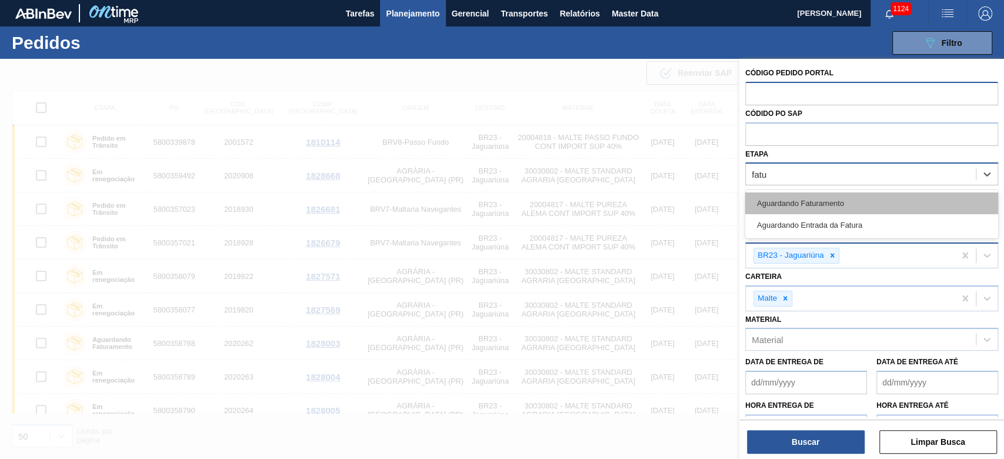
click at [758, 205] on div "Aguardando Faturamento" at bounding box center [871, 203] width 253 height 22
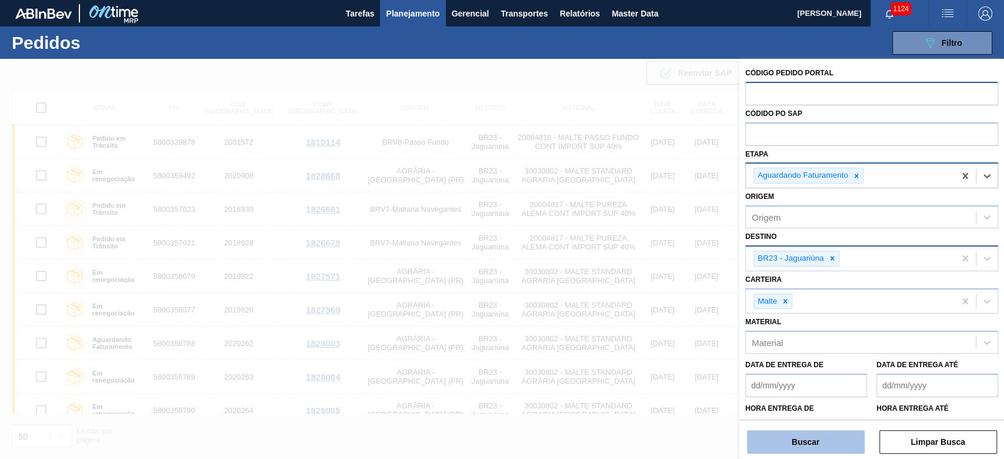
click at [787, 445] on button "Buscar" at bounding box center [806, 442] width 118 height 24
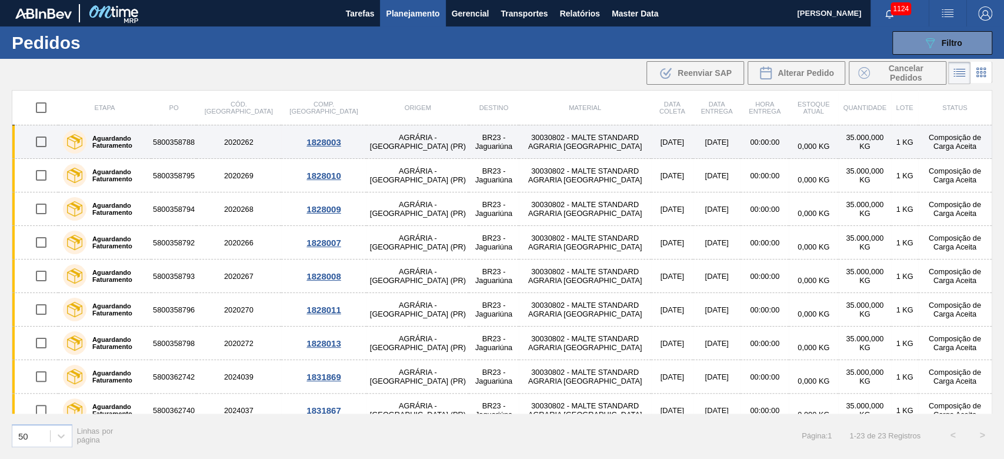
click at [38, 139] on input "checkbox" at bounding box center [41, 141] width 25 height 25
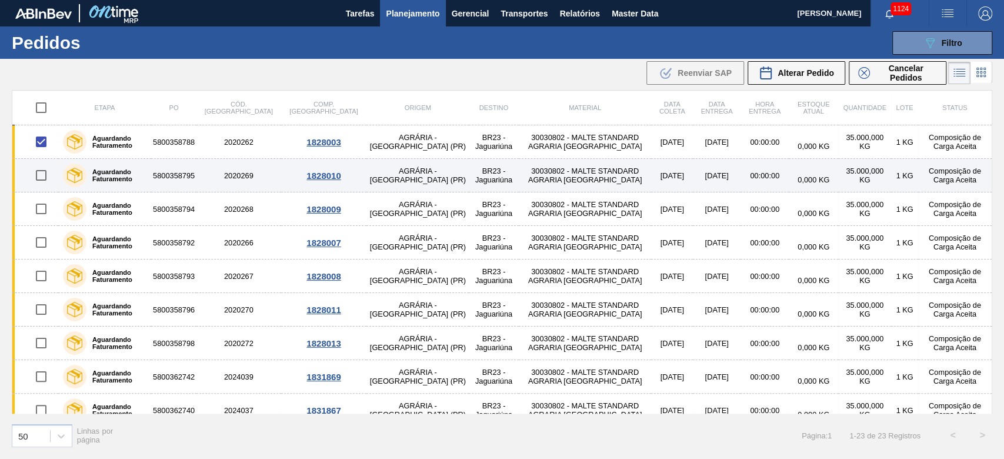
click at [42, 174] on input "checkbox" at bounding box center [41, 175] width 25 height 25
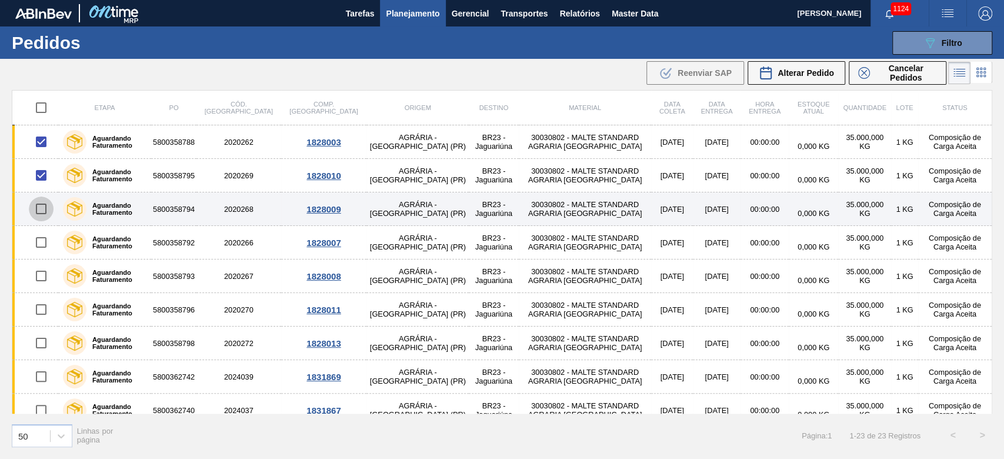
click at [39, 205] on input "checkbox" at bounding box center [41, 208] width 25 height 25
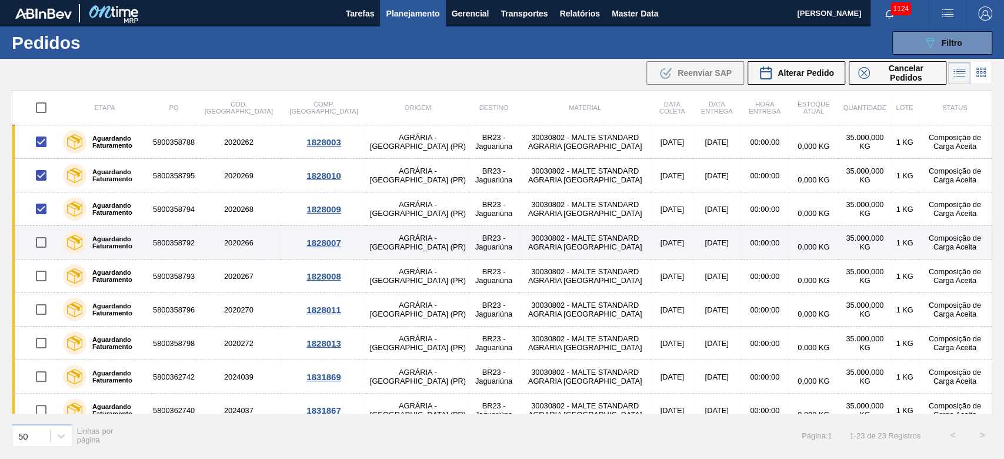
click at [38, 244] on input "checkbox" at bounding box center [41, 242] width 25 height 25
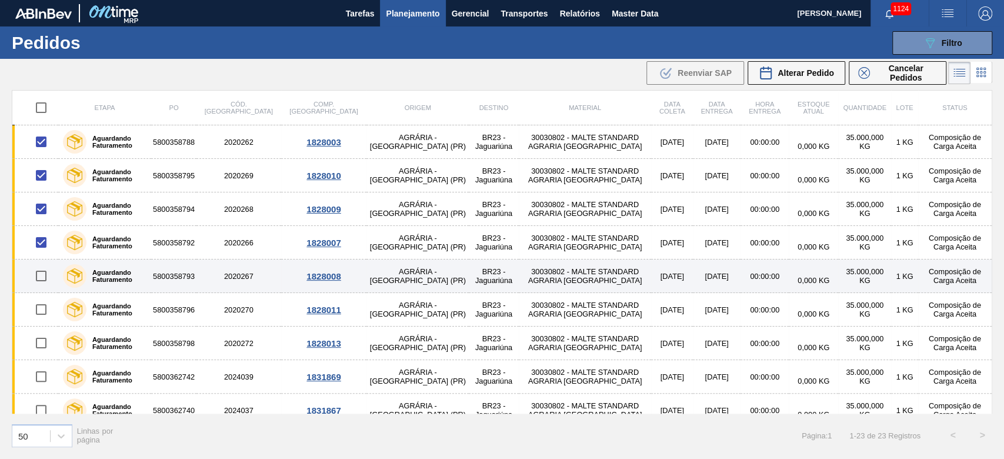
click at [45, 272] on input "checkbox" at bounding box center [41, 276] width 25 height 25
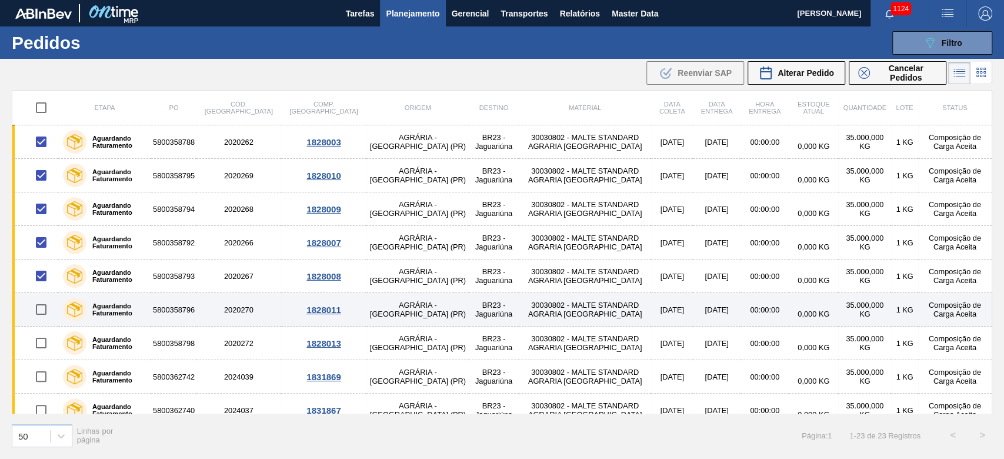
click at [39, 311] on input "checkbox" at bounding box center [41, 309] width 25 height 25
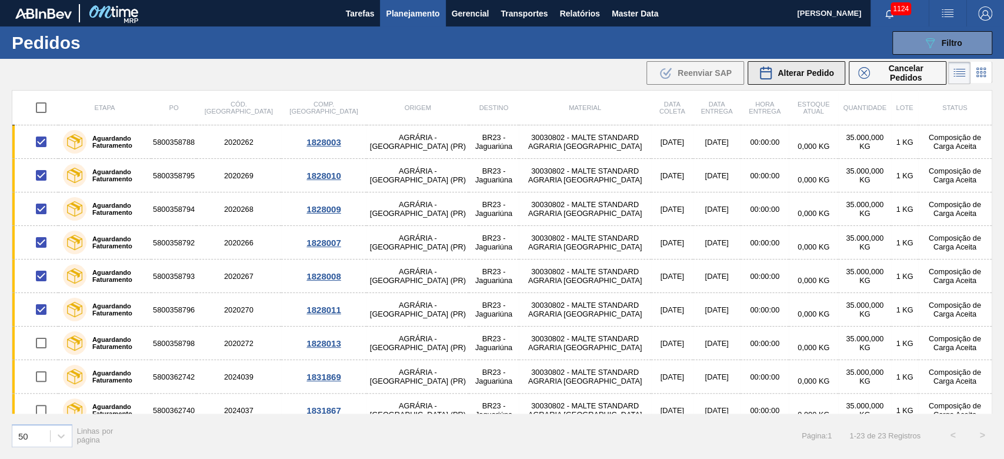
click at [795, 72] on span "Alterar Pedido" at bounding box center [806, 72] width 56 height 9
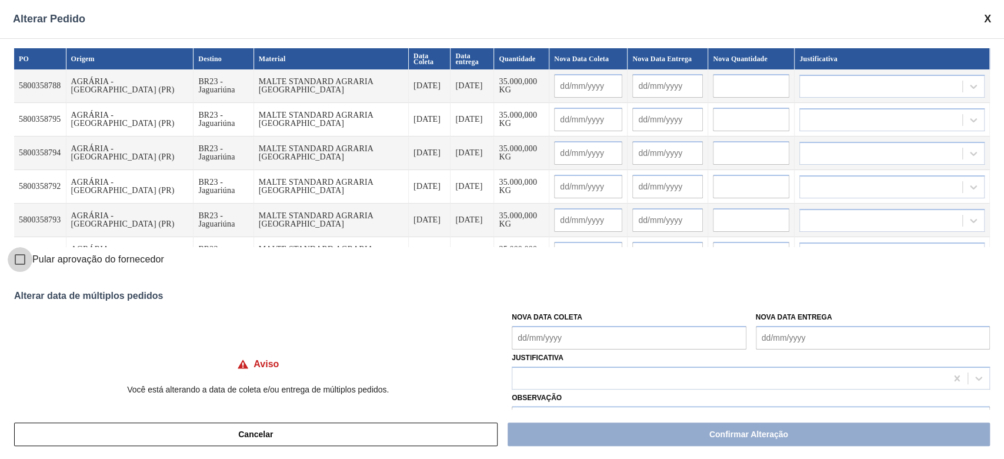
click at [19, 260] on input "Pular aprovação do fornecedor" at bounding box center [20, 259] width 25 height 25
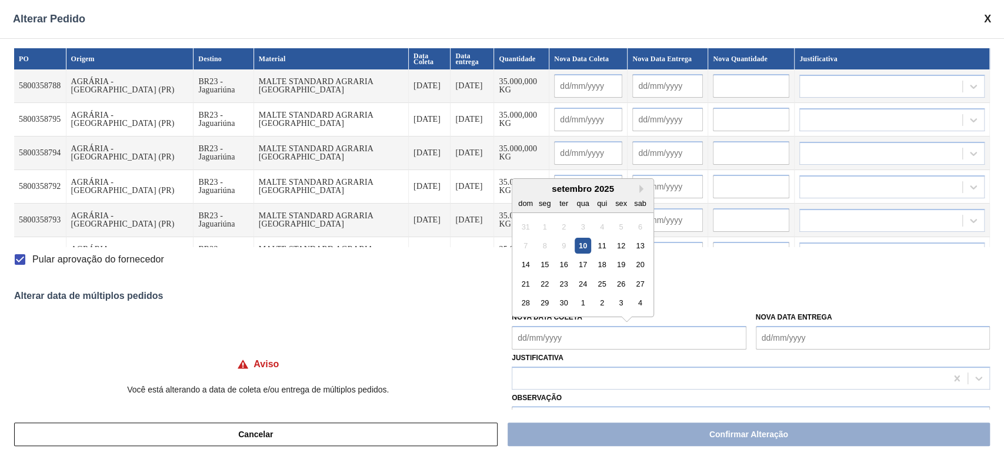
click at [518, 332] on Coleta "Nova Data Coleta" at bounding box center [629, 338] width 234 height 24
click at [577, 192] on div "setembro 2025" at bounding box center [582, 189] width 141 height 10
click at [617, 246] on div "12" at bounding box center [621, 246] width 16 height 16
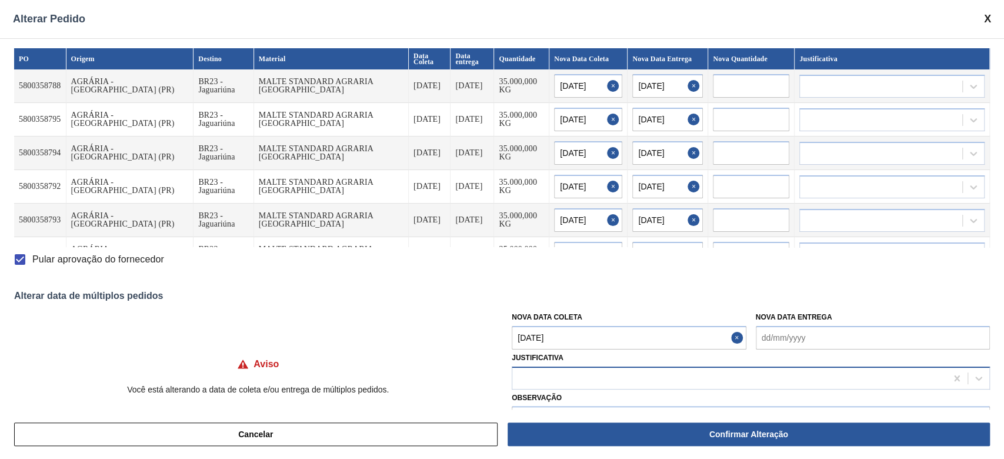
click at [539, 375] on div at bounding box center [729, 377] width 434 height 17
drag, startPoint x: 532, startPoint y: 405, endPoint x: 539, endPoint y: 412, distance: 10.0
click at [532, 405] on div "Outro" at bounding box center [751, 407] width 478 height 22
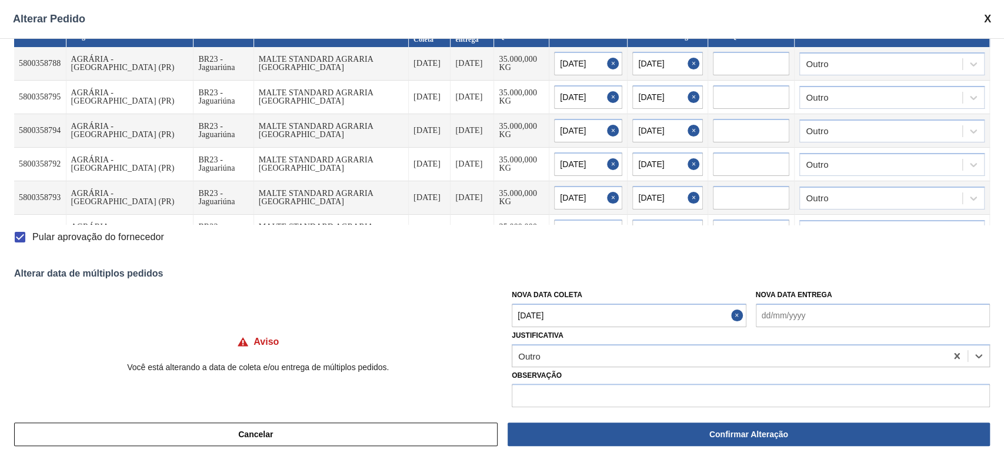
scroll to position [34, 0]
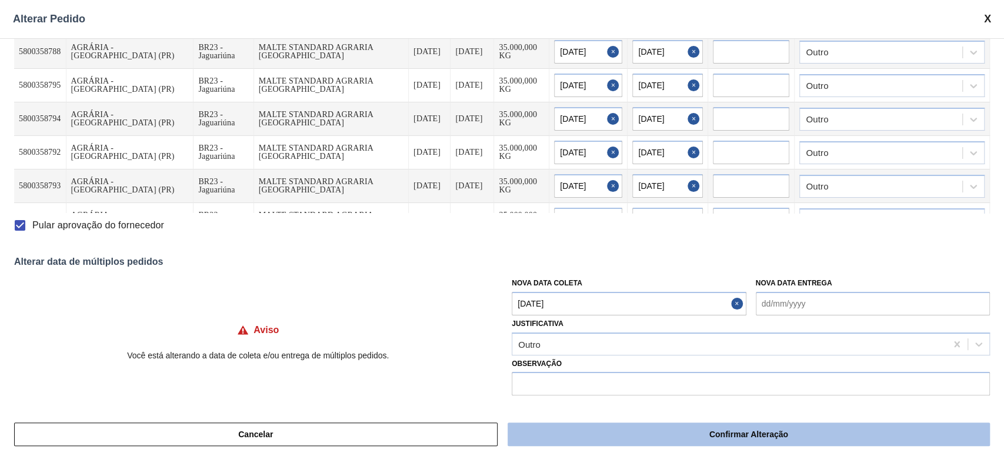
click at [619, 430] on button "Confirmar Alteração" at bounding box center [749, 434] width 482 height 24
